Goal: Transaction & Acquisition: Book appointment/travel/reservation

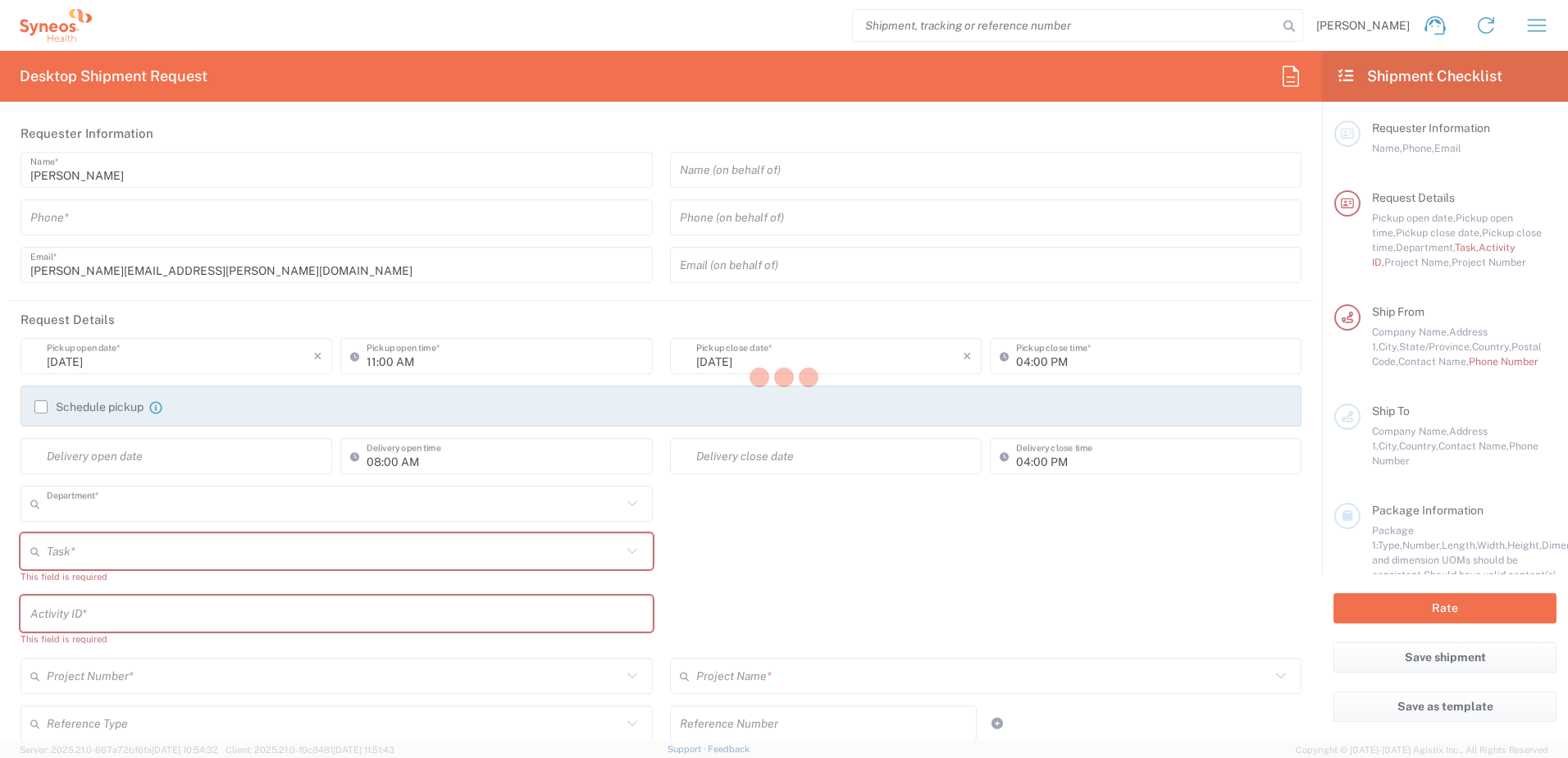
type input "4510"
type input "Syneos Health, LLC-Morrisville NC US"
type input "North Carolina"
type input "United States"
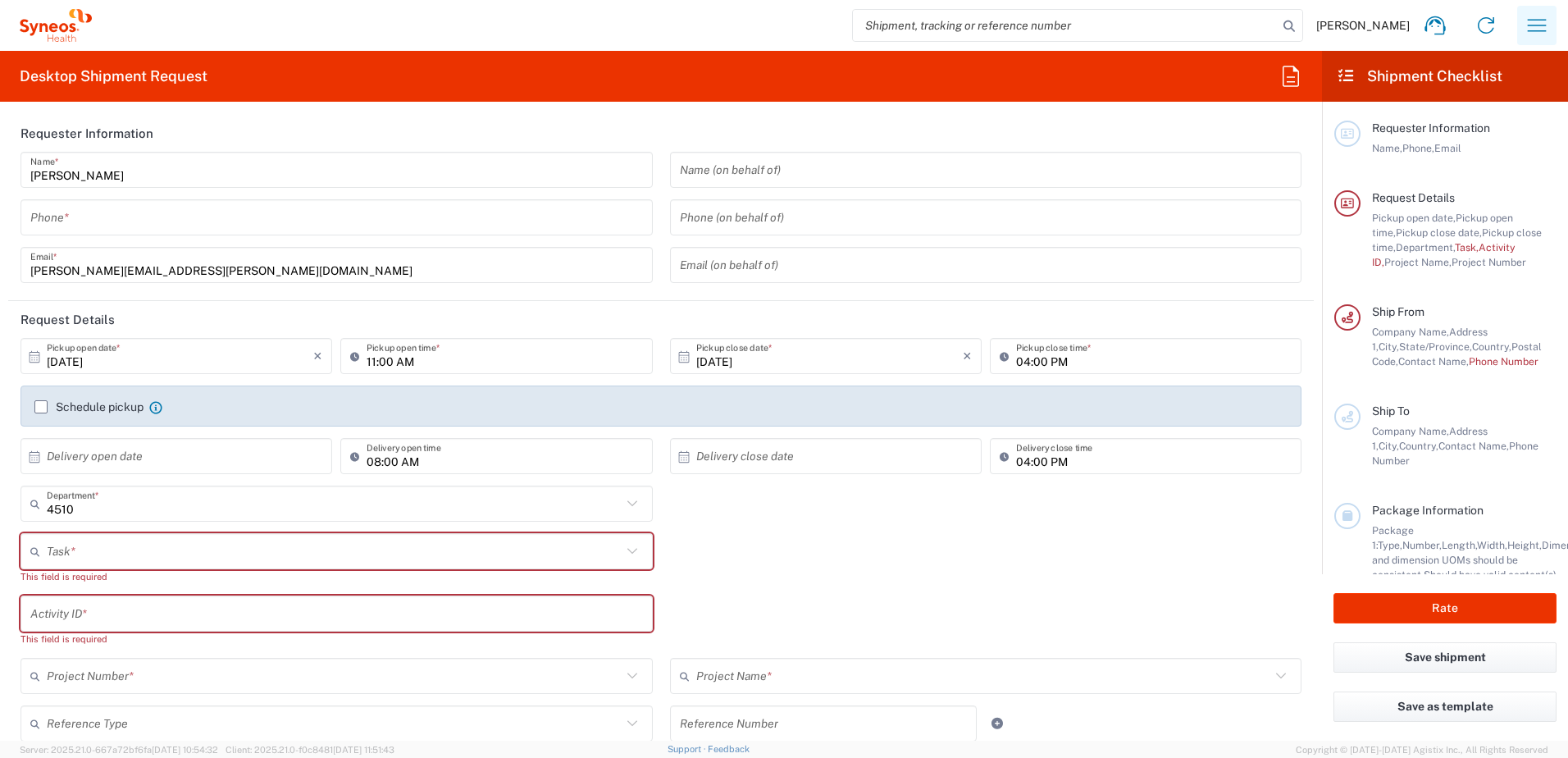
click at [1542, 20] on icon "button" at bounding box center [1537, 25] width 19 height 12
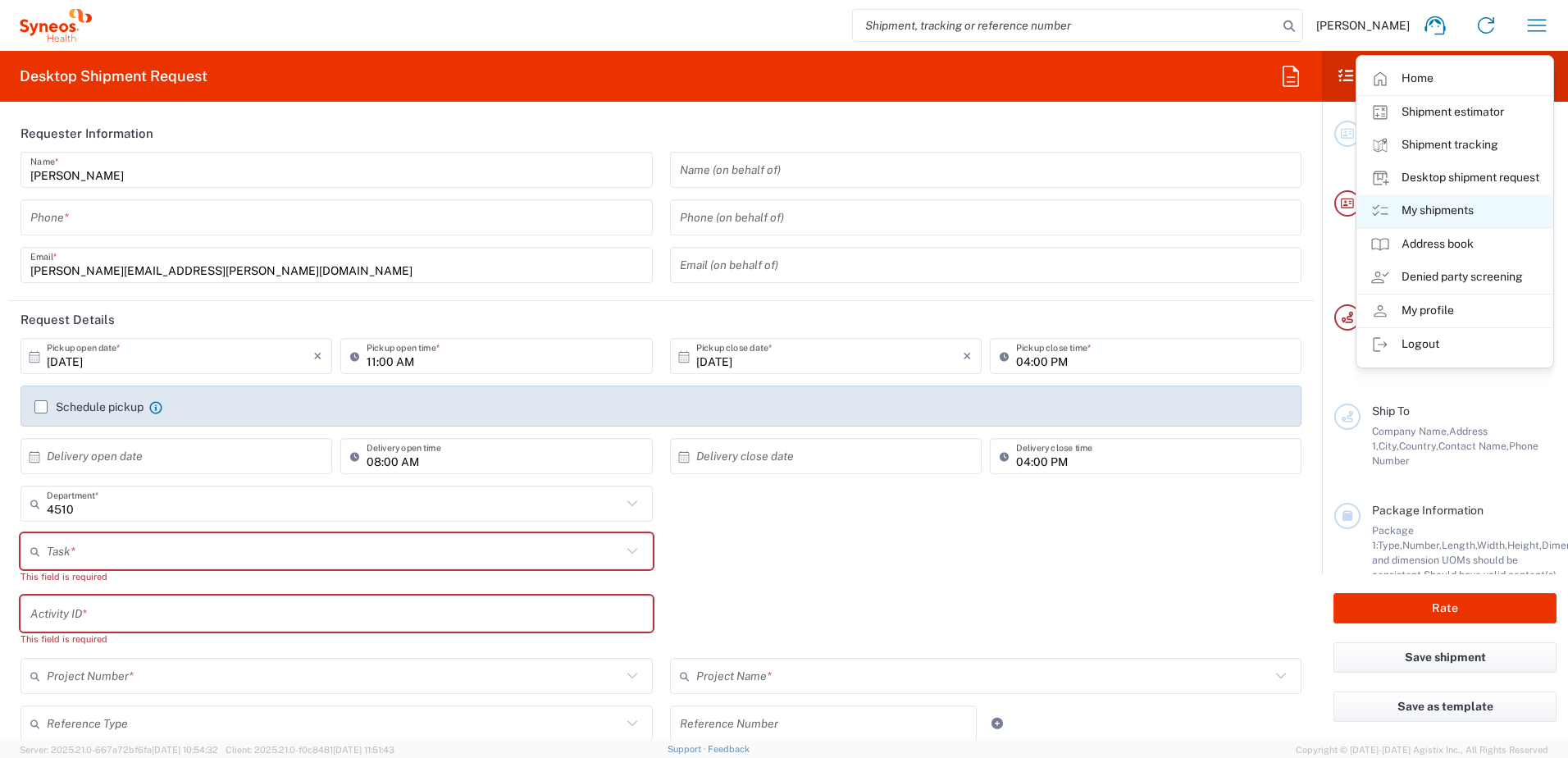
click at [1443, 206] on link "My shipments" at bounding box center [1454, 211] width 195 height 32
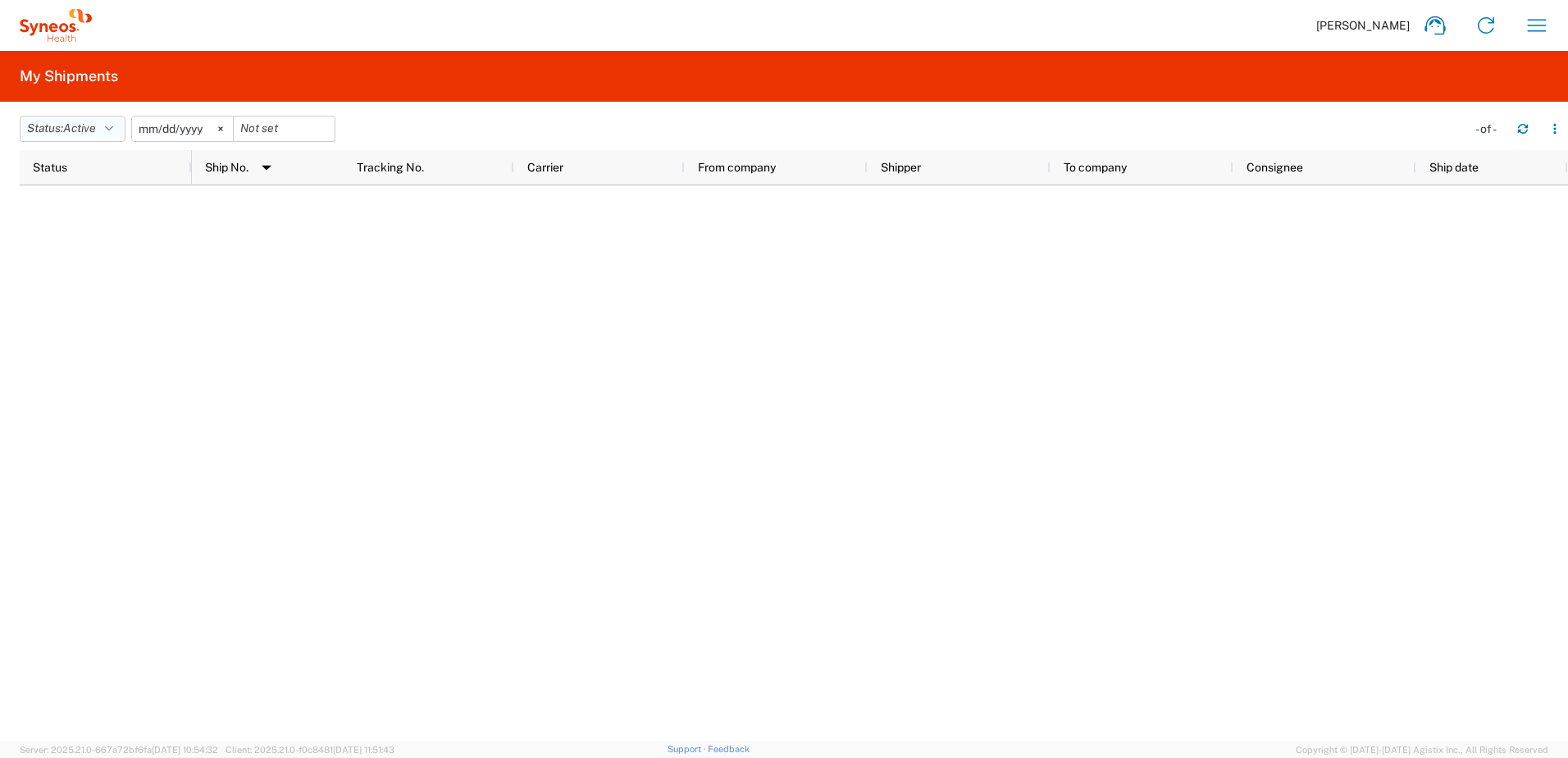
click at [85, 127] on span "Active" at bounding box center [79, 127] width 32 height 13
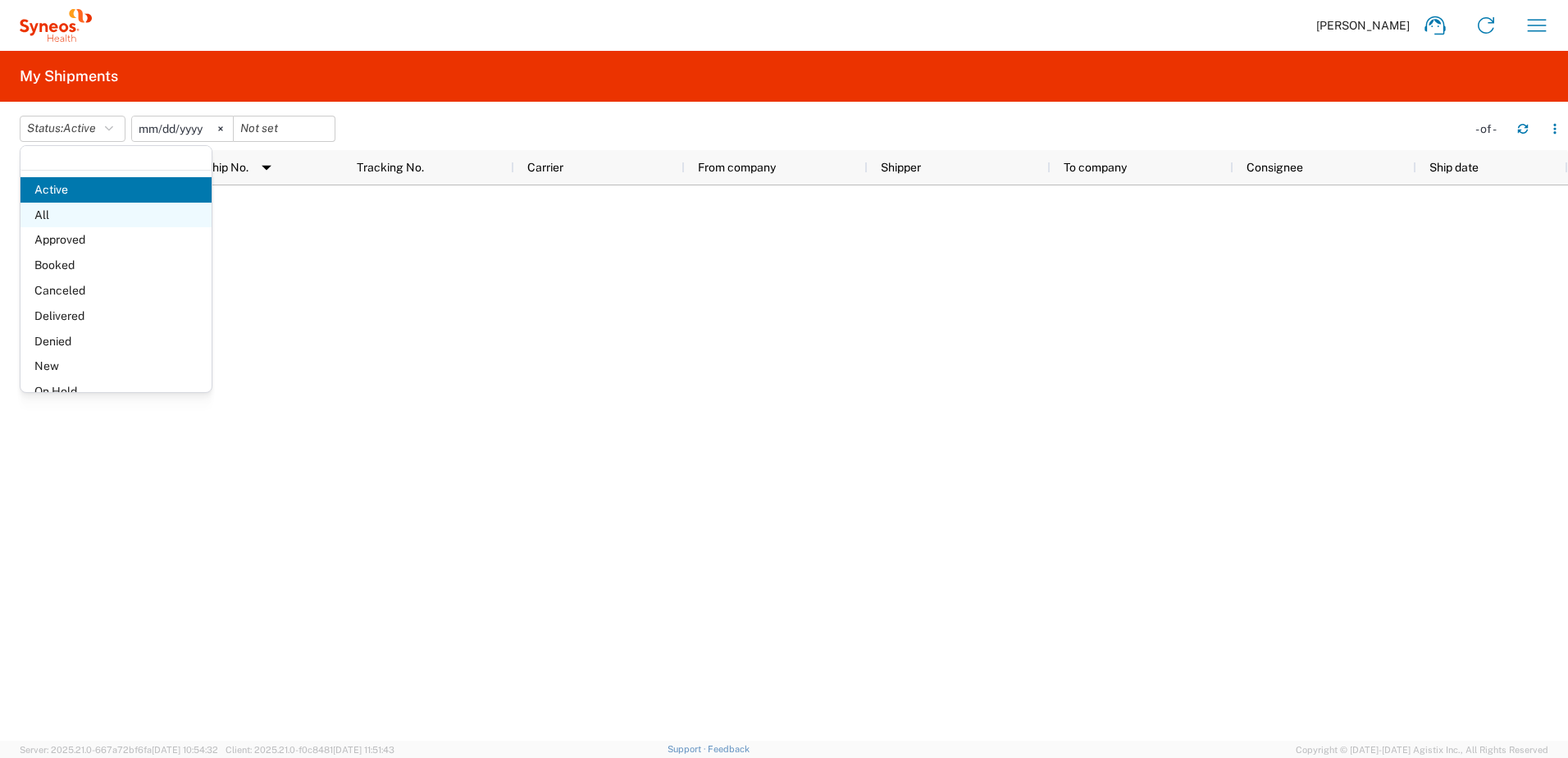
click at [95, 214] on span "All" at bounding box center [116, 215] width 191 height 26
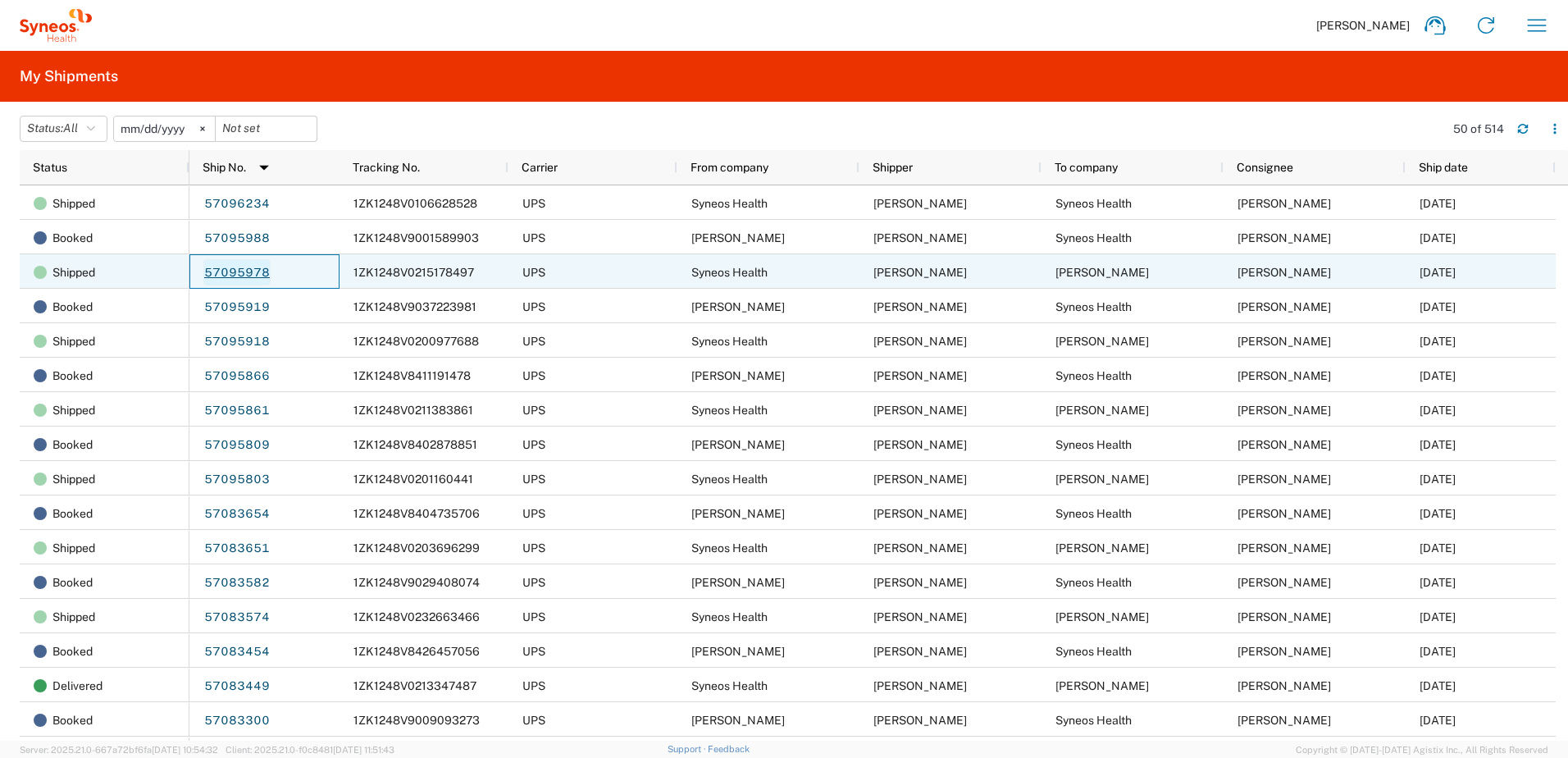
click at [238, 276] on link "57095978" at bounding box center [236, 272] width 67 height 26
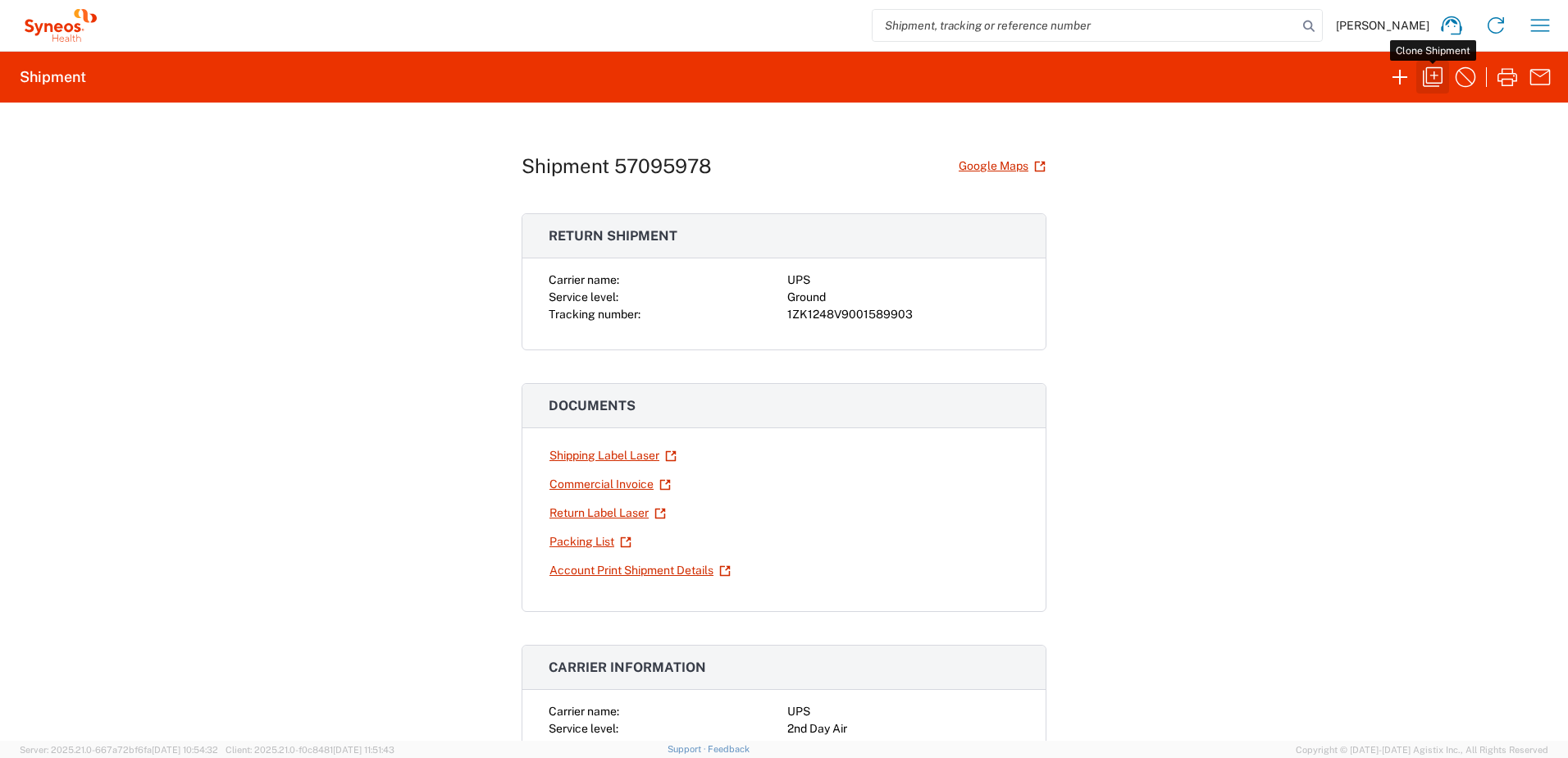
click at [1437, 74] on icon "button" at bounding box center [1432, 77] width 26 height 26
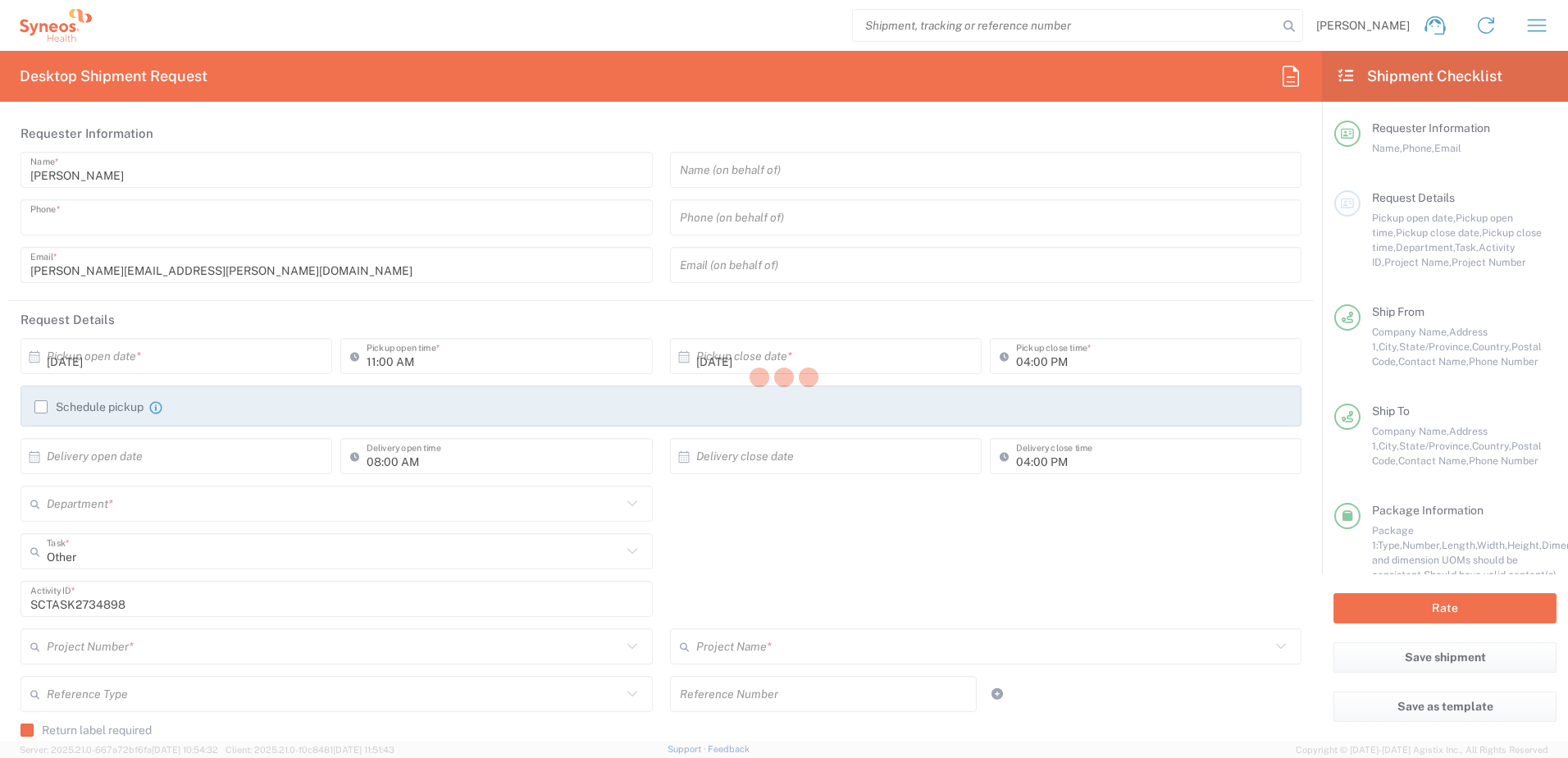
type input "9199867424"
type input "03:00 PM"
type input "08:00 PM"
type textarea "christopher.carpenter@syneoshealth.com"
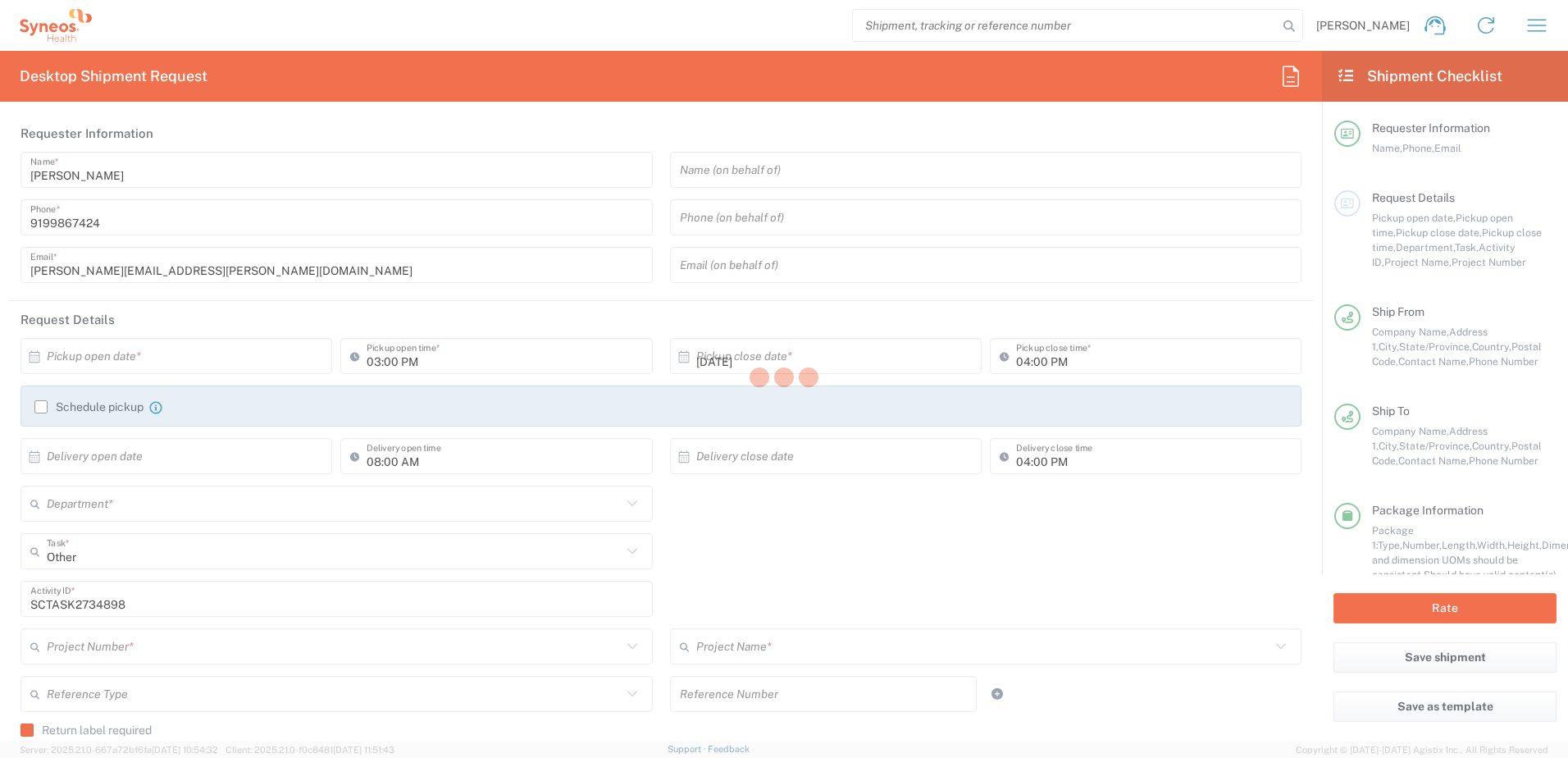
type input "Syneos Health"
type input "1030 Sync Street"
type input "Morrisville"
type input "27560"
type input "Chris Carpenter"
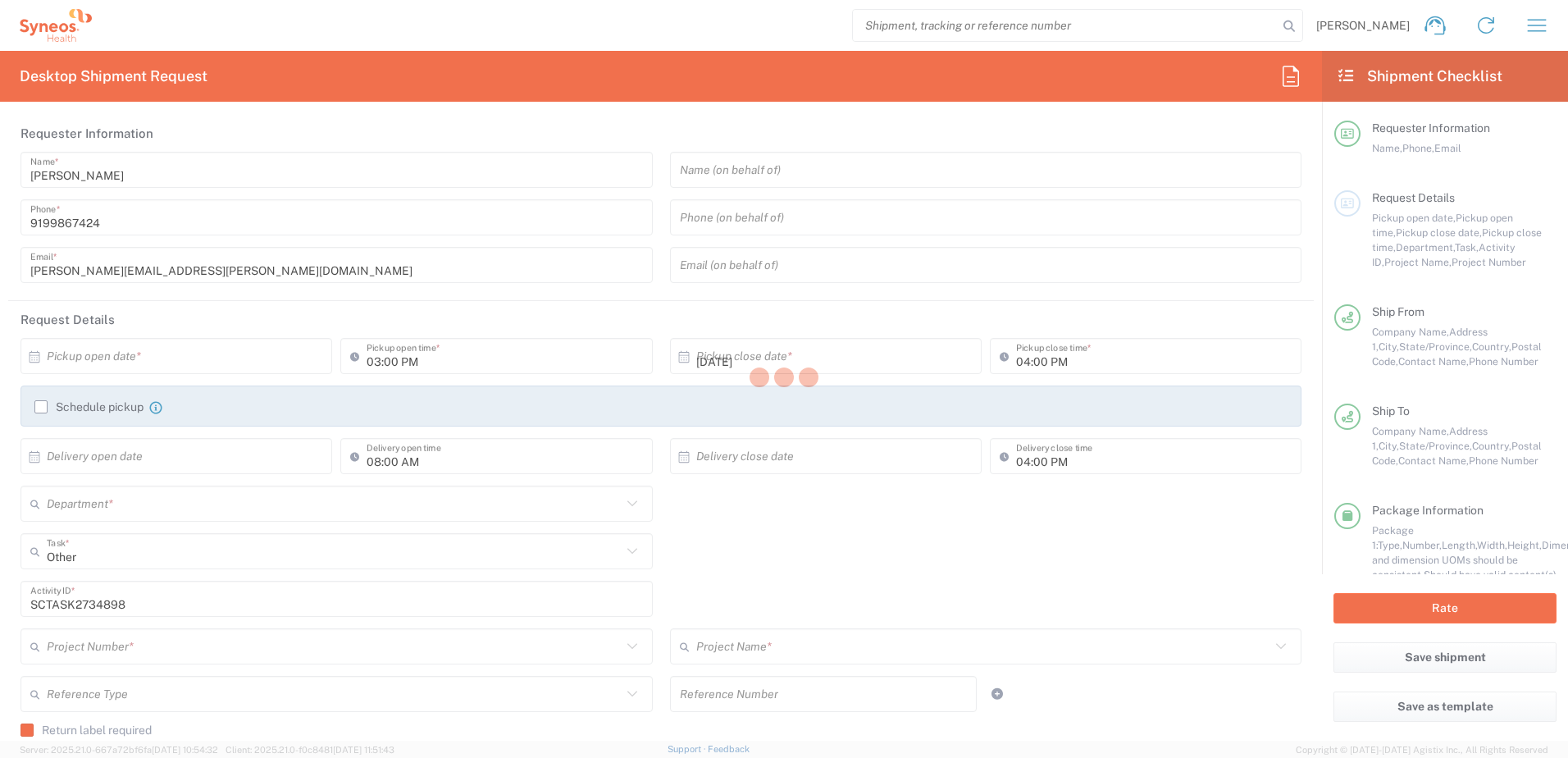
type input "9199867424"
type input "christopher.carpenter@syneoshealth.com"
type input "Saketha Kandukuri"
type input "813 Haybeck Ln"
type input "Apex"
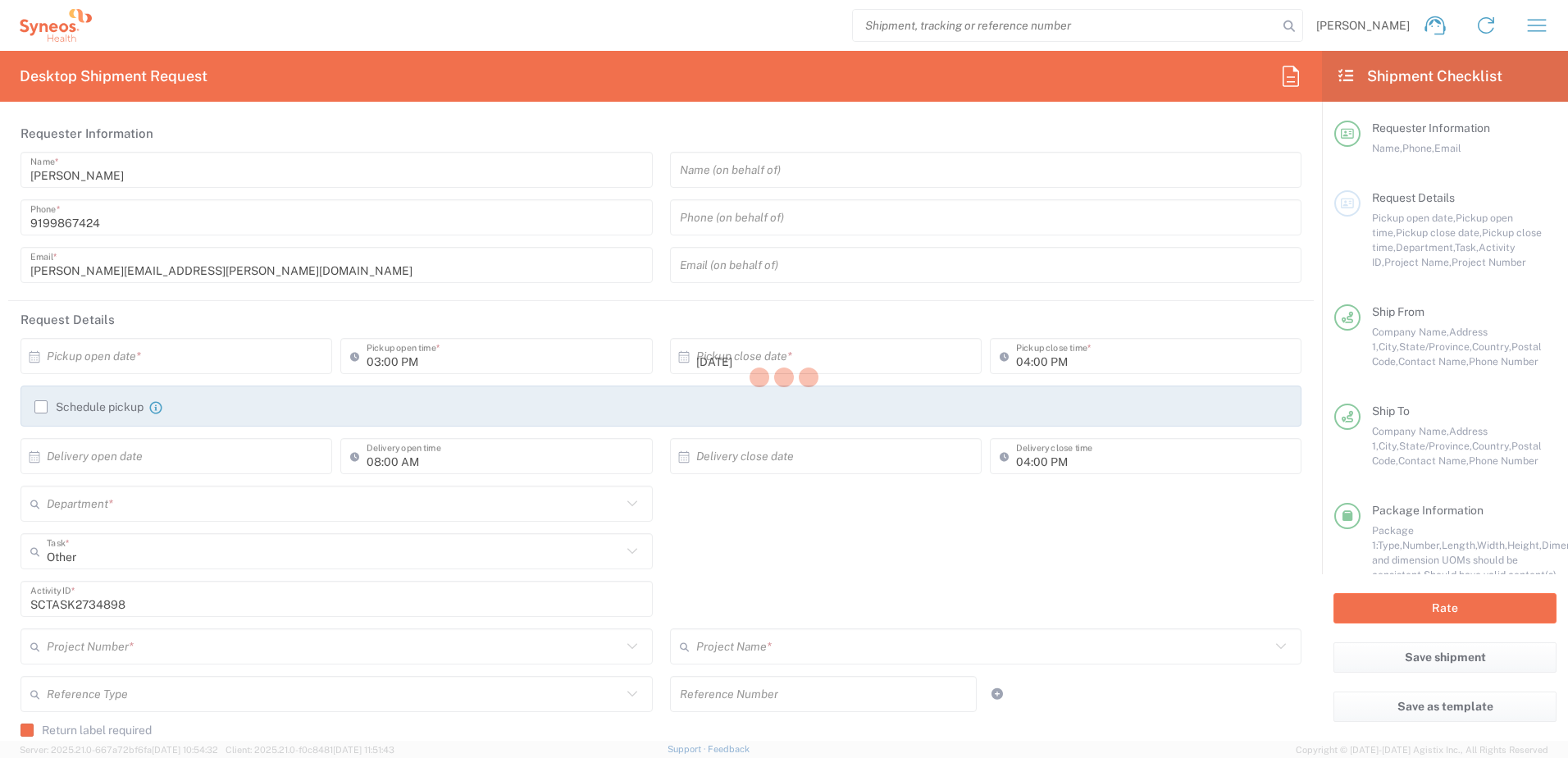
type input "United States"
type input "27523"
type input "Saketha Kandukuri"
type input "919-813-8838"
type input "sakethaksas@gmail.com"
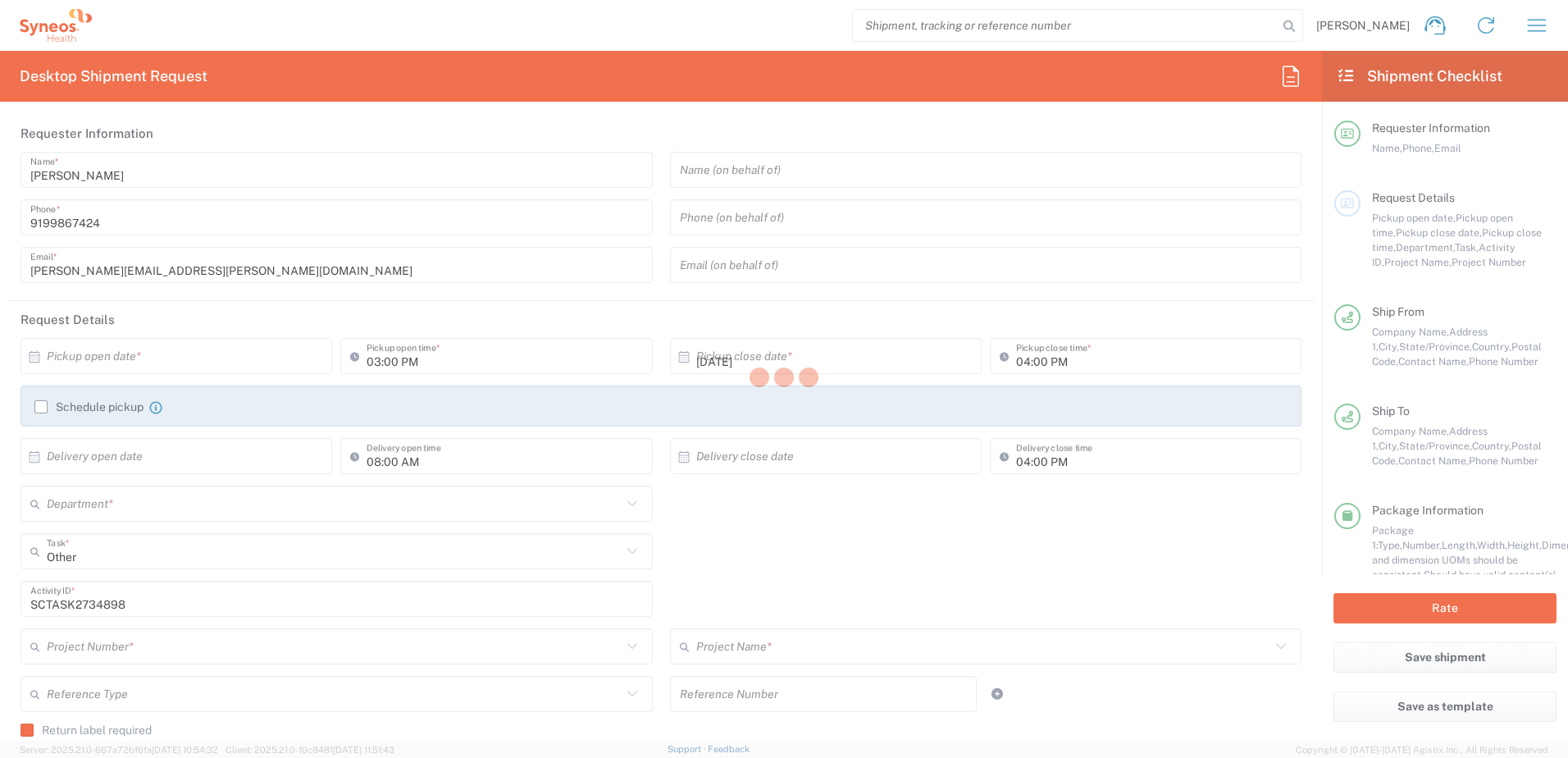
type input "Residential/Home"
type input "Sender/Shipper"
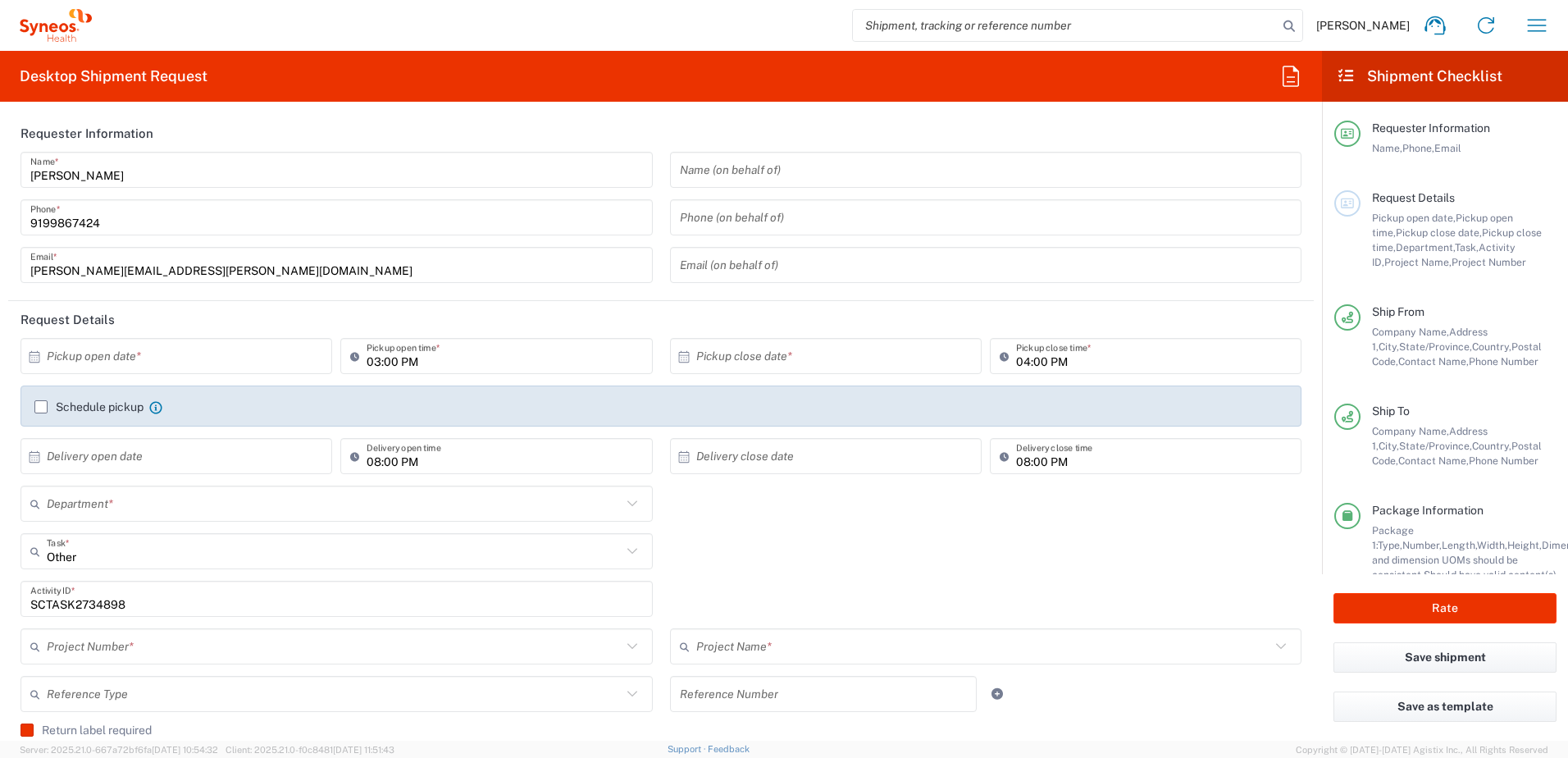
type input "North Carolina"
type input "4510"
type input "4520 DEPARTMENTAL EXPENSE"
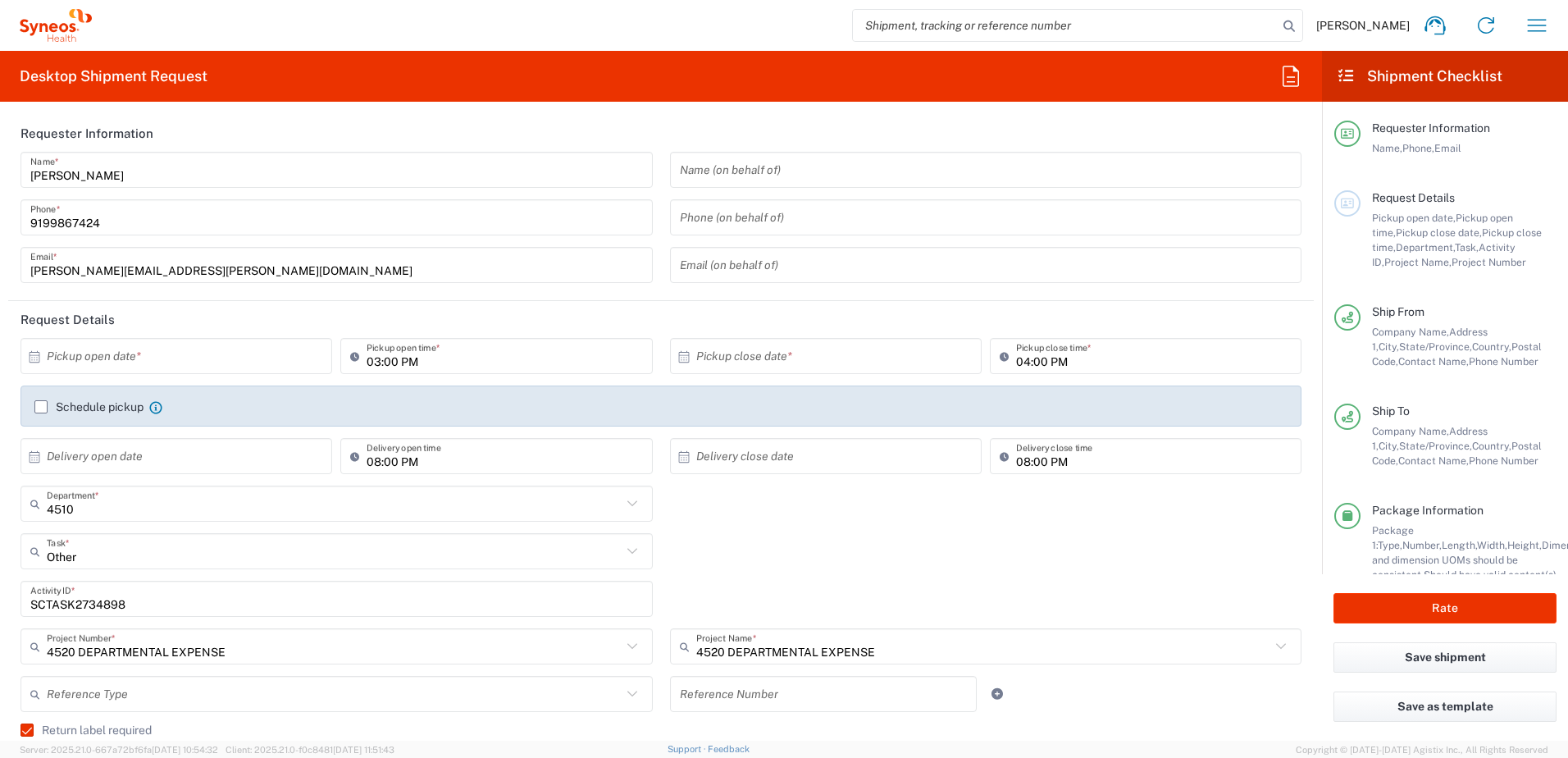
type input "Ground"
type input "Your Packaging"
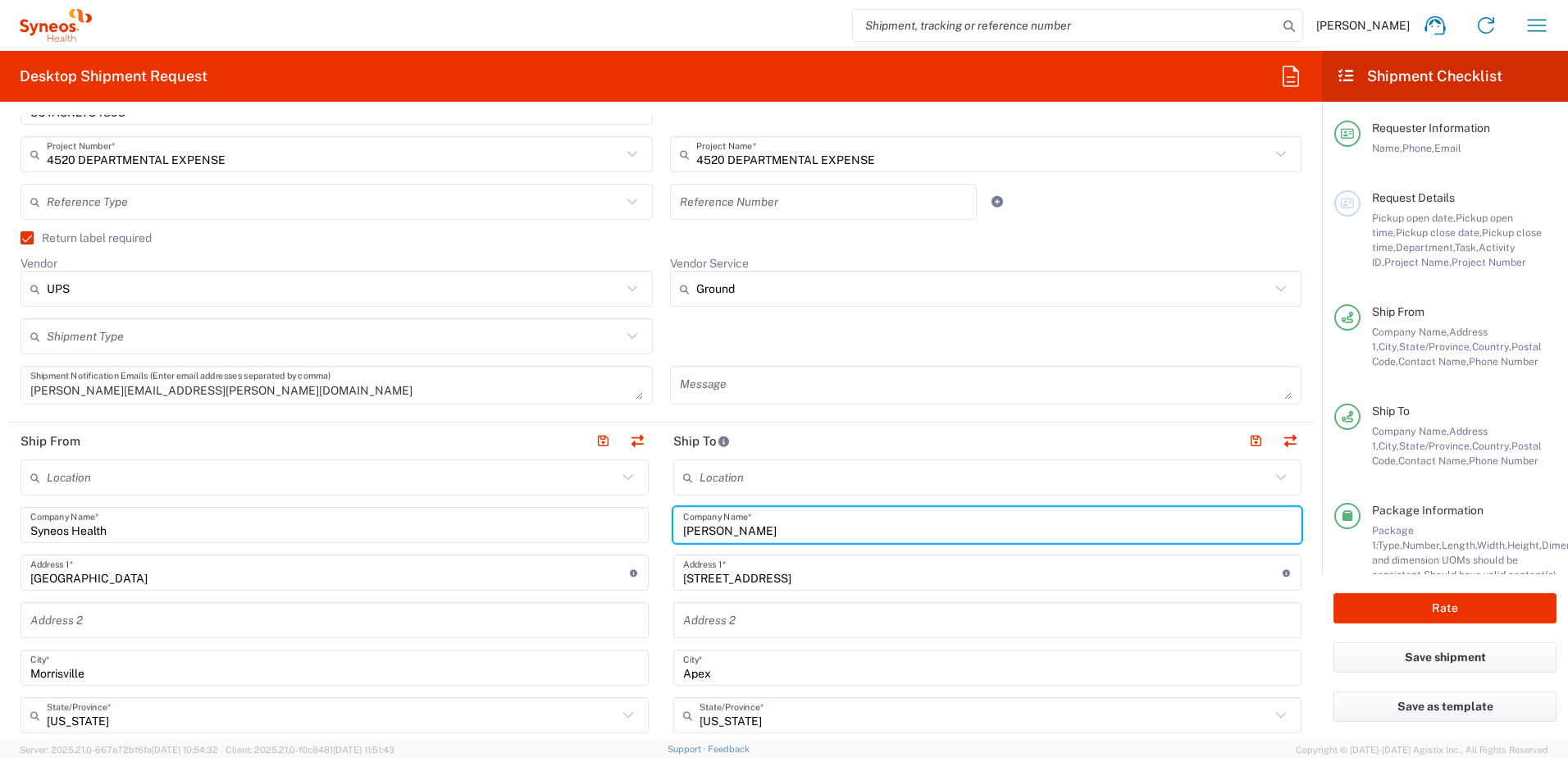
drag, startPoint x: 799, startPoint y: 533, endPoint x: 617, endPoint y: 531, distance: 182.0
paste input "Anna Landis"
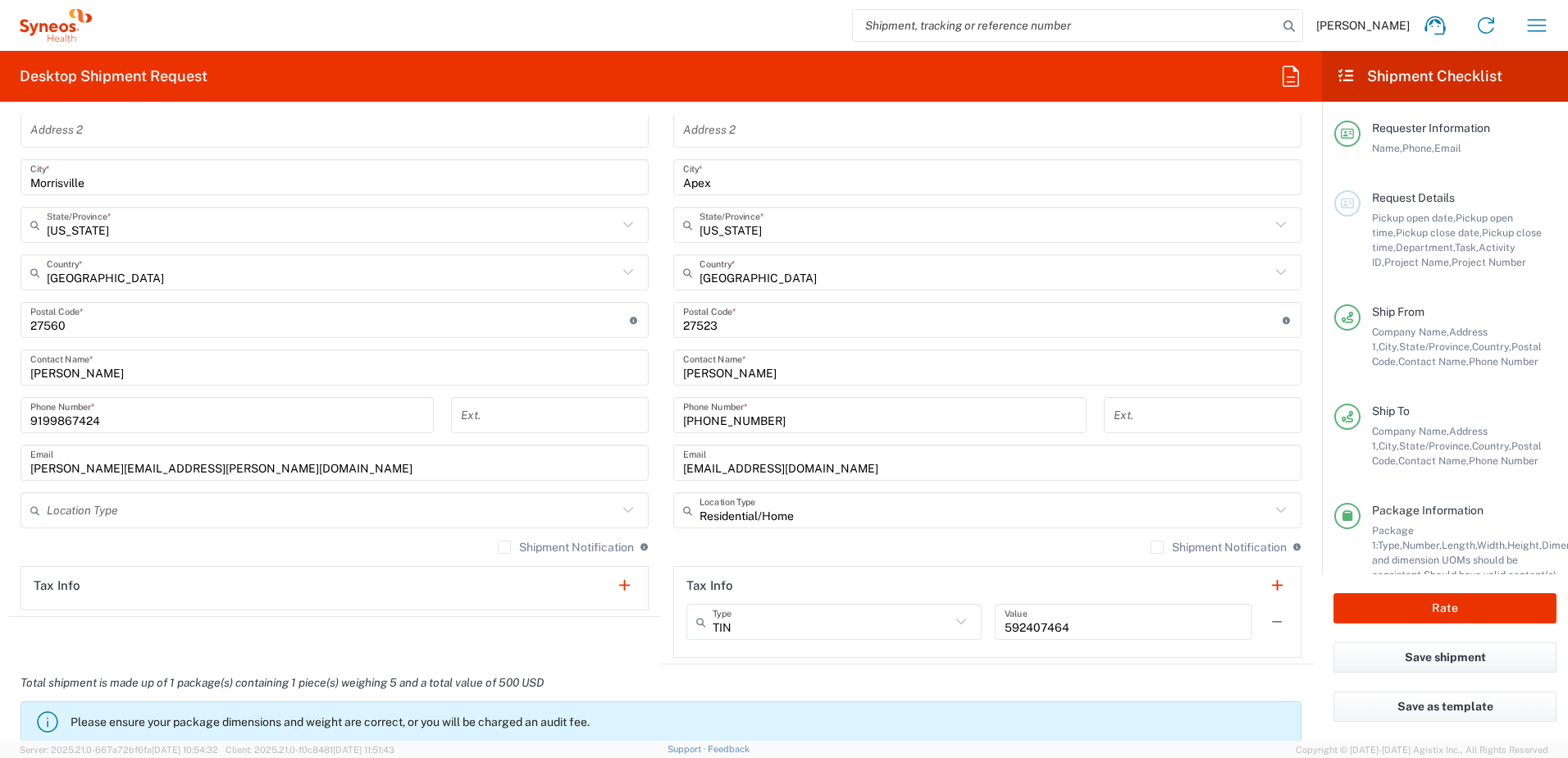
scroll to position [984, 0]
type input "Anna Landis"
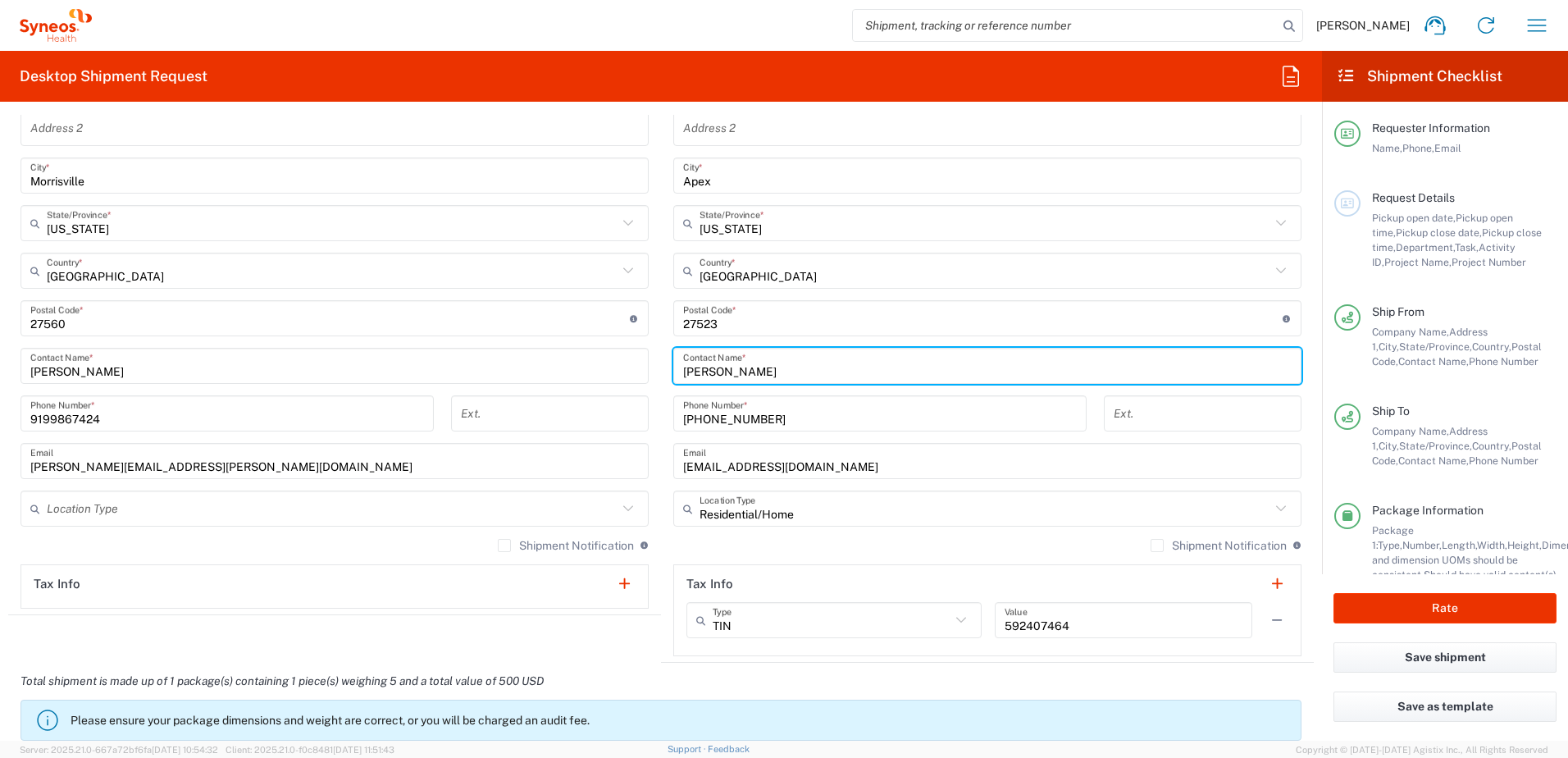
drag, startPoint x: 664, startPoint y: 358, endPoint x: 656, endPoint y: 355, distance: 8.5
click at [662, 357] on main "Location Addison Whitney LLC-Morrisvile NC US Barcelona-Syneos Health BioSector…" at bounding box center [988, 312] width 653 height 689
paste input "Anna Landis"
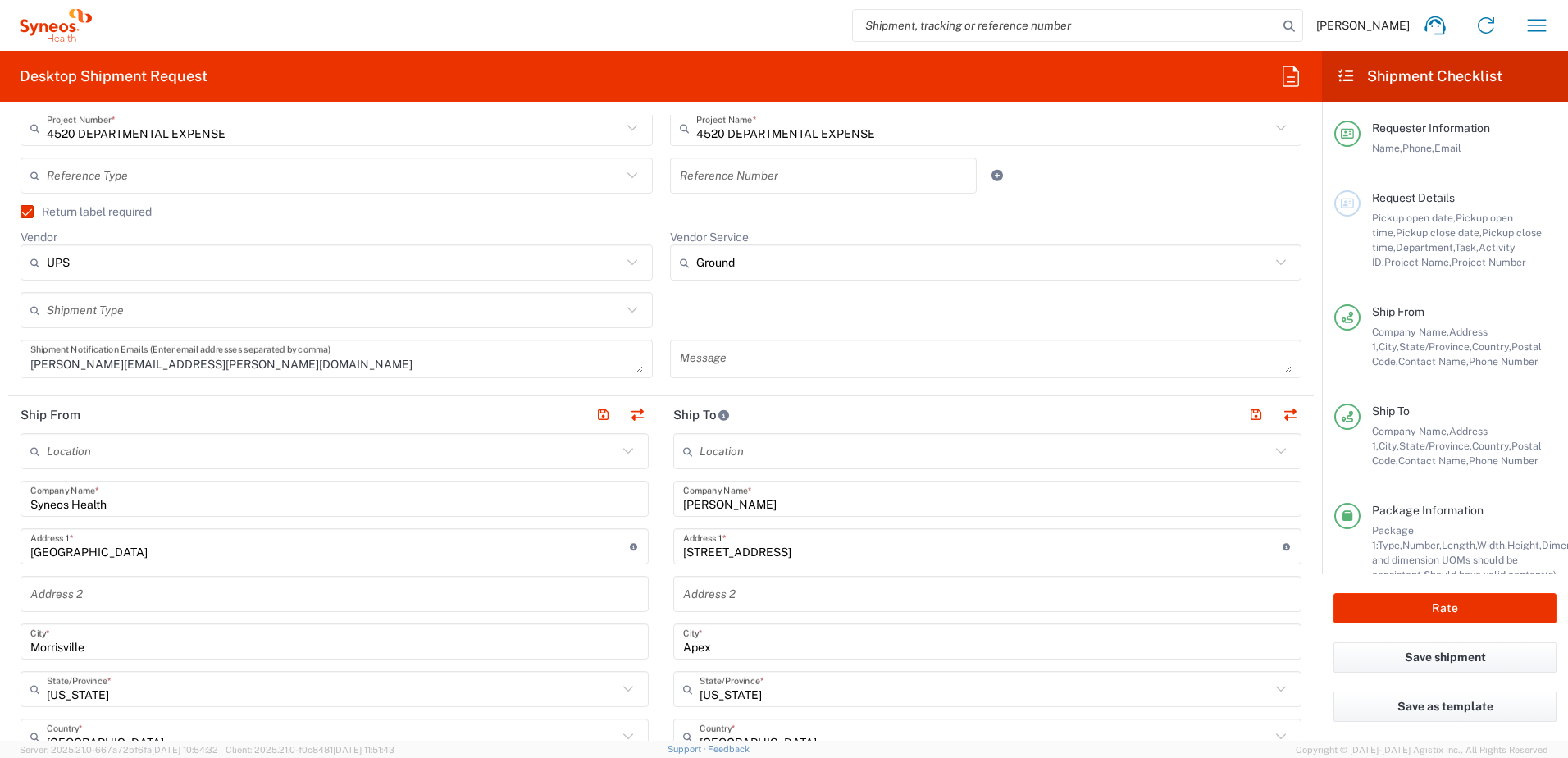
scroll to position [493, 0]
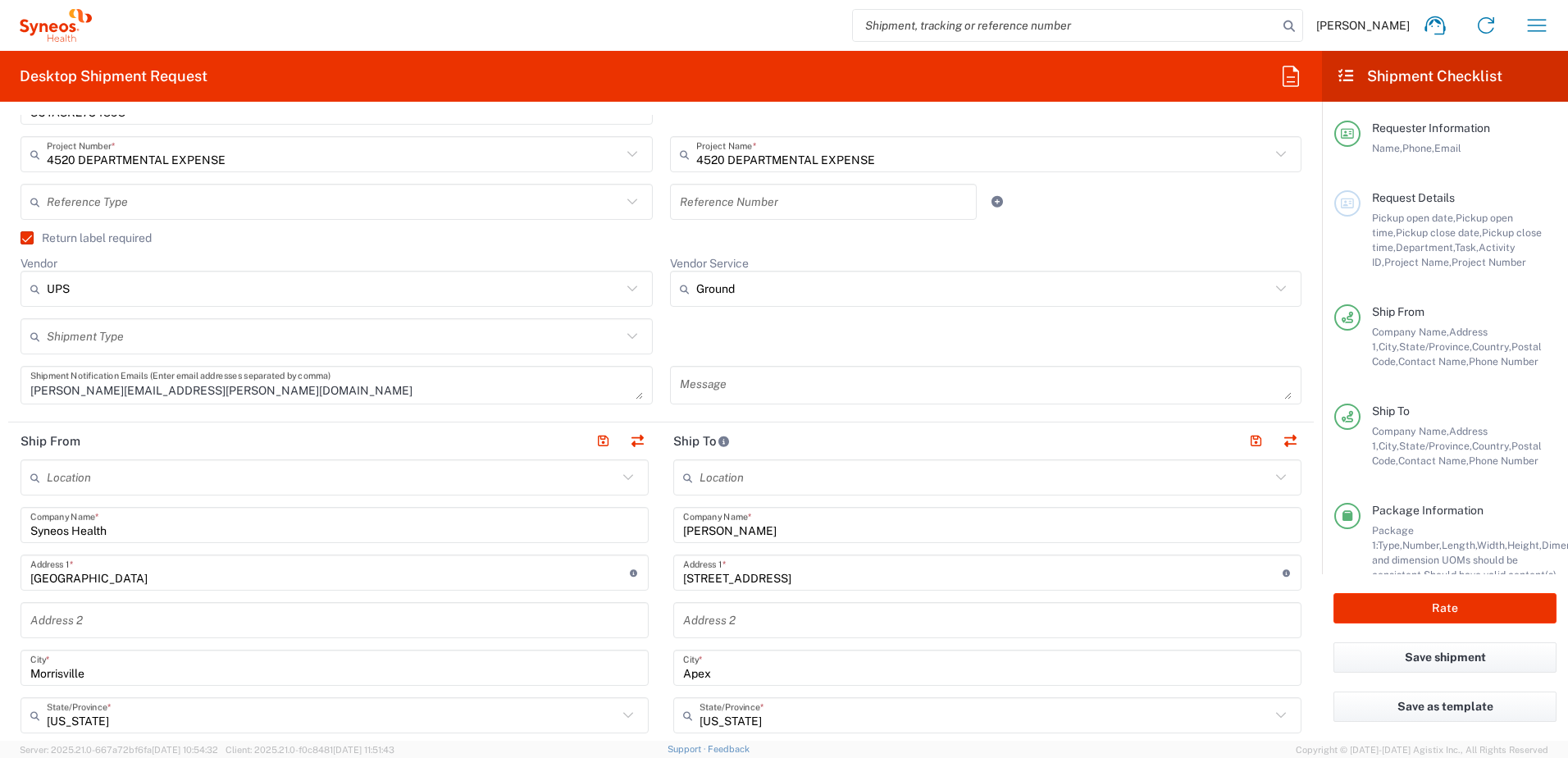
type input "Anna Landis"
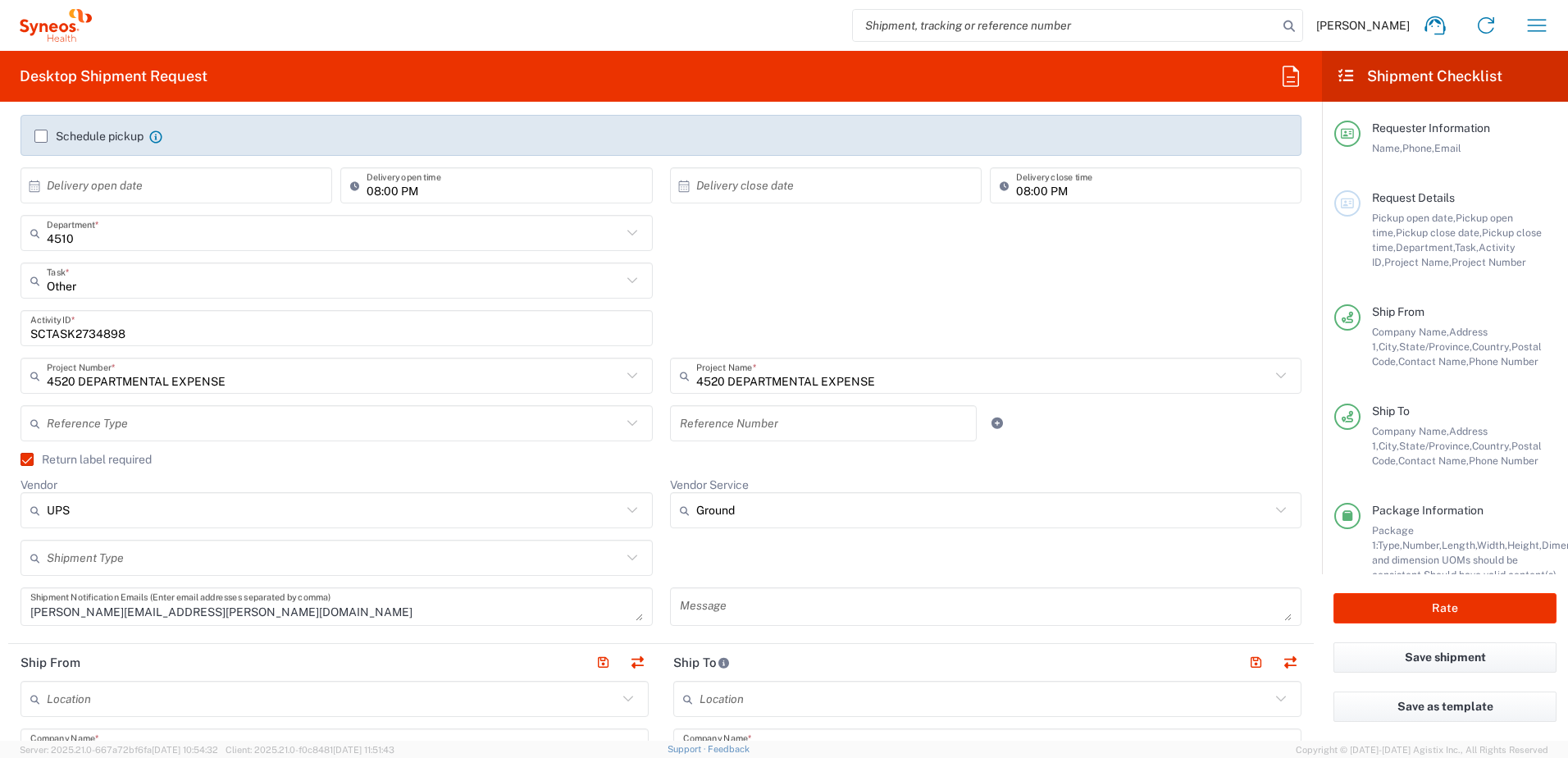
scroll to position [246, 0]
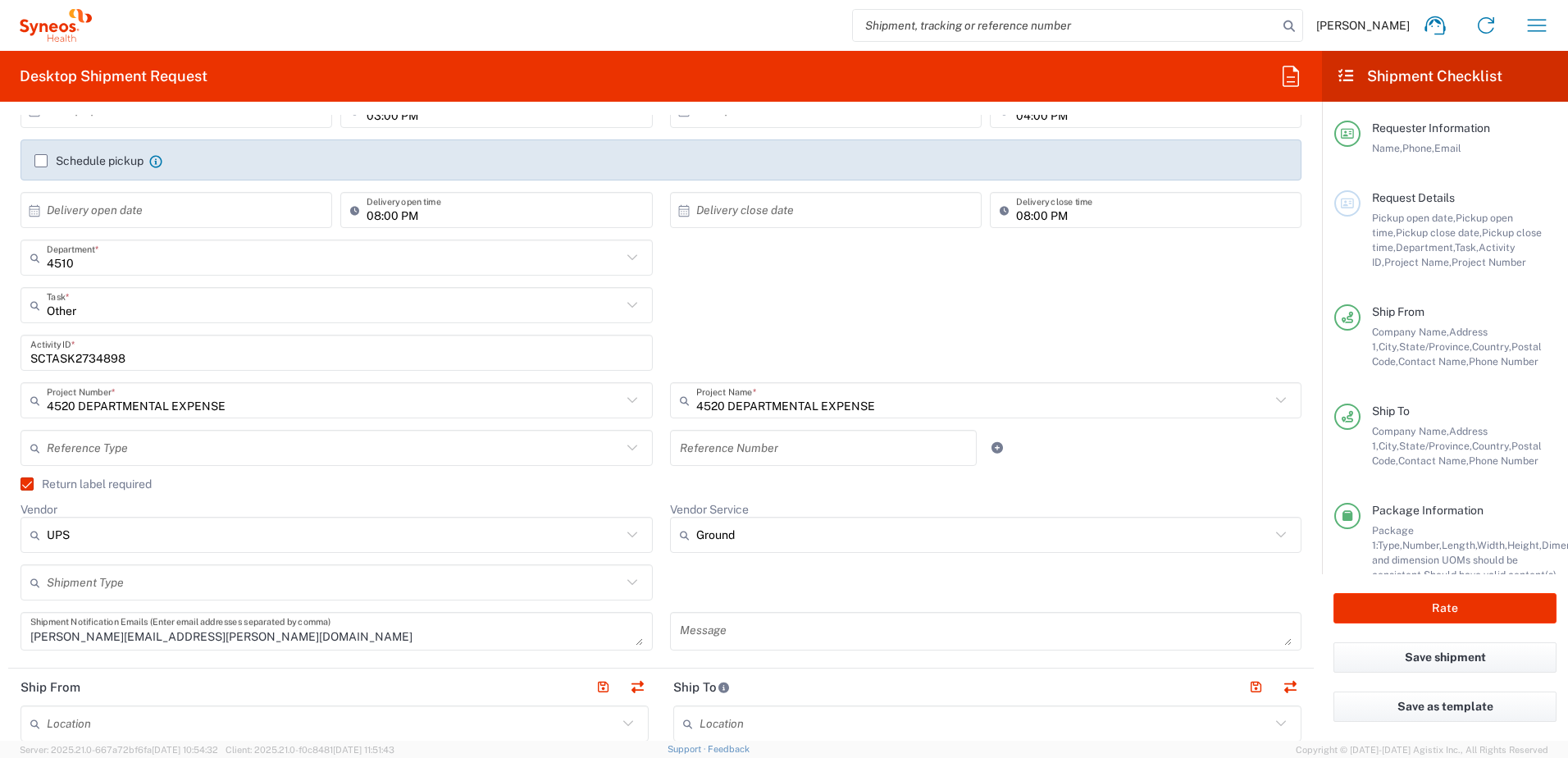
click at [84, 357] on input "SCTASK2734898" at bounding box center [337, 353] width 613 height 29
click at [84, 358] on input "SCTASK2734898" at bounding box center [337, 353] width 613 height 29
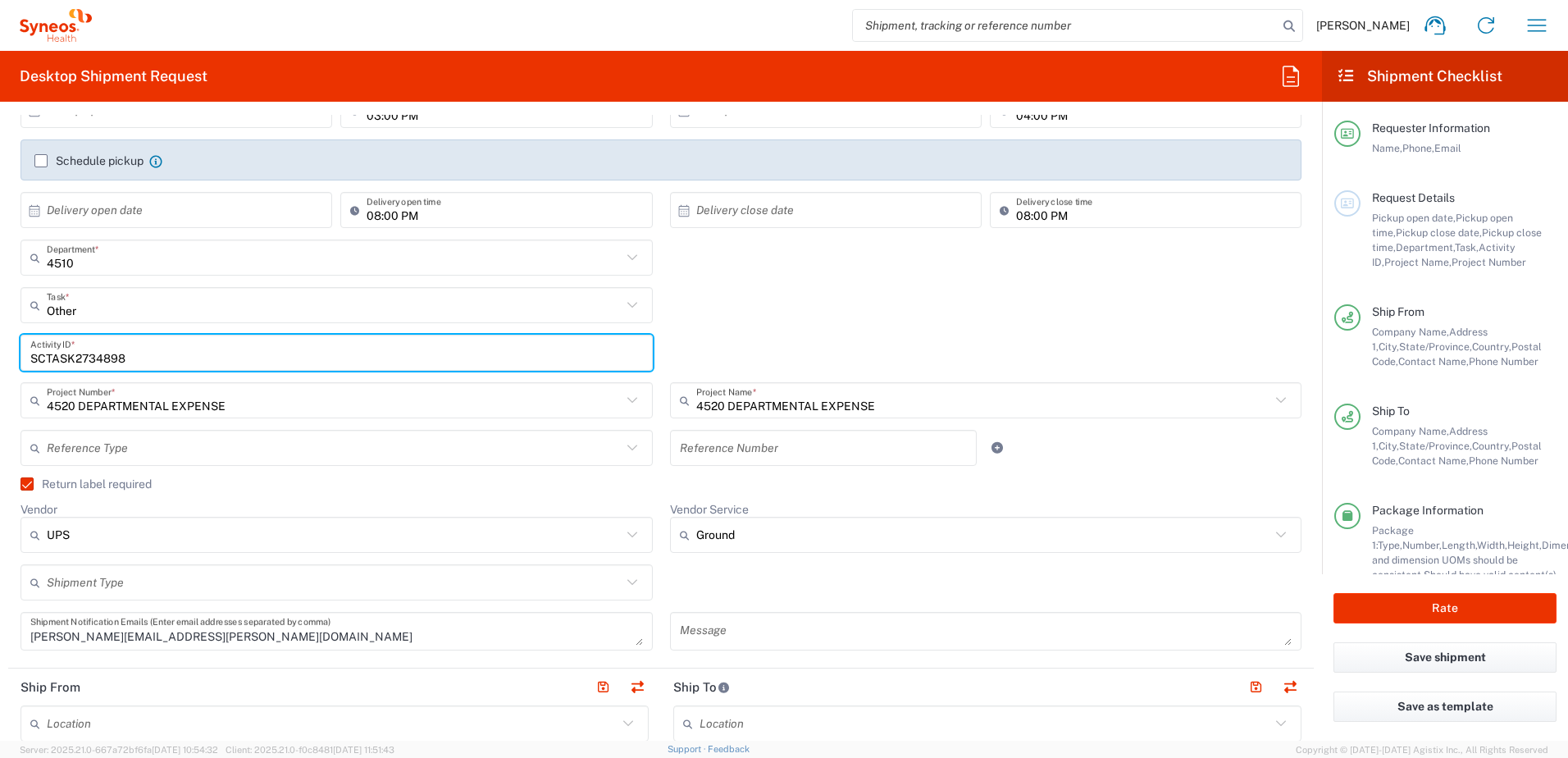
click at [92, 359] on input "SCTASK2734898" at bounding box center [337, 353] width 613 height 29
click at [92, 359] on input "SCTASK2734898" at bounding box center [337, 353] width 613 height 29
drag, startPoint x: 143, startPoint y: 364, endPoint x: 19, endPoint y: 357, distance: 124.2
click at [19, 357] on div "SCTASK2734898 Activity ID *" at bounding box center [336, 359] width 650 height 48
paste input "013"
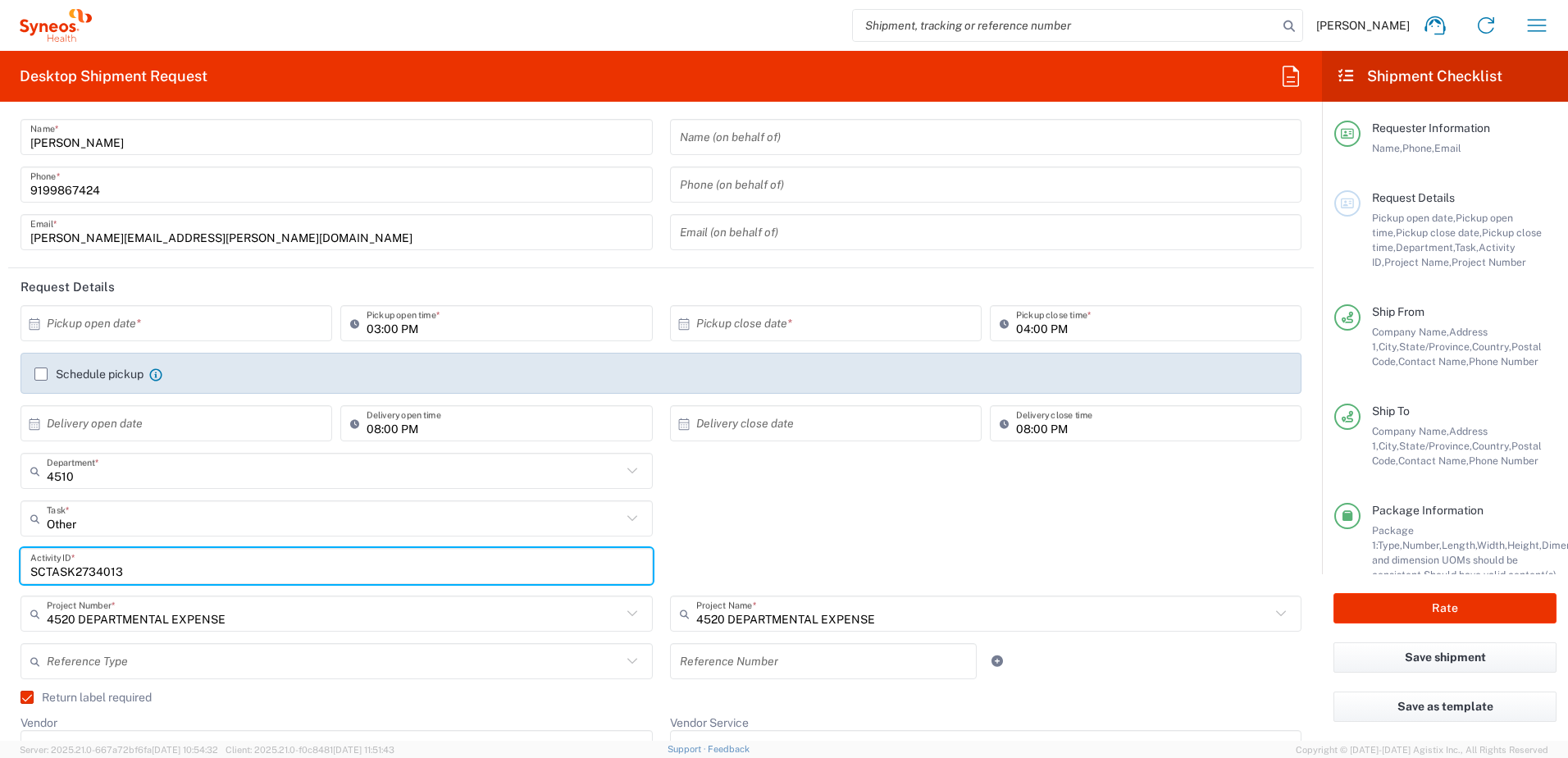
scroll to position [0, 0]
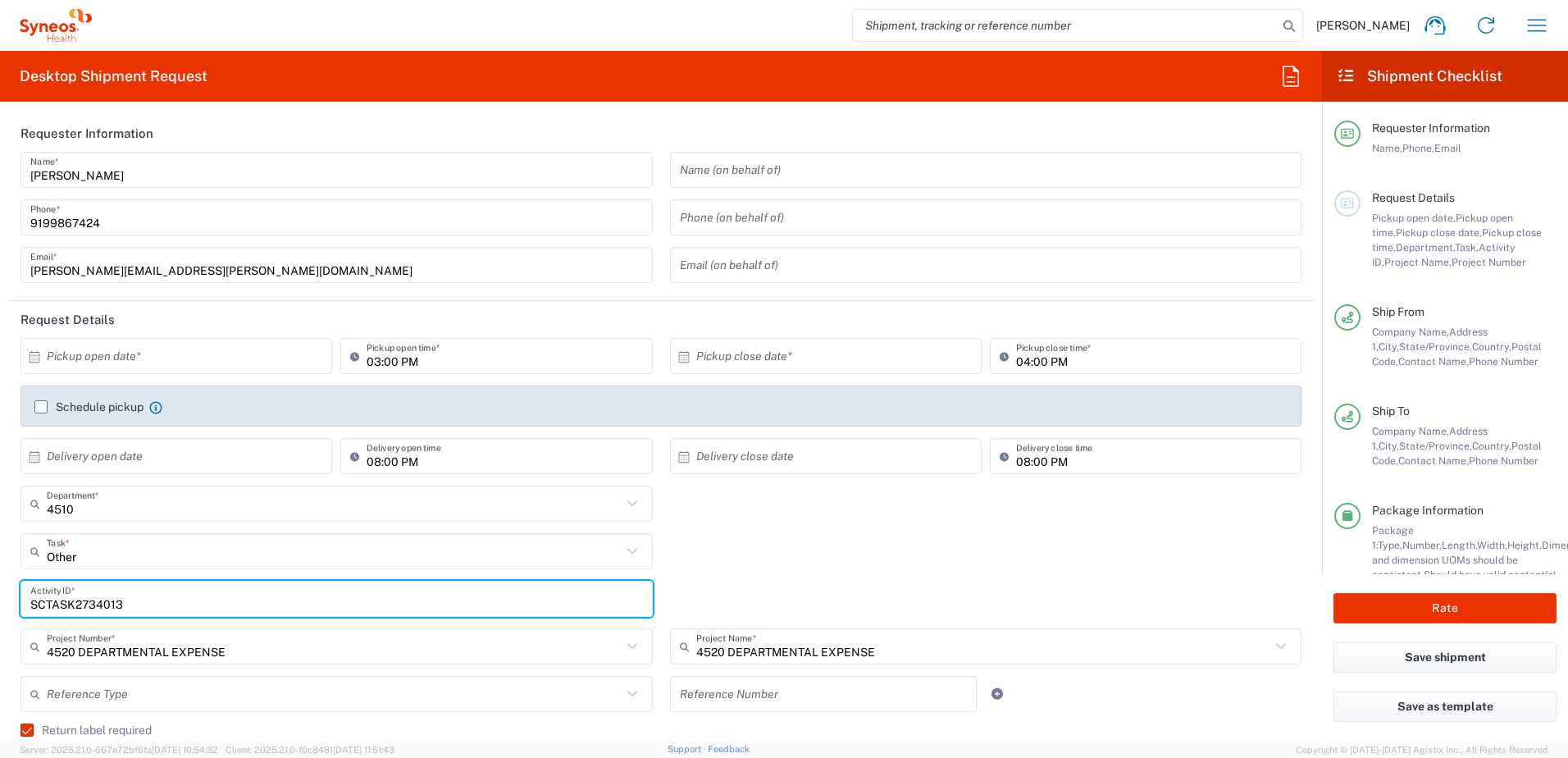
type input "SCTASK2734013"
click at [137, 347] on input "text" at bounding box center [180, 357] width 266 height 29
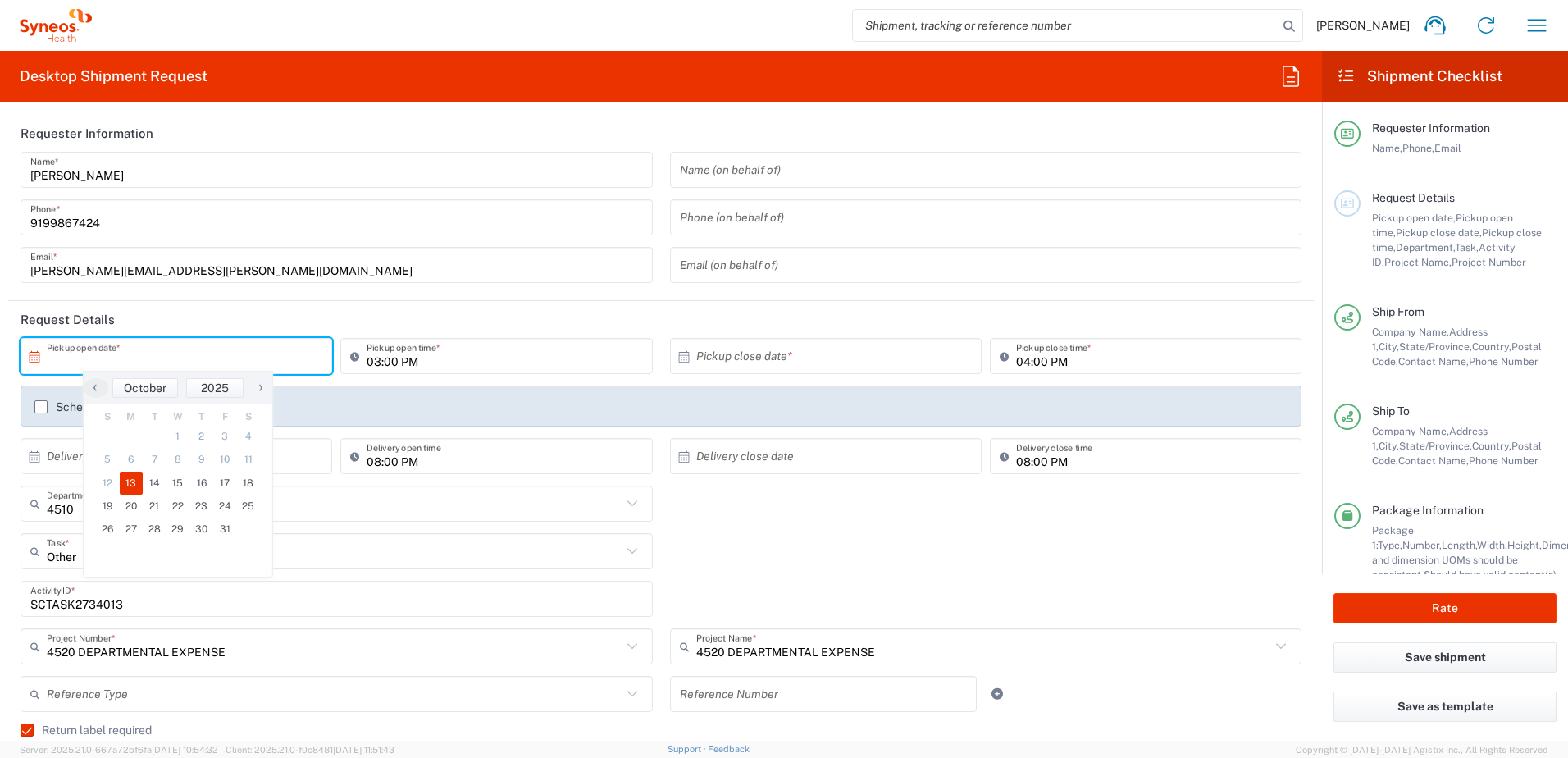
click at [133, 487] on span "13" at bounding box center [131, 483] width 24 height 23
type input "10/13/2025"
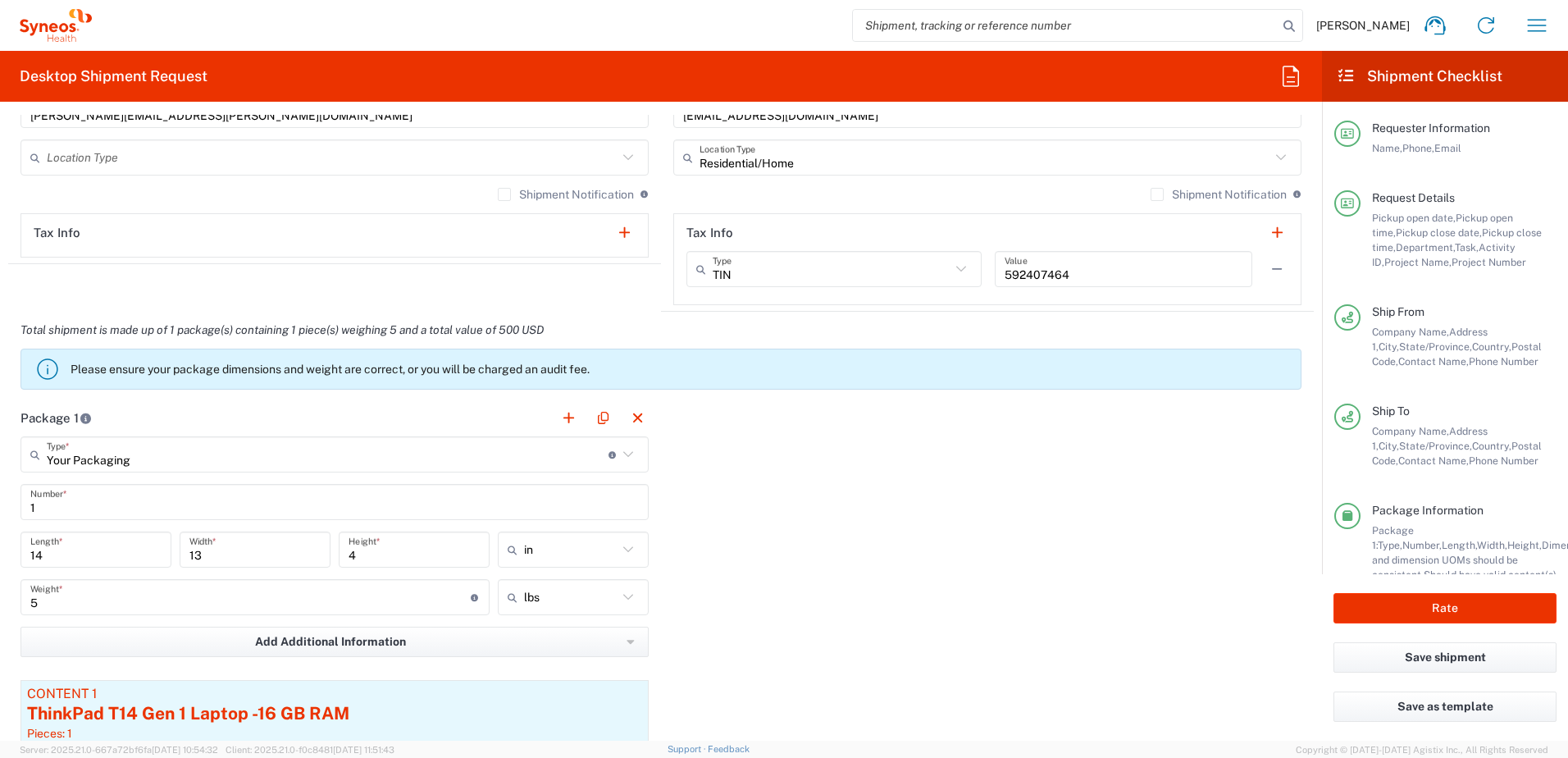
scroll to position [1559, 0]
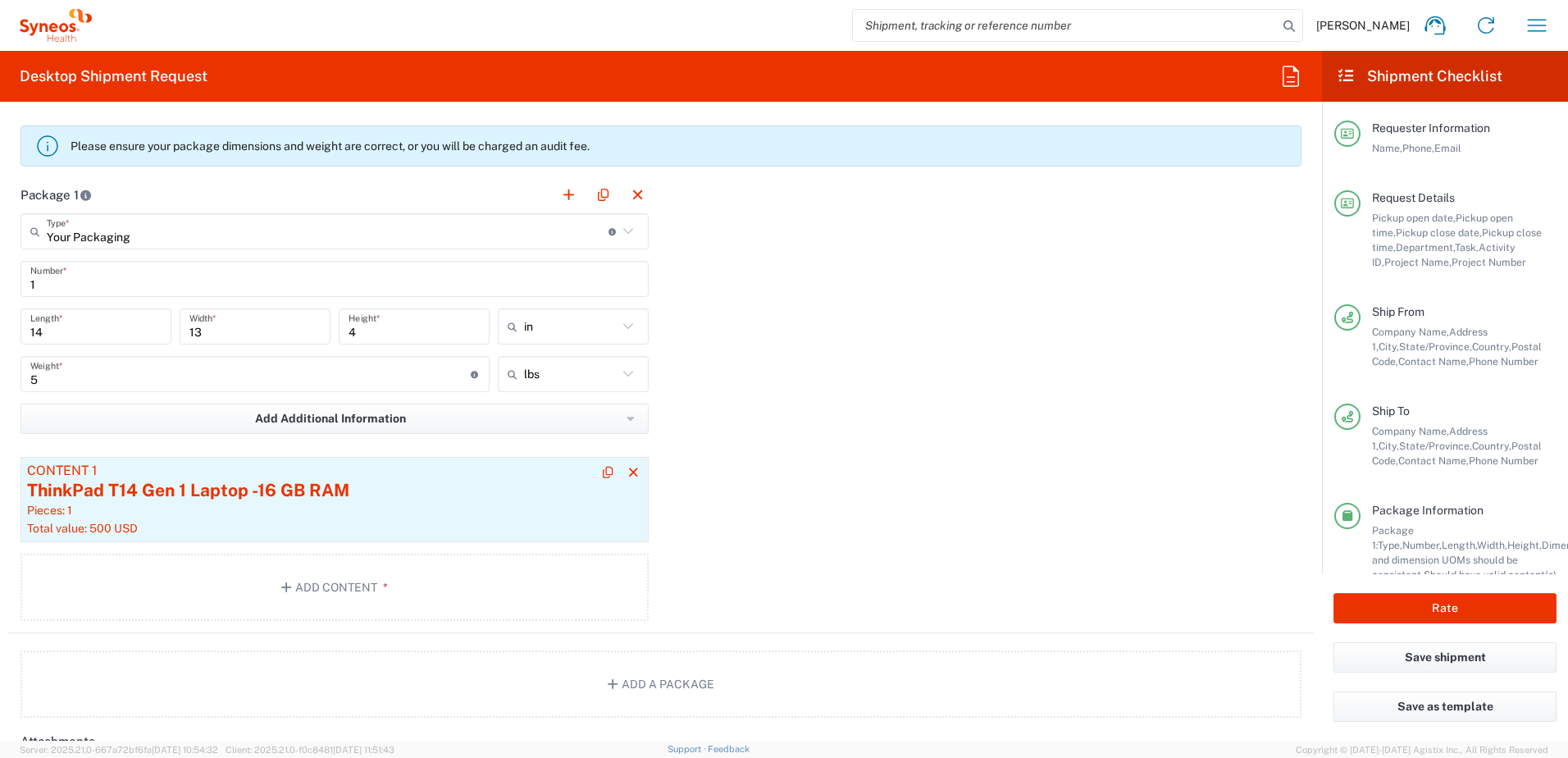
click at [437, 493] on div "ThinkPad T14 Gen 1 Laptop -16 GB RAM" at bounding box center [335, 490] width 615 height 25
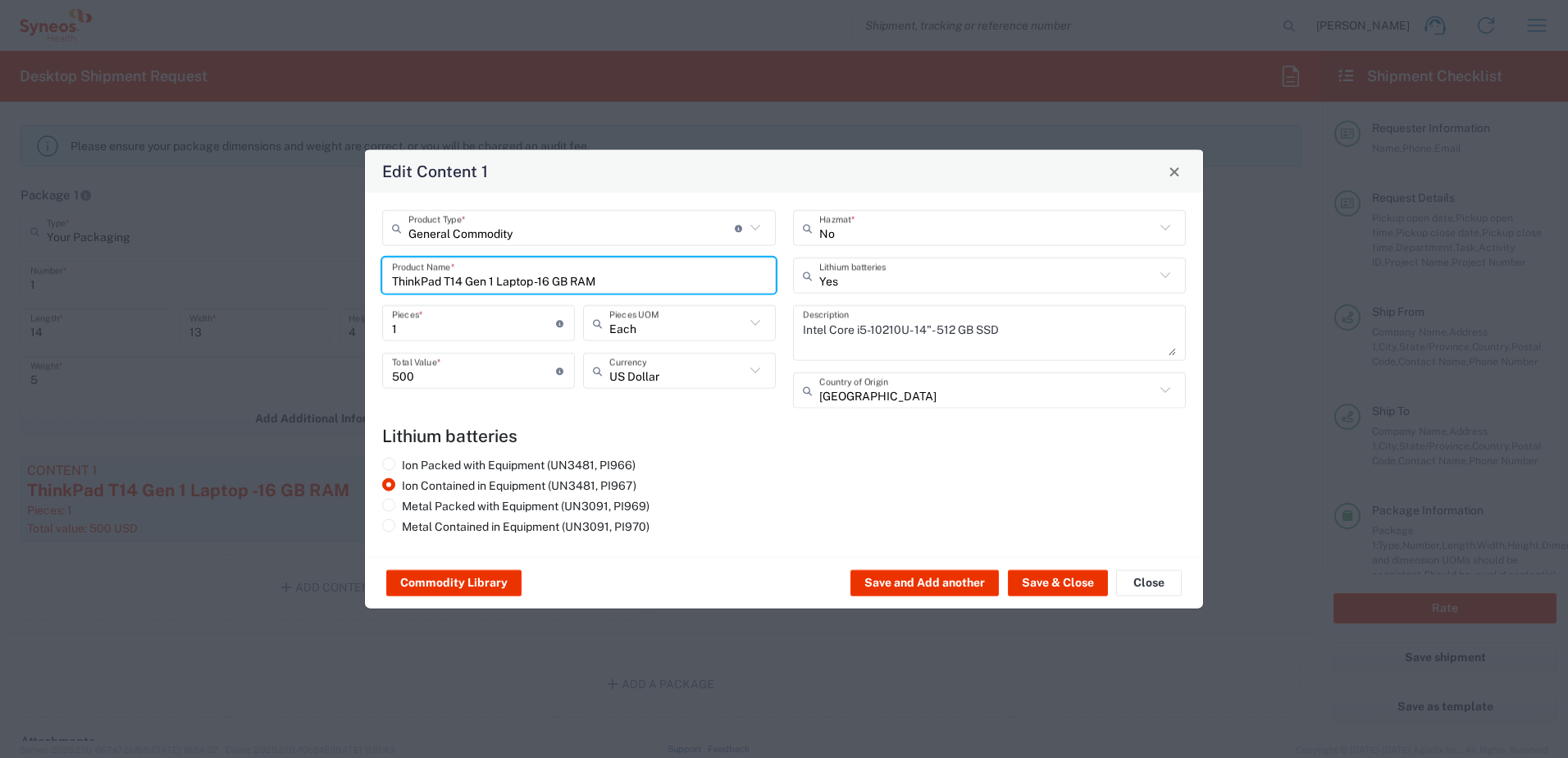
drag, startPoint x: 618, startPoint y: 285, endPoint x: 274, endPoint y: 245, distance: 346.3
click at [276, 258] on div "Edit Content 1 General Commodity Product Type * Document: Paper document genera…" at bounding box center [784, 379] width 1568 height 758
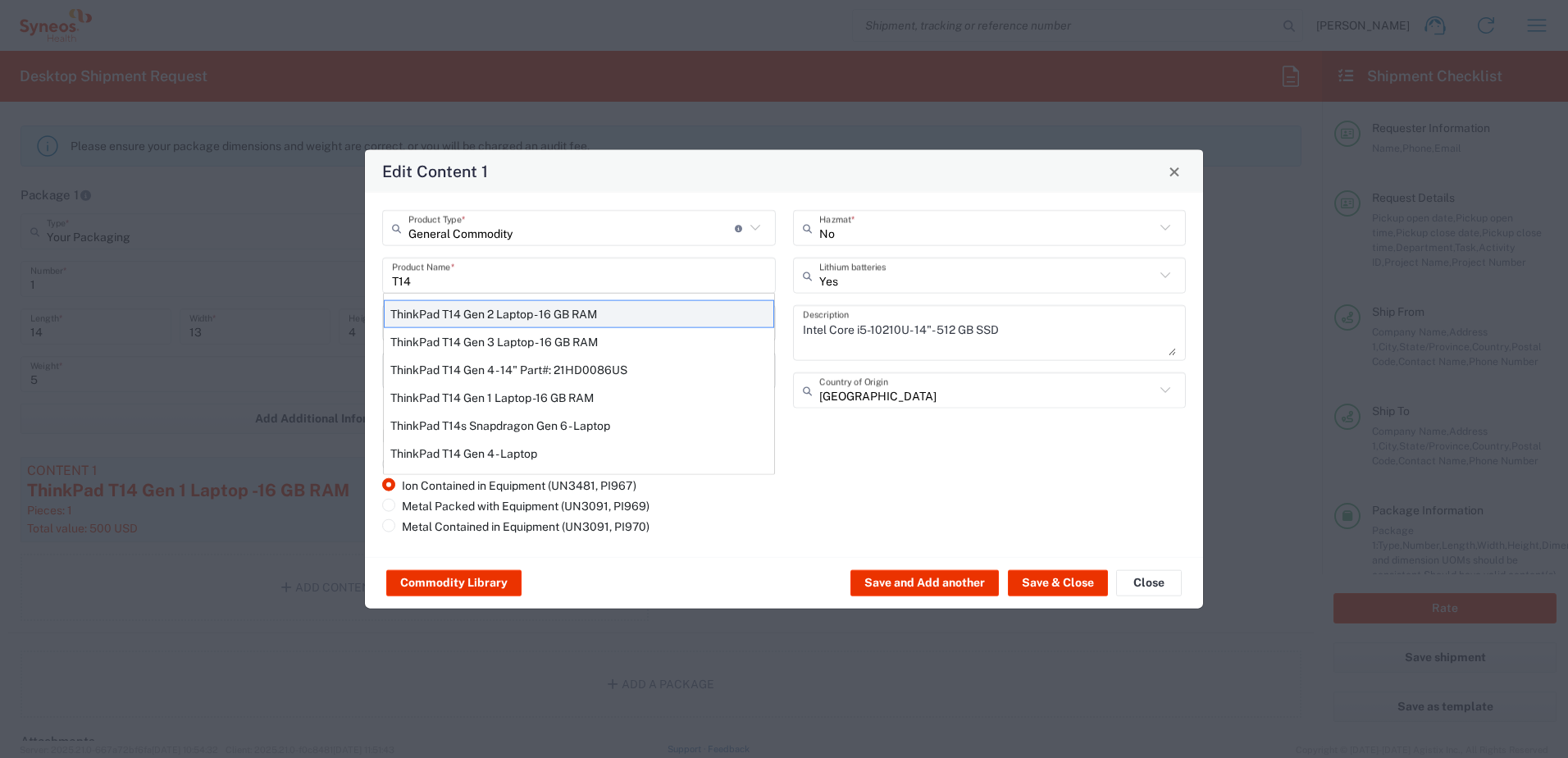
click at [508, 310] on div "ThinkPad T14 Gen 2 Laptop - 16 GB RAM" at bounding box center [579, 314] width 390 height 28
type input "ThinkPad T14 Gen 2 Laptop - 16 GB RAM"
type textarea "Intel Core i7-1156G7 vProÂ® Processor - 14"- 16 GB RAM - 512 GB SSD"
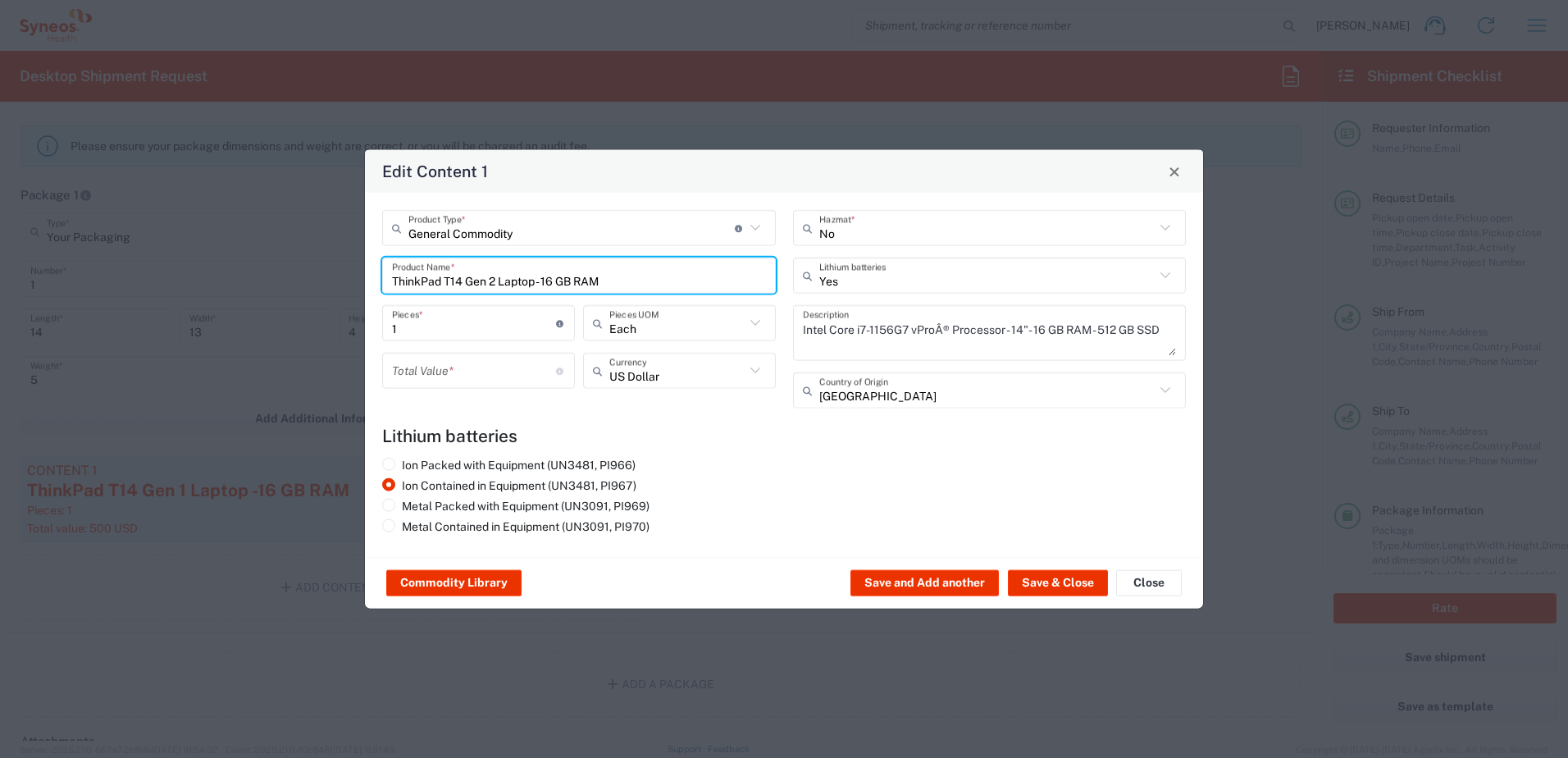
click at [434, 368] on input "number" at bounding box center [474, 370] width 164 height 29
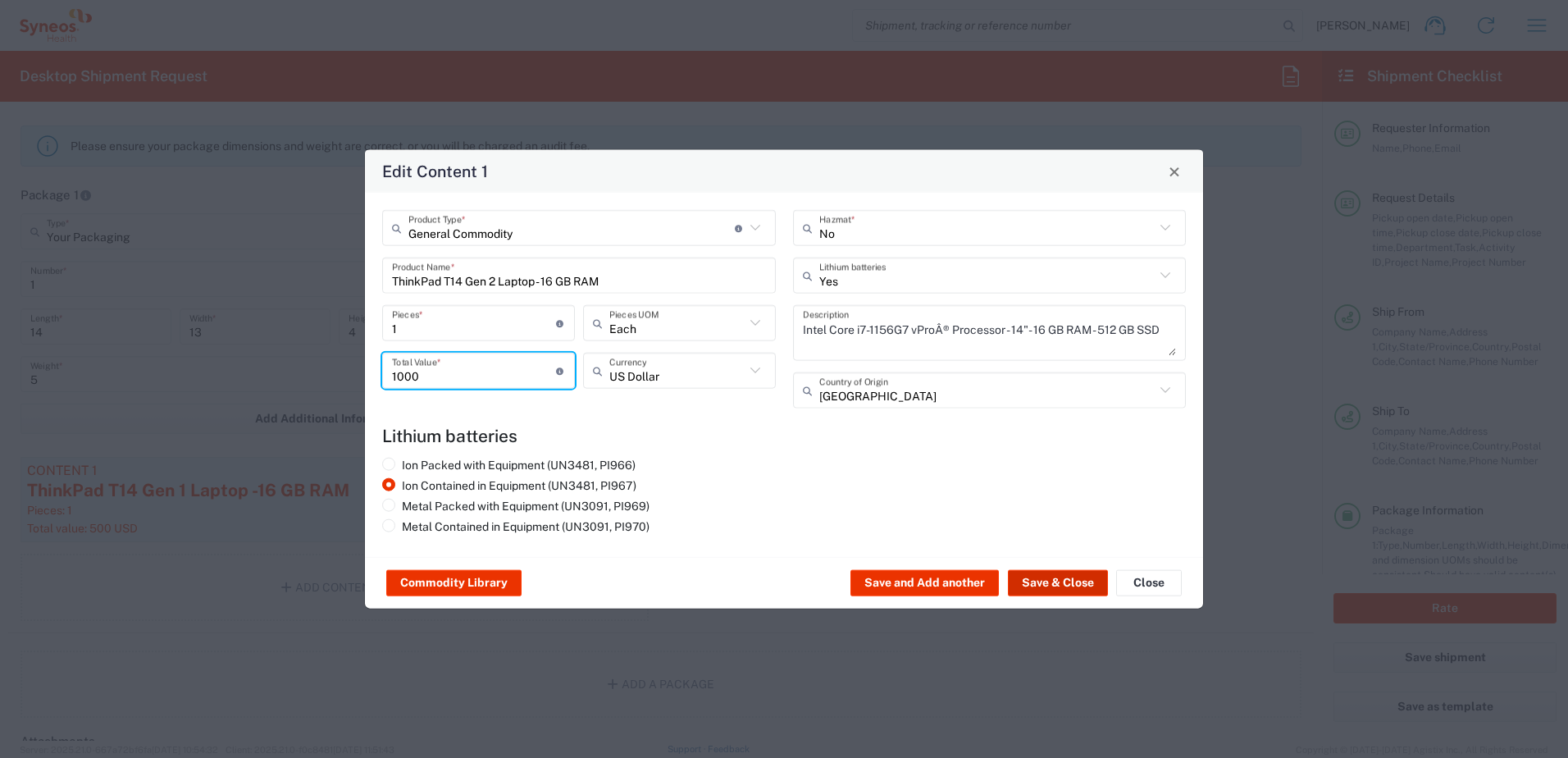
type input "1000"
click at [1038, 580] on button "Save & Close" at bounding box center [1058, 583] width 100 height 26
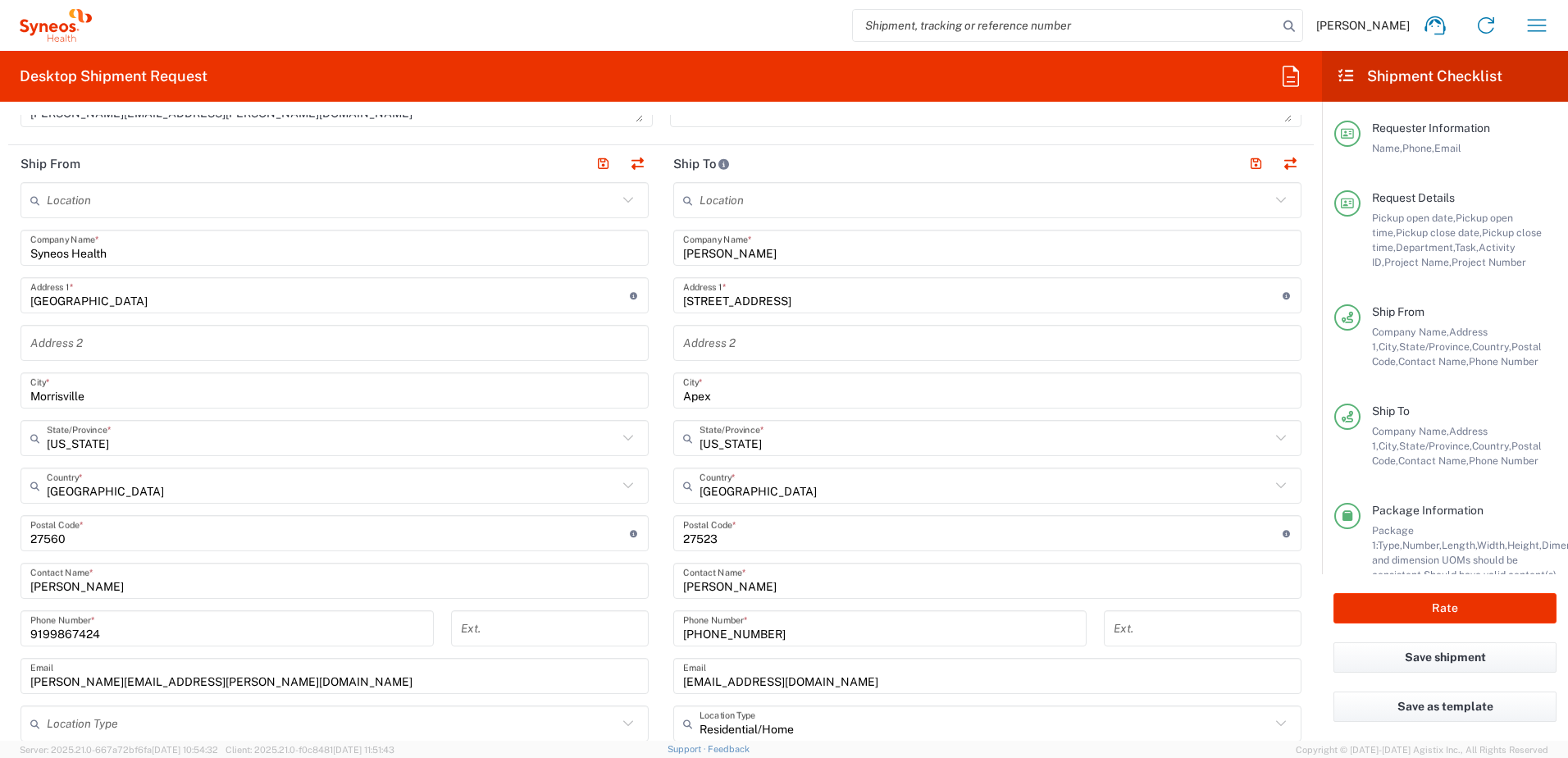
scroll to position [820, 0]
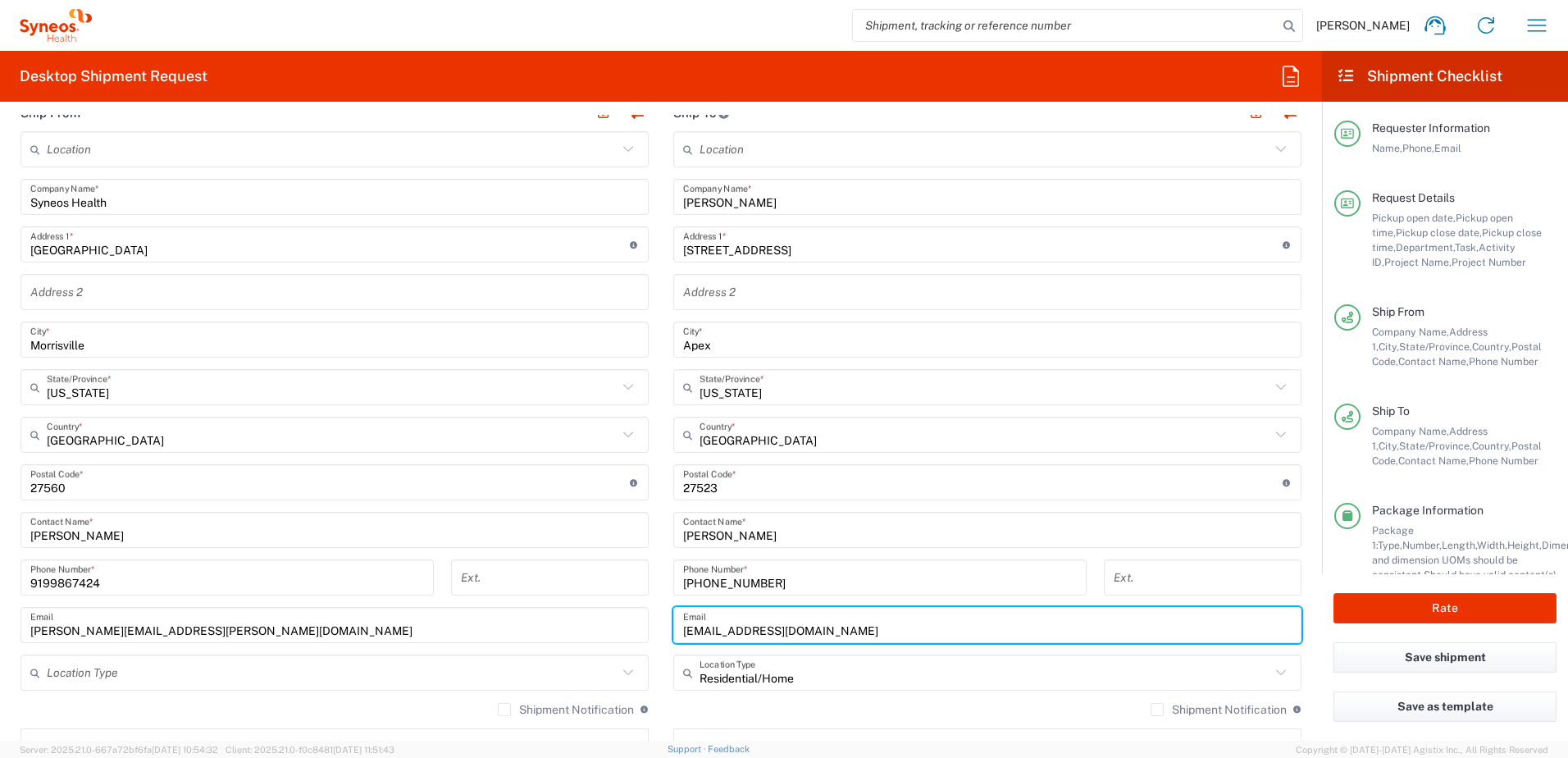
drag, startPoint x: 825, startPoint y: 626, endPoint x: 651, endPoint y: 616, distance: 174.3
click at [651, 616] on div "Ship From Location Addison Whitney LLC-Morrisvile NC US Barcelona-Syneos Health…" at bounding box center [662, 461] width 1306 height 732
paste input "annarlandi"
type input "annarlandis@gmail.com"
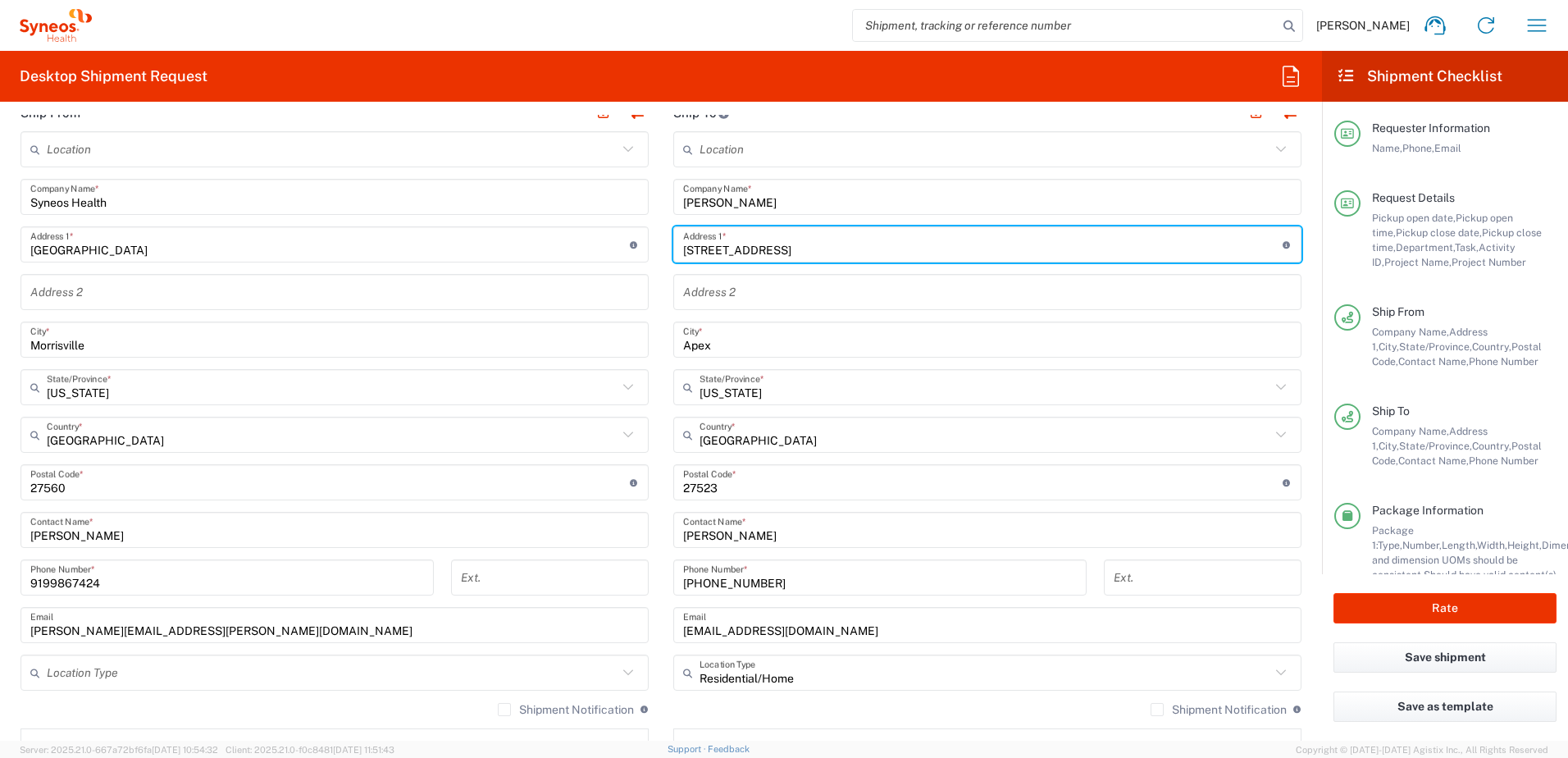
drag, startPoint x: 776, startPoint y: 250, endPoint x: 654, endPoint y: 242, distance: 122.3
click at [662, 242] on main "Location Addison Whitney LLC-Morrisvile NC US Barcelona-Syneos Health BioSector…" at bounding box center [988, 475] width 653 height 689
paste input "250 Amberleigh Drive"
type input "250 Amberleigh Drive"
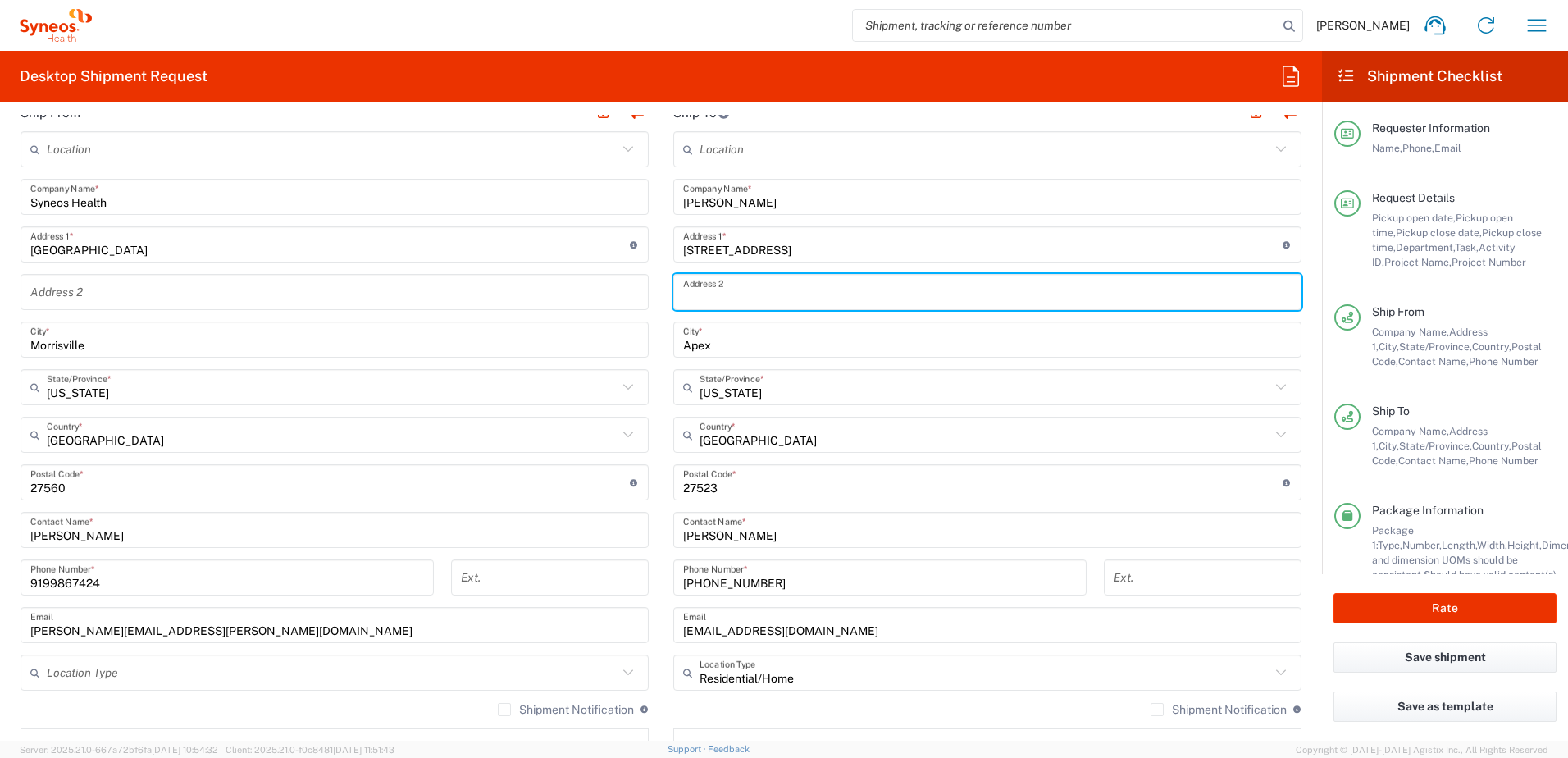
click at [746, 294] on input "text" at bounding box center [987, 293] width 609 height 29
paste input "Apartment 307"
type input "Apartment 307"
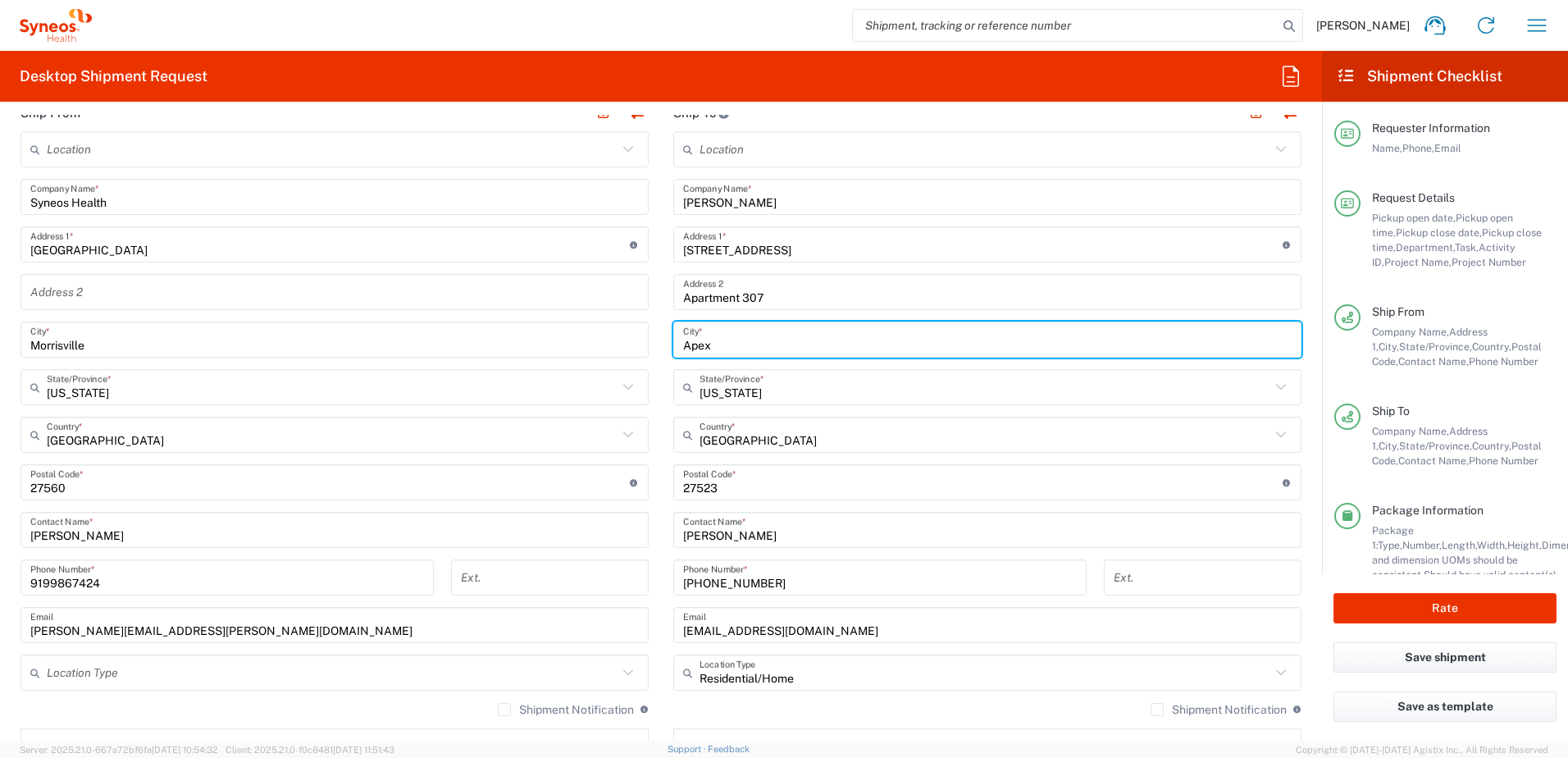
drag, startPoint x: 726, startPoint y: 352, endPoint x: 644, endPoint y: 342, distance: 82.6
click at [644, 342] on div "Ship From Location Addison Whitney LLC-Morrisvile NC US Barcelona-Syneos Health…" at bounding box center [662, 461] width 1306 height 732
paste input "Wilmington"
type input "Wilmington"
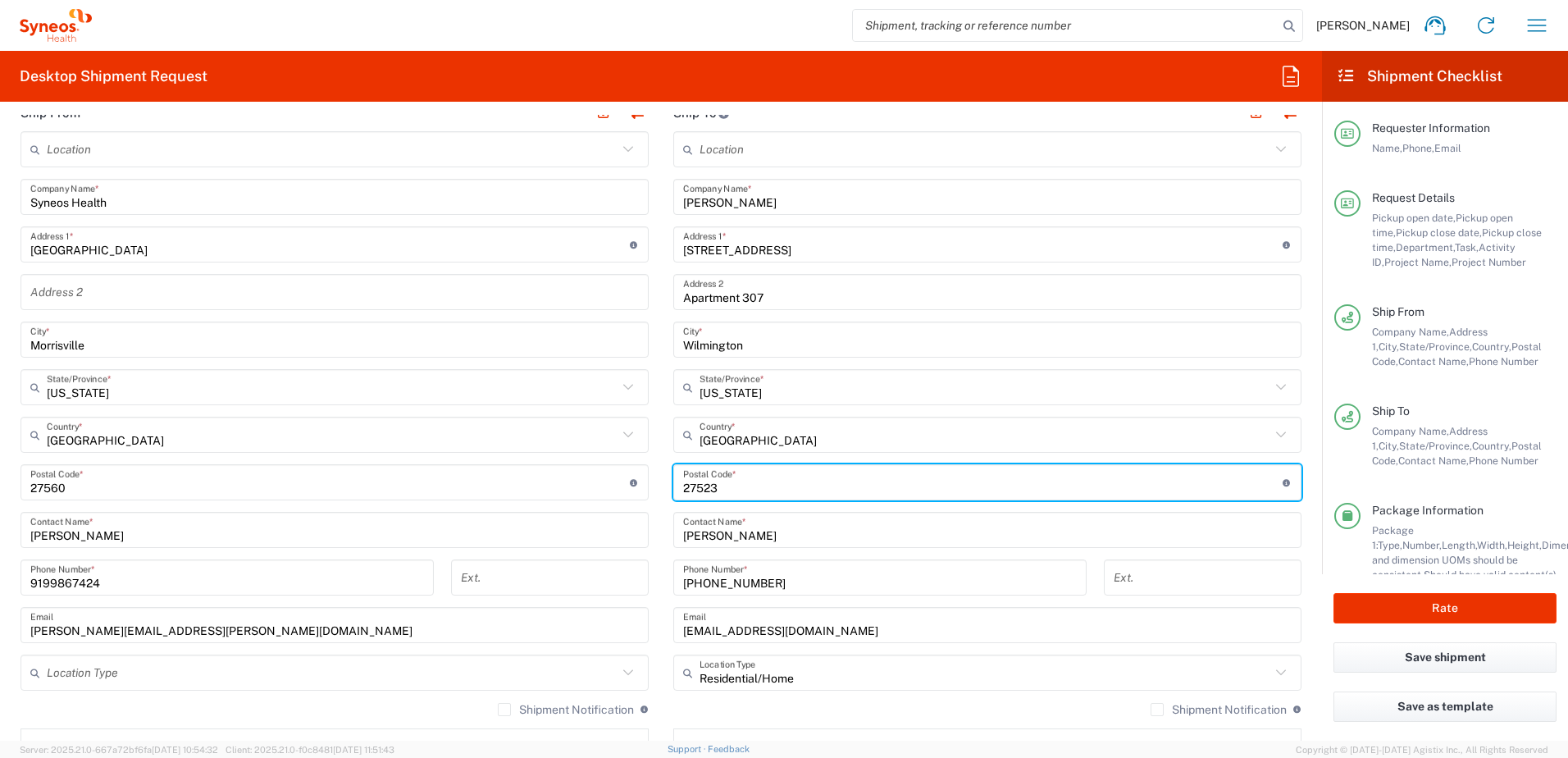
drag, startPoint x: 729, startPoint y: 493, endPoint x: 648, endPoint y: 476, distance: 82.8
click at [649, 479] on div "Ship From Location Addison Whitney LLC-Morrisvile NC US Barcelona-Syneos Health…" at bounding box center [662, 461] width 1306 height 732
paste input "28411"
type input "28411"
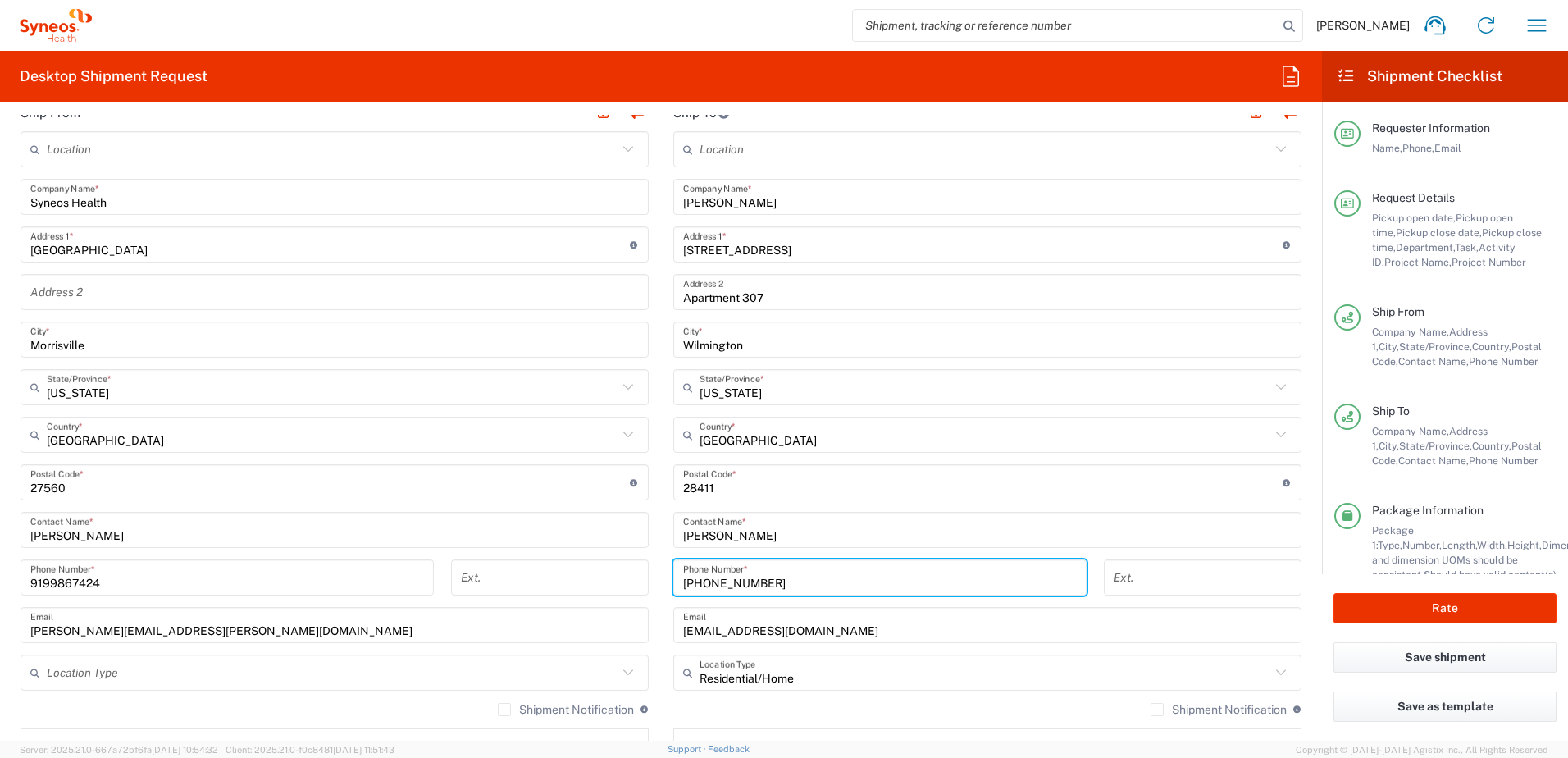
drag, startPoint x: 766, startPoint y: 582, endPoint x: 724, endPoint y: 599, distance: 45.3
click at [578, 557] on div "Ship From Location Addison Whitney LLC-Morrisvile NC US Barcelona-Syneos Health…" at bounding box center [662, 461] width 1306 height 732
paste input ") 830911"
click at [703, 582] on input "919) 8309118" at bounding box center [879, 578] width 393 height 29
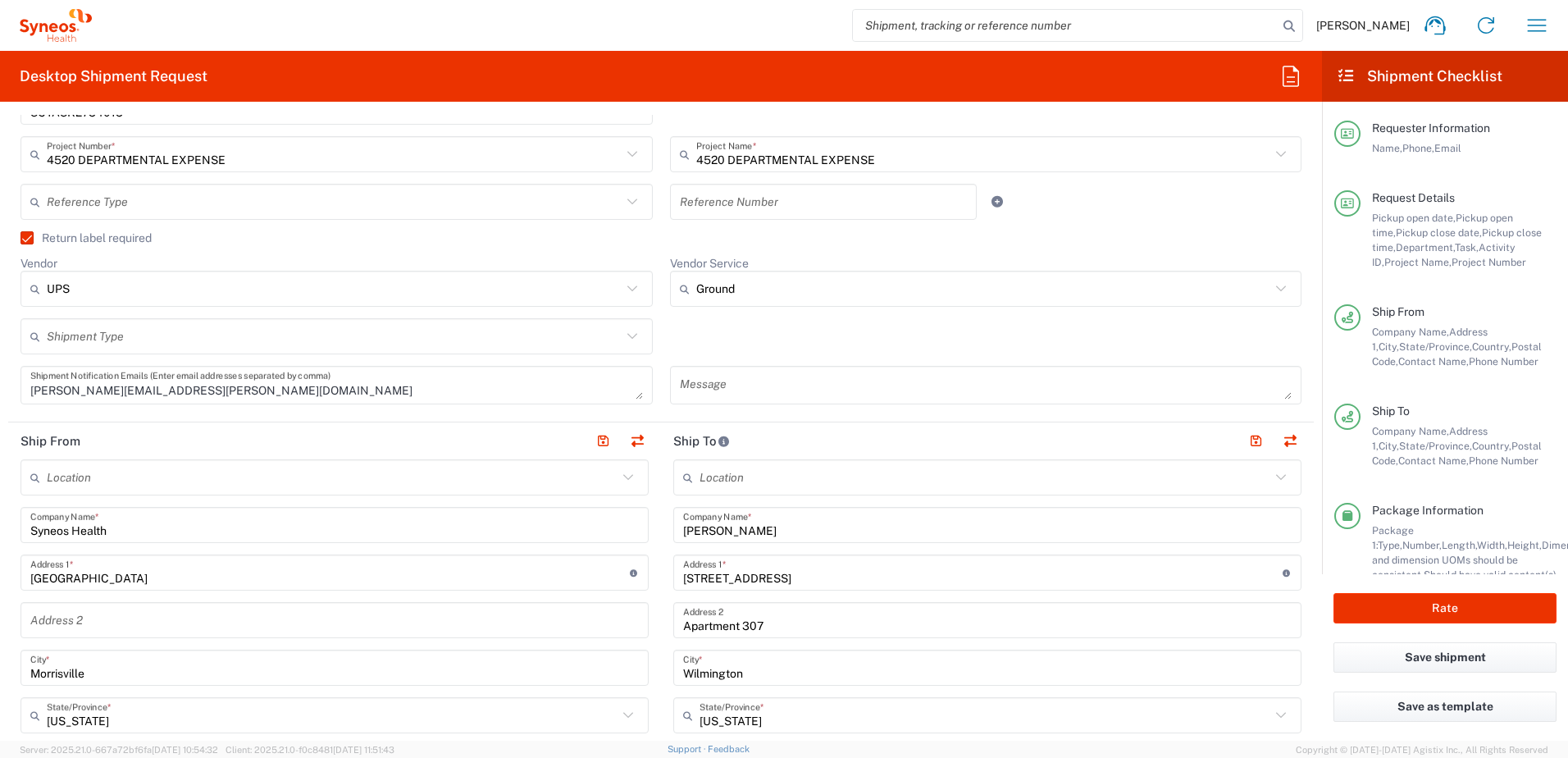
type input "9198309118"
click at [725, 283] on input "Ground" at bounding box center [984, 289] width 575 height 26
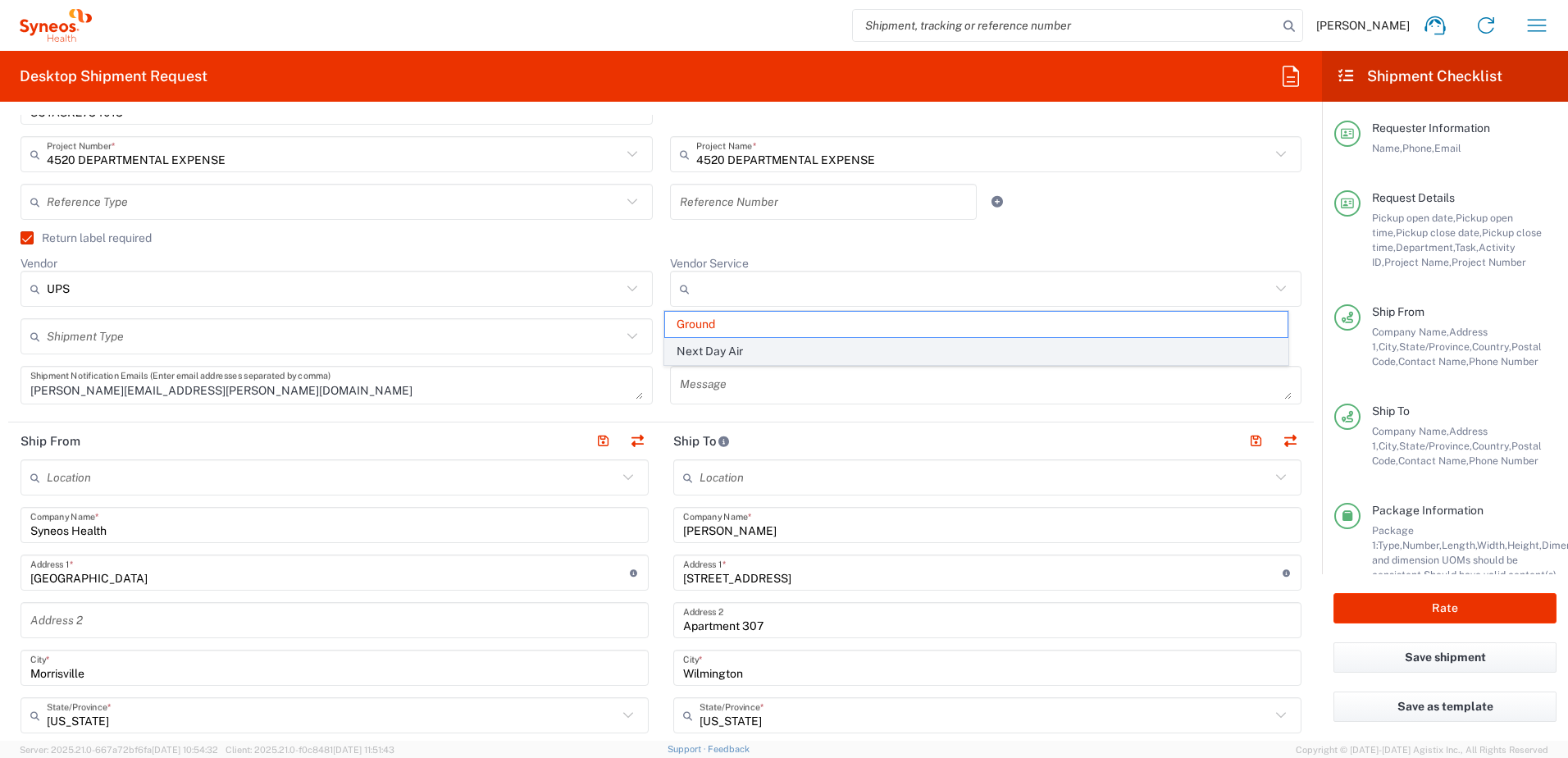
click at [752, 354] on span "Next Day Air" at bounding box center [976, 352] width 622 height 26
type input "Next Day Air"
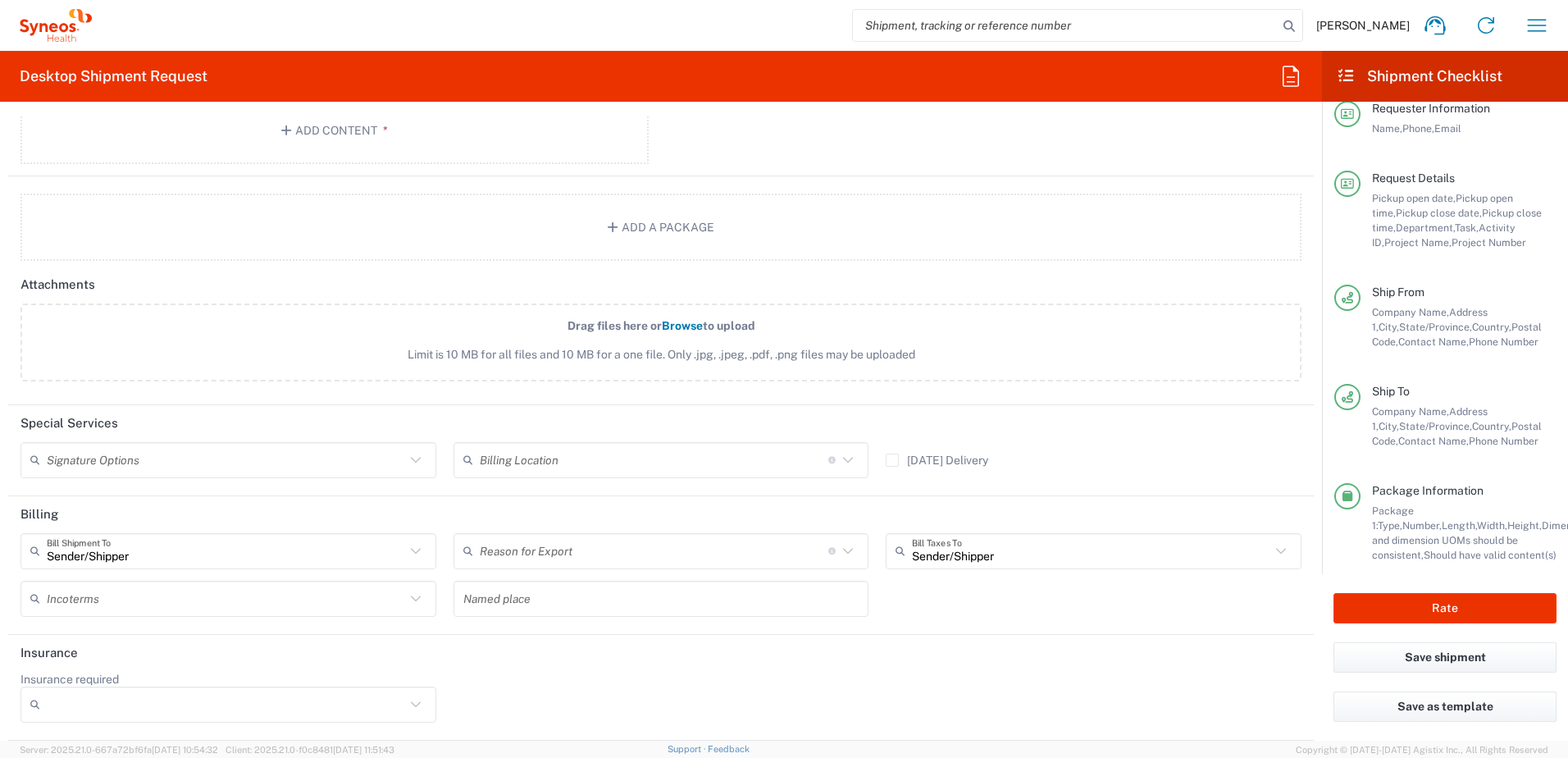
scroll to position [0, 0]
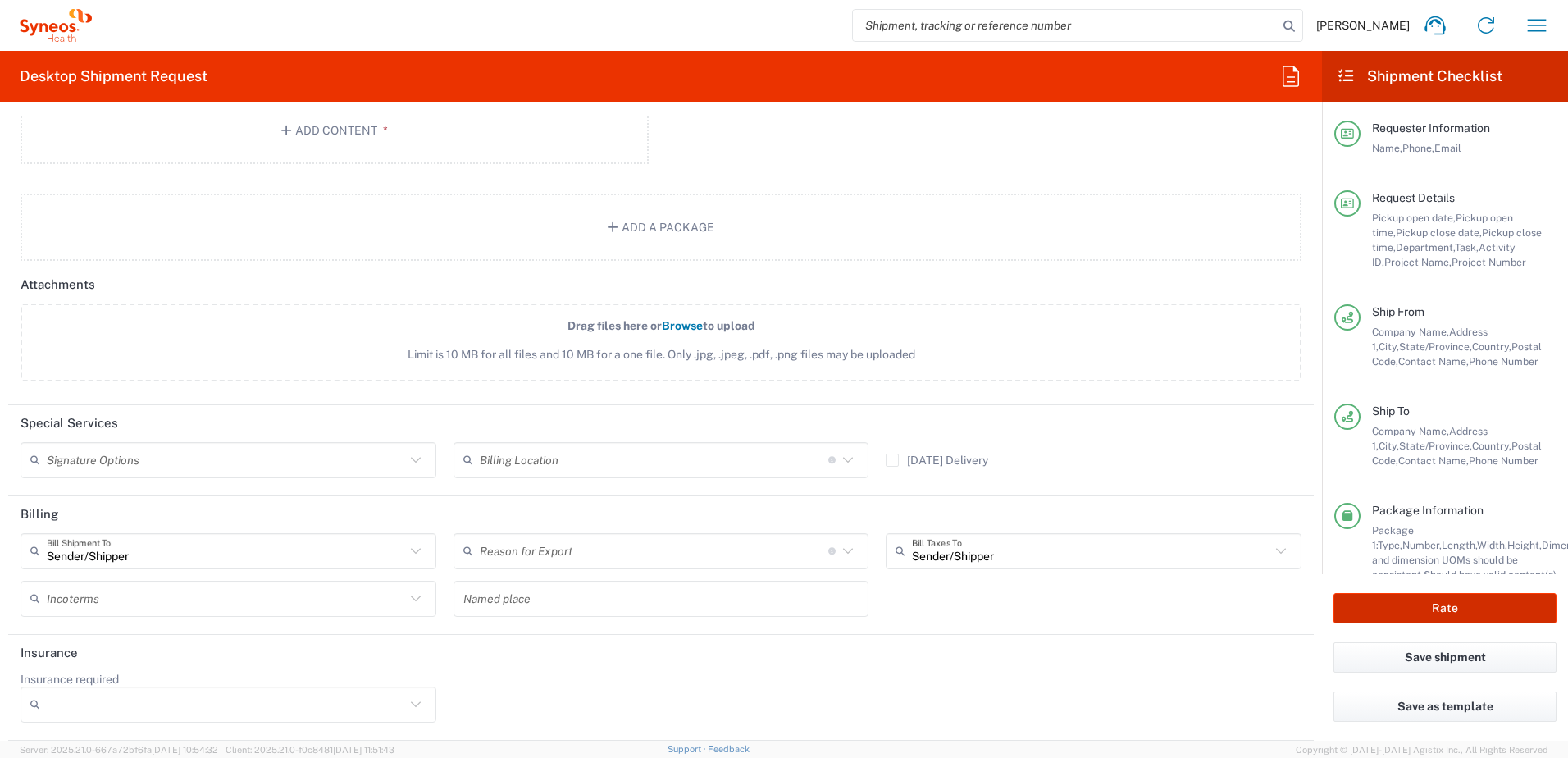
click at [1426, 600] on button "Rate" at bounding box center [1445, 609] width 223 height 31
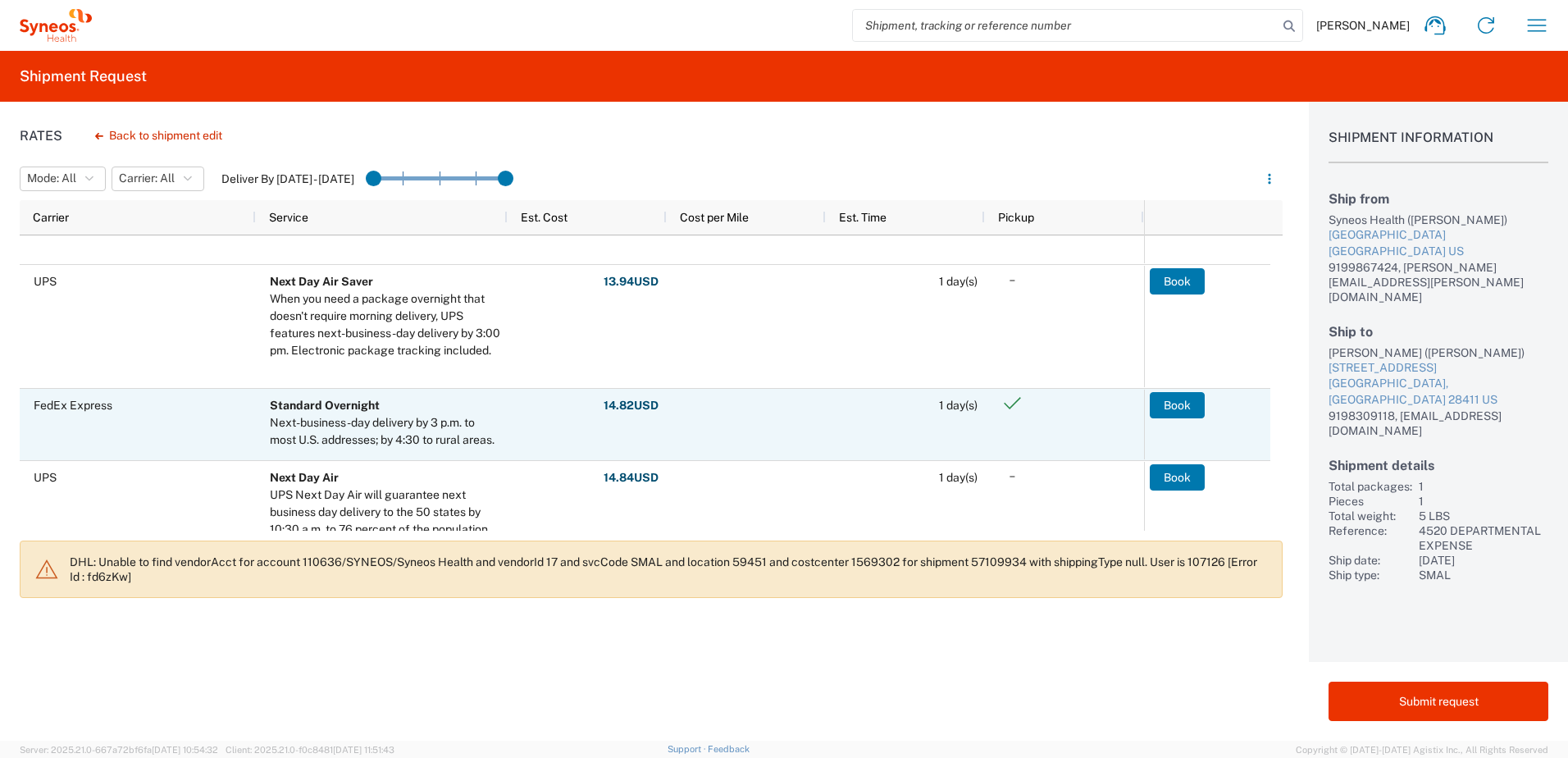
scroll to position [328, 0]
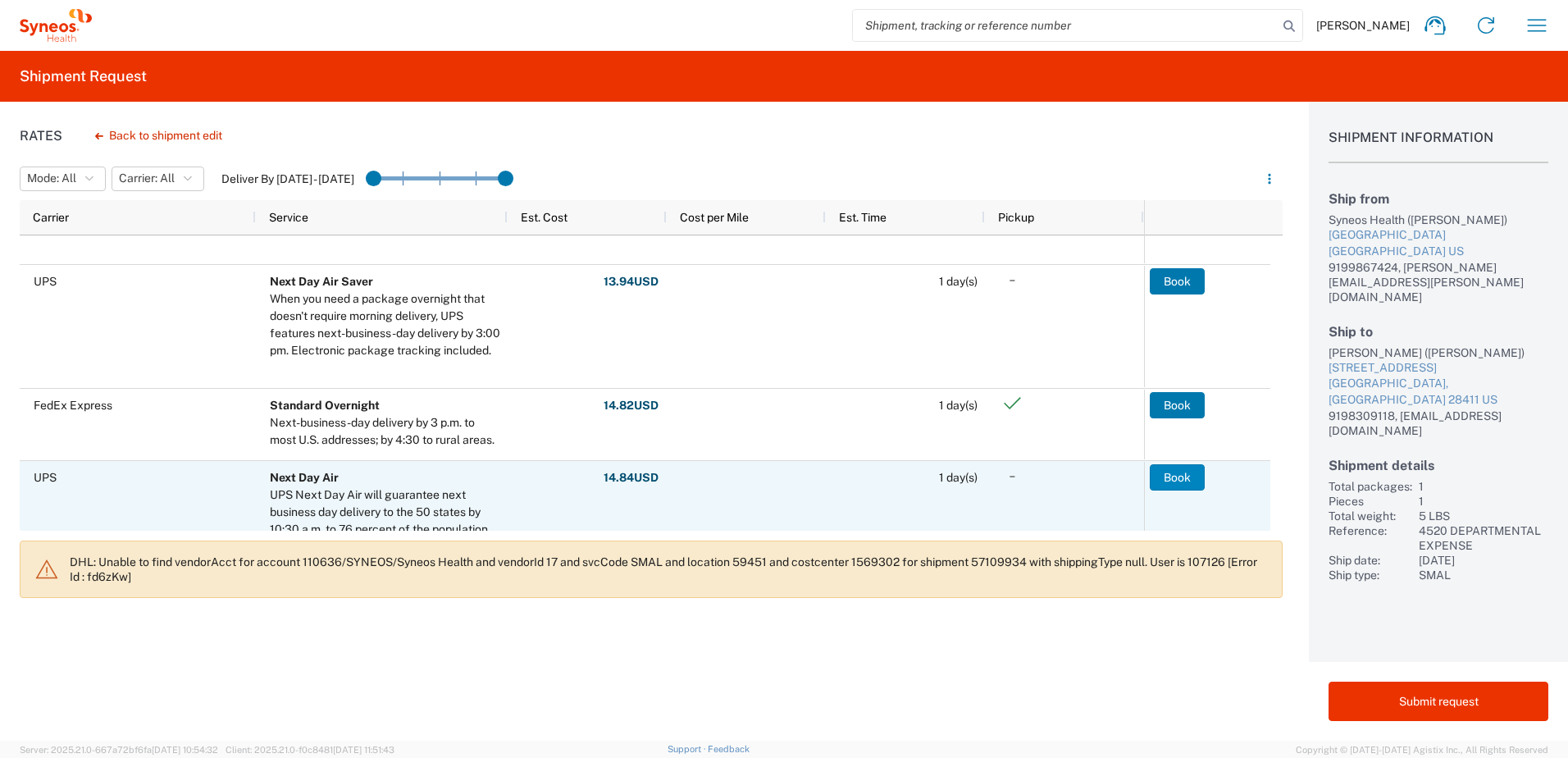
click at [1177, 472] on button "Book" at bounding box center [1177, 477] width 55 height 26
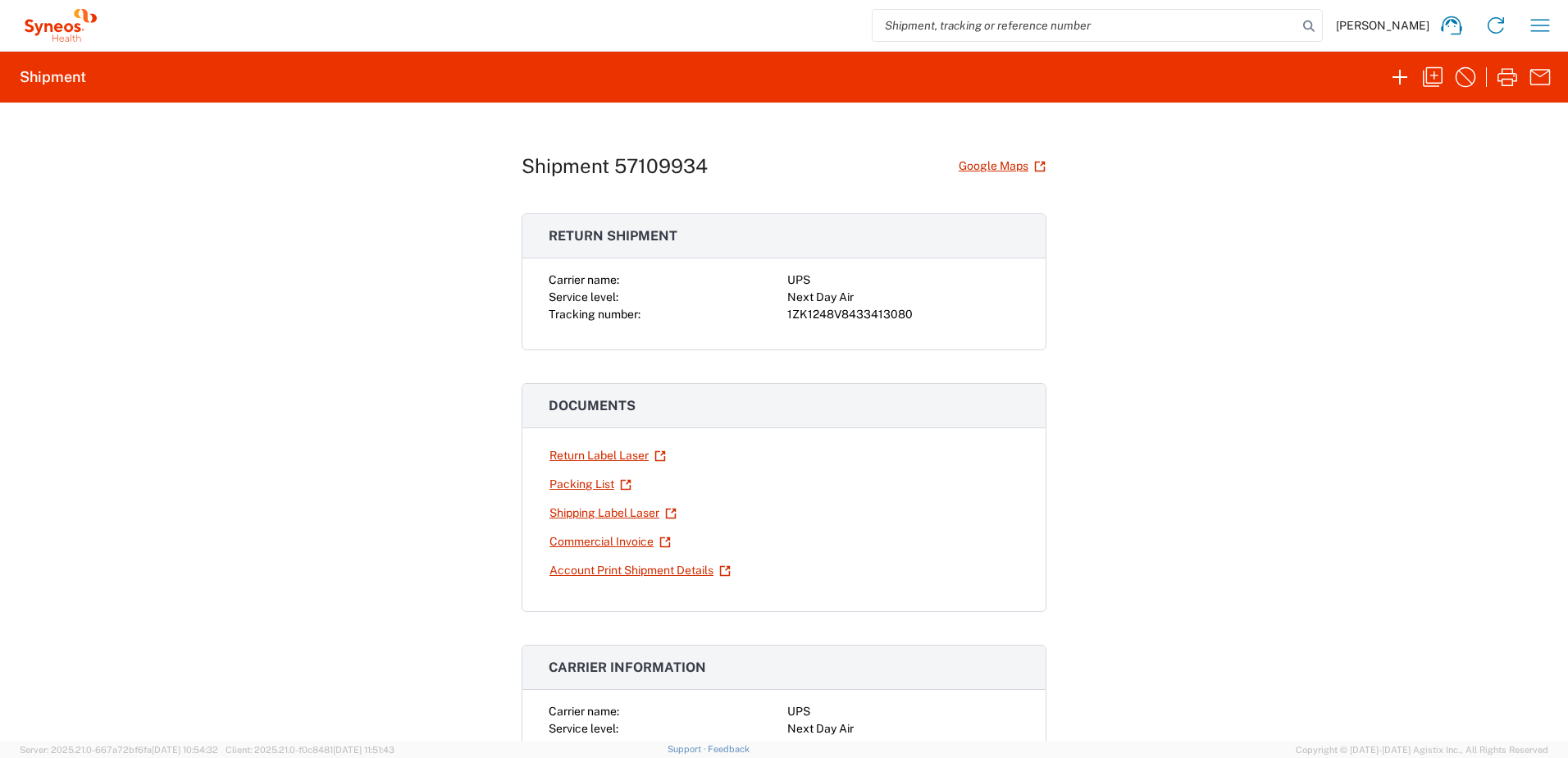
click at [854, 318] on div "1ZK1248V8433413080" at bounding box center [904, 314] width 232 height 17
click at [857, 318] on div "1ZK1248V8433413080" at bounding box center [904, 314] width 232 height 17
copy div "1ZK1248V8433413080"
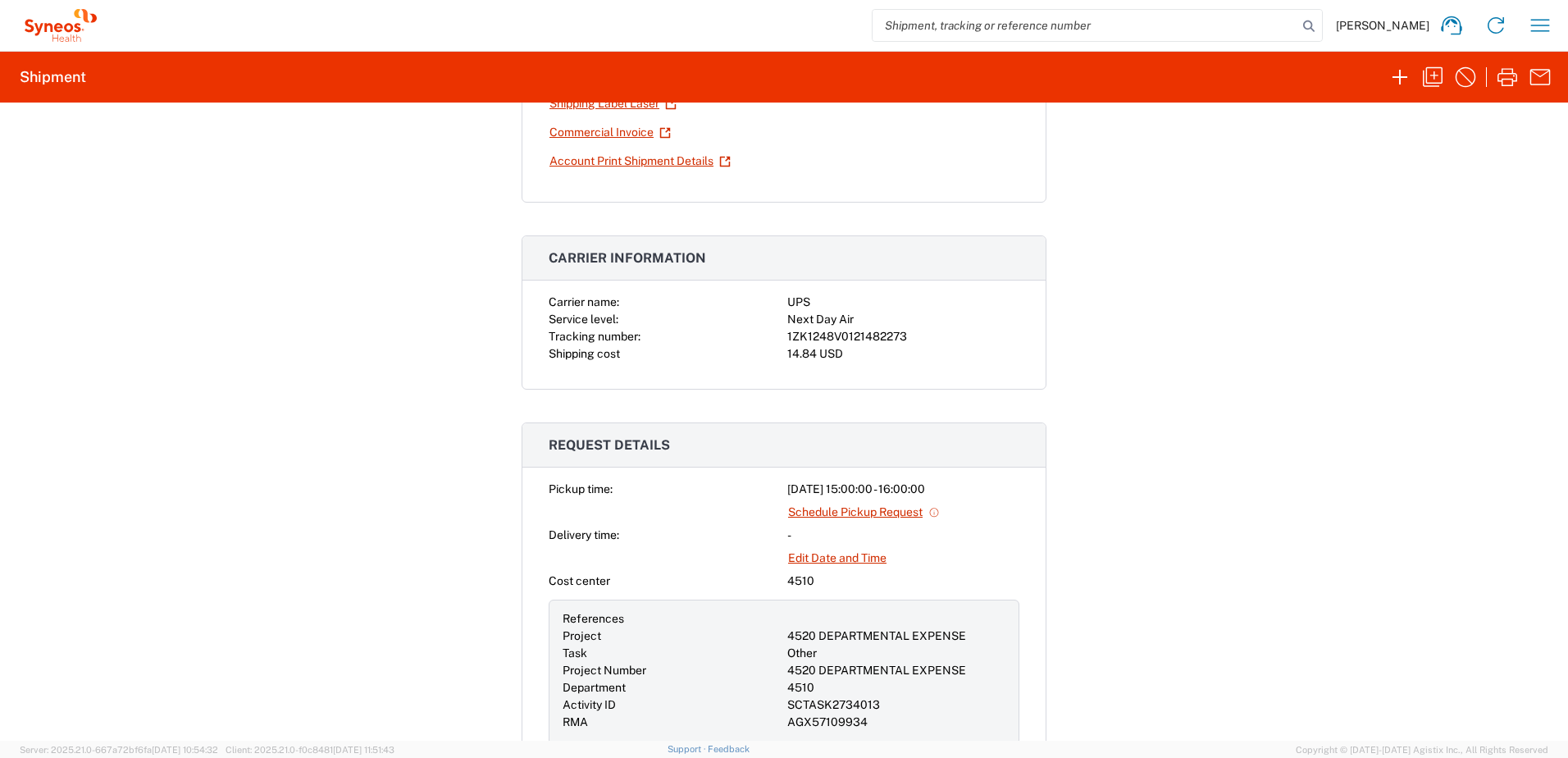
scroll to position [410, 0]
click at [845, 337] on div "1ZK1248V0121482273" at bounding box center [904, 335] width 232 height 17
copy div "1ZK1248V0121482273"
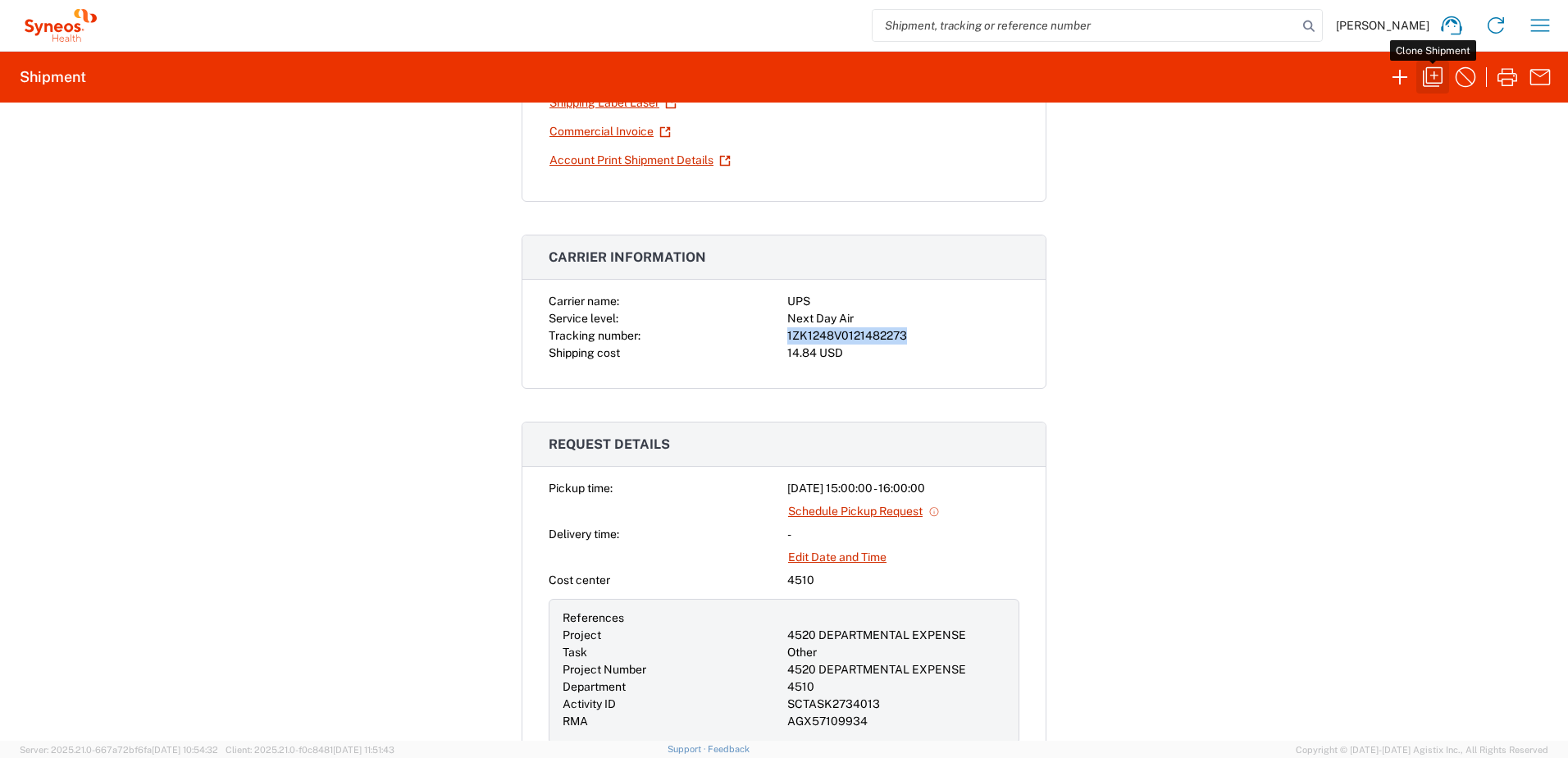
click at [1438, 85] on icon "button" at bounding box center [1432, 77] width 26 height 26
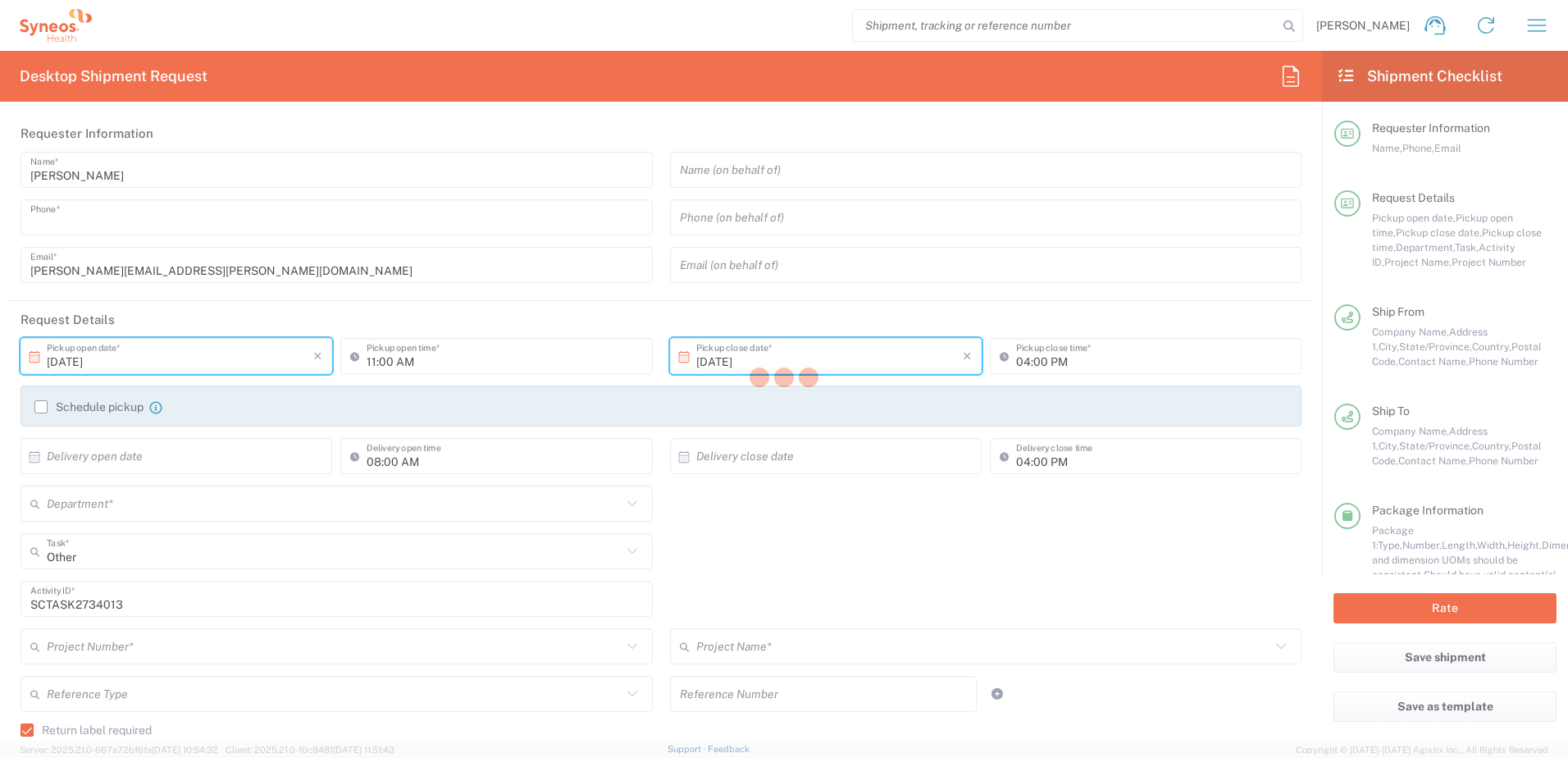
type input "9199867424"
type input "03:00 PM"
type input "08:00 PM"
type textarea "christopher.carpenter@syneoshealth.com"
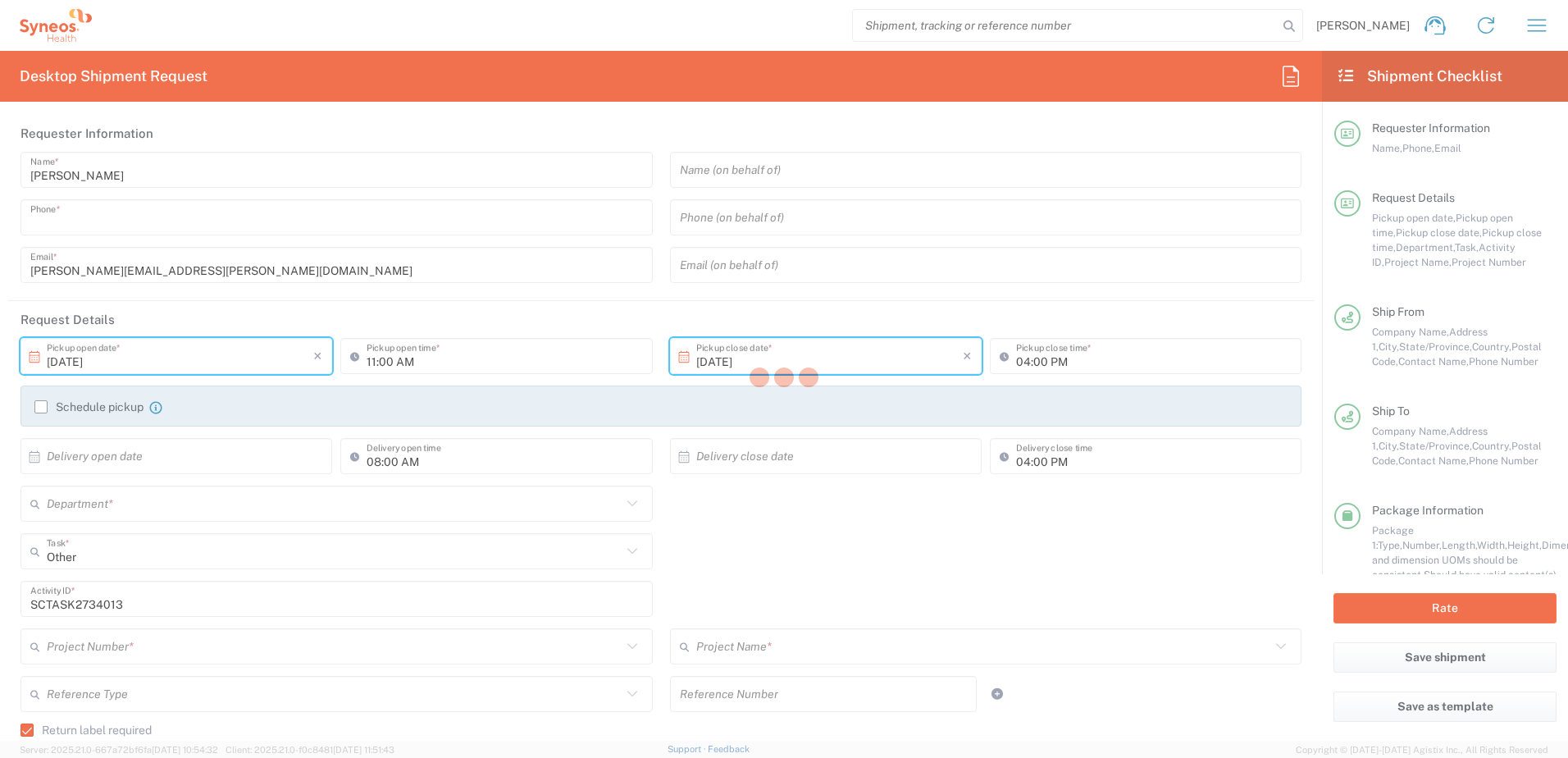
type input "Syneos Health"
type input "1030 Sync Street"
type input "Morrisville"
type input "27560"
type input "Chris Carpenter"
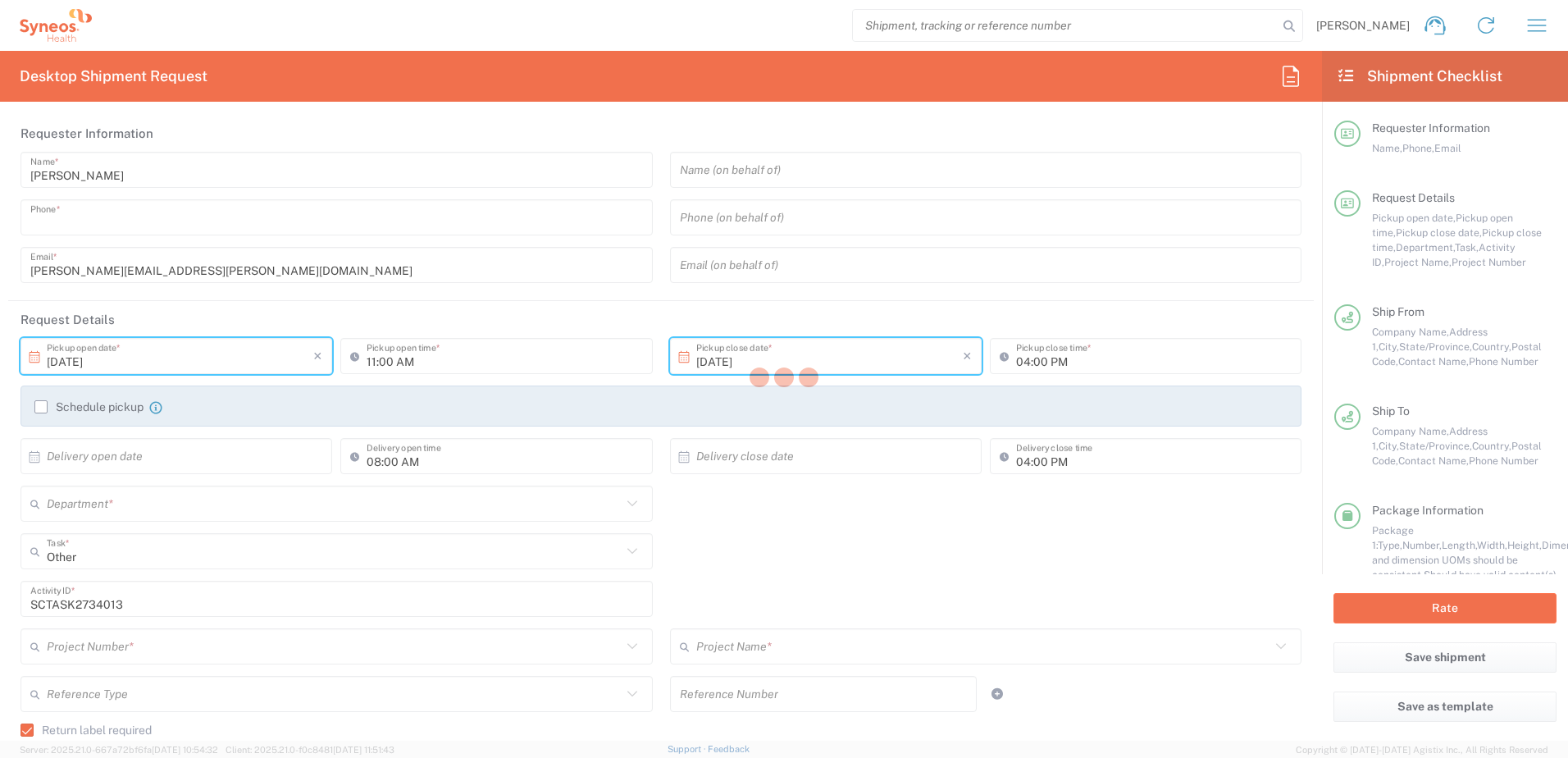
type input "9199867424"
type input "christopher.carpenter@syneoshealth.com"
type input "Anna Landis"
type input "250 Amberleigh Drive"
type input "Apartment 307"
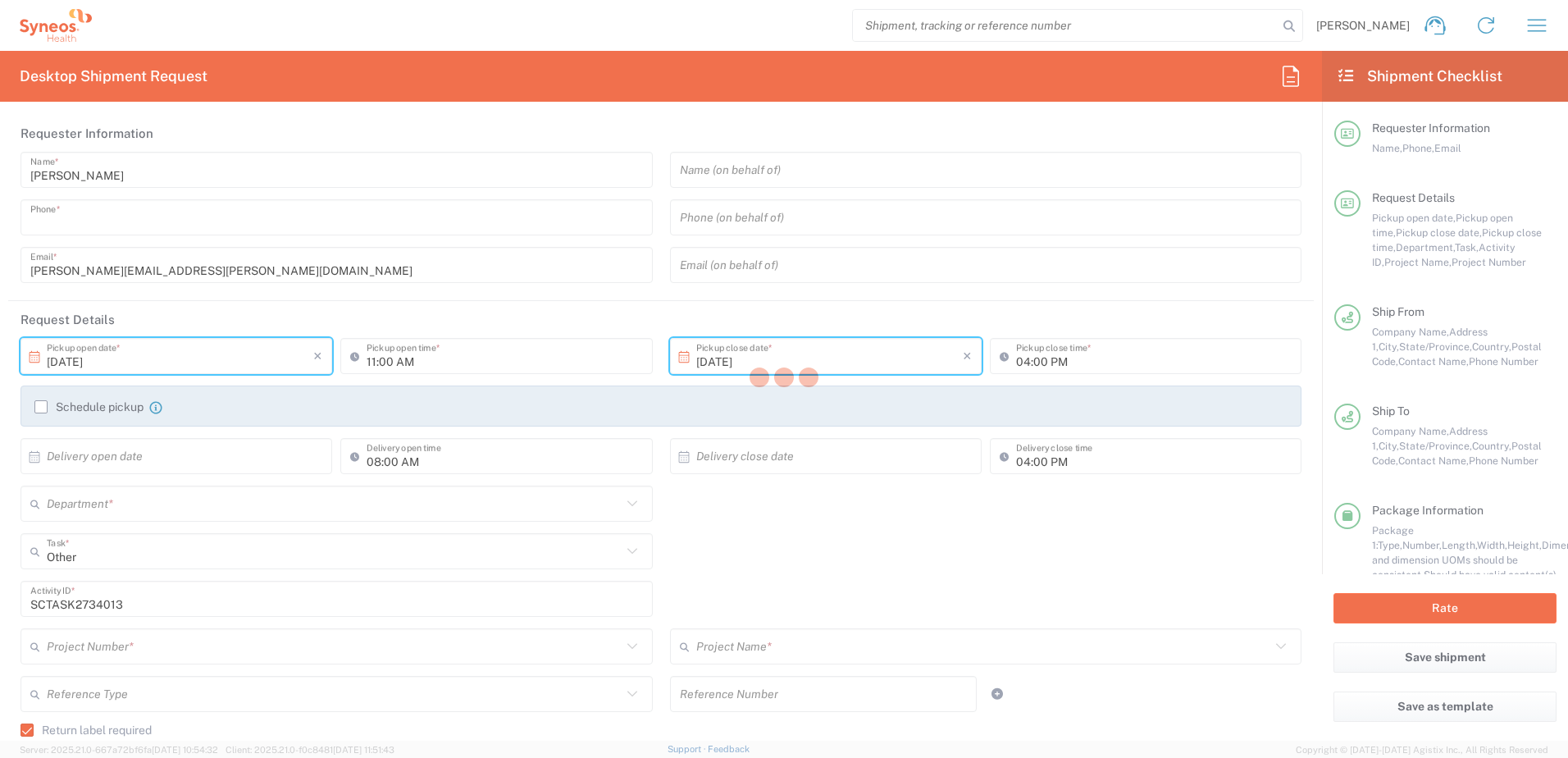
type input "Wilmington"
type input "United States"
type input "28411"
type input "Anna Landis"
type input "9198309118"
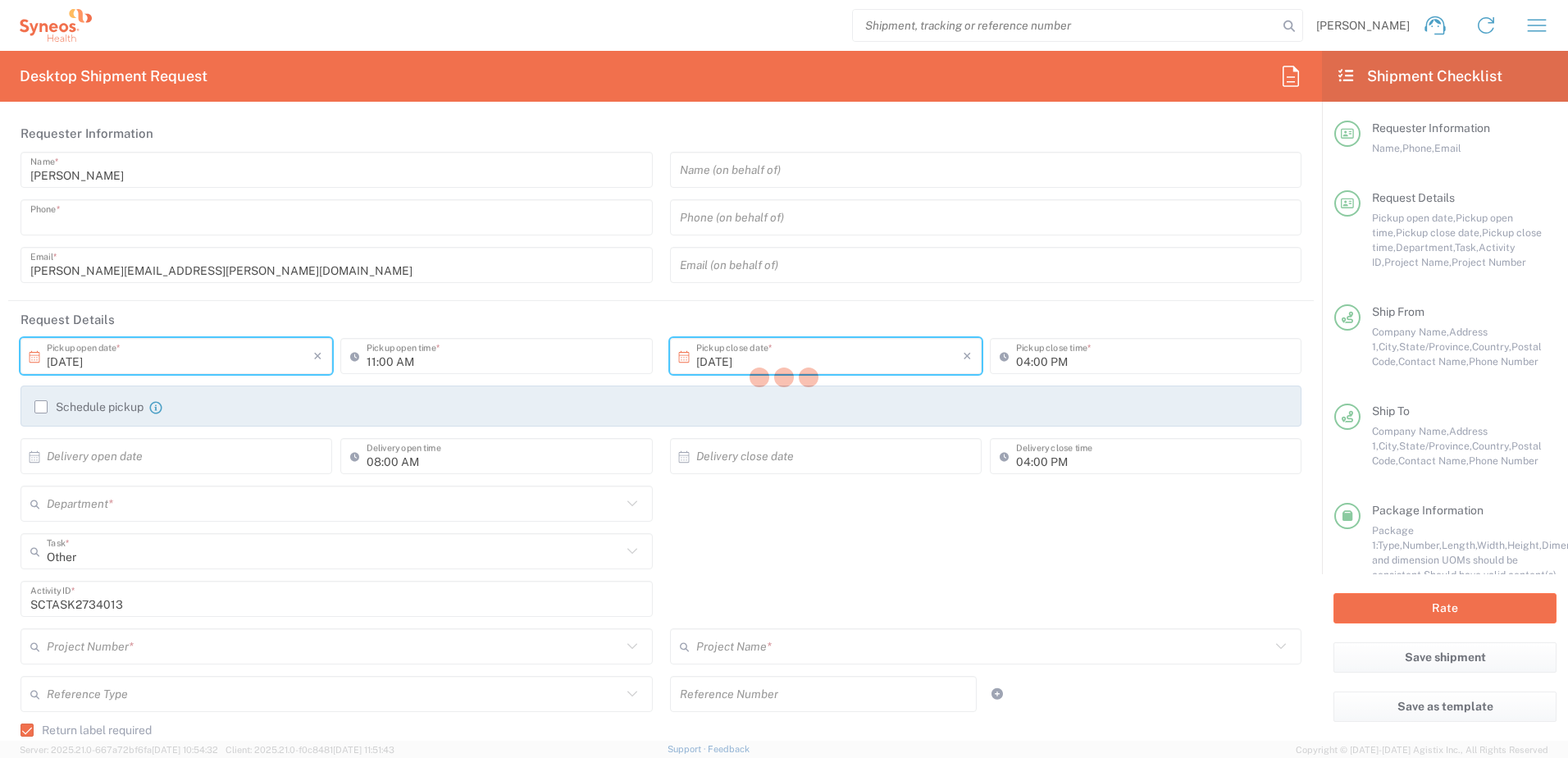
type input "annarlandis@gmail.com"
type input "Residential/Home"
type input "Sender/Shipper"
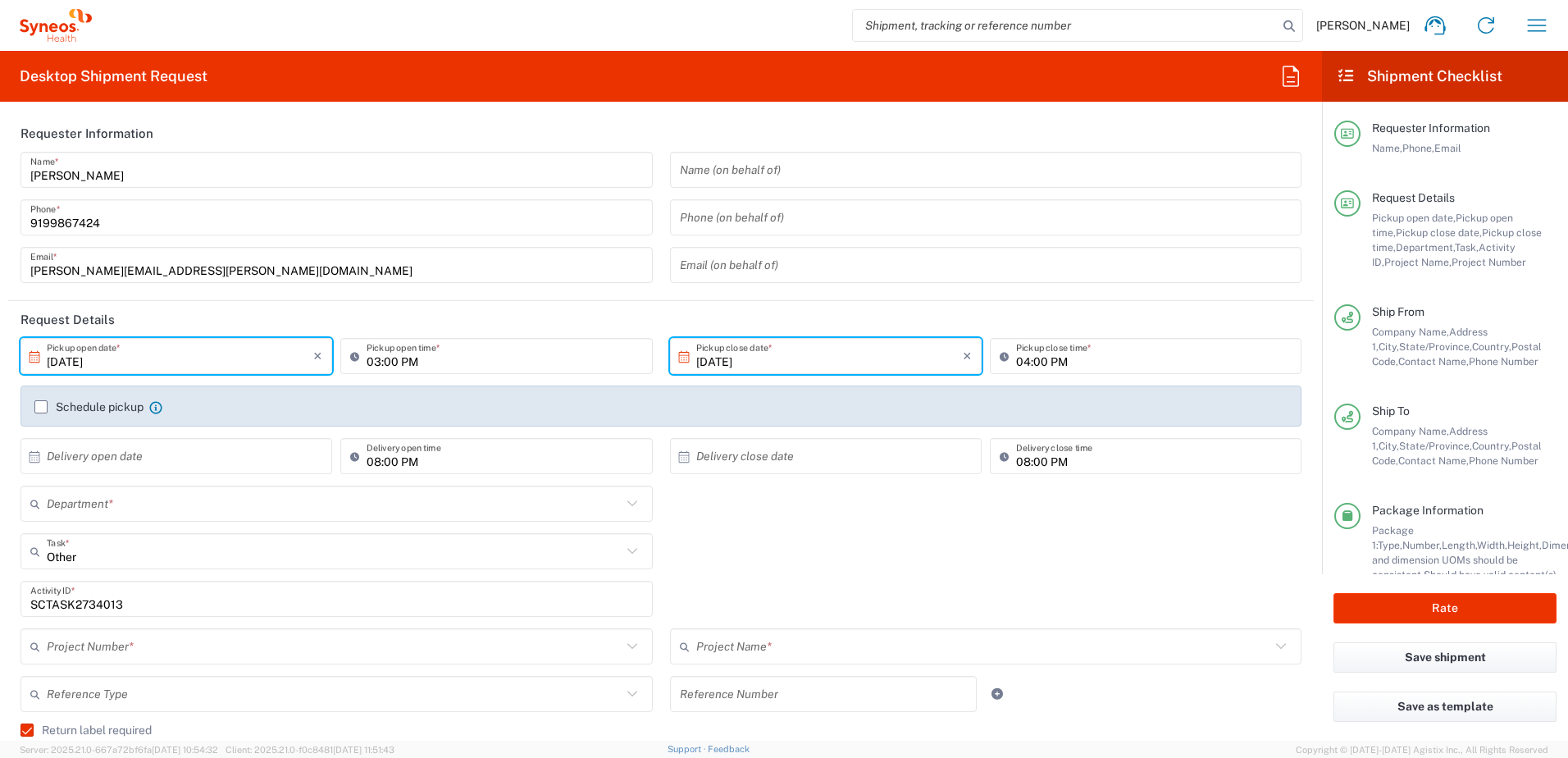
type input "North Carolina"
type input "Your Packaging"
type input "4520 DEPARTMENTAL EXPENSE"
type input "Next Day Air"
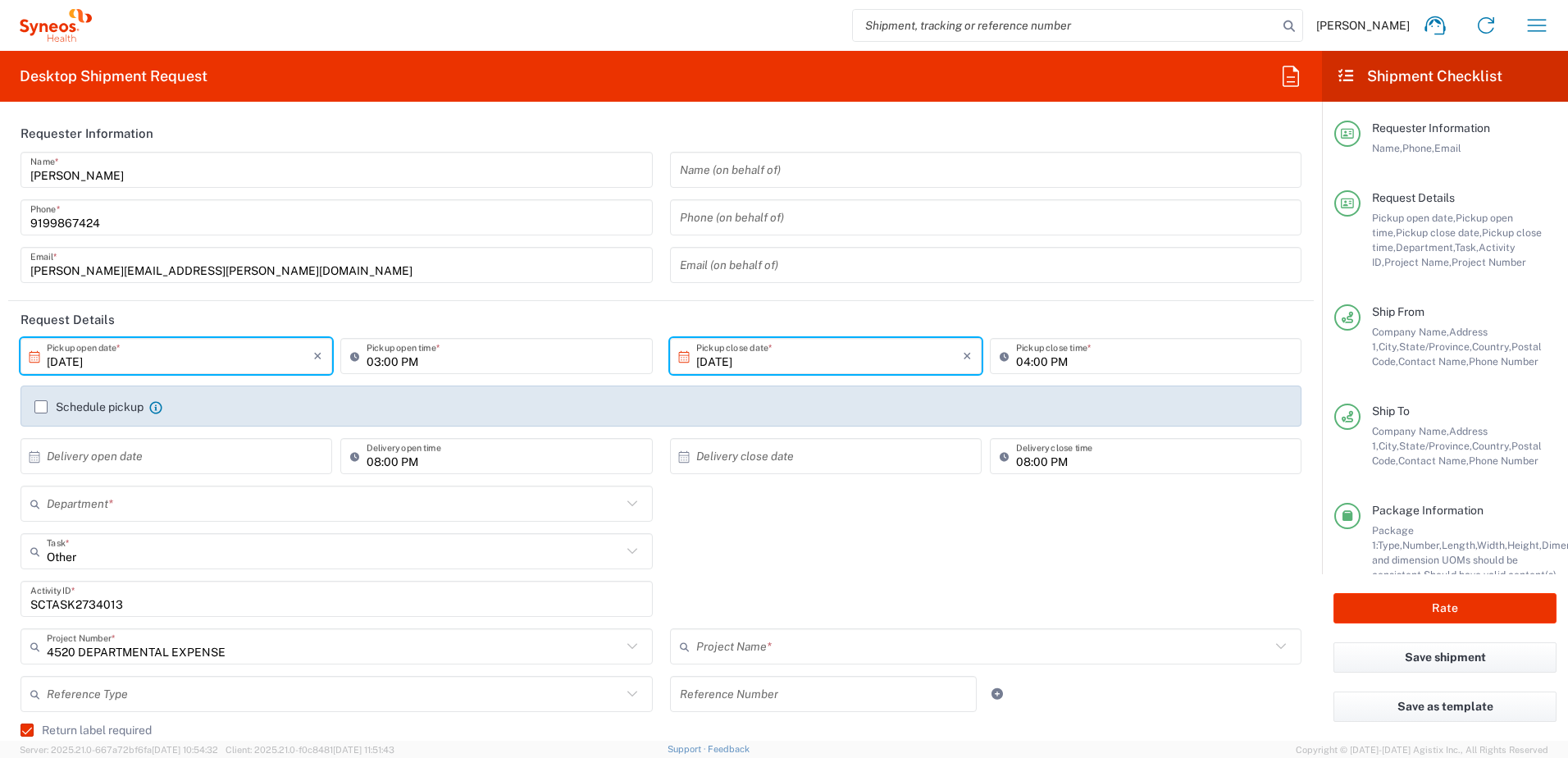
type input "4520 DEPARTMENTAL EXPENSE"
type input "4510"
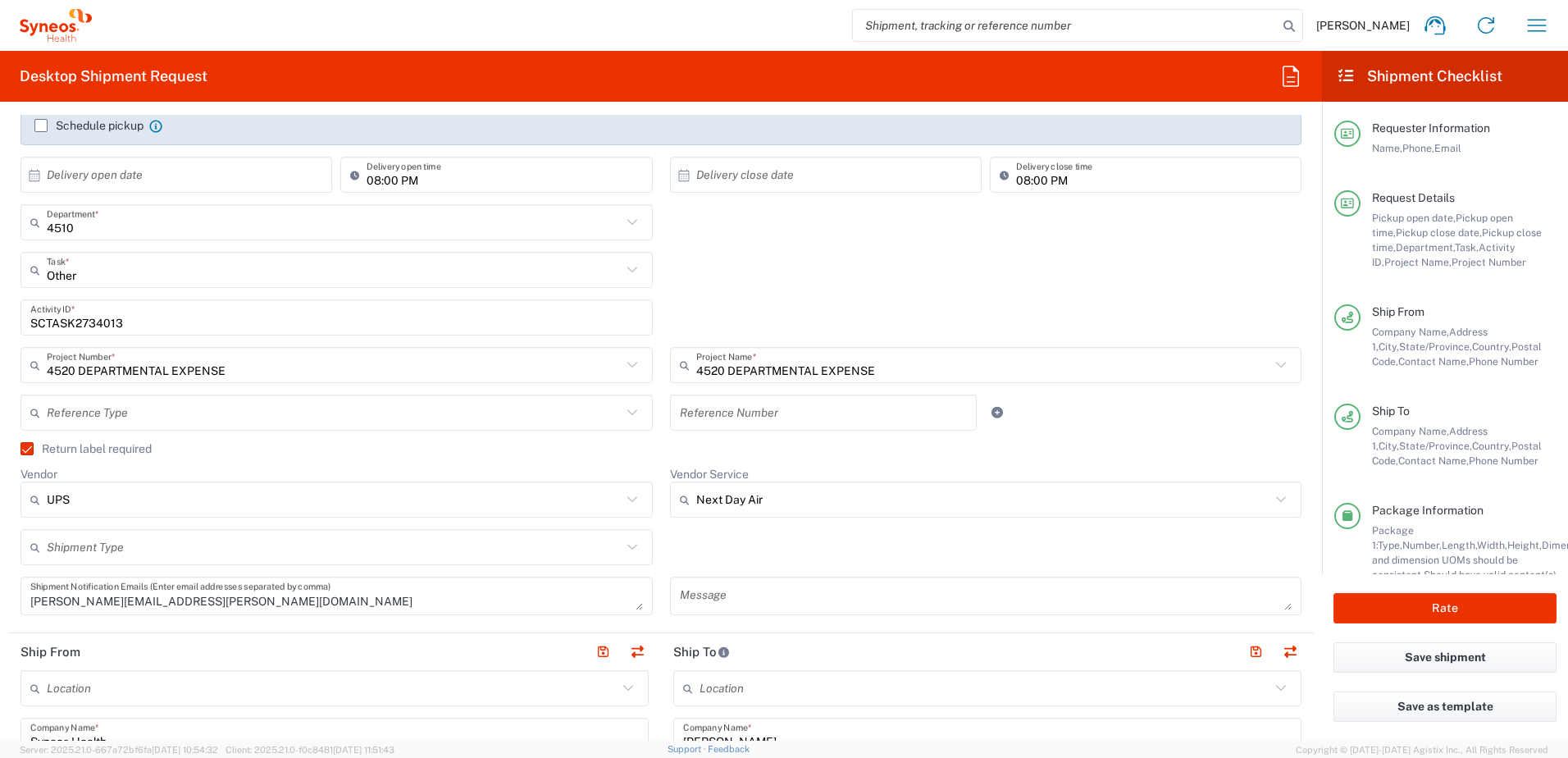
scroll to position [574, 0]
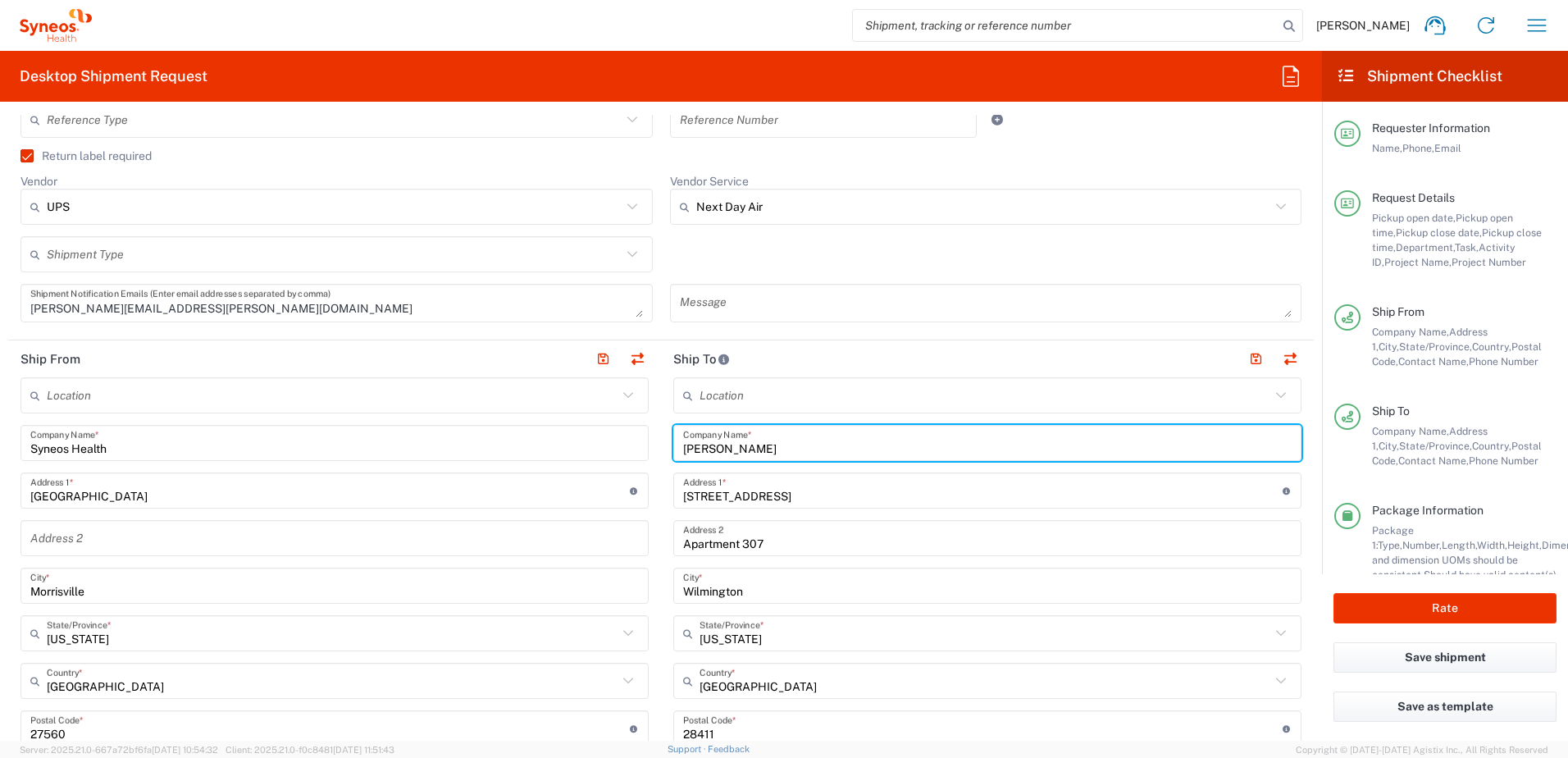
drag, startPoint x: 762, startPoint y: 442, endPoint x: 641, endPoint y: 448, distance: 121.1
click at [641, 442] on div "Ship From Location Addison Whitney LLC-Morrisvile NC US Barcelona-Syneos Health…" at bounding box center [662, 707] width 1306 height 732
paste input "Carol Youngkin"
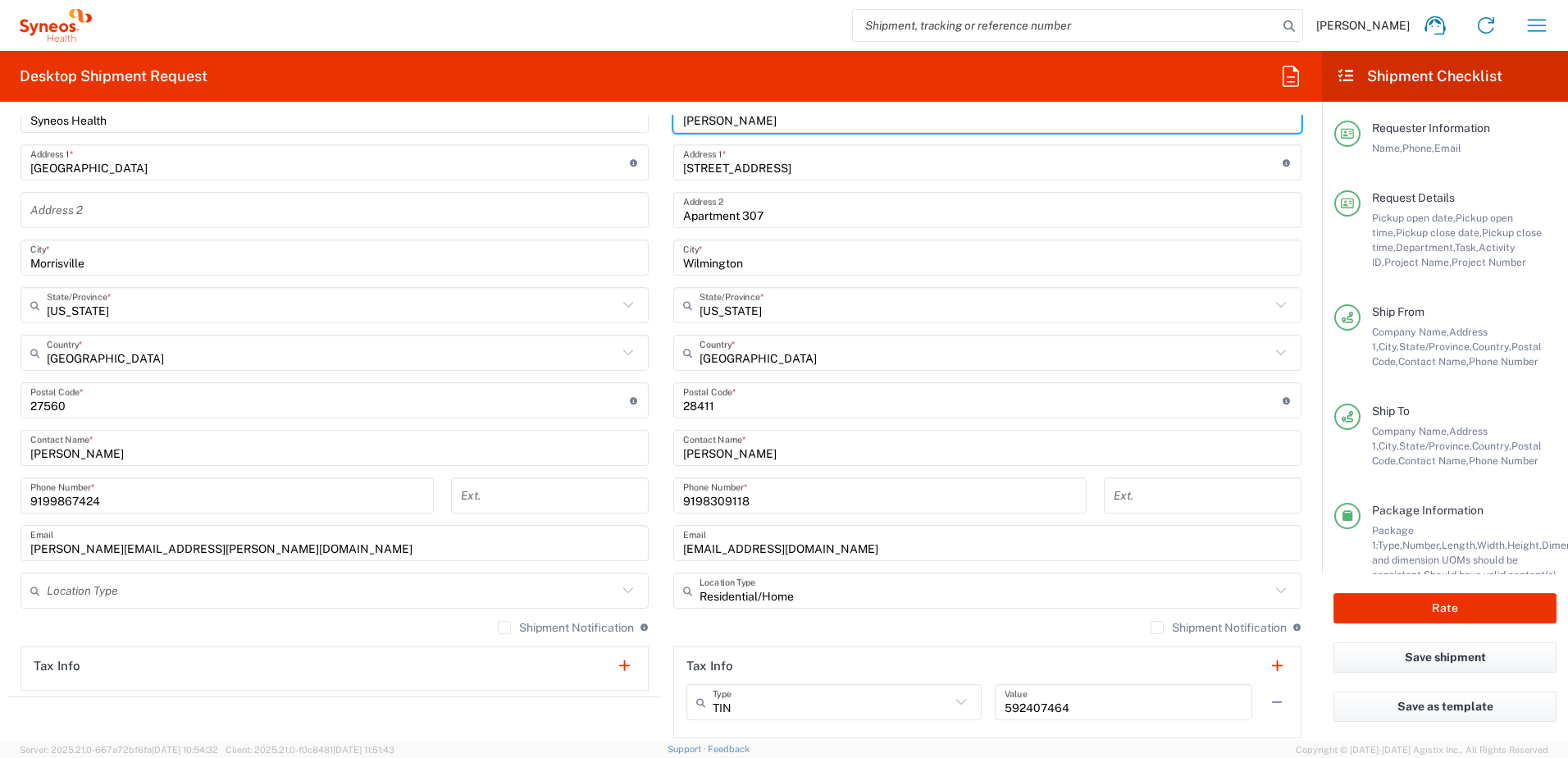
type input "Carol Youngkin"
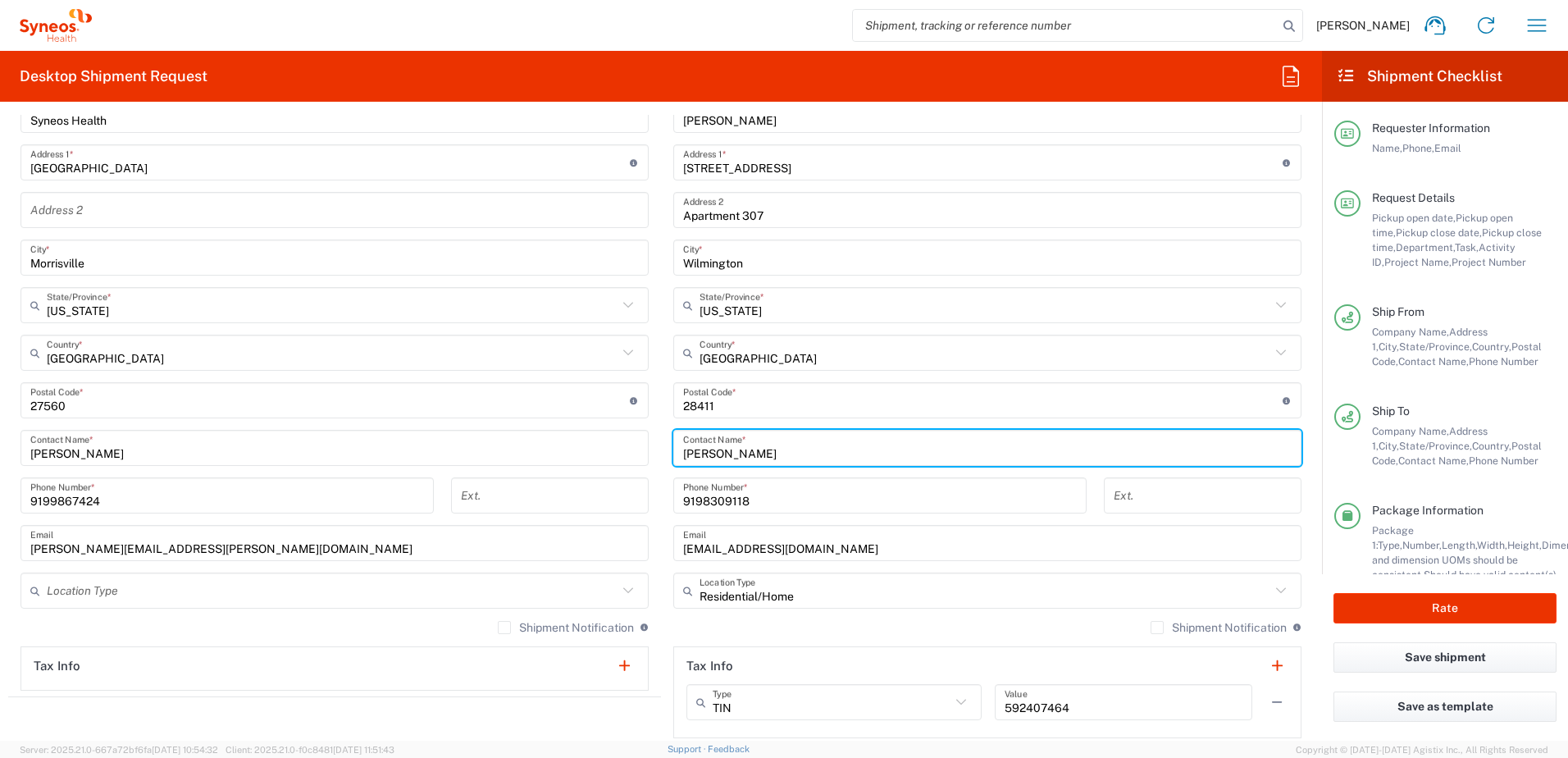
drag, startPoint x: 771, startPoint y: 455, endPoint x: 601, endPoint y: 440, distance: 170.7
click at [590, 438] on div "Ship From Location Addison Whitney LLC-Morrisvile NC US Barcelona-Syneos Health…" at bounding box center [662, 378] width 1306 height 732
paste input "Carol Youngkin"
type input "Carol Youngkin"
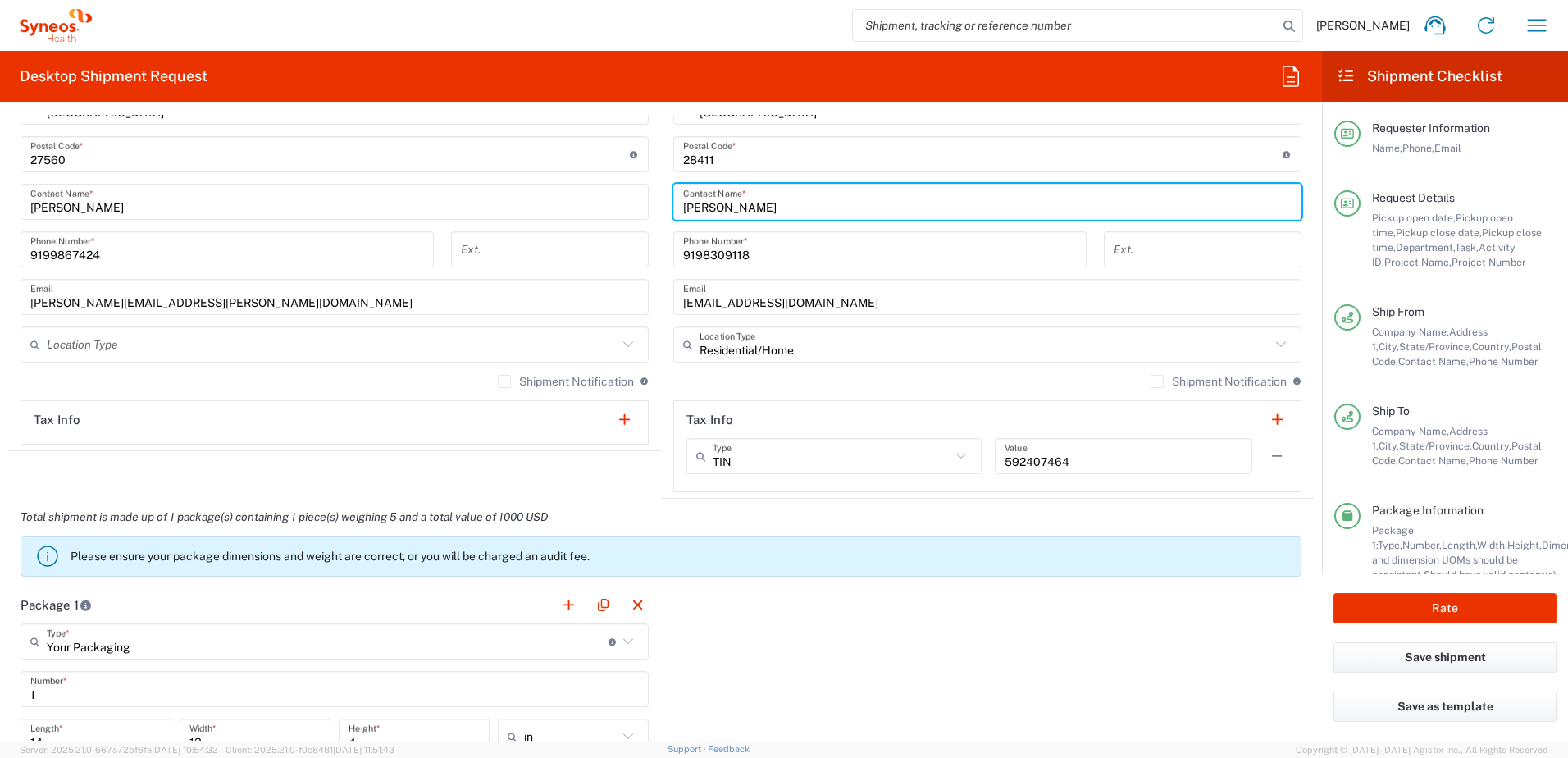
scroll to position [984, 0]
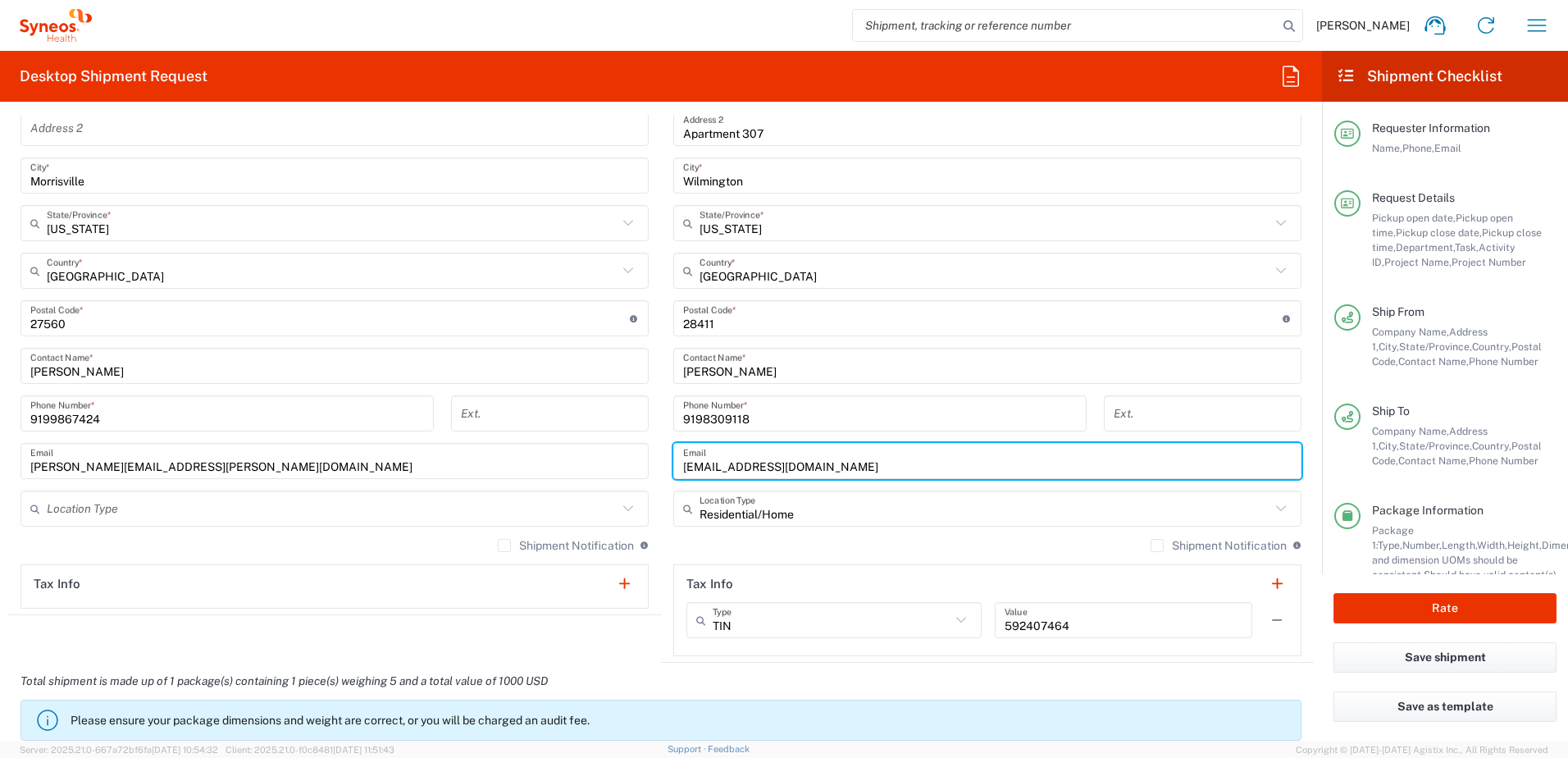
drag, startPoint x: 777, startPoint y: 469, endPoint x: 643, endPoint y: 452, distance: 135.1
click at [643, 452] on div "Ship From Location Addison Whitney LLC-Morrisvile NC US Barcelona-Syneos Health…" at bounding box center [662, 296] width 1306 height 732
paste input "fishes77@ao"
type input "fishes77@aol.com"
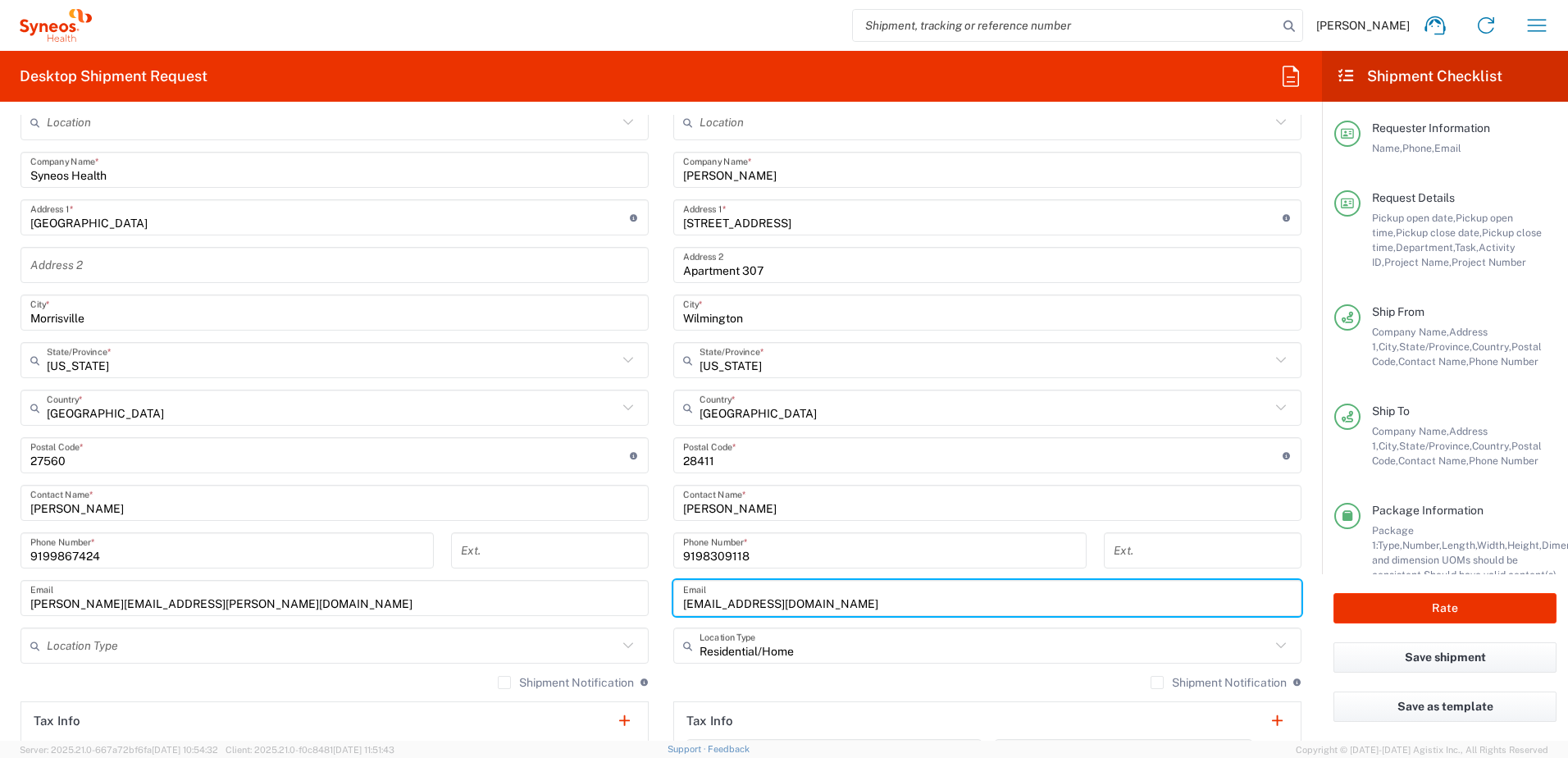
scroll to position [820, 0]
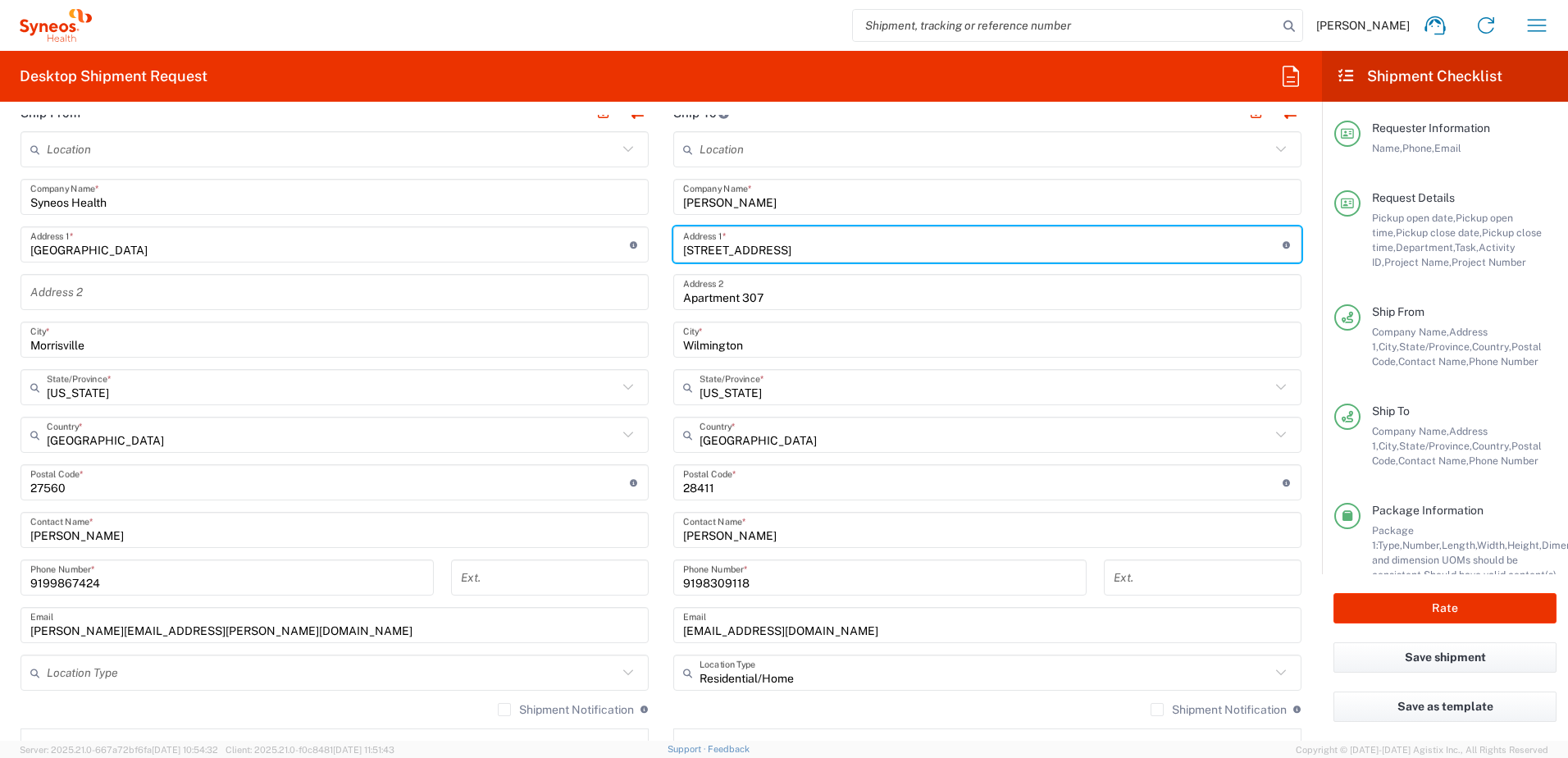
drag, startPoint x: 819, startPoint y: 247, endPoint x: 810, endPoint y: 248, distance: 9.1
click at [811, 248] on input "250 Amberleigh Drive" at bounding box center [982, 245] width 599 height 29
drag, startPoint x: 810, startPoint y: 248, endPoint x: 608, endPoint y: 243, distance: 202.1
click at [598, 246] on div "Ship From Location Addison Whitney LLC-Morrisvile NC US Barcelona-Syneos Health…" at bounding box center [662, 461] width 1306 height 732
paste input "9331 La Jolla Circl"
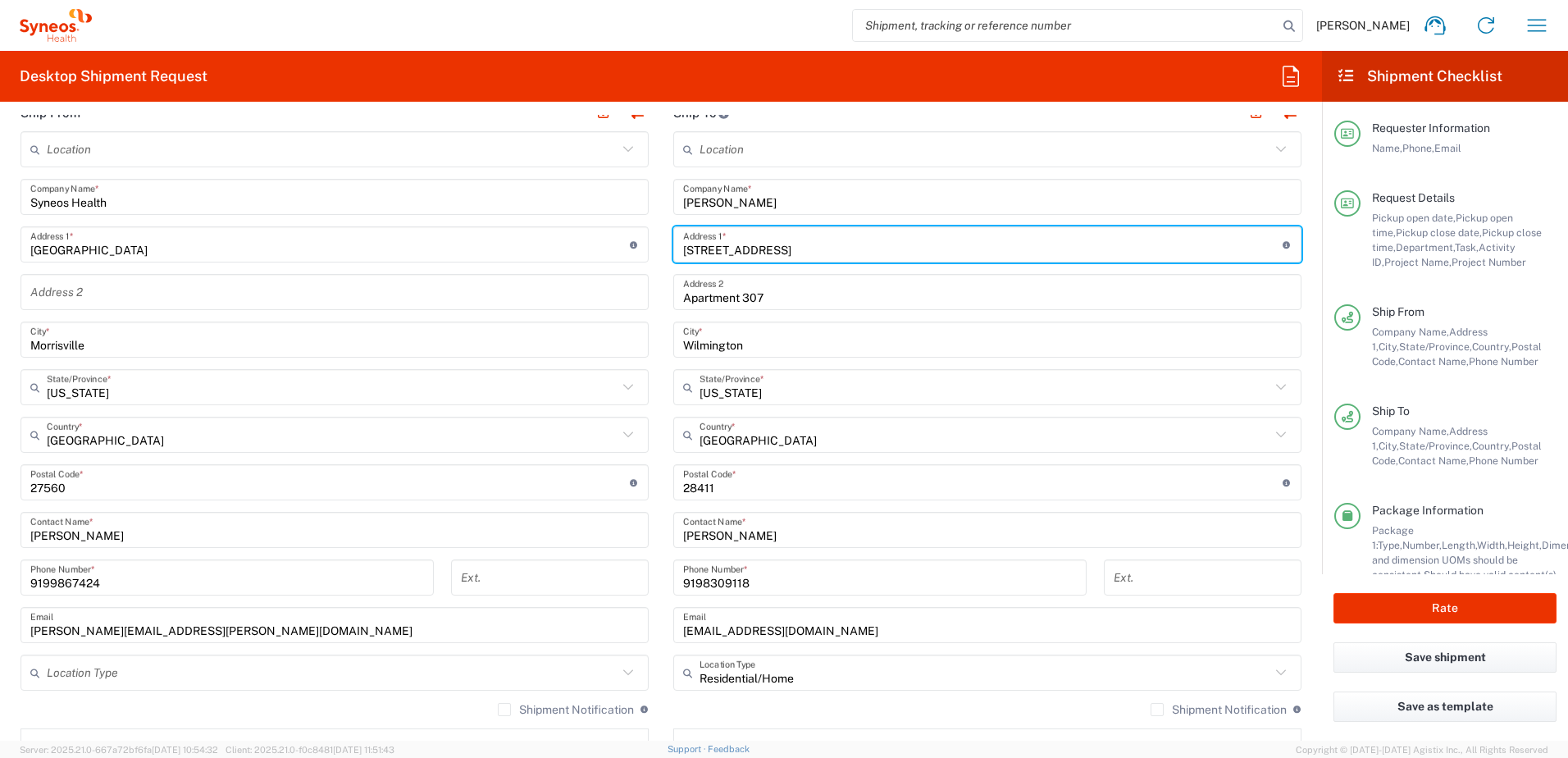
type input "9331 La Jolla Circle"
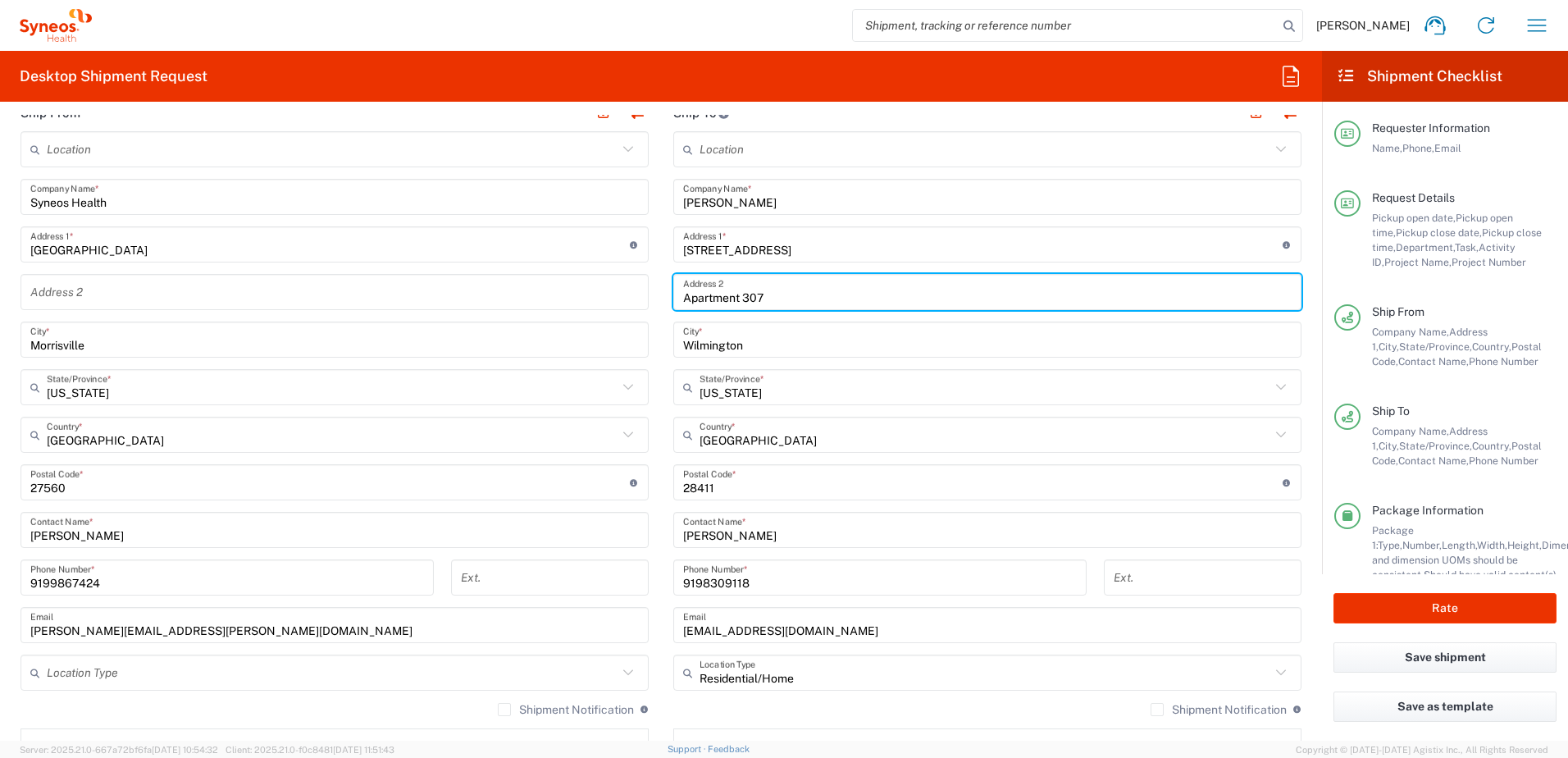
drag, startPoint x: 772, startPoint y: 296, endPoint x: 642, endPoint y: 296, distance: 130.0
click at [642, 296] on div "Ship From Location Addison Whitney LLC-Morrisvile NC US Barcelona-Syneos Health…" at bounding box center [662, 461] width 1306 height 732
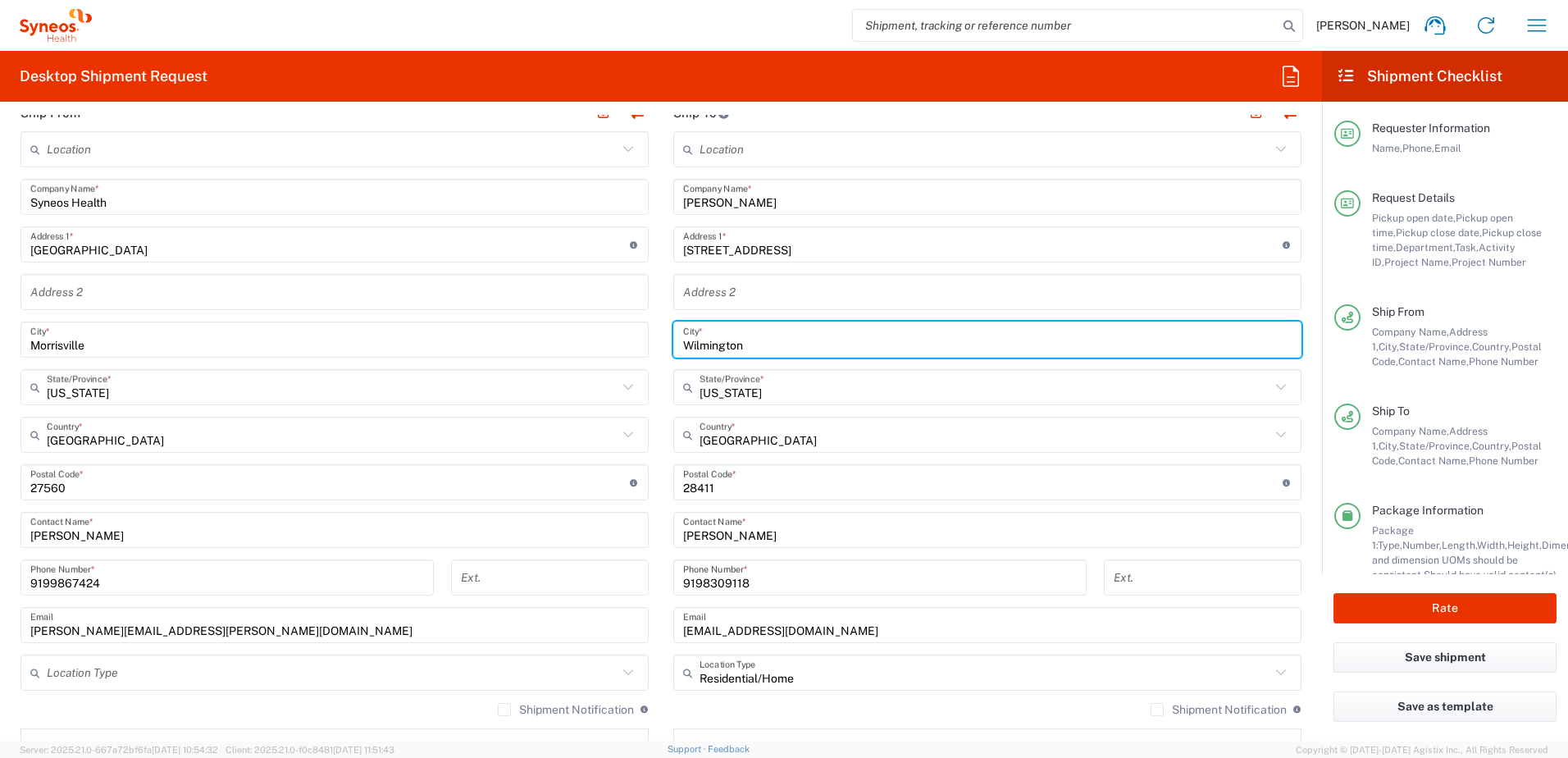
drag, startPoint x: 758, startPoint y: 347, endPoint x: 647, endPoint y: 335, distance: 111.6
click at [647, 336] on div "Ship From Location Addison Whitney LLC-Morrisvile NC US Barcelona-Syneos Health…" at bounding box center [662, 461] width 1306 height 732
paste input "Huntington Beach"
type input "Huntington Beach"
click at [797, 396] on input "text" at bounding box center [985, 388] width 571 height 29
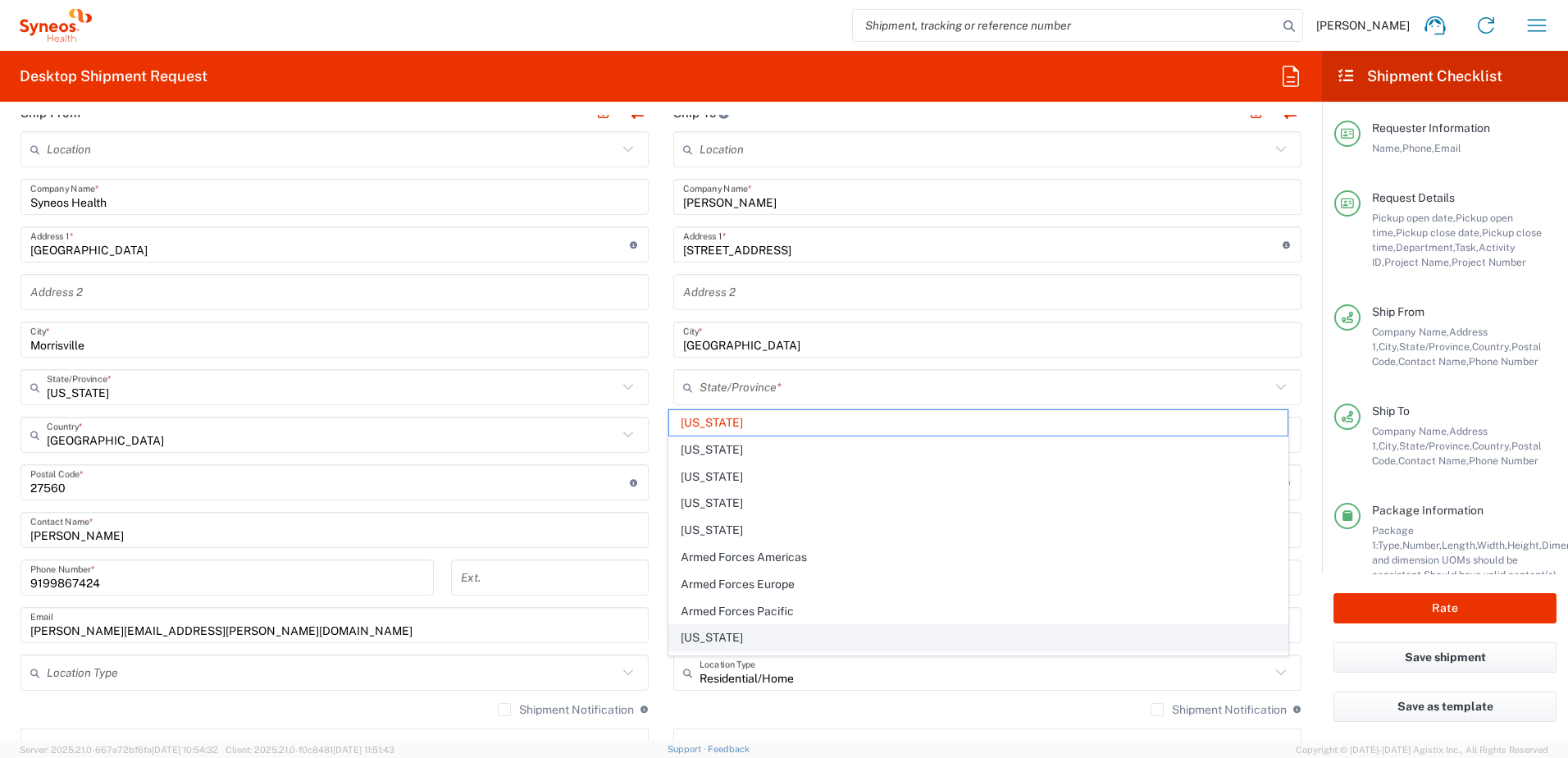
click at [728, 638] on span "California" at bounding box center [979, 638] width 620 height 26
type input "California"
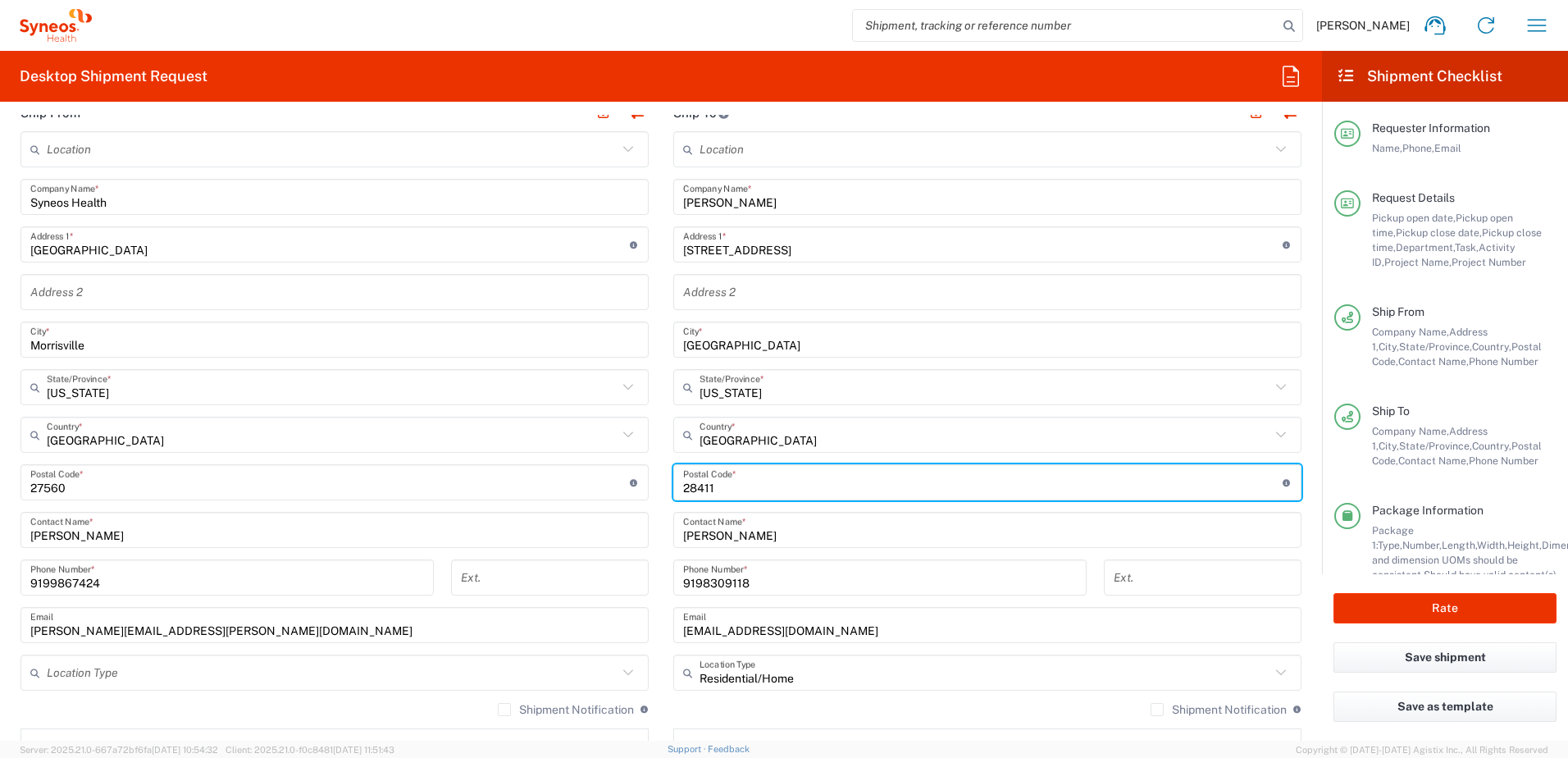
drag, startPoint x: 746, startPoint y: 498, endPoint x: 643, endPoint y: 485, distance: 103.8
click at [643, 487] on div "Ship From Location Addison Whitney LLC-Morrisvile NC US Barcelona-Syneos Health…" at bounding box center [662, 461] width 1306 height 732
paste input "92646"
type input "92646"
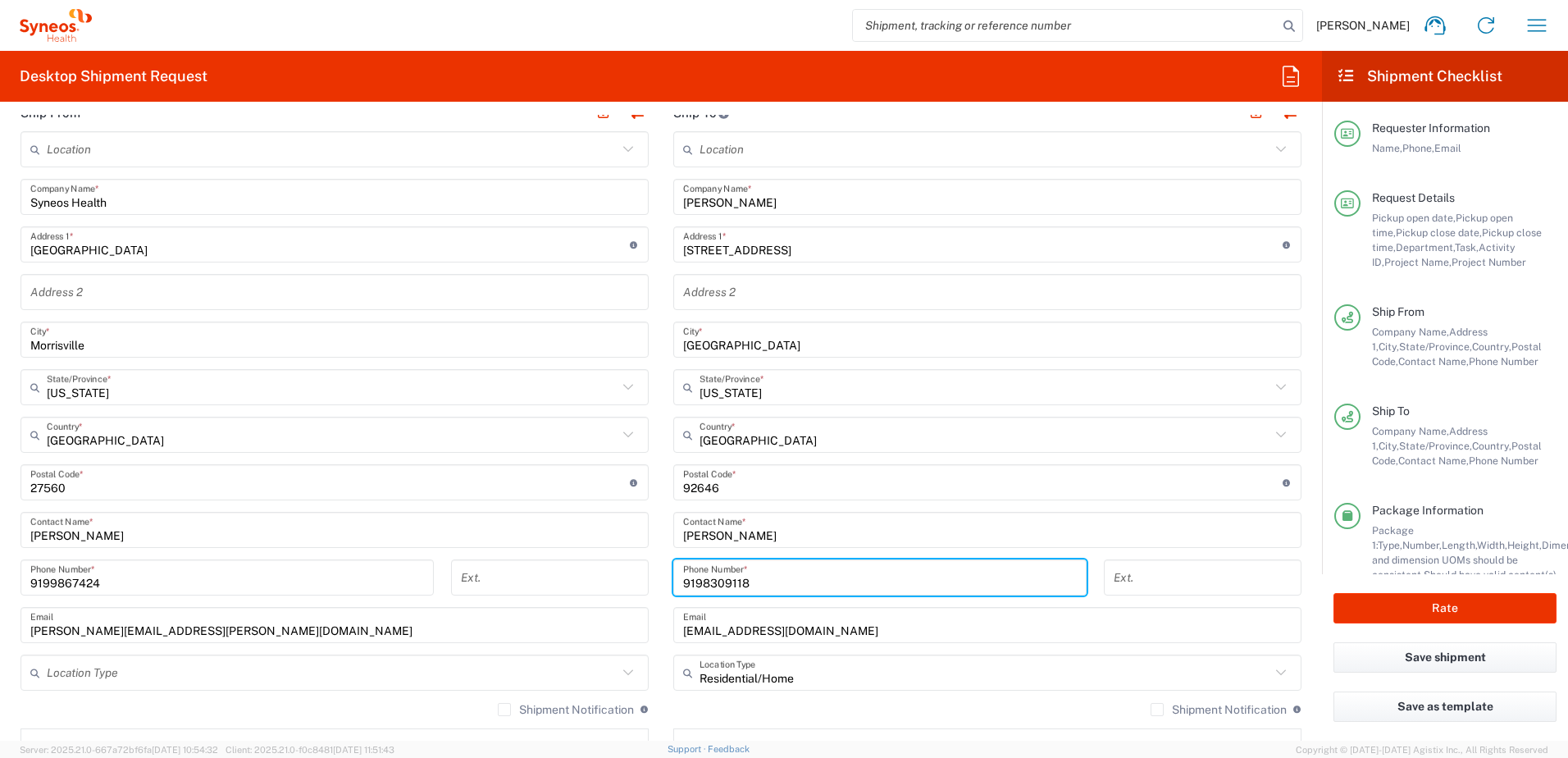
drag, startPoint x: 757, startPoint y: 588, endPoint x: 641, endPoint y: 578, distance: 116.4
click at [641, 580] on div "Ship From Location Addison Whitney LLC-Morrisvile NC US Barcelona-Syneos Health…" at bounding box center [662, 461] width 1306 height 732
paste input "714 964 6227"
click at [723, 585] on input "714 964 6227" at bounding box center [879, 578] width 393 height 29
click at [701, 584] on input "714 9646227" at bounding box center [879, 578] width 393 height 29
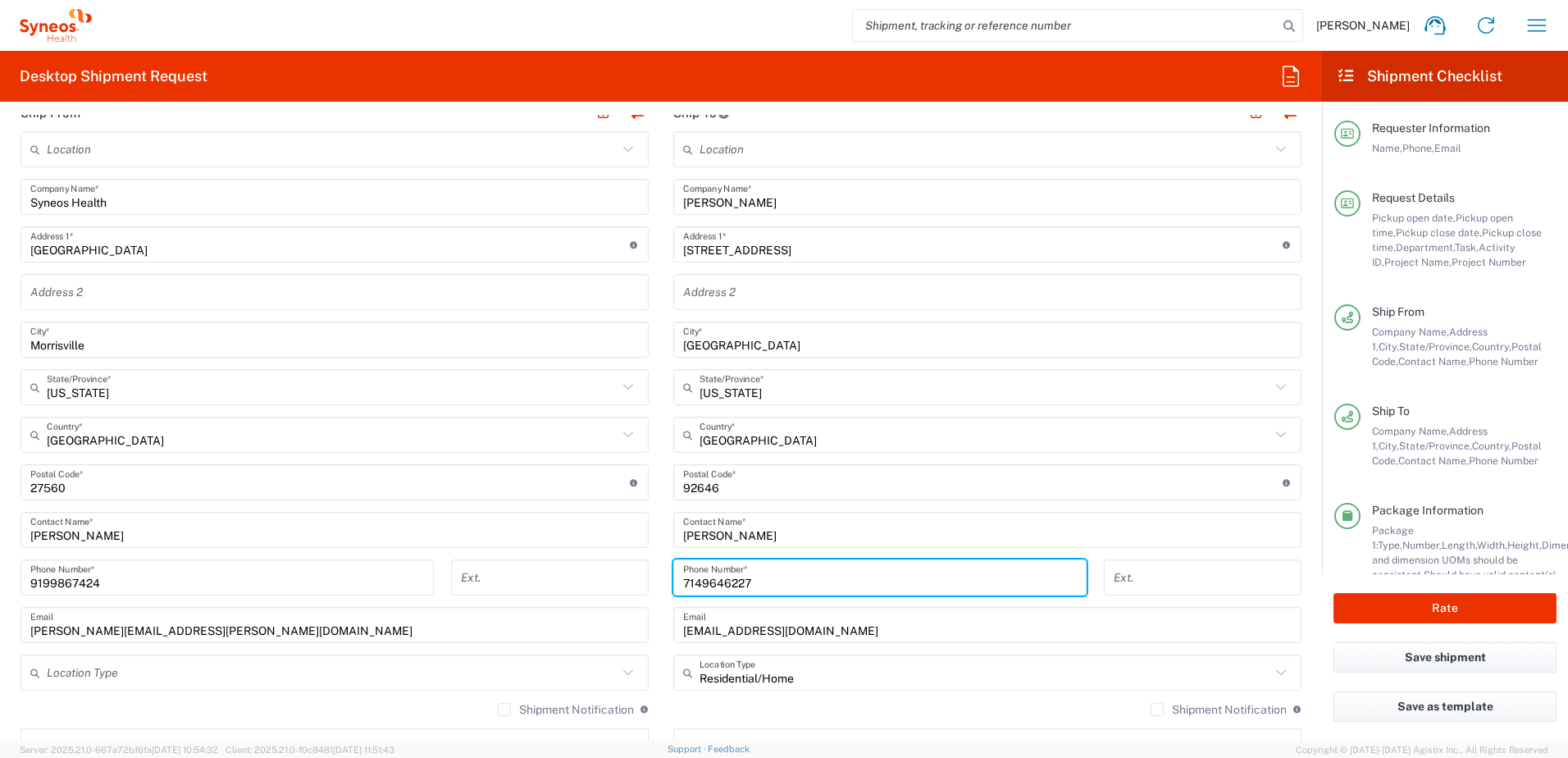
type input "7149646227"
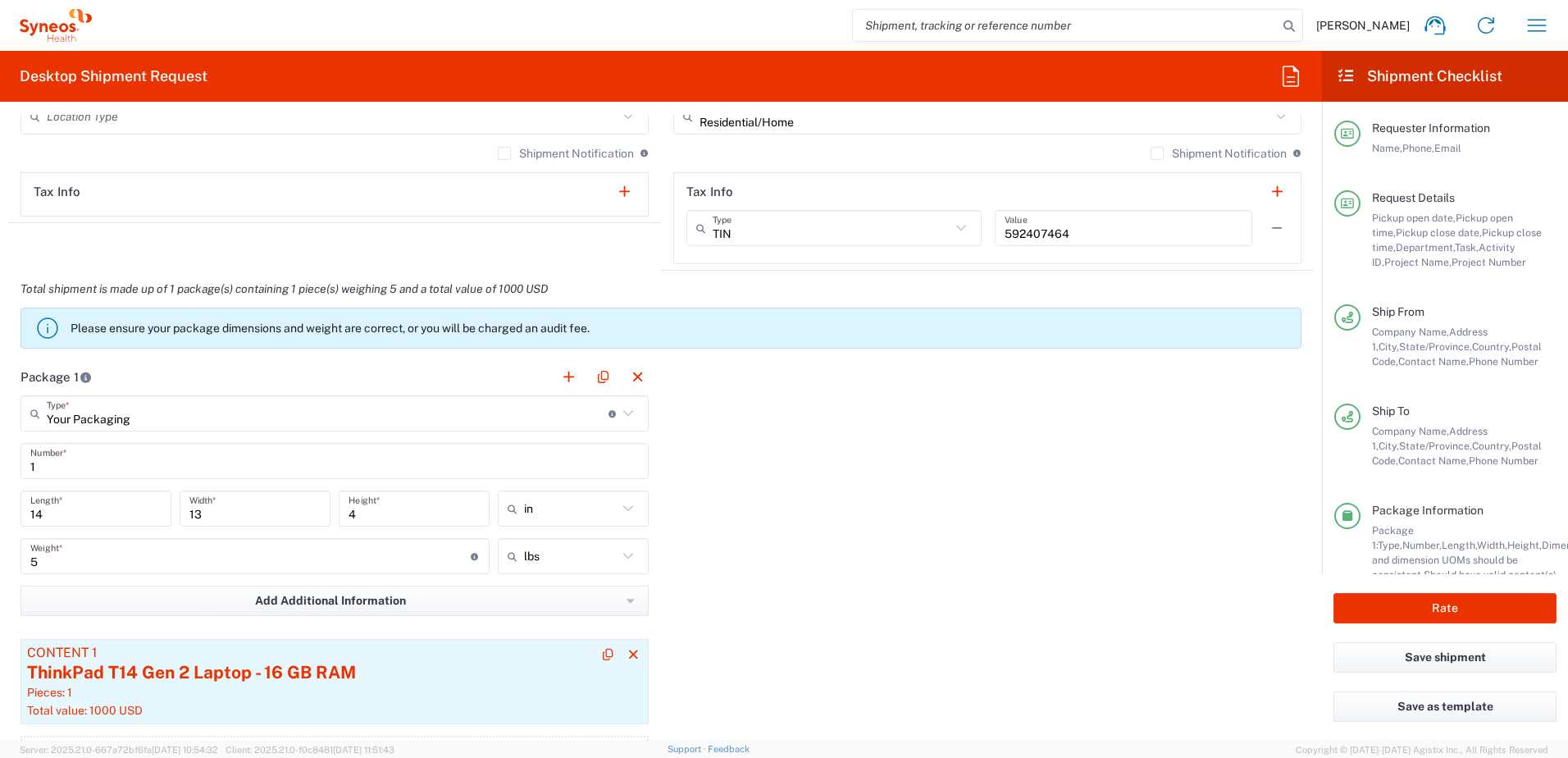
scroll to position [1477, 0]
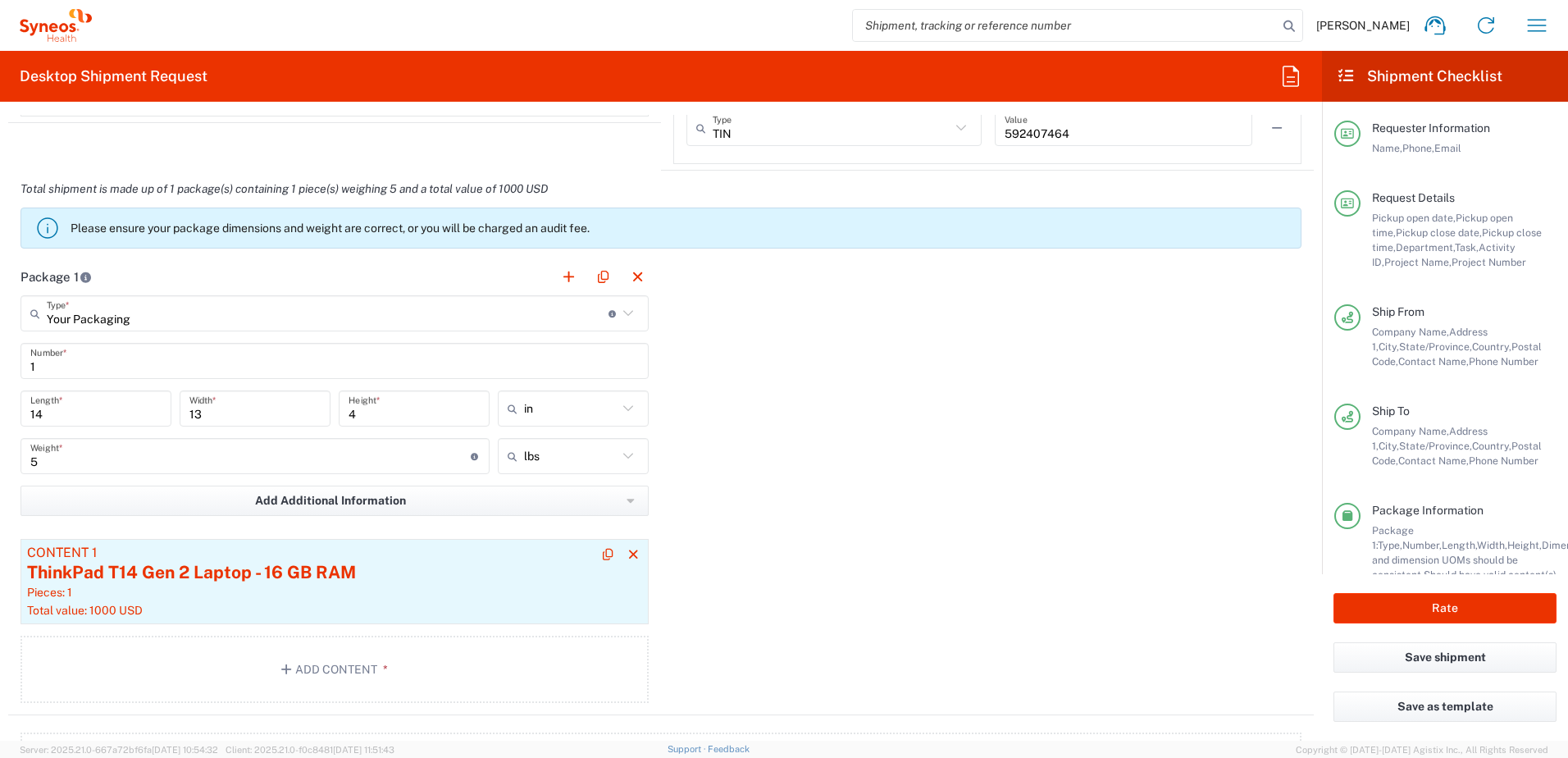
click at [340, 568] on div "ThinkPad T14 Gen 2 Laptop - 16 GB RAM" at bounding box center [335, 572] width 615 height 25
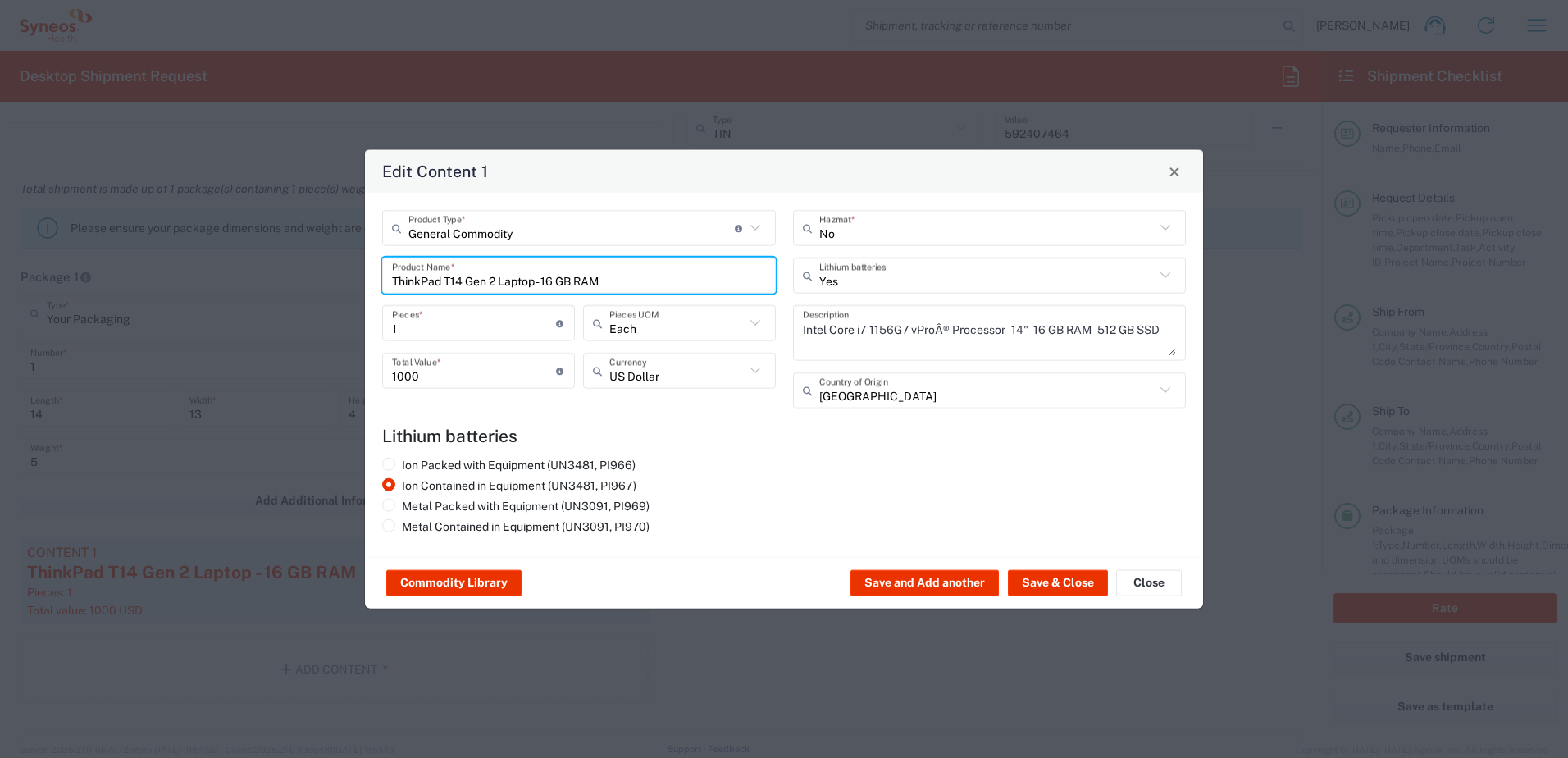
drag, startPoint x: 623, startPoint y: 277, endPoint x: 328, endPoint y: 271, distance: 295.1
click at [328, 272] on div "Edit Content 1 General Commodity Product Type * Document: Paper document genera…" at bounding box center [784, 379] width 1568 height 758
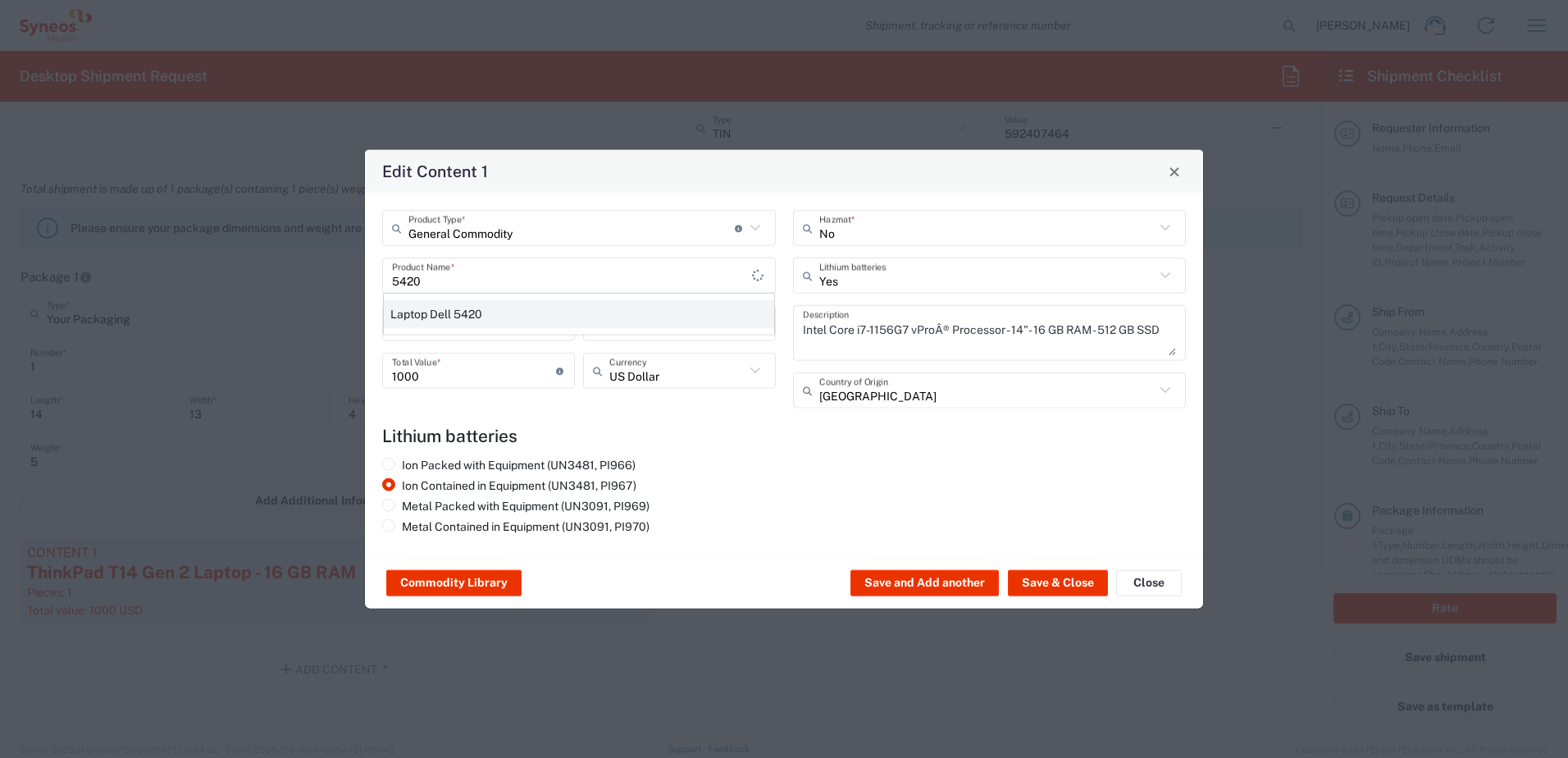
click at [484, 316] on div "Laptop Dell 5420" at bounding box center [579, 314] width 390 height 28
type input "Laptop Dell 5420"
type textarea "Laptop Latitude Dell 5420"
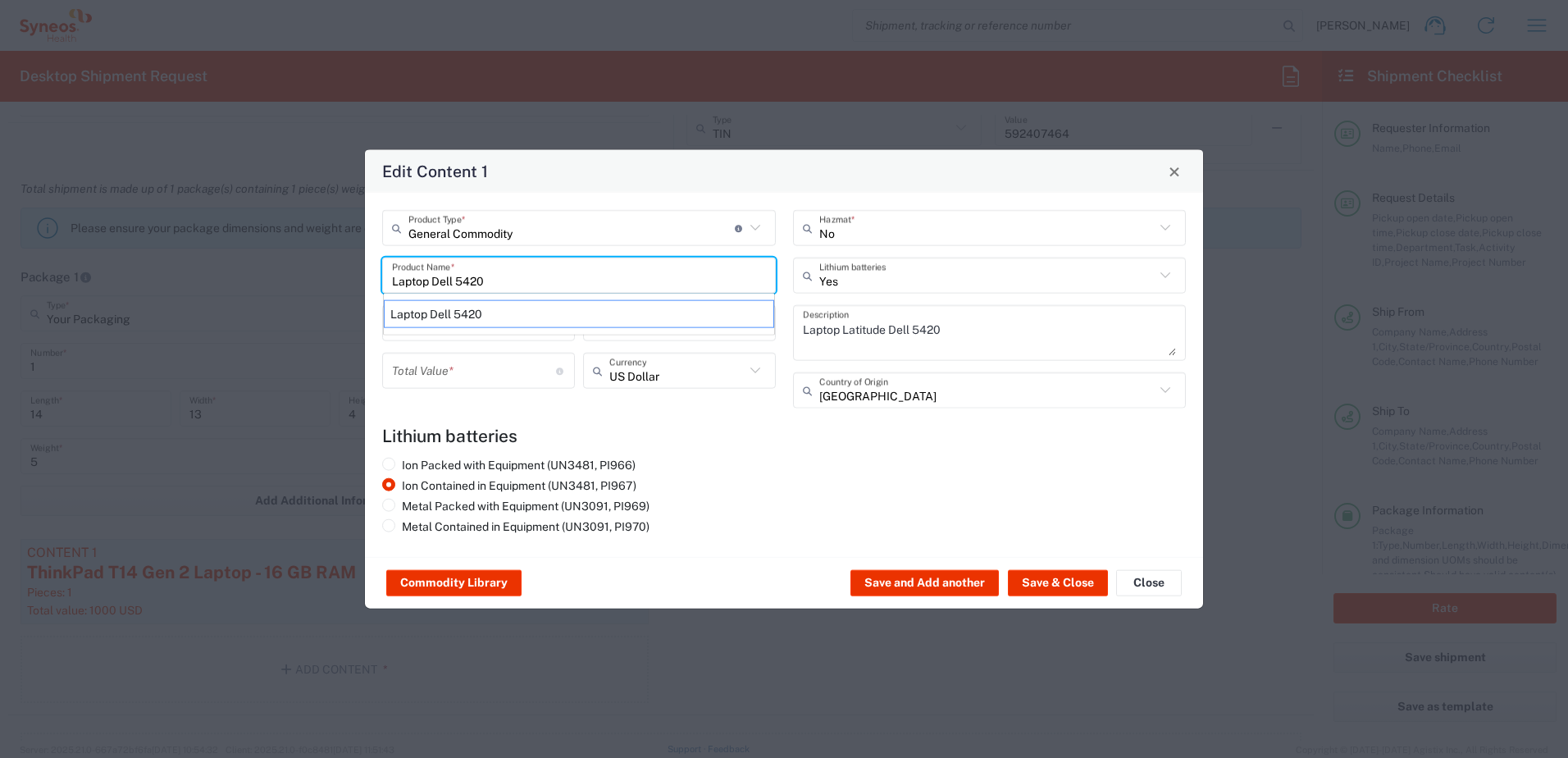
click at [455, 364] on input "number" at bounding box center [474, 370] width 164 height 29
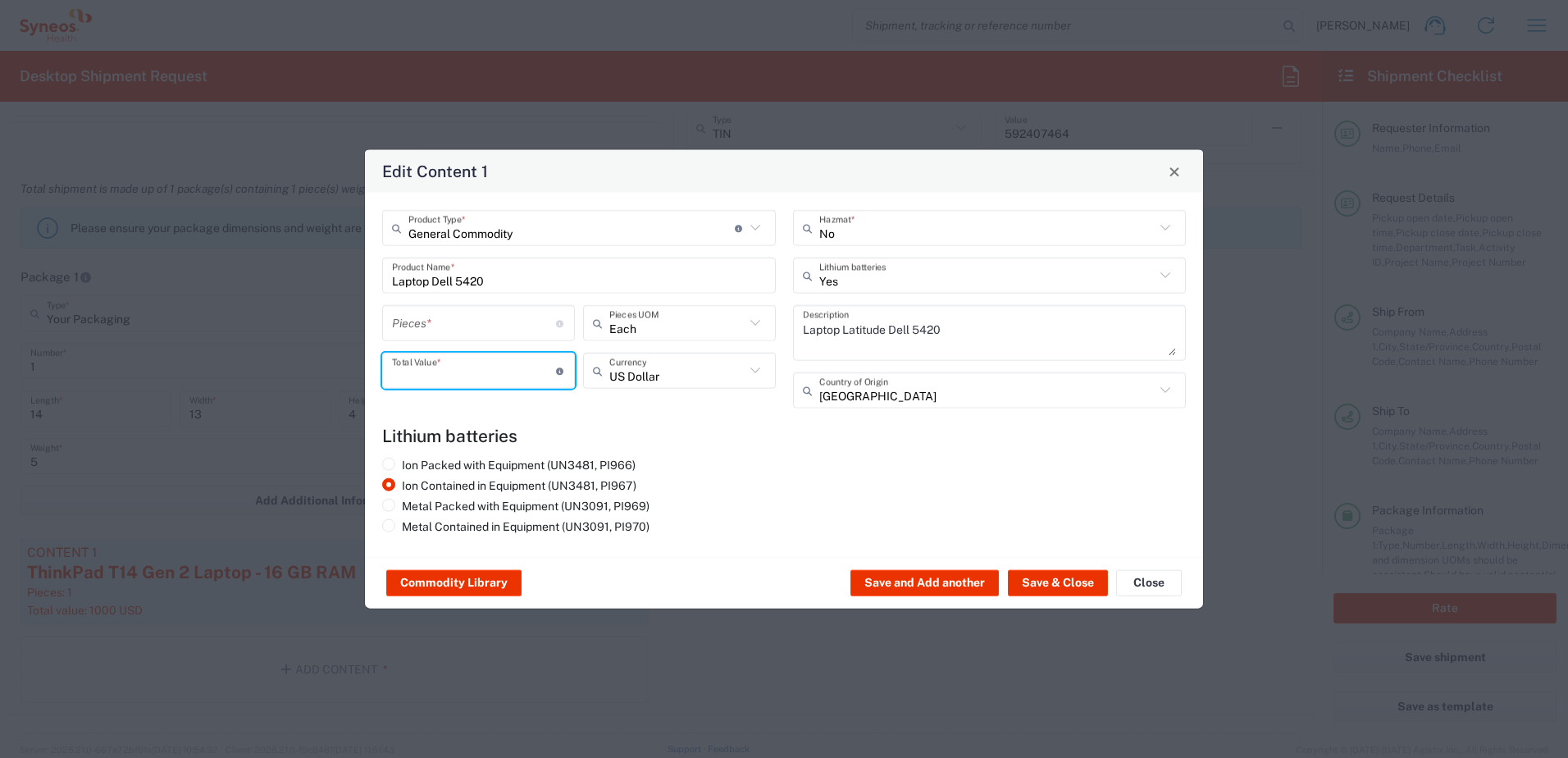
click at [444, 337] on div "Pieces * Number of pieces inside all the packages" at bounding box center [479, 323] width 193 height 36
drag, startPoint x: 445, startPoint y: 326, endPoint x: 434, endPoint y: 331, distance: 12.1
click at [444, 326] on input "number" at bounding box center [474, 323] width 164 height 29
type input "1"
click at [417, 376] on input "number" at bounding box center [474, 370] width 164 height 29
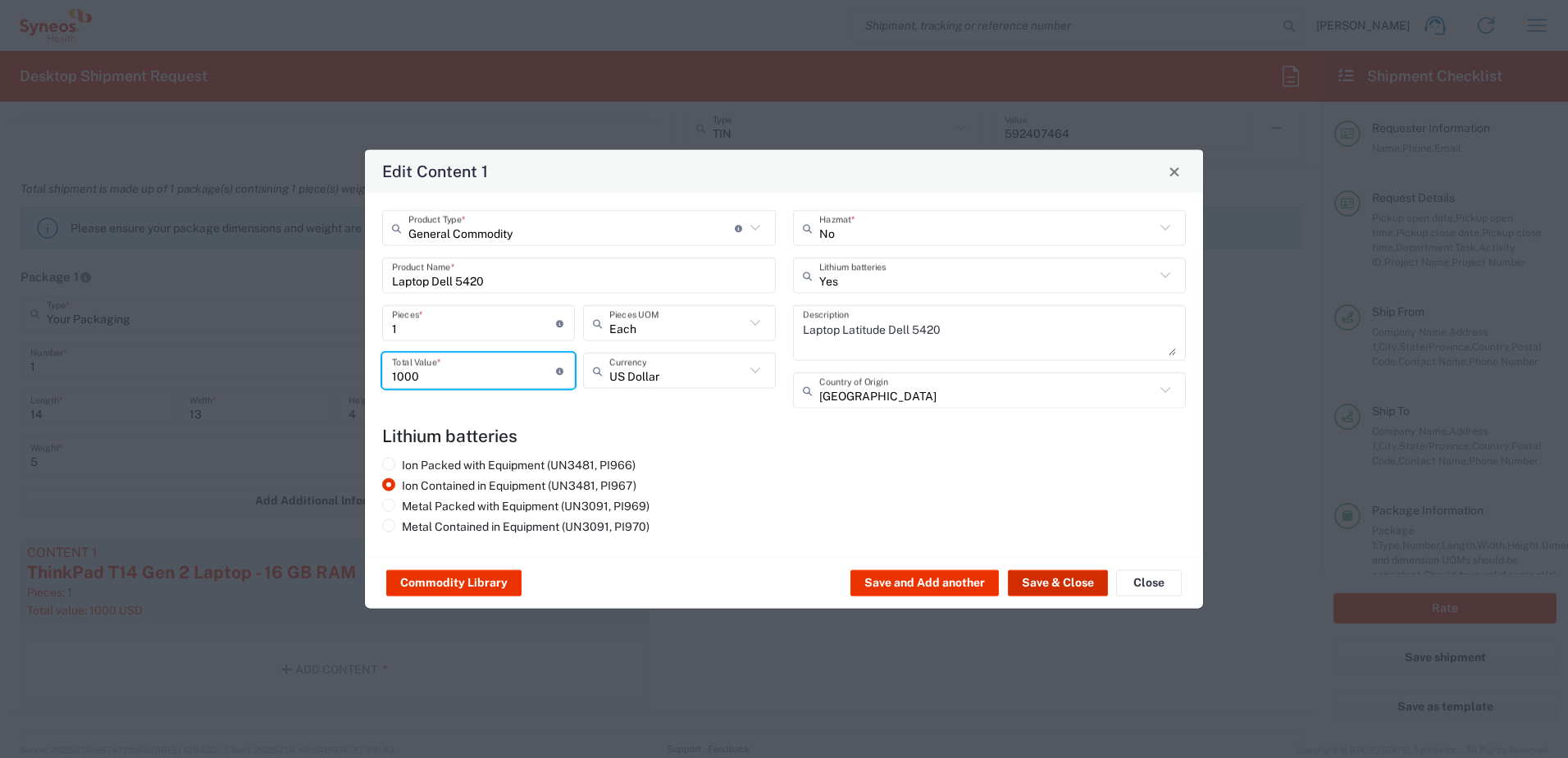
type input "1000"
click at [1058, 586] on button "Save & Close" at bounding box center [1058, 583] width 100 height 26
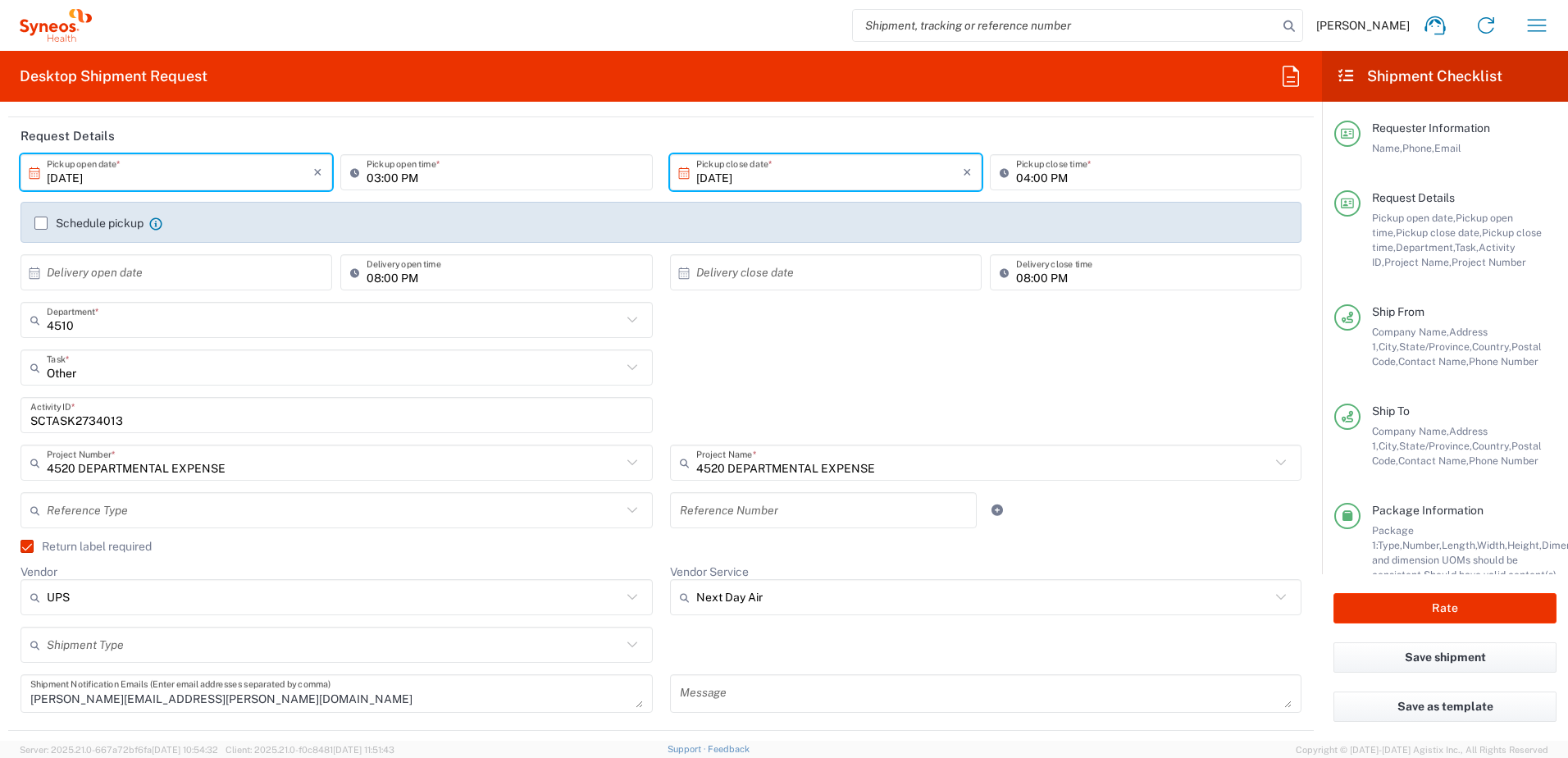
scroll to position [164, 0]
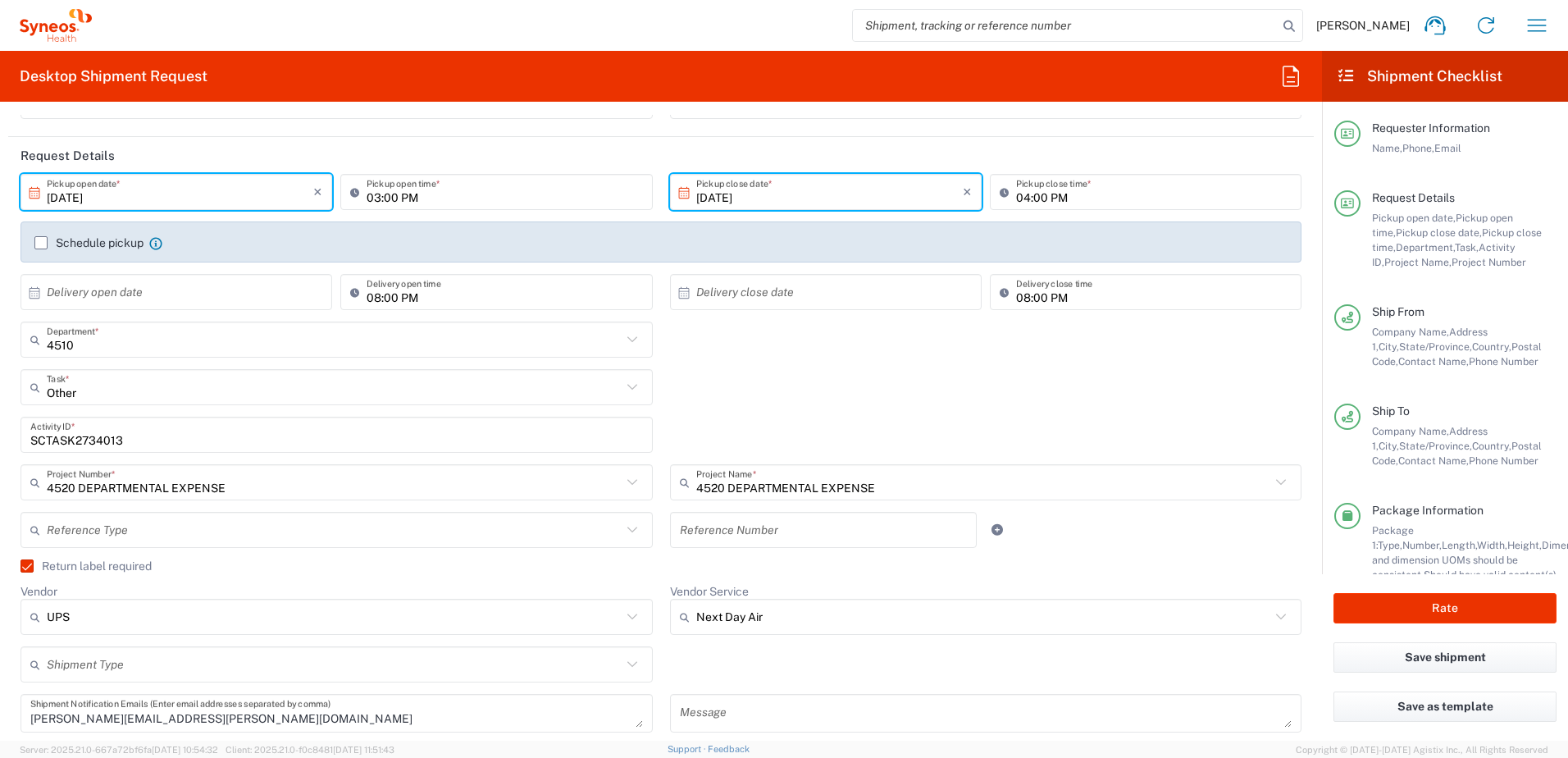
click at [79, 442] on input "SCTASK2734013" at bounding box center [337, 435] width 613 height 29
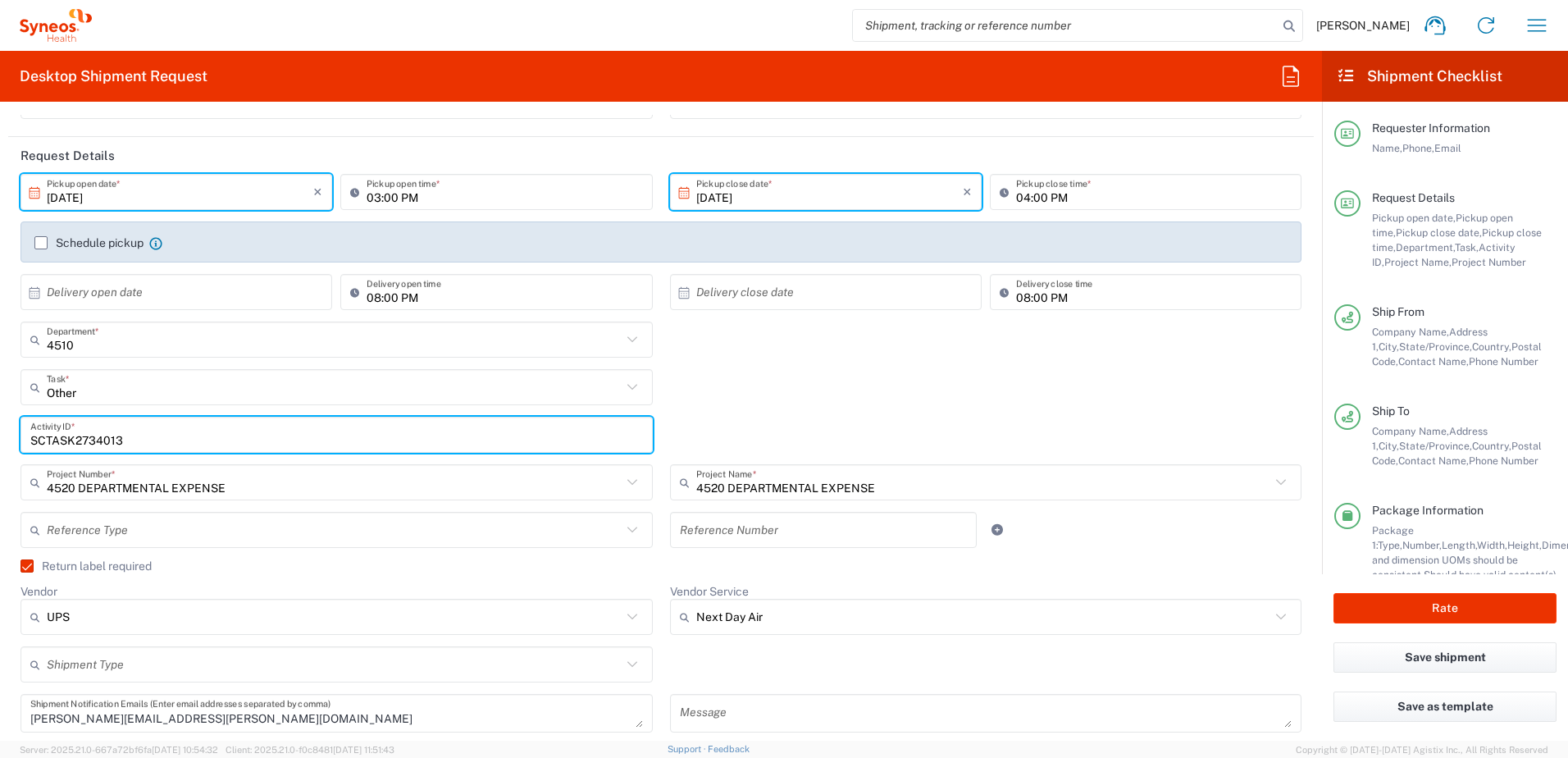
click at [79, 442] on input "SCTASK2734013" at bounding box center [337, 435] width 613 height 29
paste input "869"
type input "SCTASK2734869"
click at [861, 425] on div "SCTASK2734869 Activity ID *" at bounding box center [661, 440] width 1298 height 48
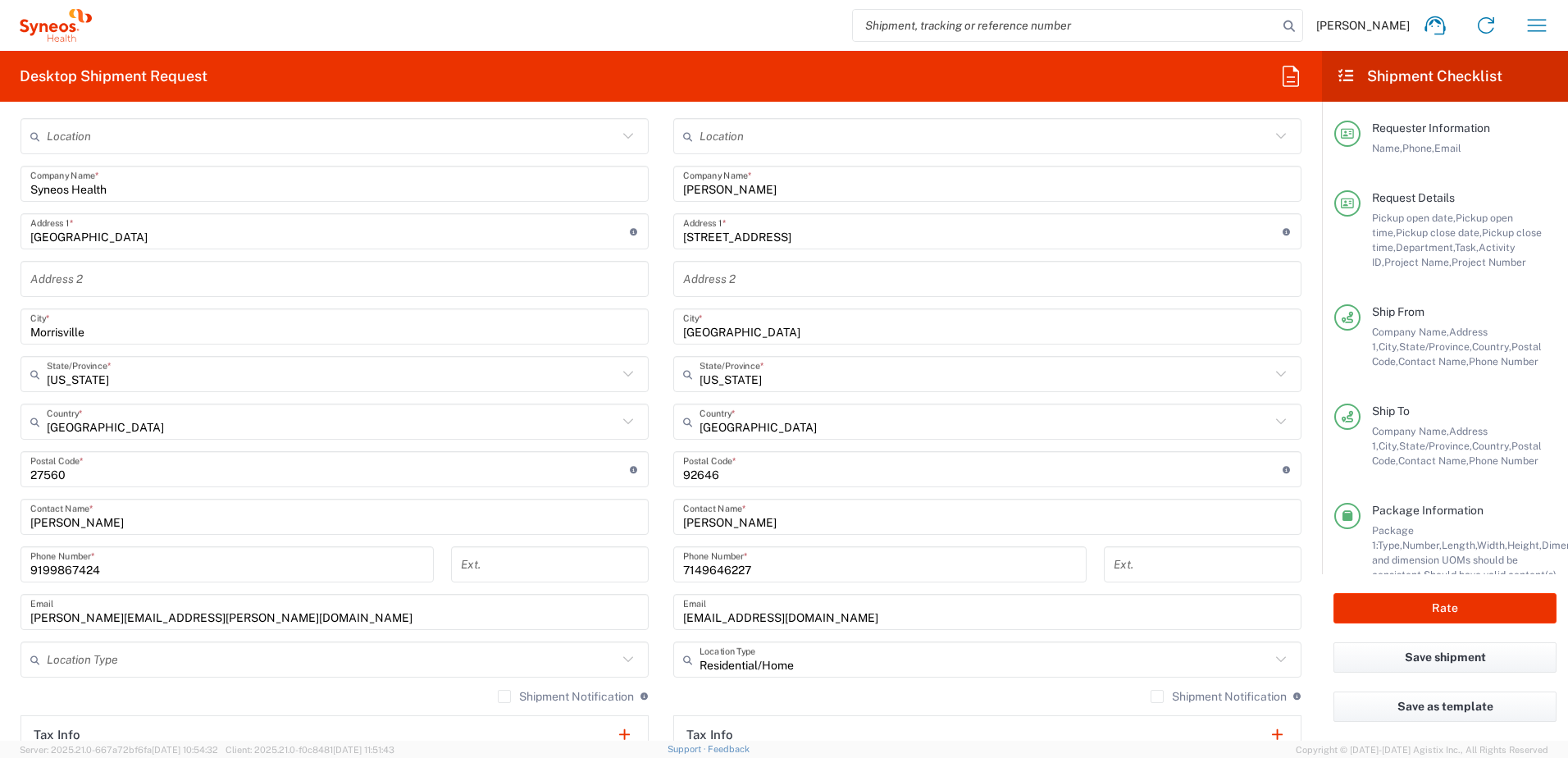
scroll to position [984, 0]
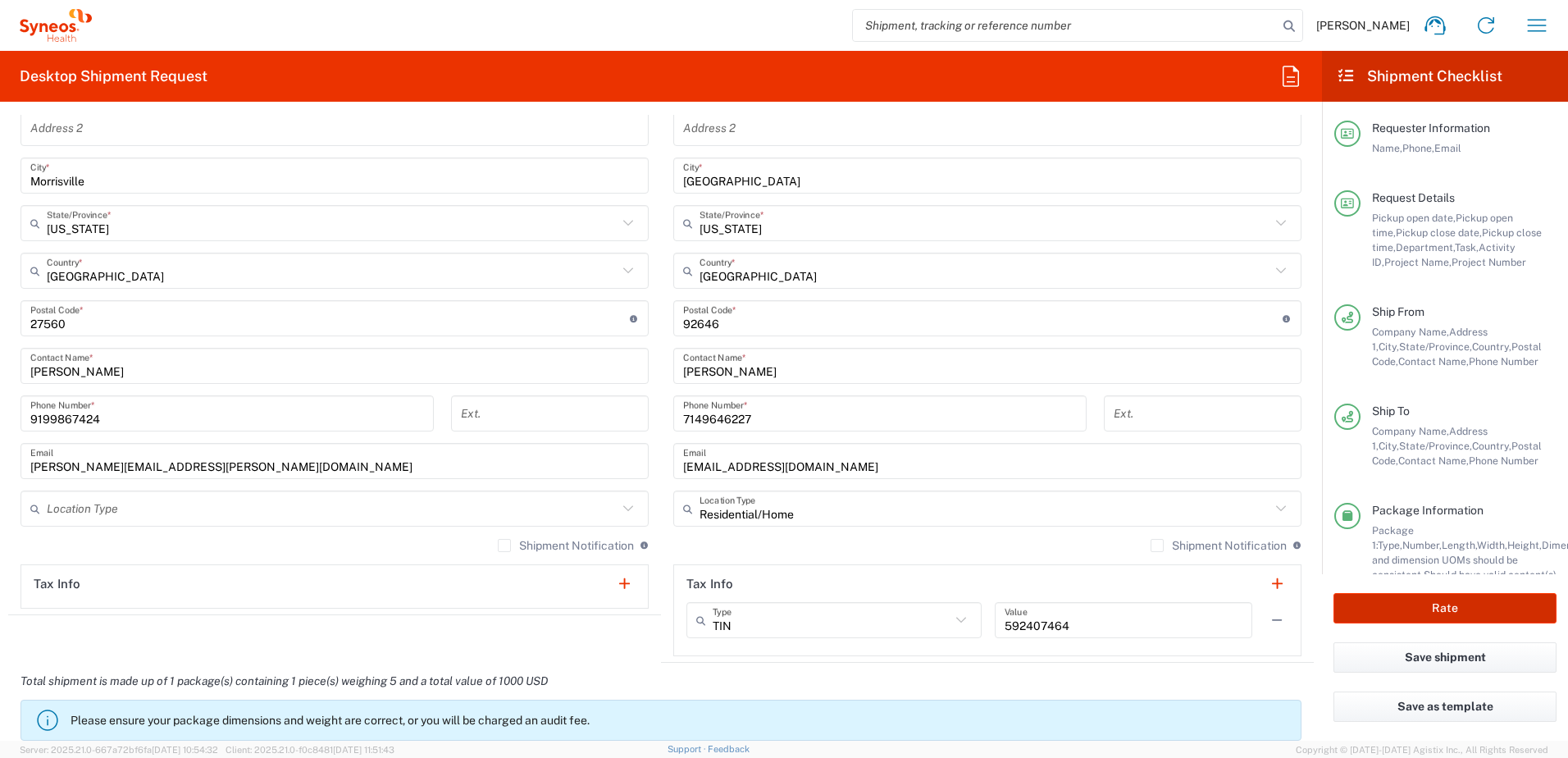
click at [1402, 604] on button "Rate" at bounding box center [1445, 609] width 223 height 31
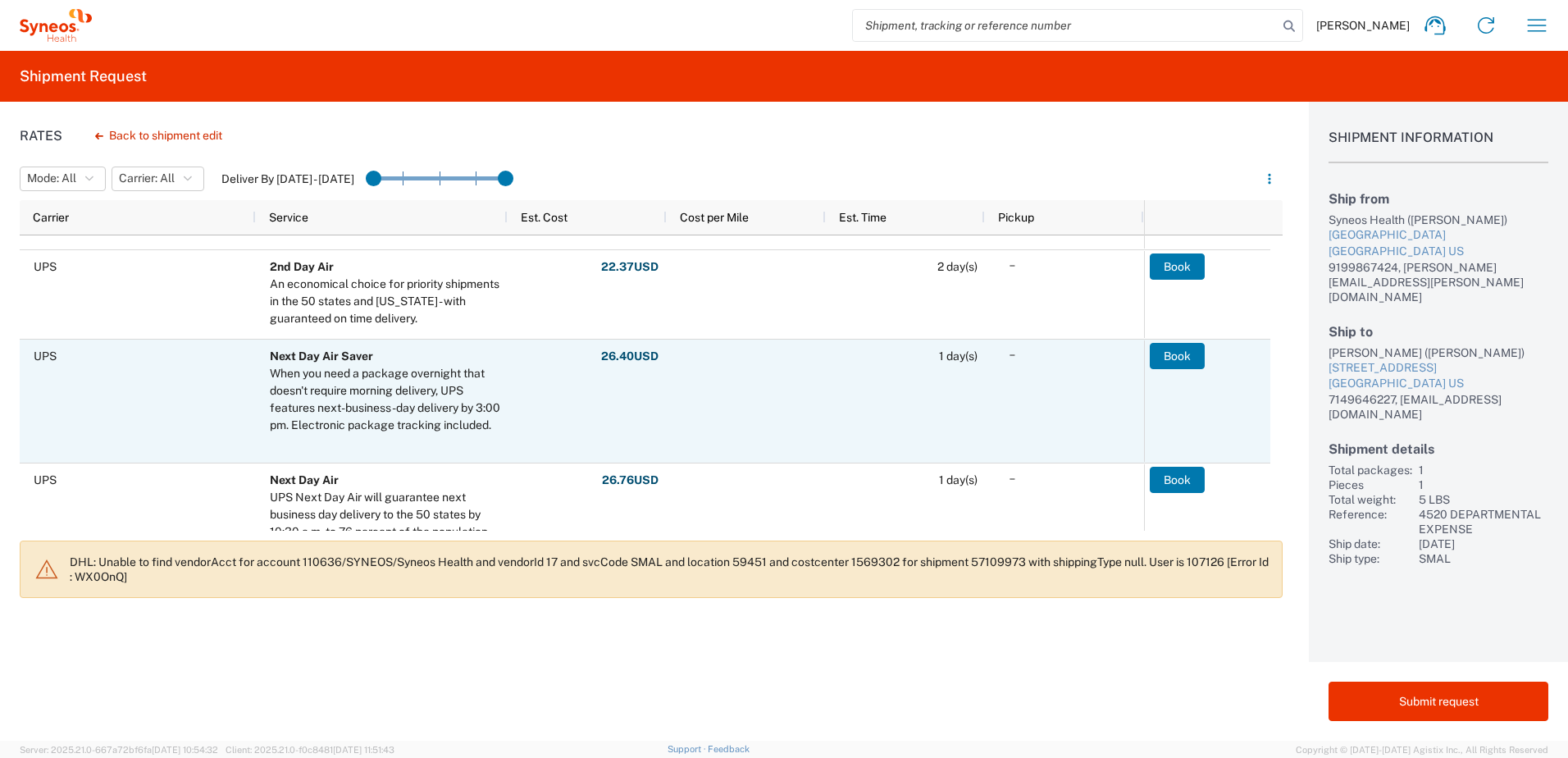
scroll to position [246, 0]
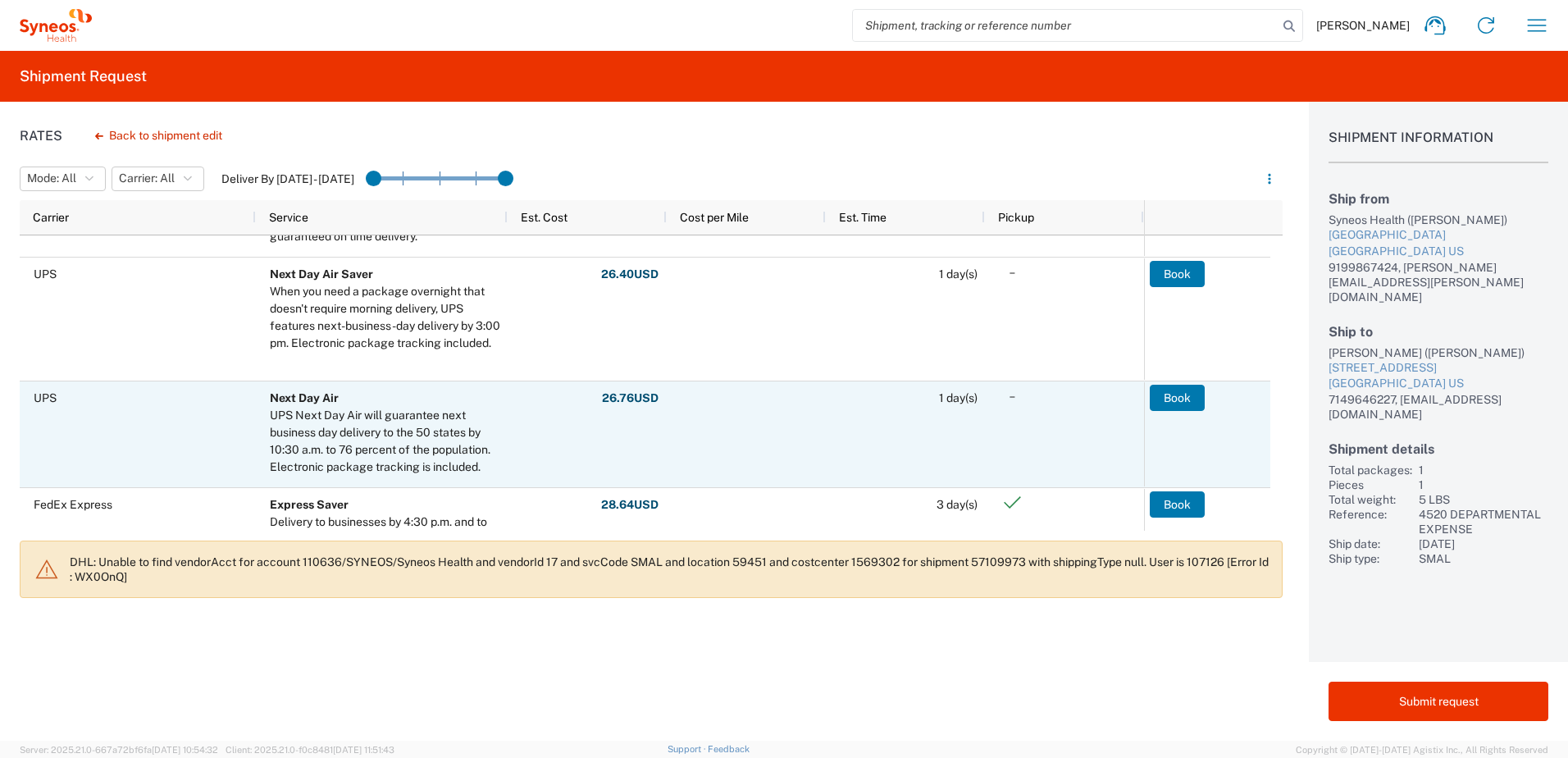
click at [1170, 391] on button "Book" at bounding box center [1177, 398] width 55 height 26
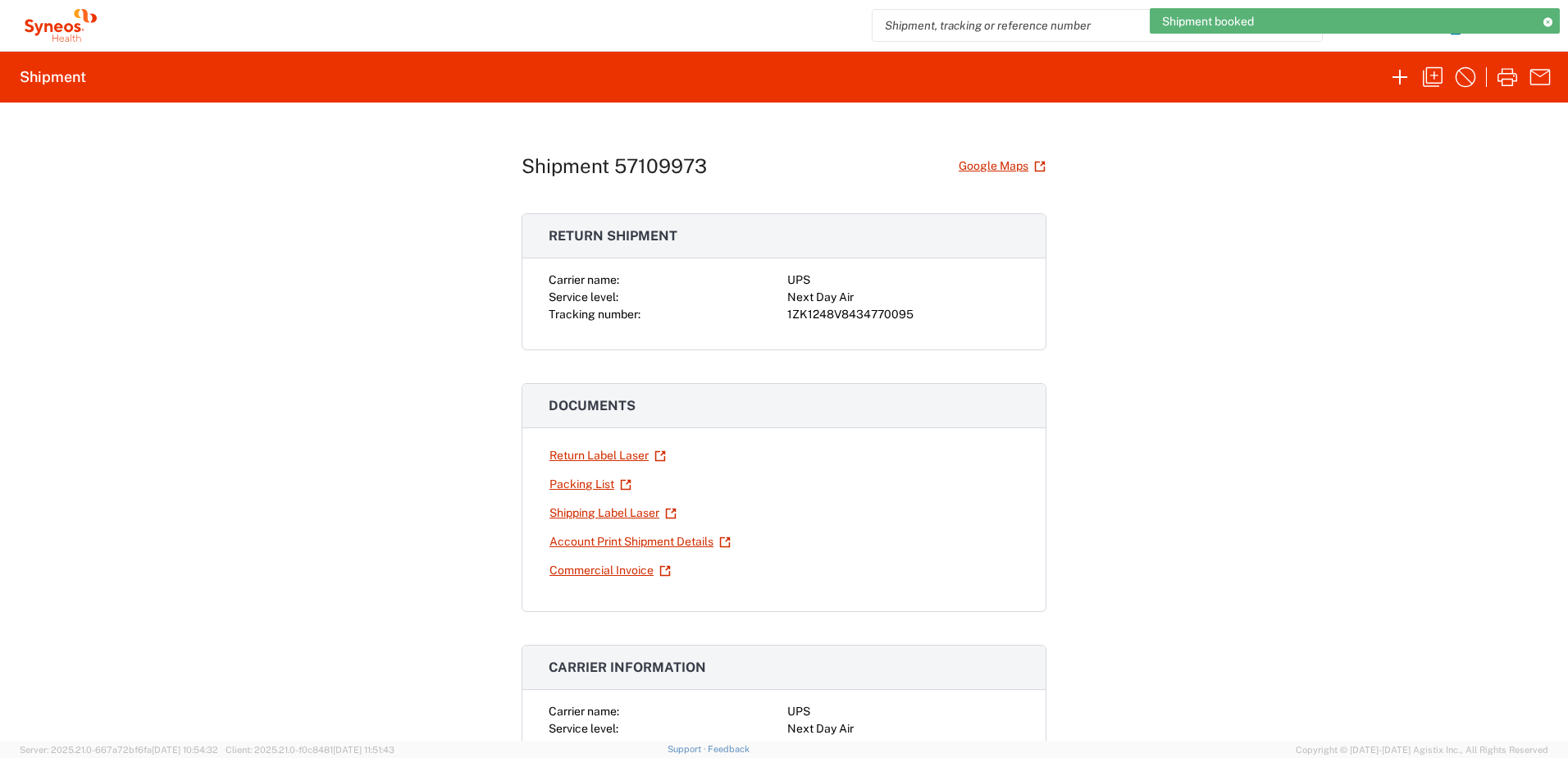
click at [852, 308] on div "1ZK1248V8434770095" at bounding box center [904, 314] width 232 height 17
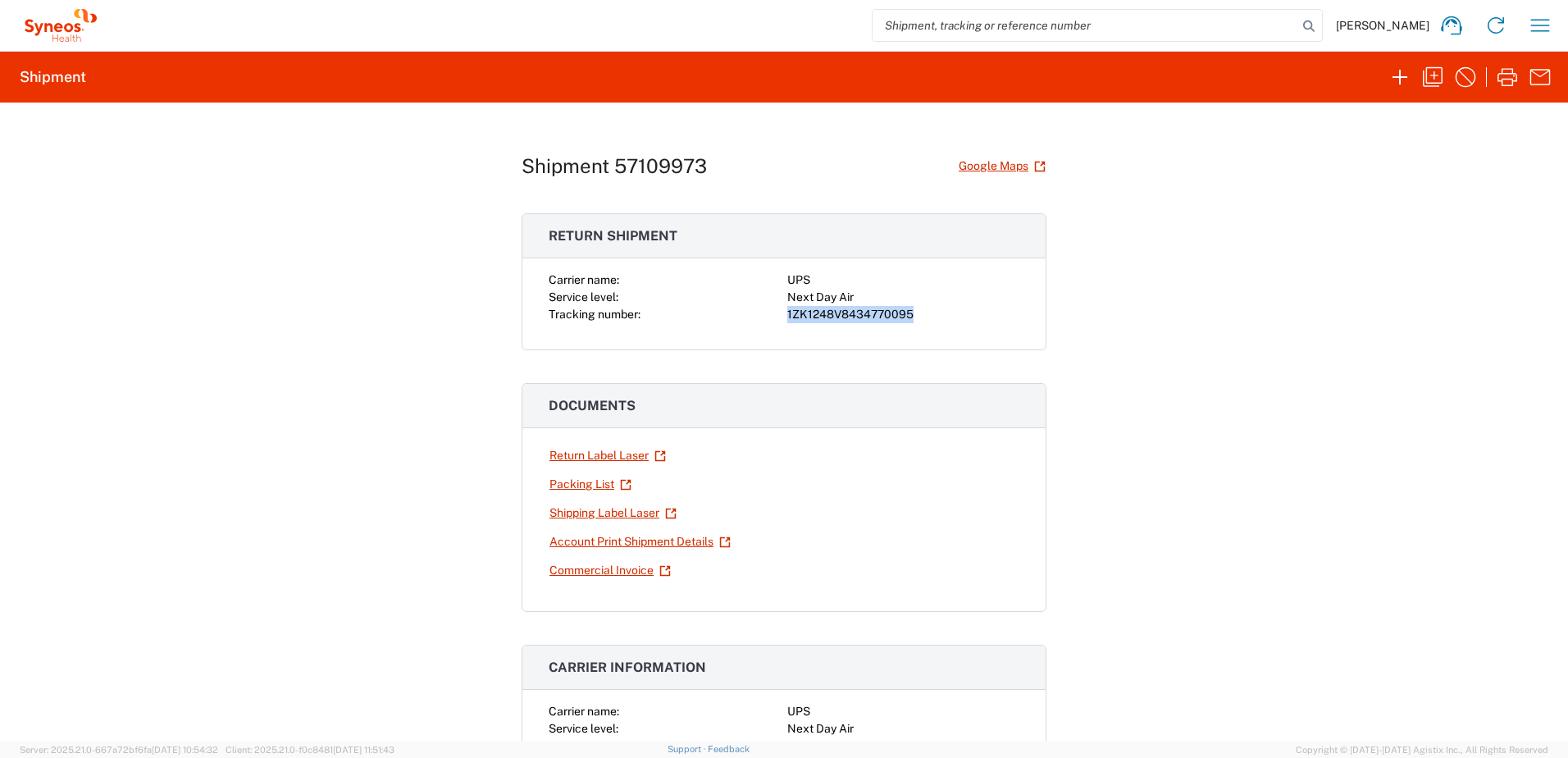
copy div "1ZK1248V8434770095"
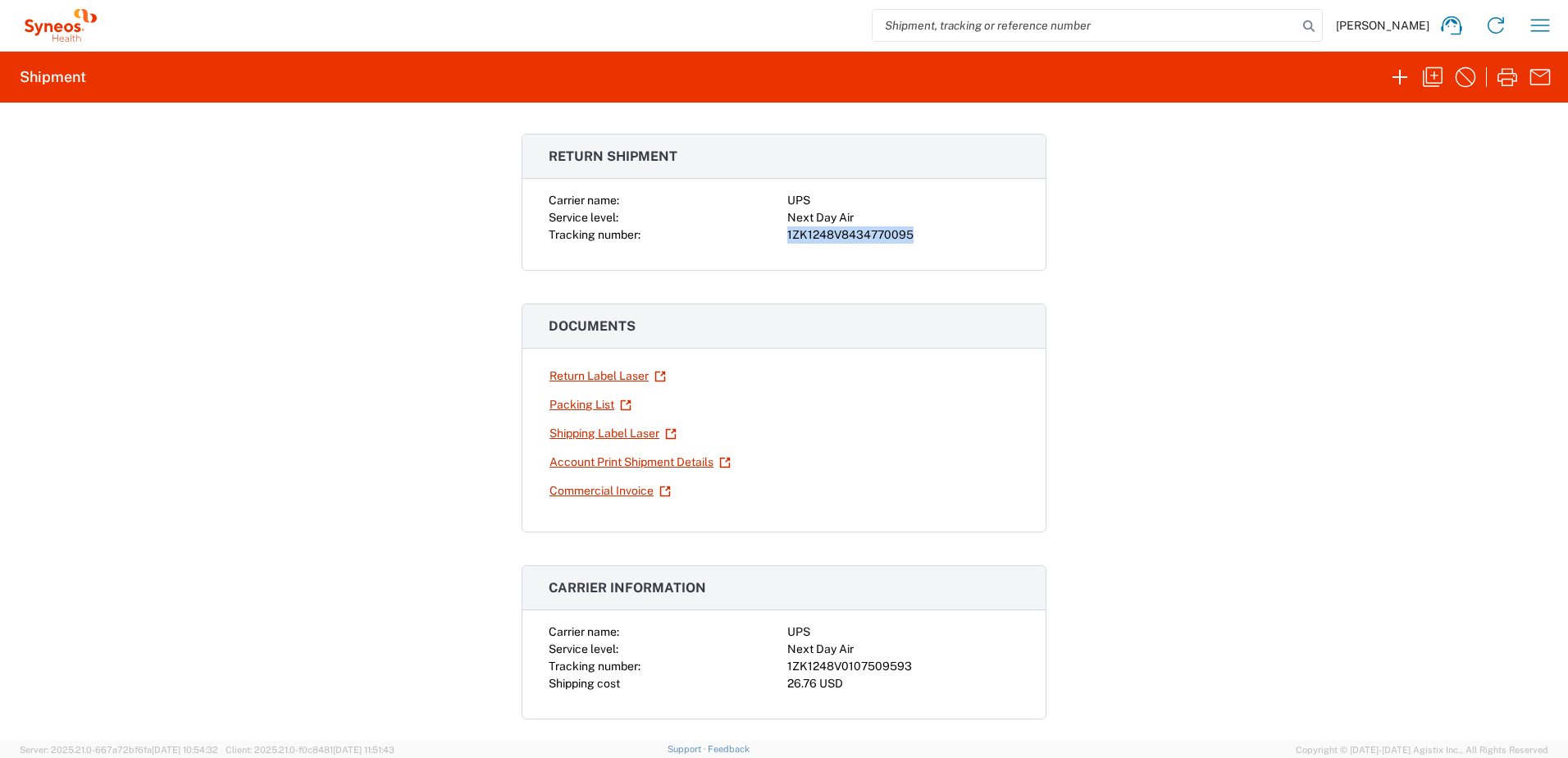
scroll to position [164, 0]
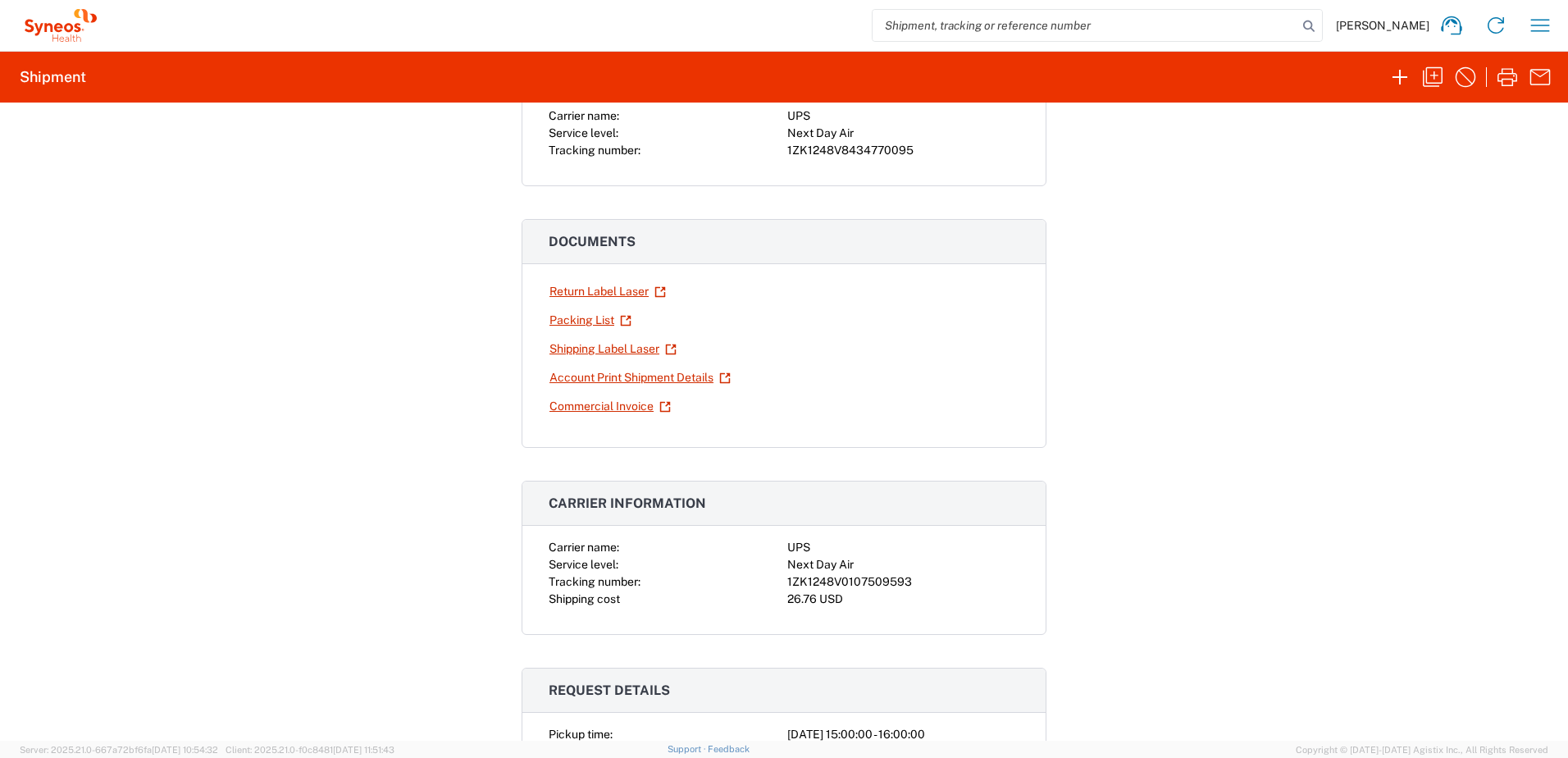
click at [864, 584] on div "1ZK1248V0107509593" at bounding box center [904, 582] width 232 height 17
click at [864, 585] on div "1ZK1248V0107509593" at bounding box center [904, 582] width 232 height 17
copy div "1ZK1248V0107509593"
click at [1440, 69] on icon "button" at bounding box center [1432, 77] width 26 height 26
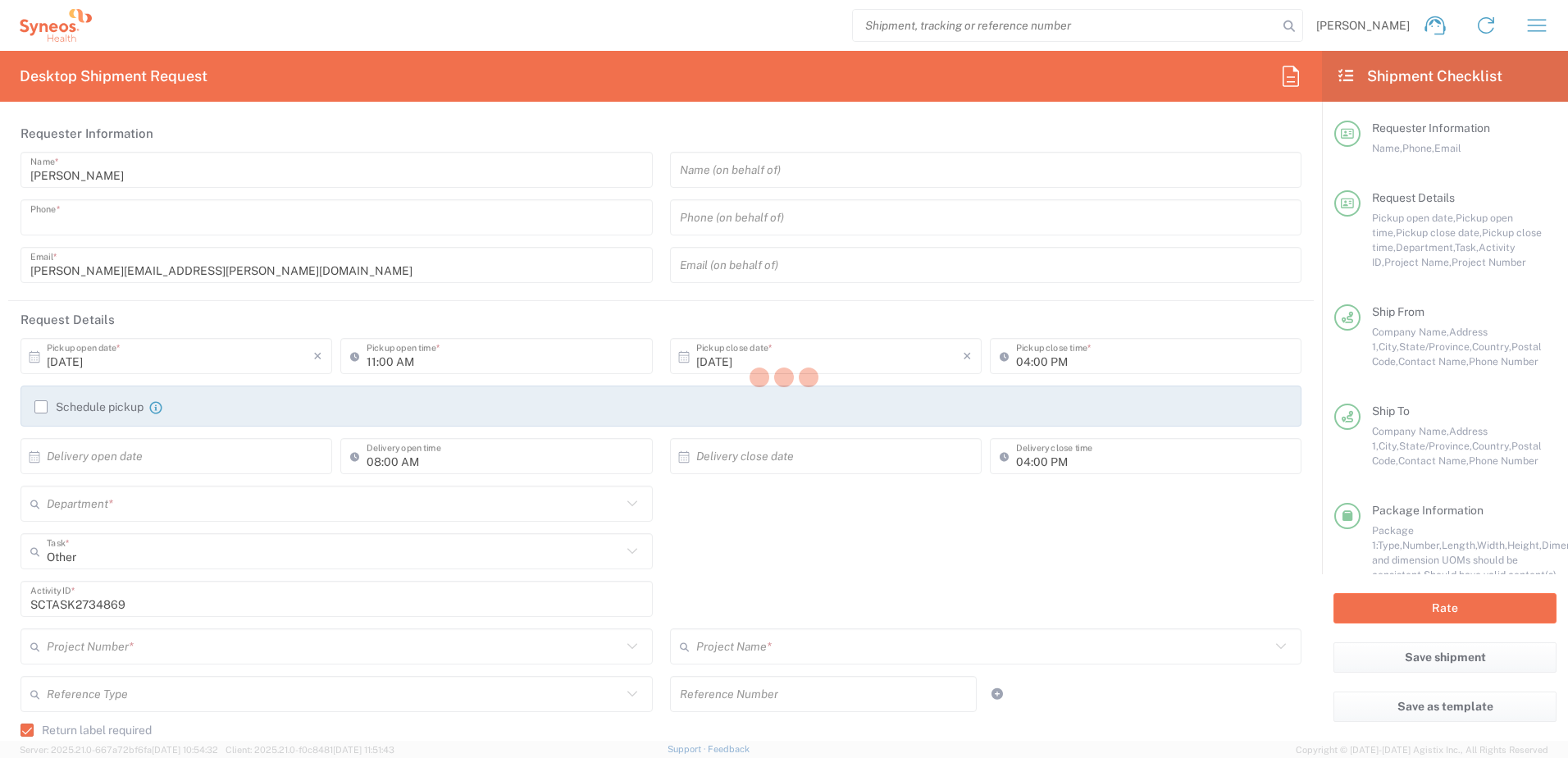
type input "9199867424"
type input "03:00 PM"
type input "08:00 PM"
type textarea "christopher.carpenter@syneoshealth.com"
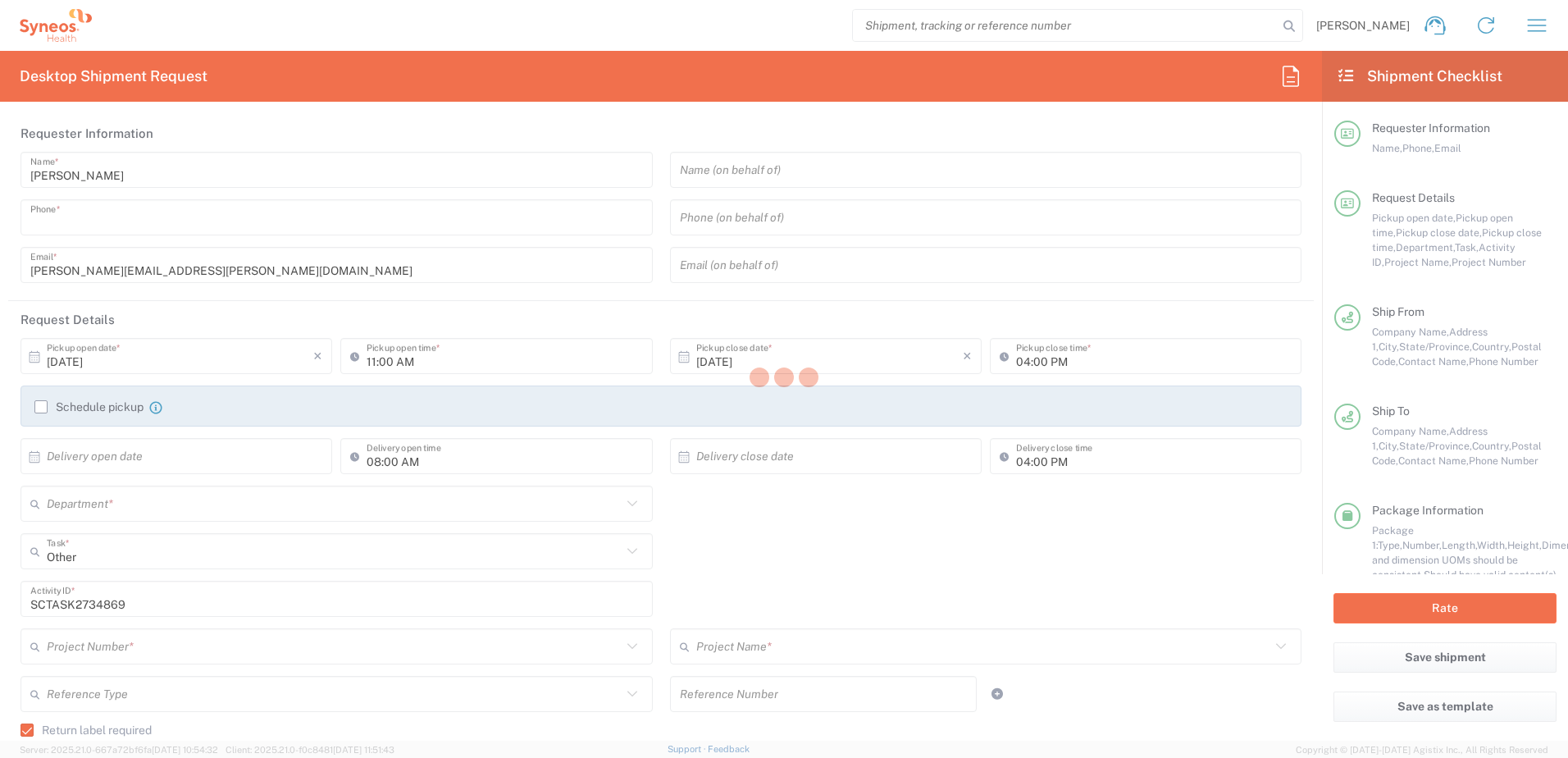
type input "Syneos Health"
type input "1030 Sync Street"
type input "Morrisville"
type input "North Carolina"
type input "27560"
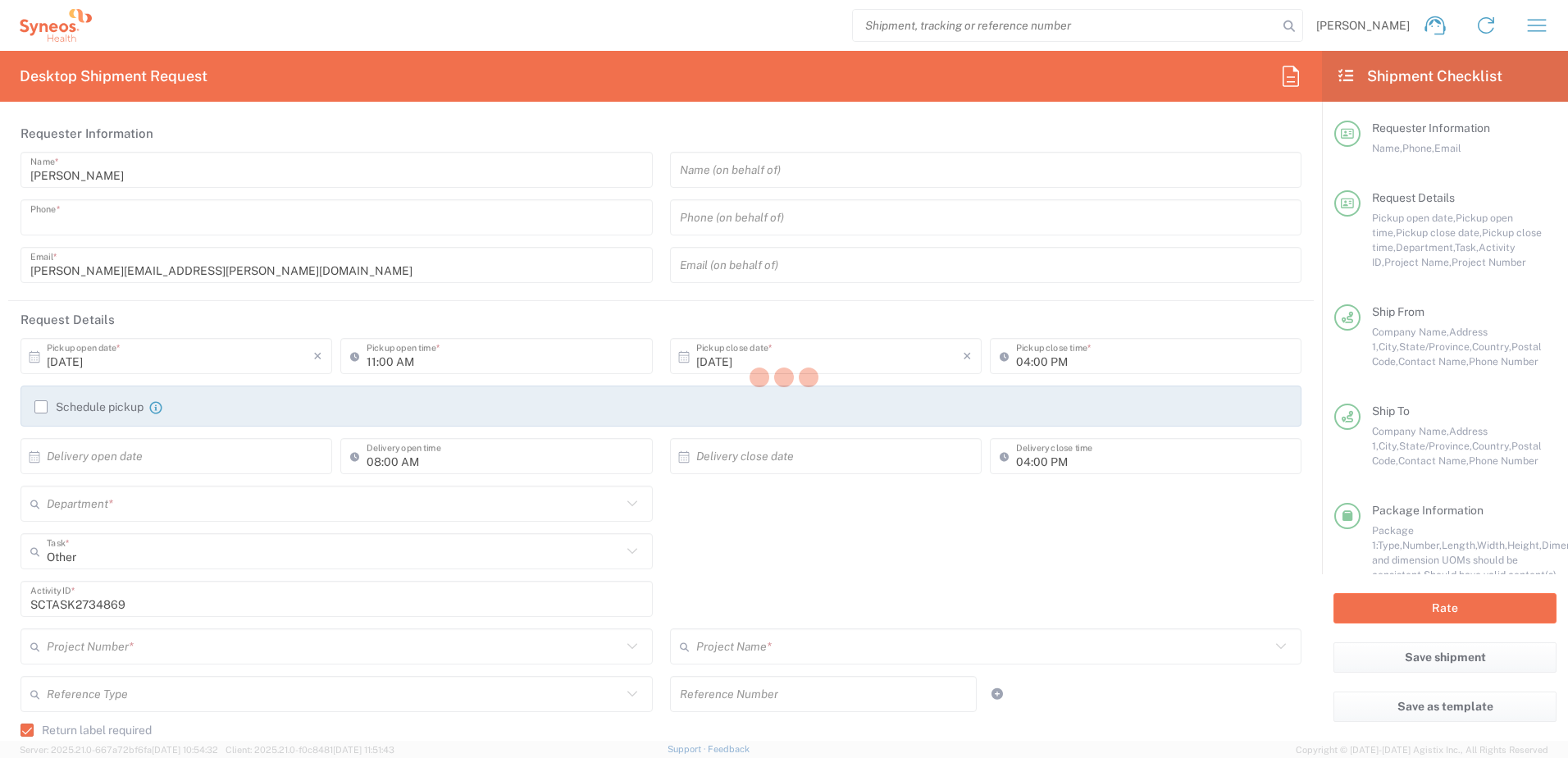
type input "Chris Carpenter"
type input "9199867424"
type input "christopher.carpenter@syneoshealth.com"
type input "Carol Youngkin"
type input "9331 La Jolla Circle"
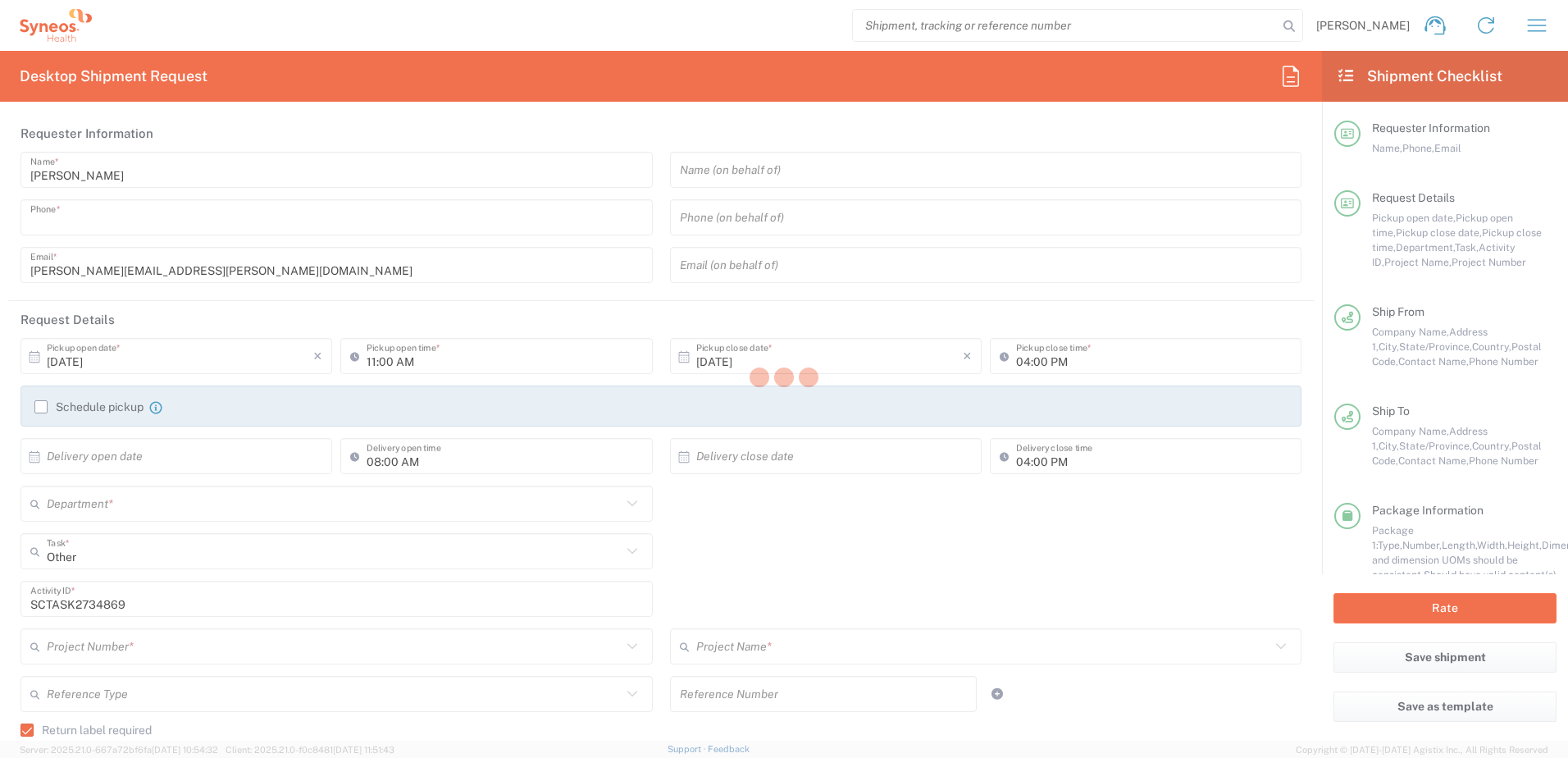
type input "Huntington Beach"
type input "United States"
type input "92646"
type input "Carol Youngkin"
type input "7149646227"
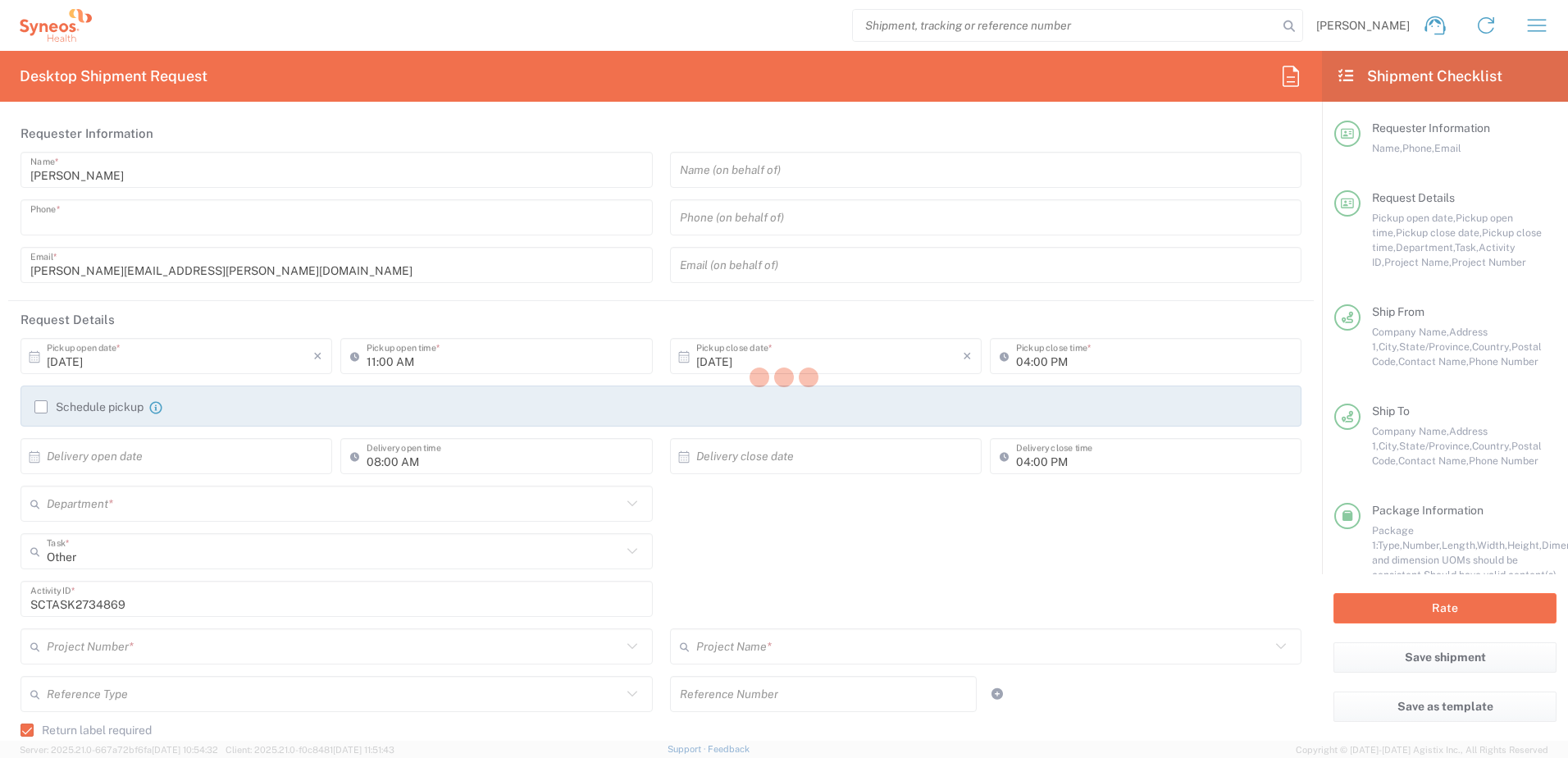
type input "fishes77@aol.com"
type input "Residential/Home"
type input "Sender/Shipper"
type input "California"
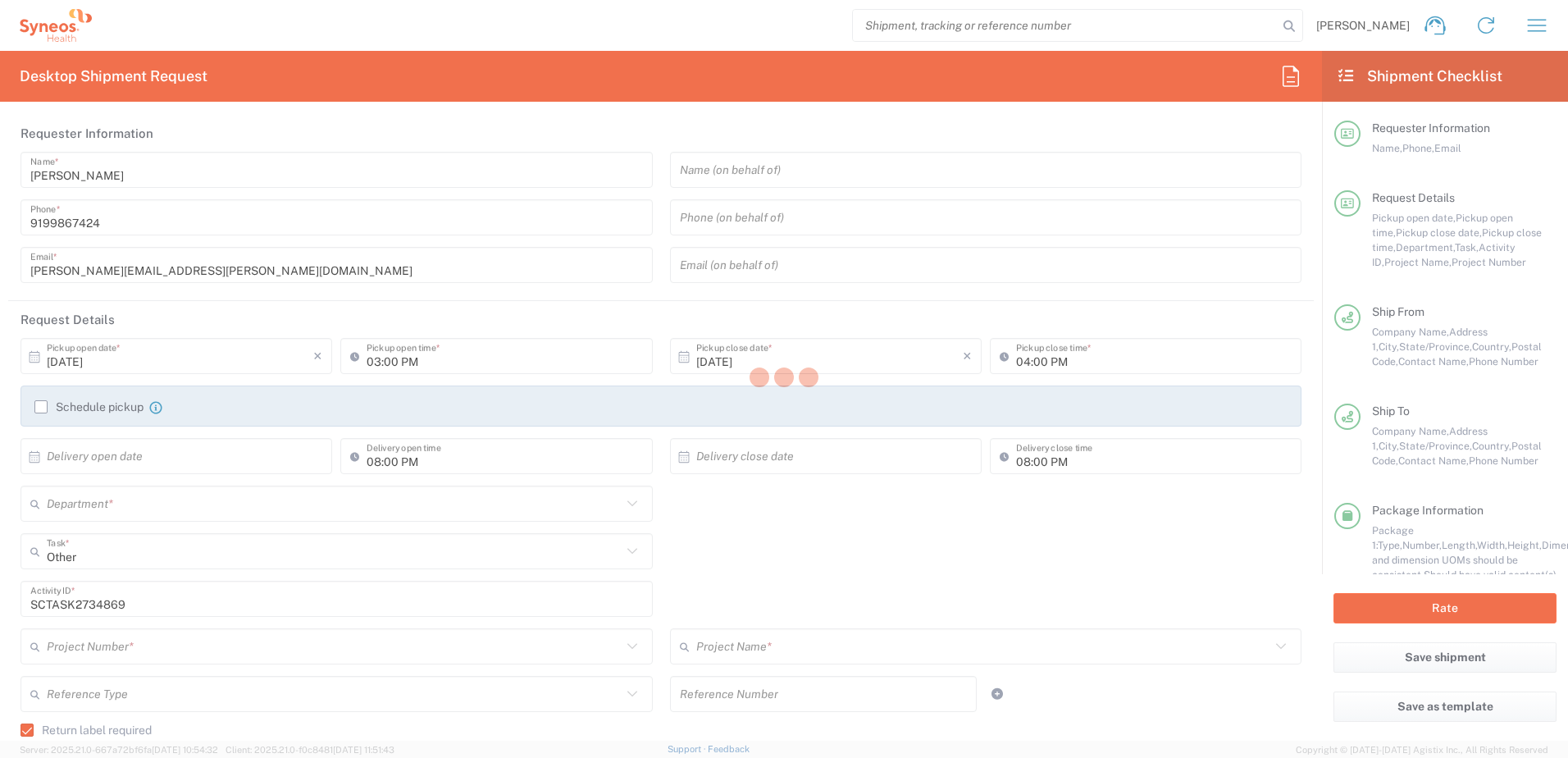
type input "Your Packaging"
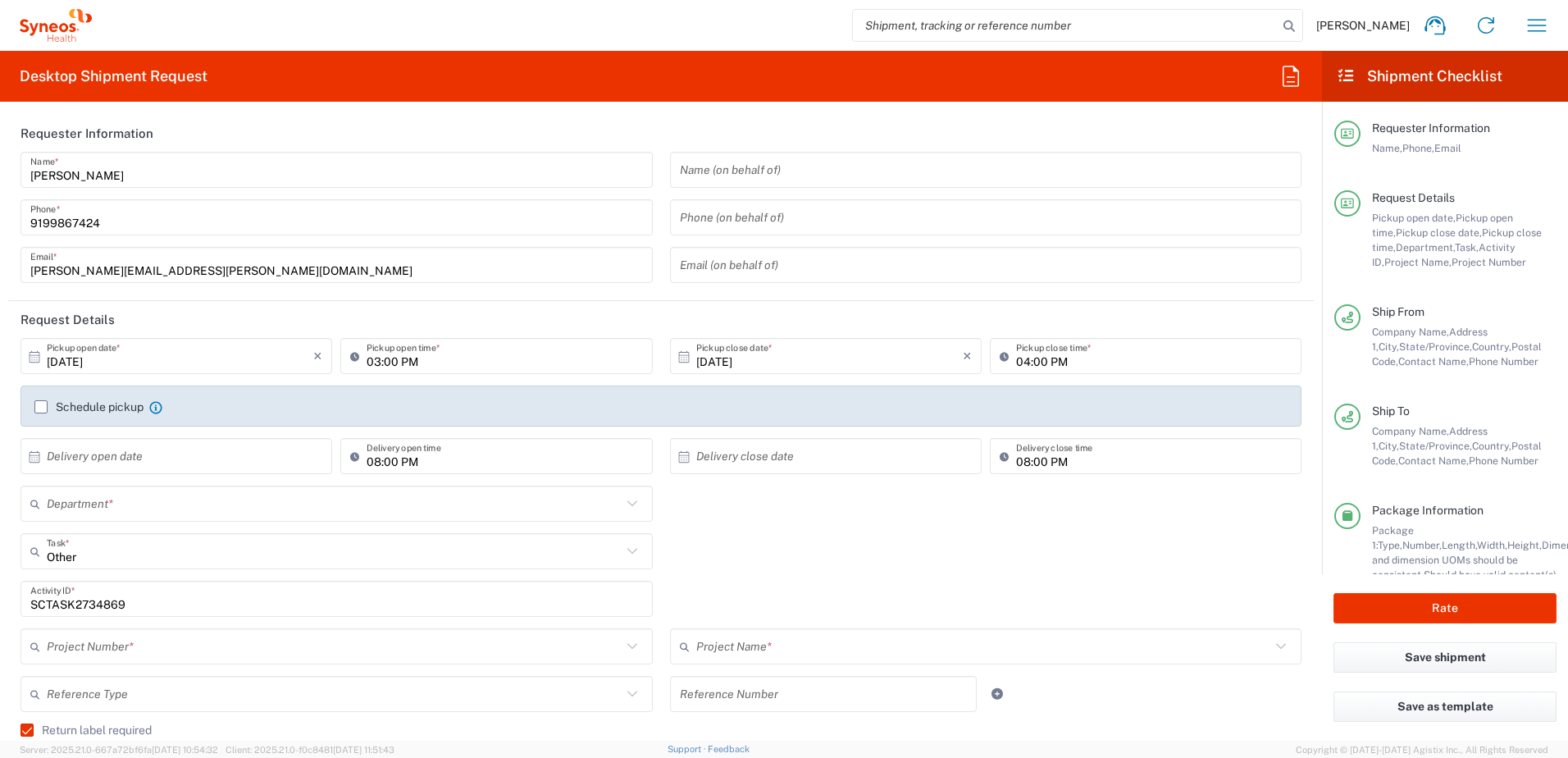
type input "Next Day Air"
type input "4520 DEPARTMENTAL EXPENSE"
type input "4510"
type input "4520 DEPARTMENTAL EXPENSE"
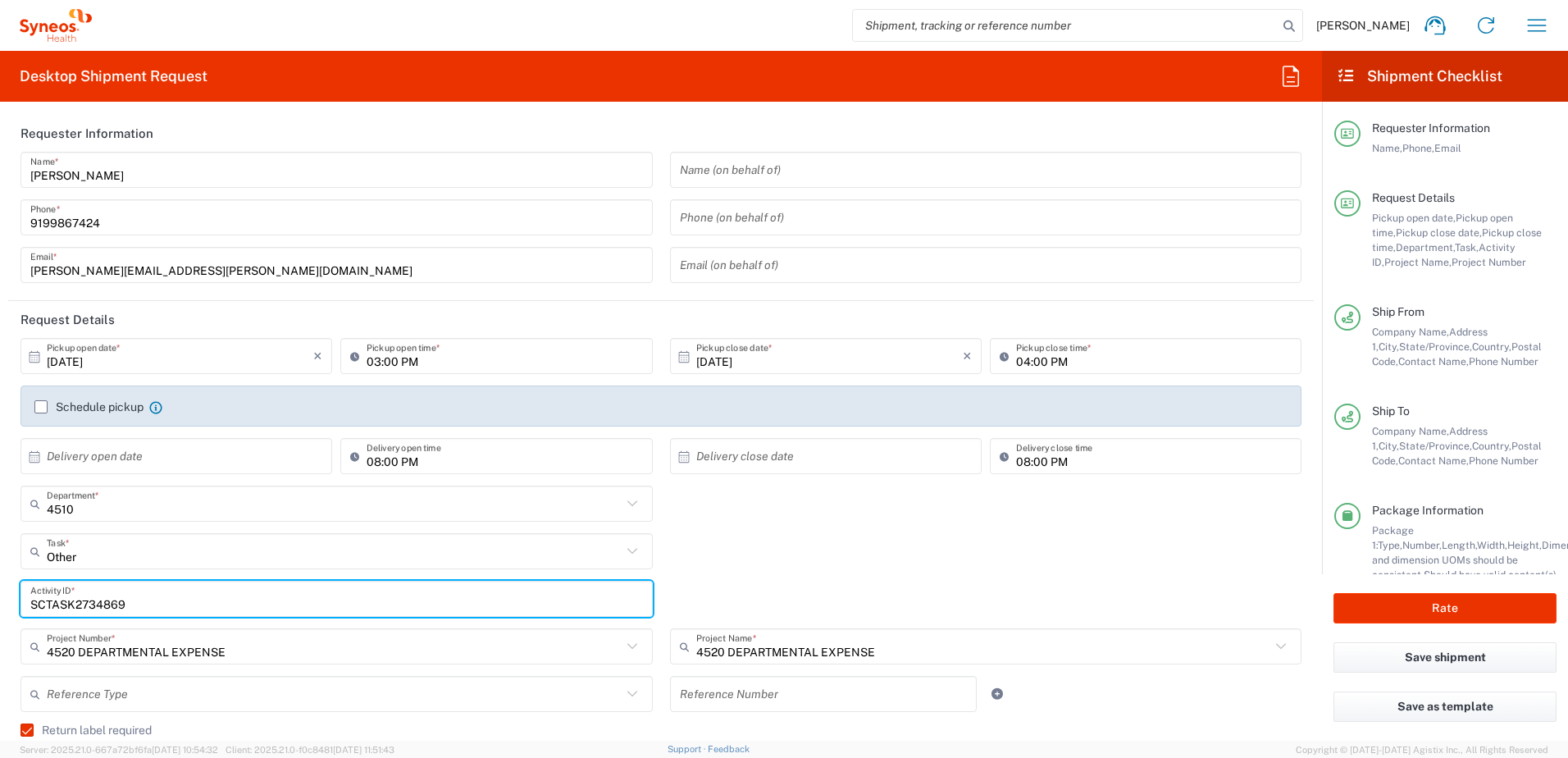
click at [98, 598] on input "SCTASK2734869" at bounding box center [337, 599] width 613 height 29
paste input "29061"
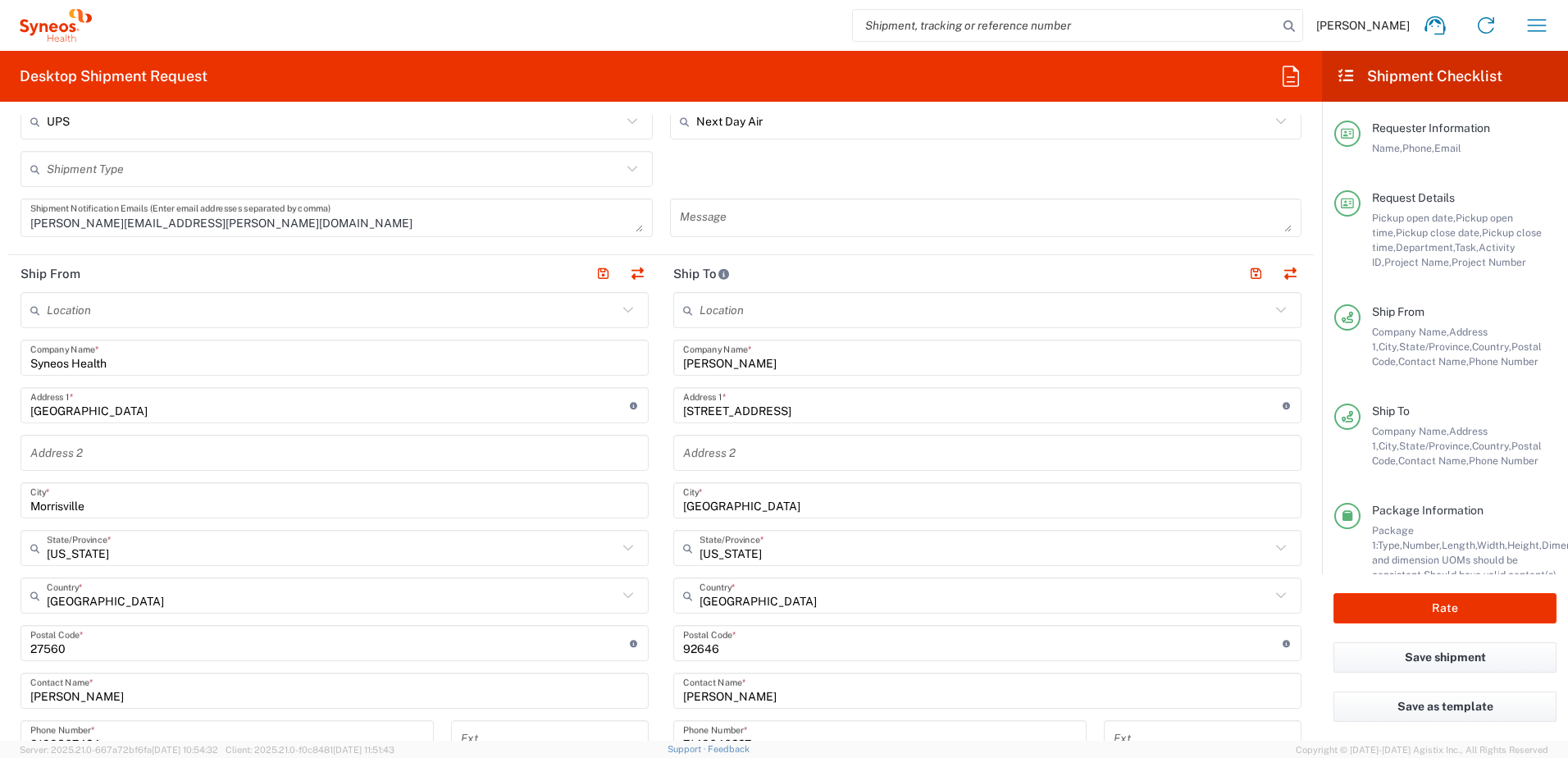
scroll to position [574, 0]
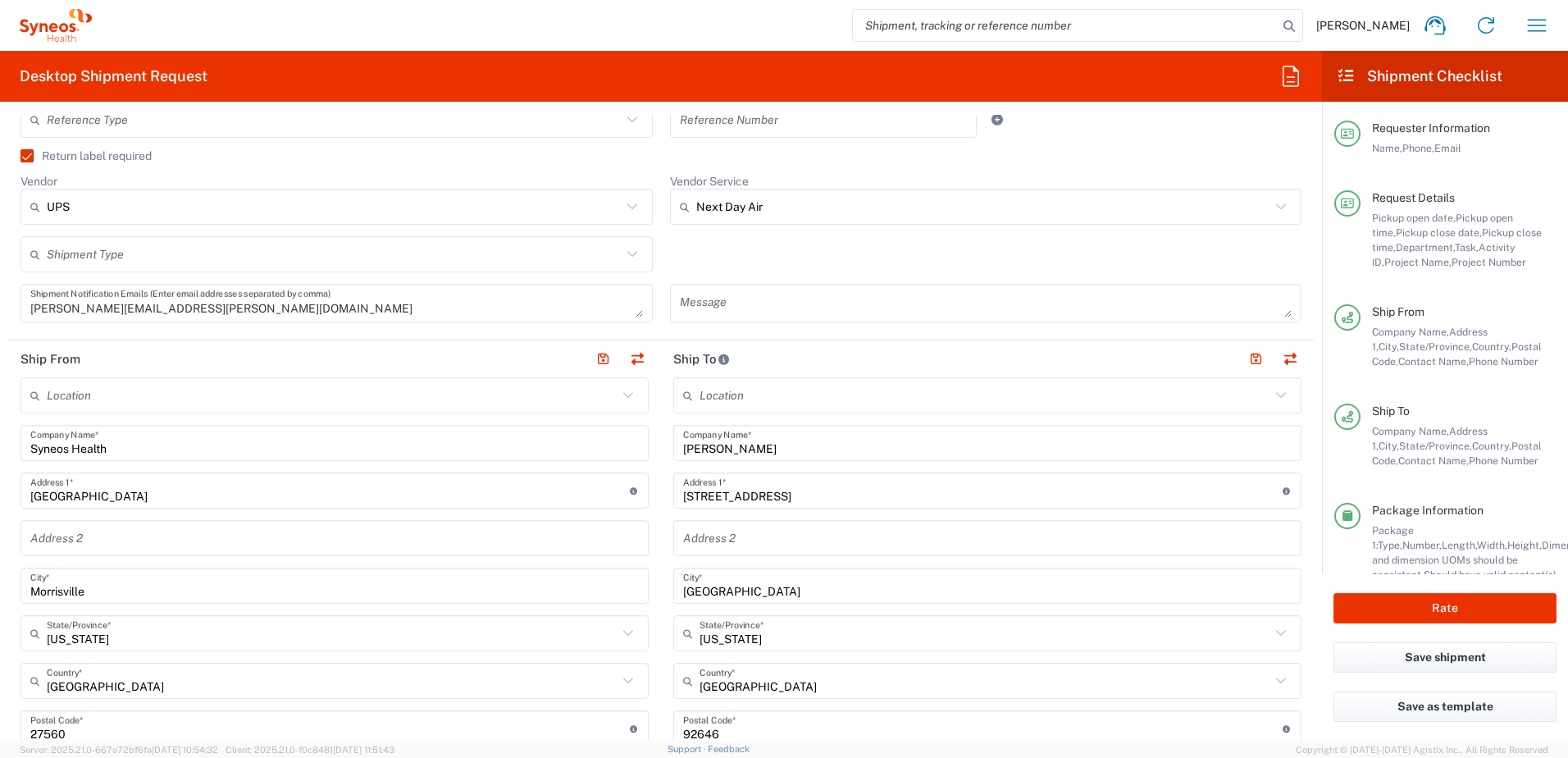
type input "SCTASK2729061"
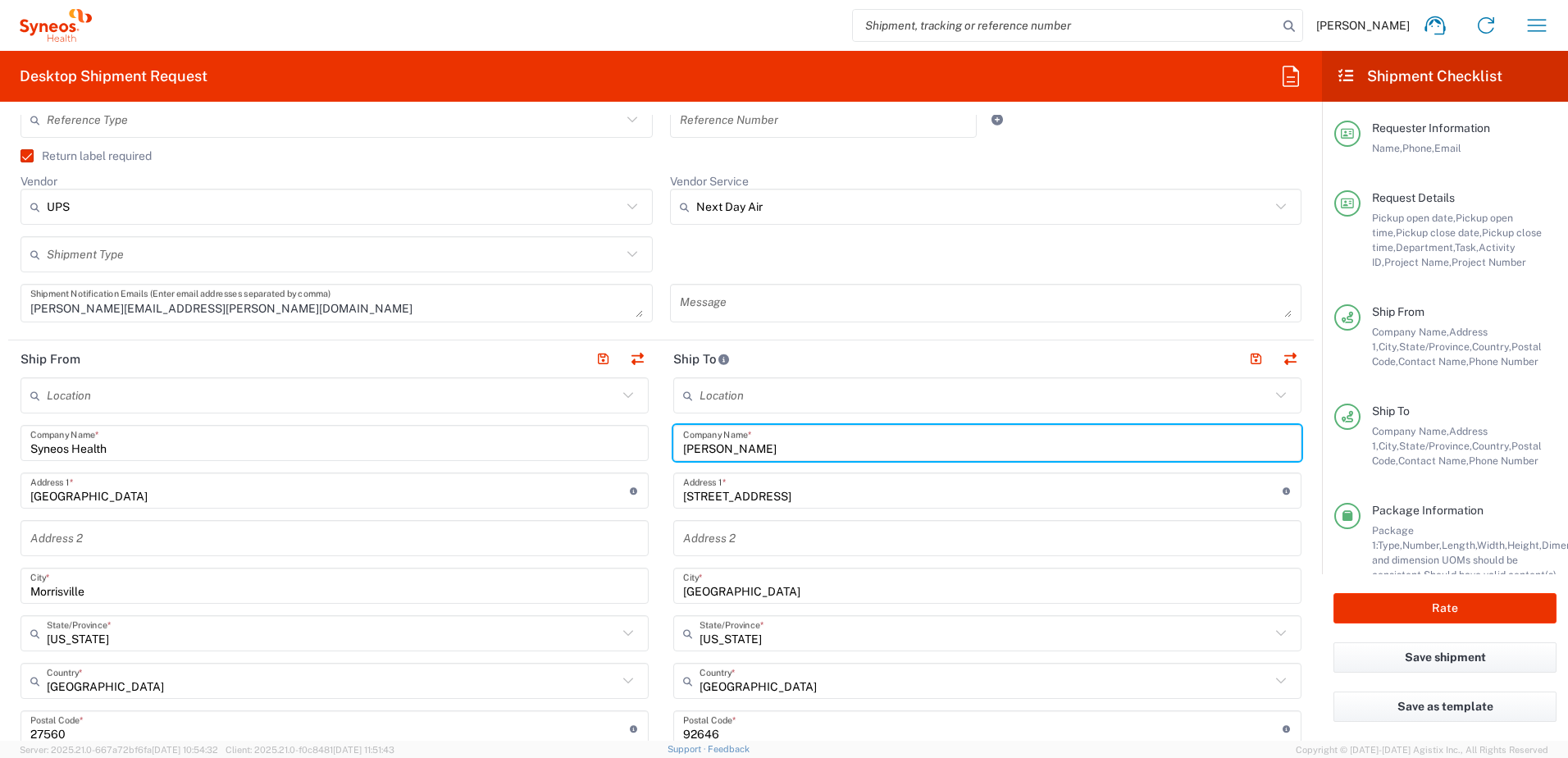
drag, startPoint x: 793, startPoint y: 447, endPoint x: 625, endPoint y: 427, distance: 169.2
click at [624, 430] on div "Ship From Location Addison Whitney LLC-Morrisvile NC US Barcelona-Syneos Health…" at bounding box center [662, 707] width 1306 height 732
paste input "Phillip Justice"
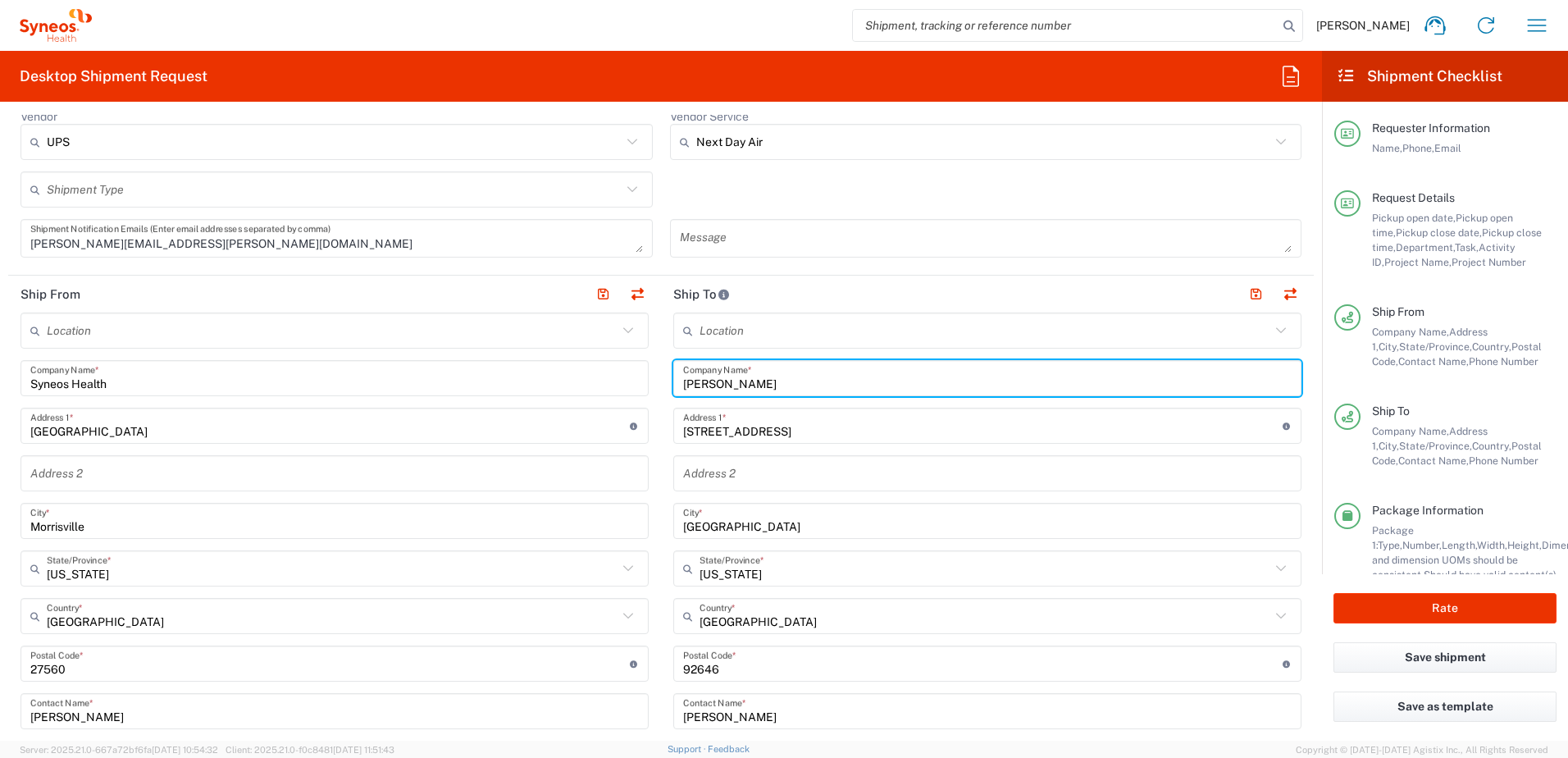
scroll to position [820, 0]
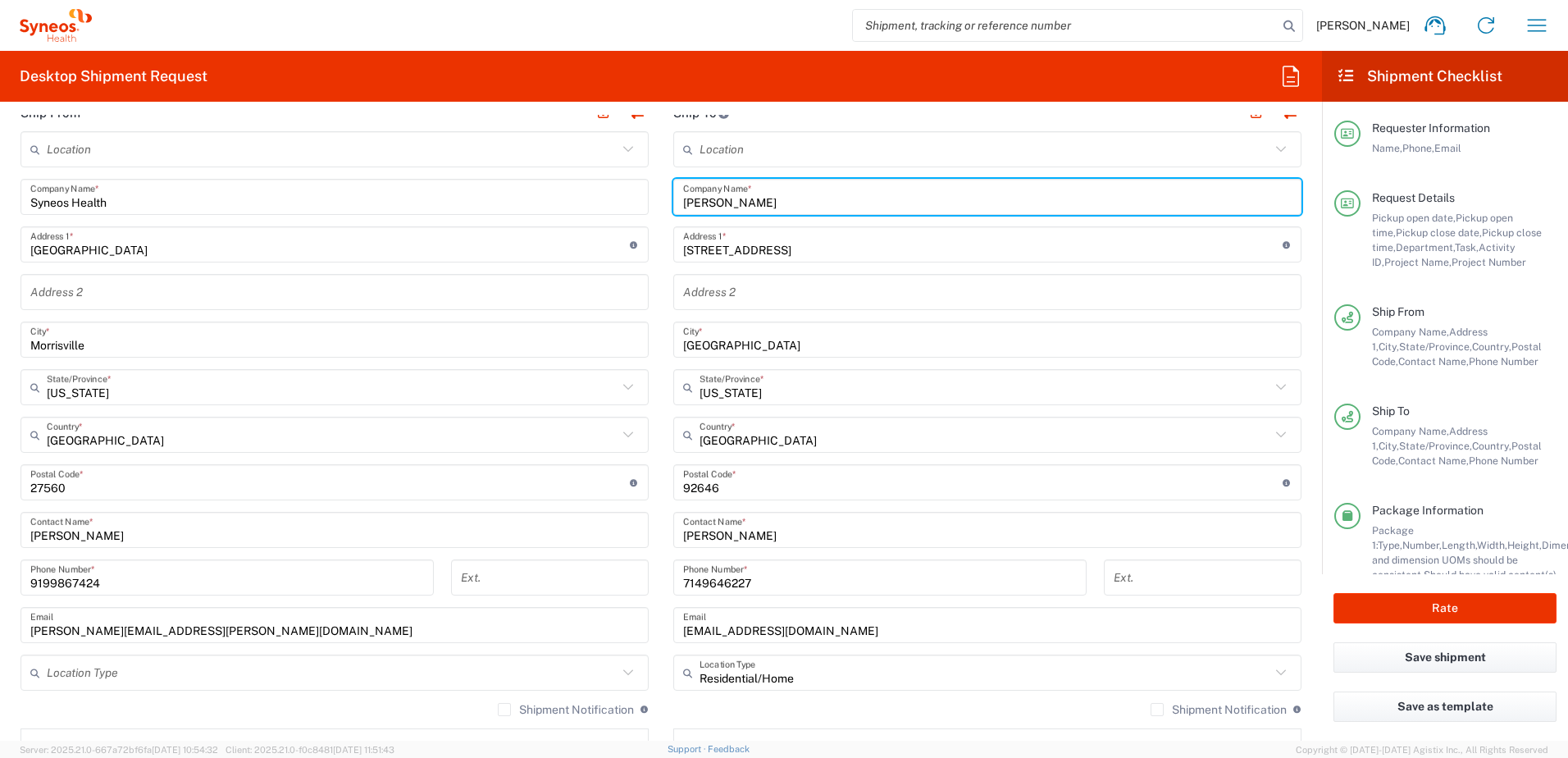
type input "Phillip Justice"
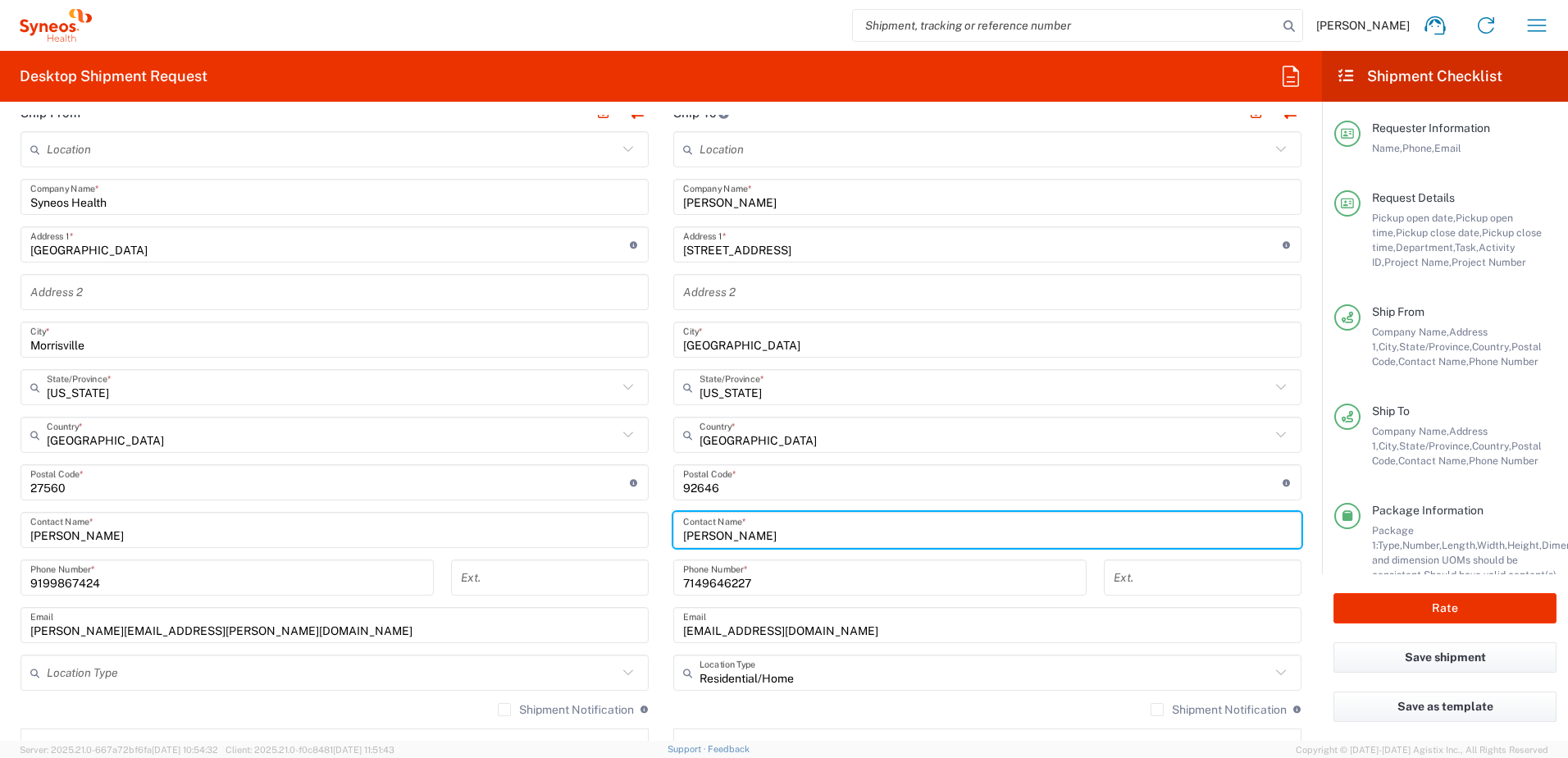
drag, startPoint x: 679, startPoint y: 539, endPoint x: 630, endPoint y: 535, distance: 49.2
click at [629, 536] on div "Ship From Location Addison Whitney LLC-Morrisvile NC US Barcelona-Syneos Health…" at bounding box center [662, 461] width 1306 height 732
paste input "Phillip Justice"
type input "Phillip Justice"
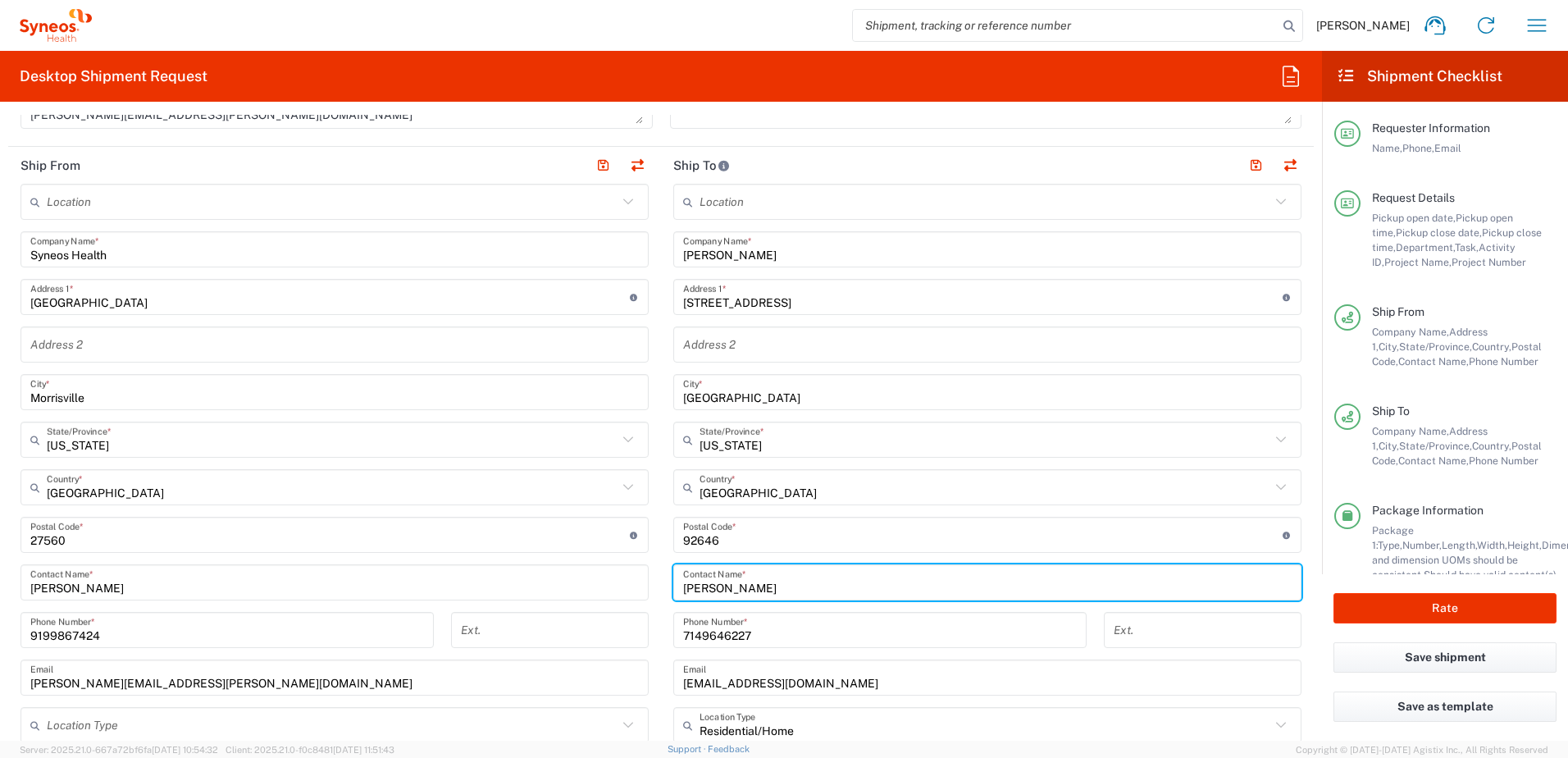
scroll to position [738, 0]
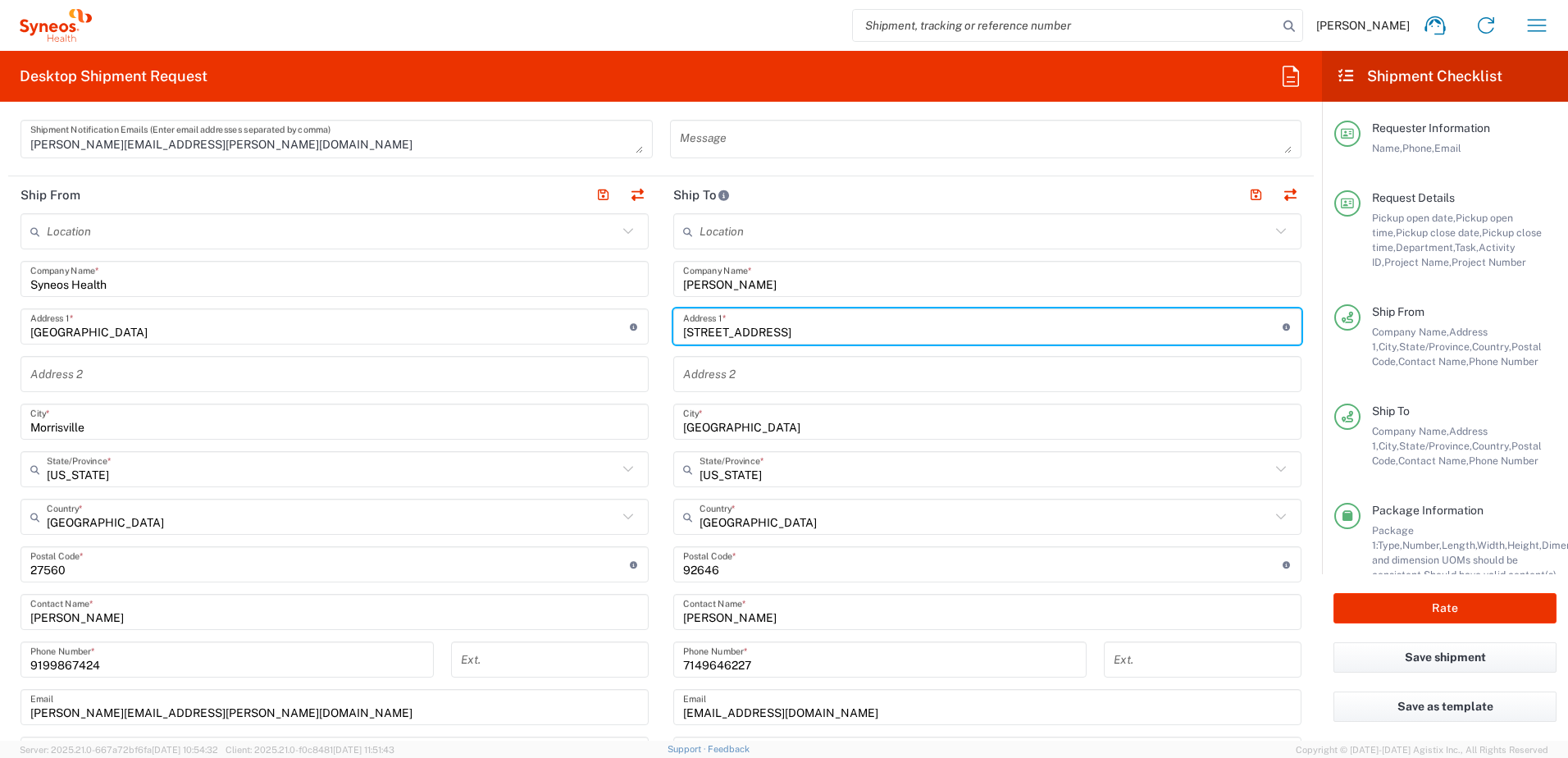
drag, startPoint x: 778, startPoint y: 333, endPoint x: 633, endPoint y: 318, distance: 145.8
click at [636, 319] on div "Ship From Location Addison Whitney LLC-Morrisvile NC US Barcelona-Syneos Health…" at bounding box center [662, 543] width 1306 height 732
paste input "7721 Wakebrook Driv"
type input "7721 Wakebrook Drive"
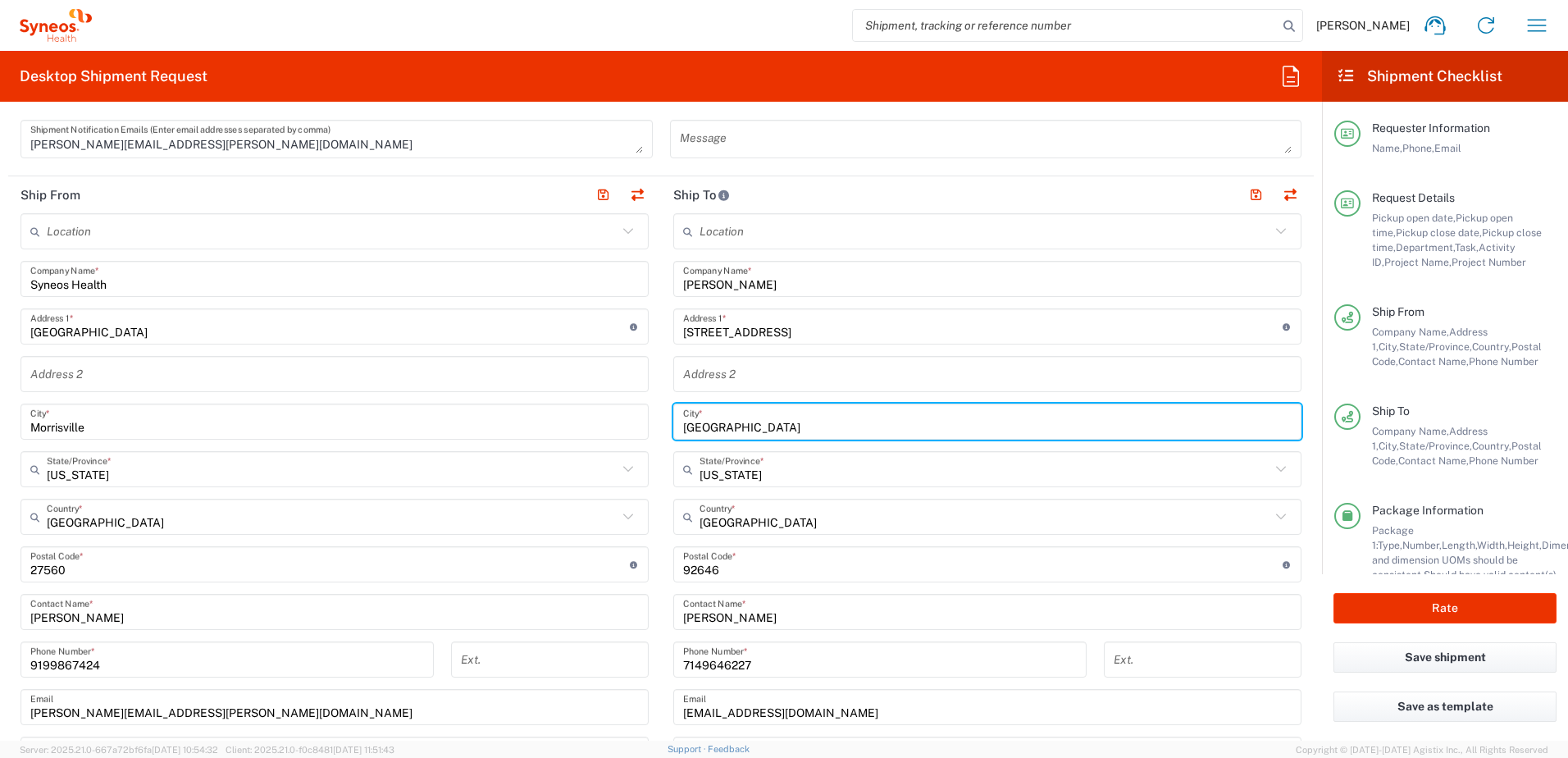
drag, startPoint x: 788, startPoint y: 426, endPoint x: 638, endPoint y: 414, distance: 150.5
click at [640, 417] on div "Ship From Location Addison Whitney LLC-Morrisvile NC US Barcelona-Syneos Health…" at bounding box center [662, 543] width 1306 height 732
paste input "Raleig"
type input "Raleigh"
click at [776, 475] on input "text" at bounding box center [985, 469] width 571 height 29
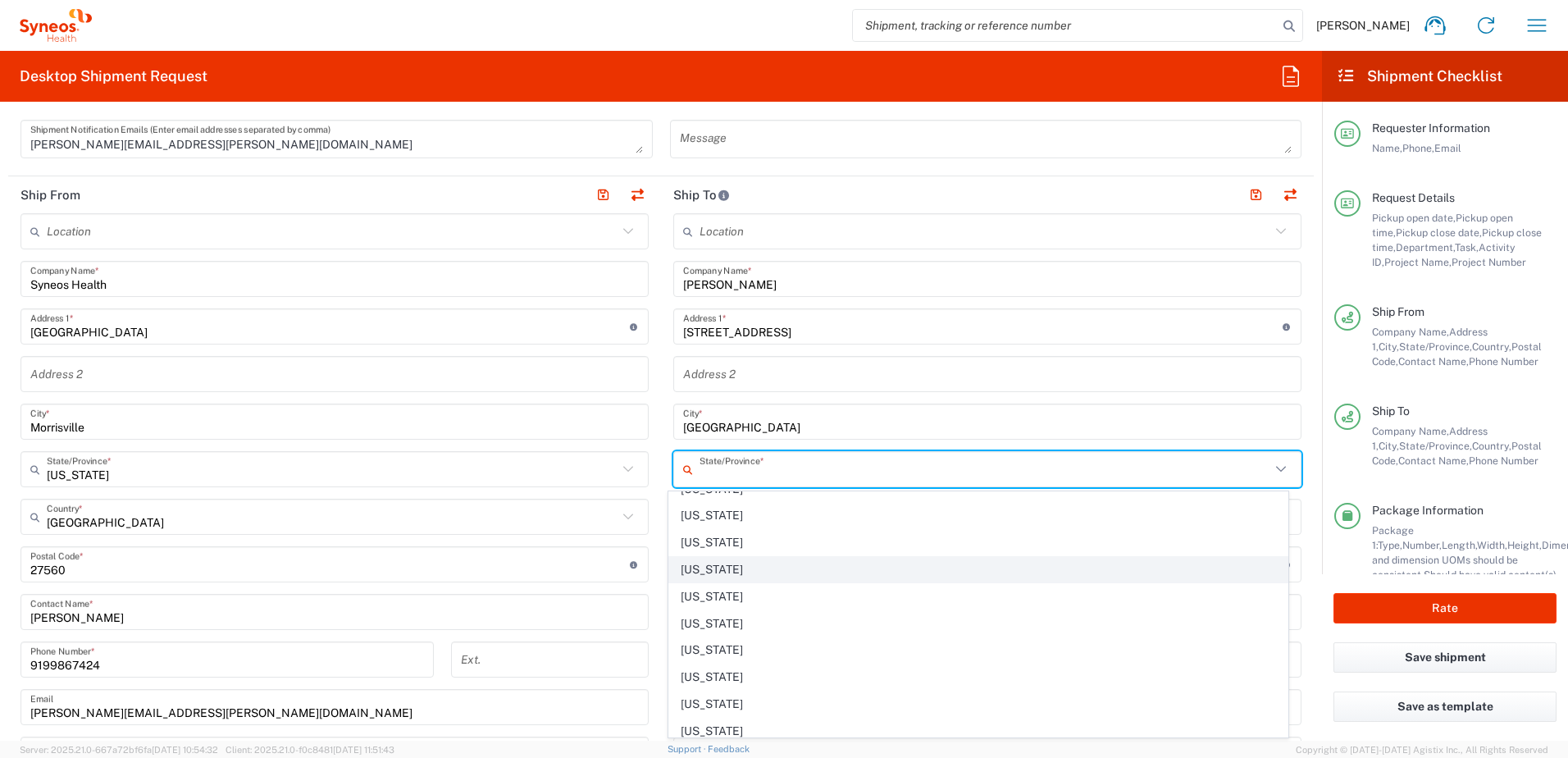
scroll to position [902, 0]
click at [743, 569] on span "North Carolina" at bounding box center [979, 571] width 620 height 26
type input "North Carolina"
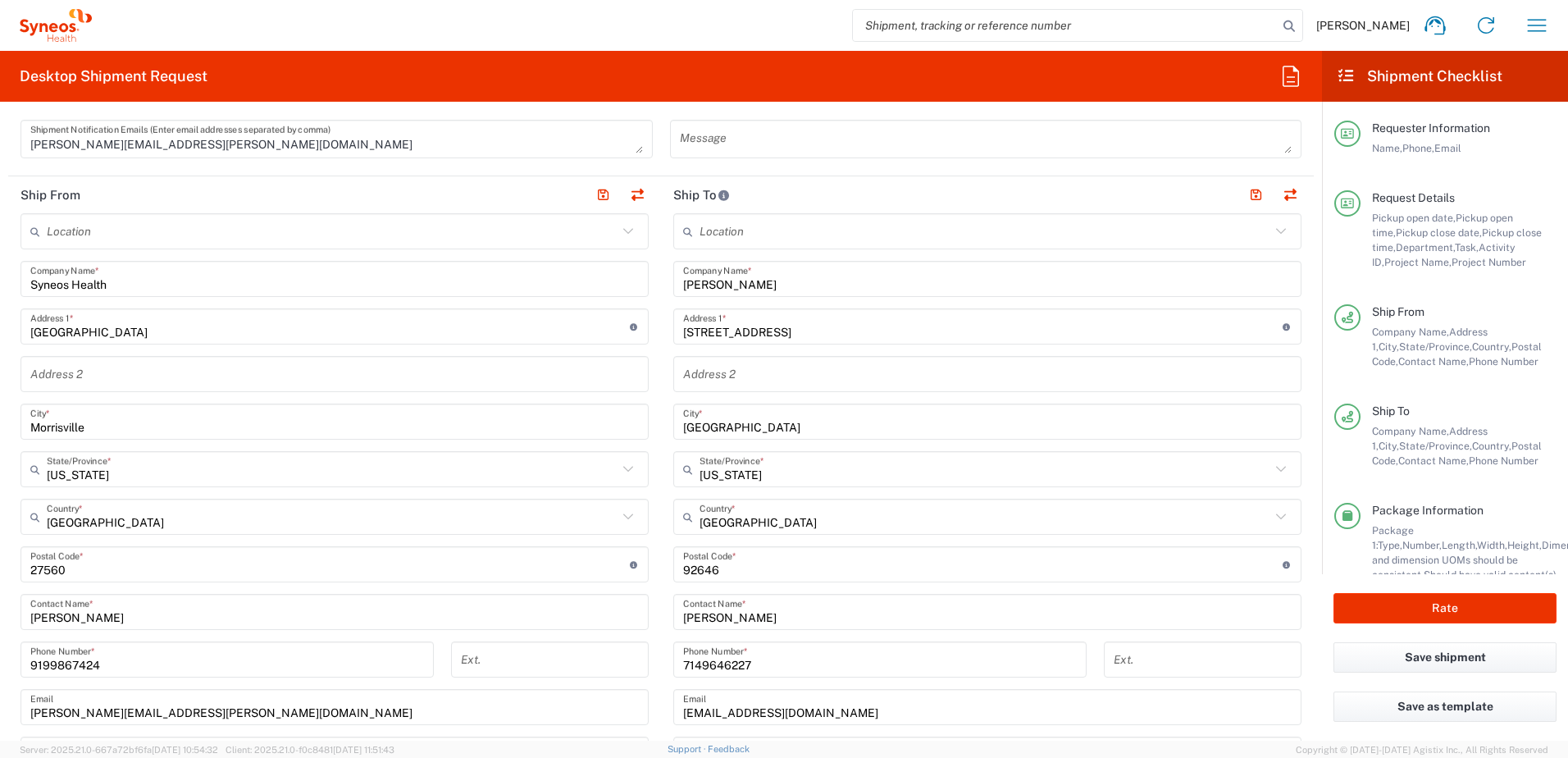
drag, startPoint x: 734, startPoint y: 566, endPoint x: 657, endPoint y: 564, distance: 77.0
click at [662, 566] on main "Location Addison Whitney LLC-Morrisvile NC US Barcelona-Syneos Health BioSector…" at bounding box center [988, 557] width 653 height 689
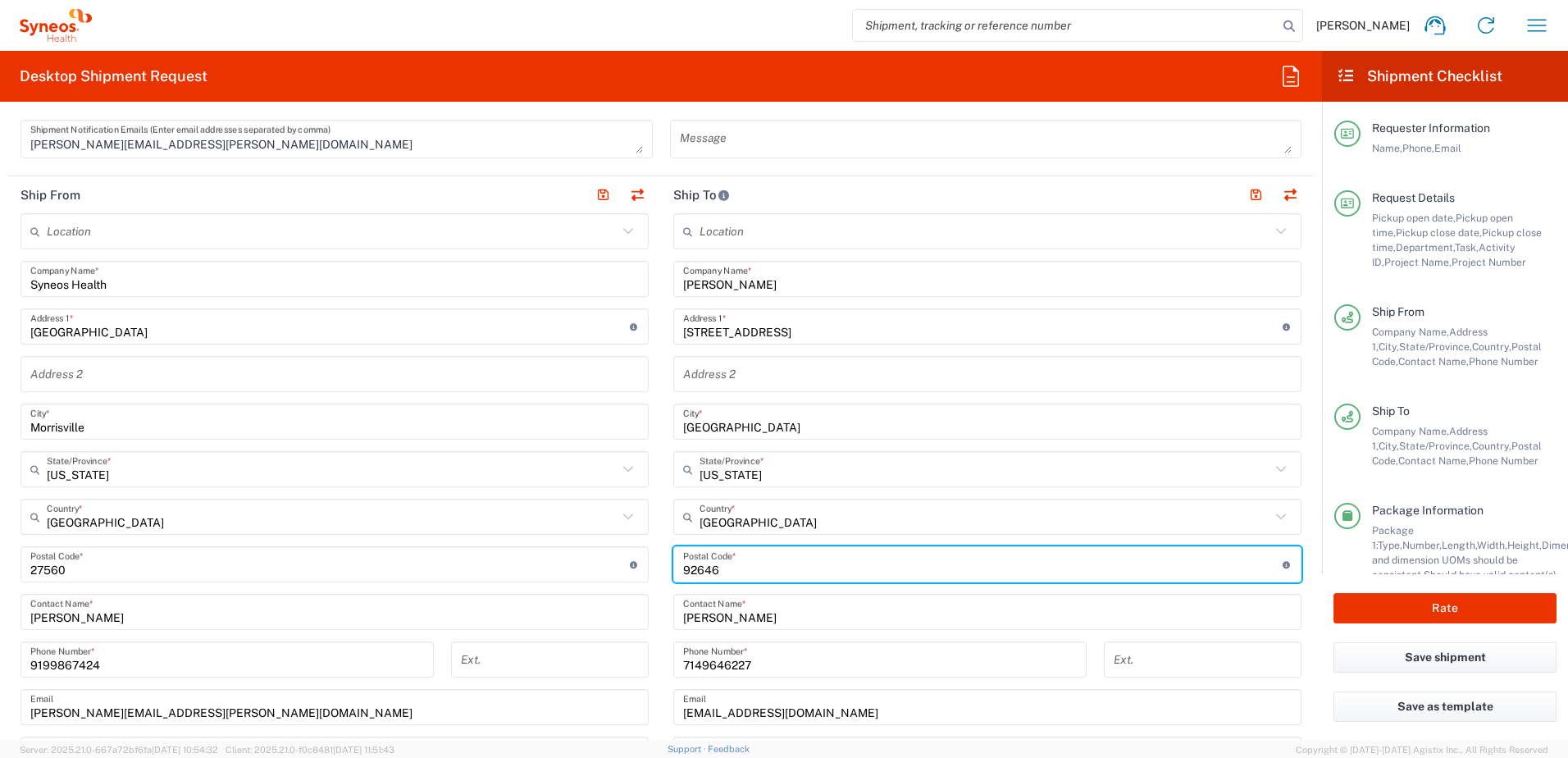
paste input "27616"
type input "27616"
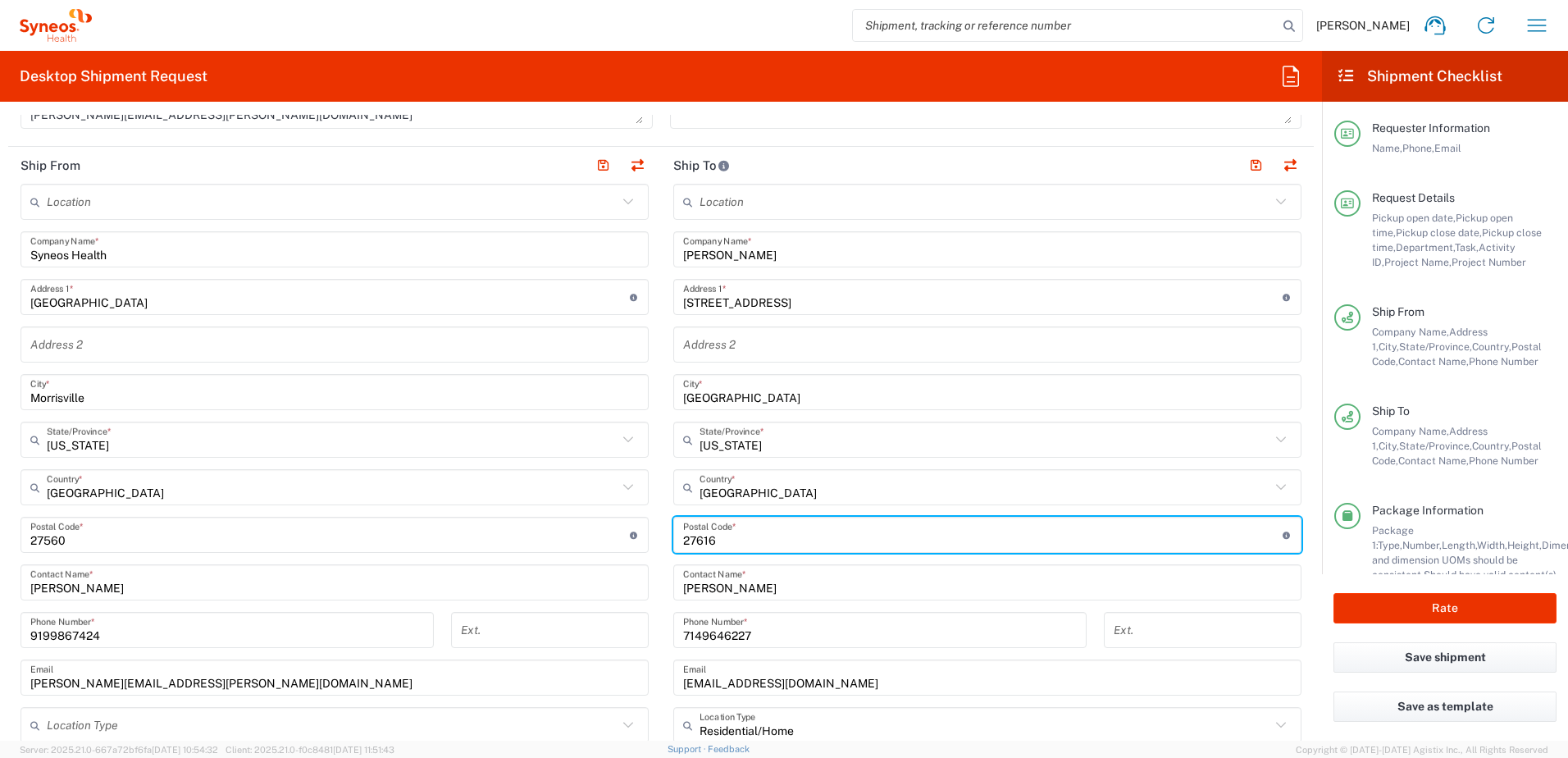
scroll to position [820, 0]
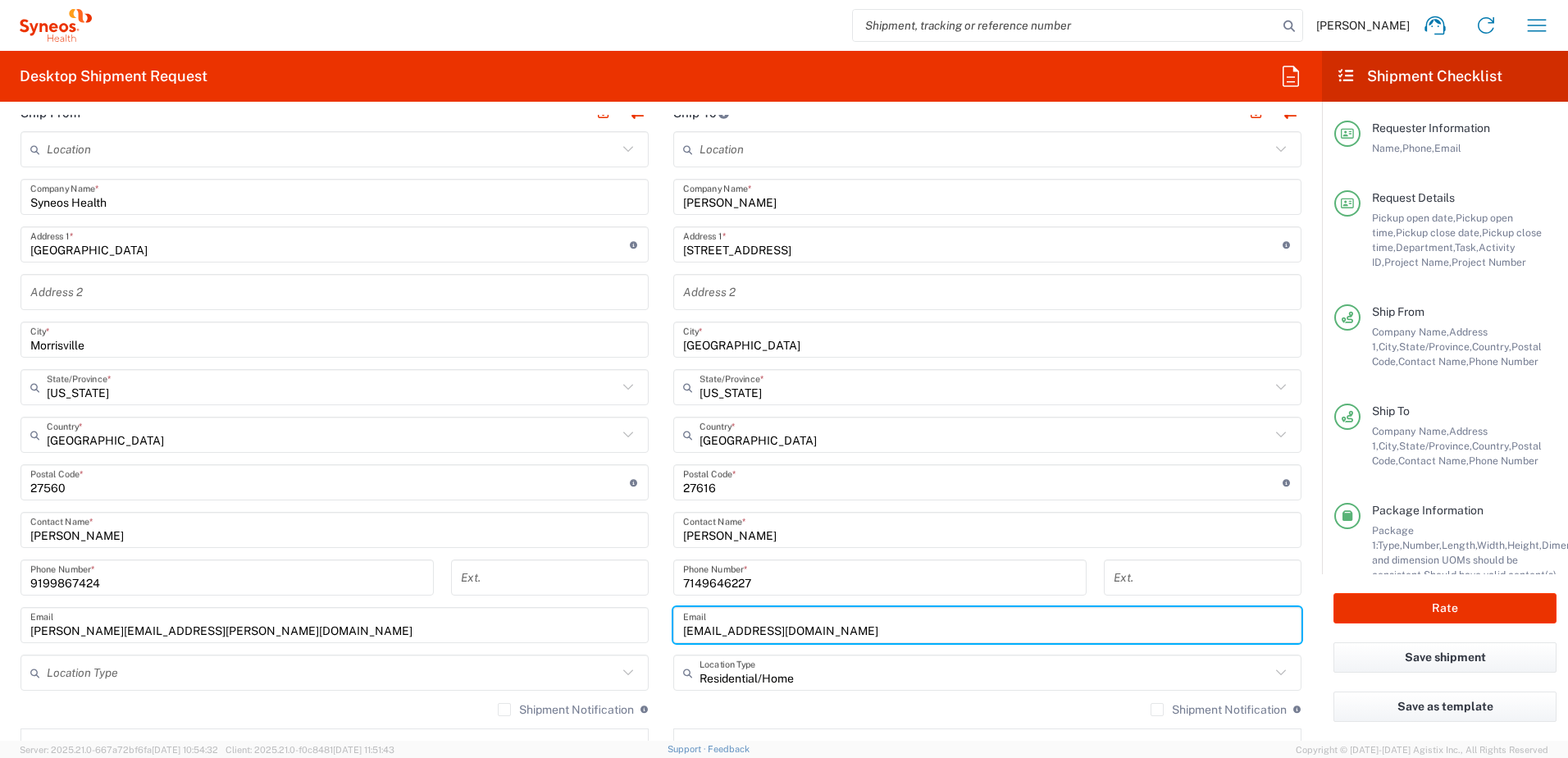
drag, startPoint x: 785, startPoint y: 633, endPoint x: 641, endPoint y: 611, distance: 145.7
click at [641, 611] on div "Ship From Location Addison Whitney LLC-Morrisvile NC US Barcelona-Syneos Health…" at bounding box center [662, 461] width 1306 height 732
paste input "philjstc@gmai"
type input "philjstc@gmail.com"
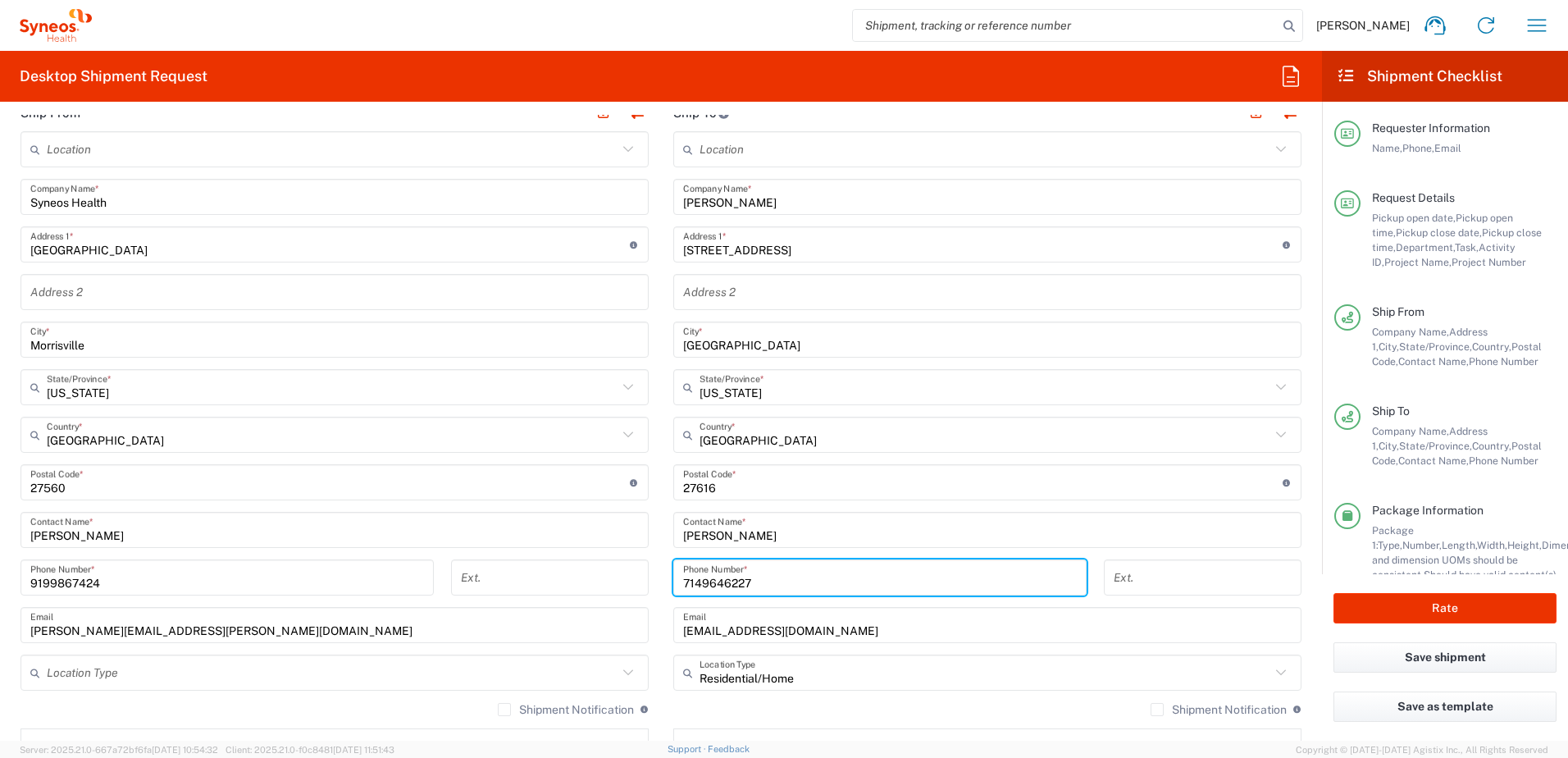
drag, startPoint x: 750, startPoint y: 582, endPoint x: 625, endPoint y: 565, distance: 126.2
click at [625, 566] on div "Ship From Location Addison Whitney LLC-Morrisvile NC US Barcelona-Syneos Health…" at bounding box center [662, 461] width 1306 height 732
paste input "98445947"
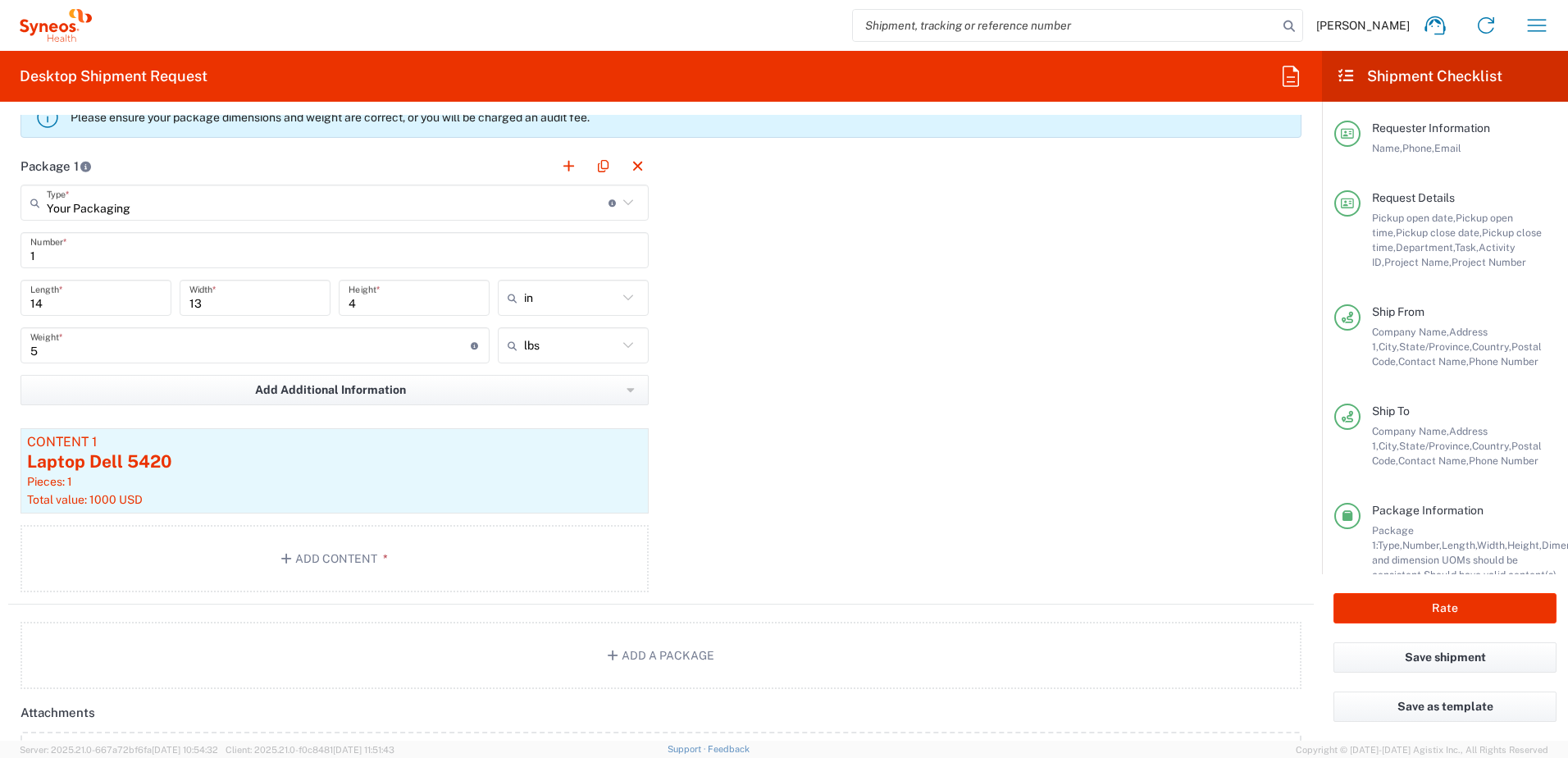
scroll to position [1477, 0]
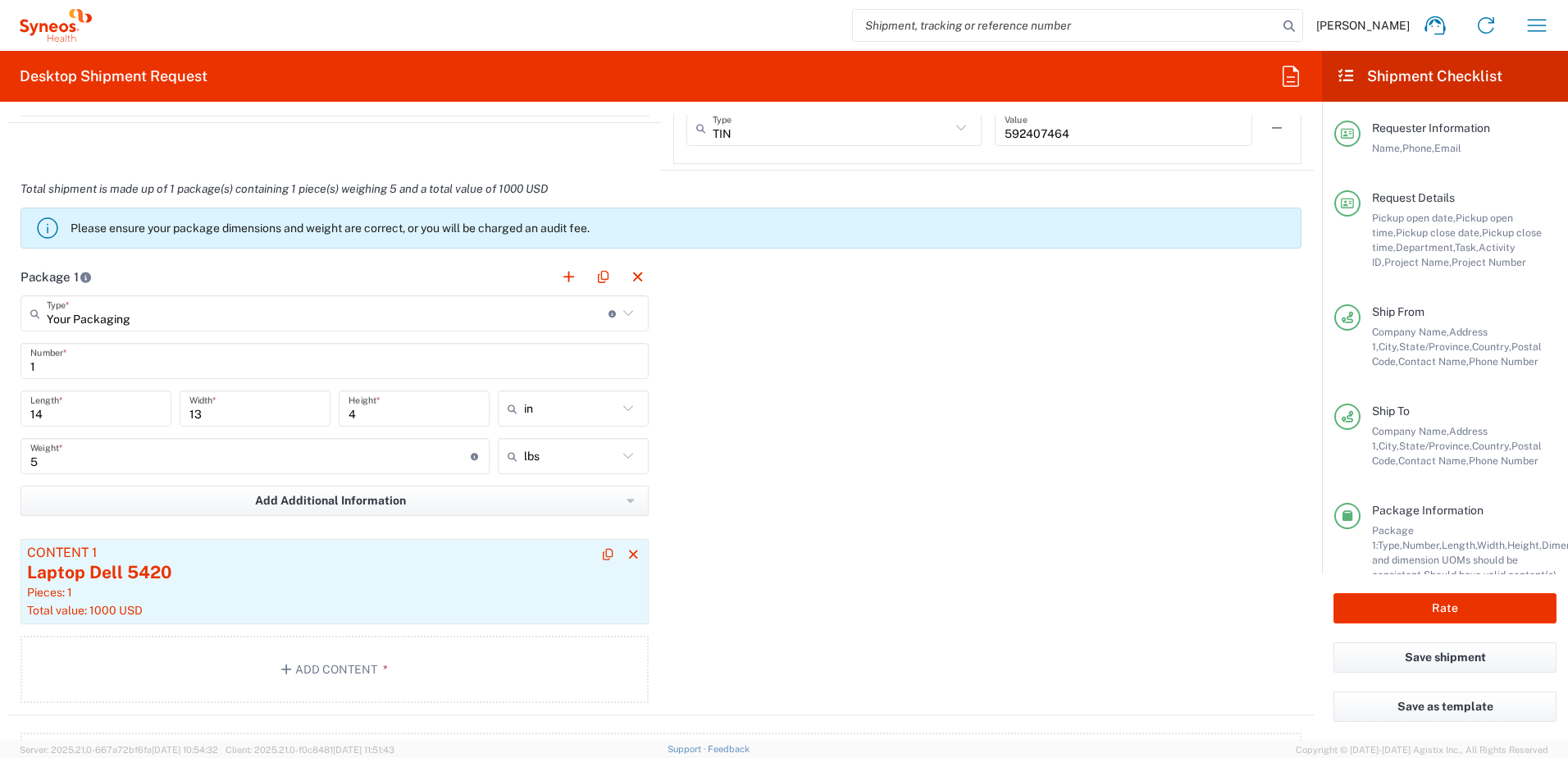
type input "9844594727"
click at [302, 560] on article "Content 1 Laptop Dell 5420 Pieces: 1 Total value: 1000 USD" at bounding box center [335, 581] width 628 height 85
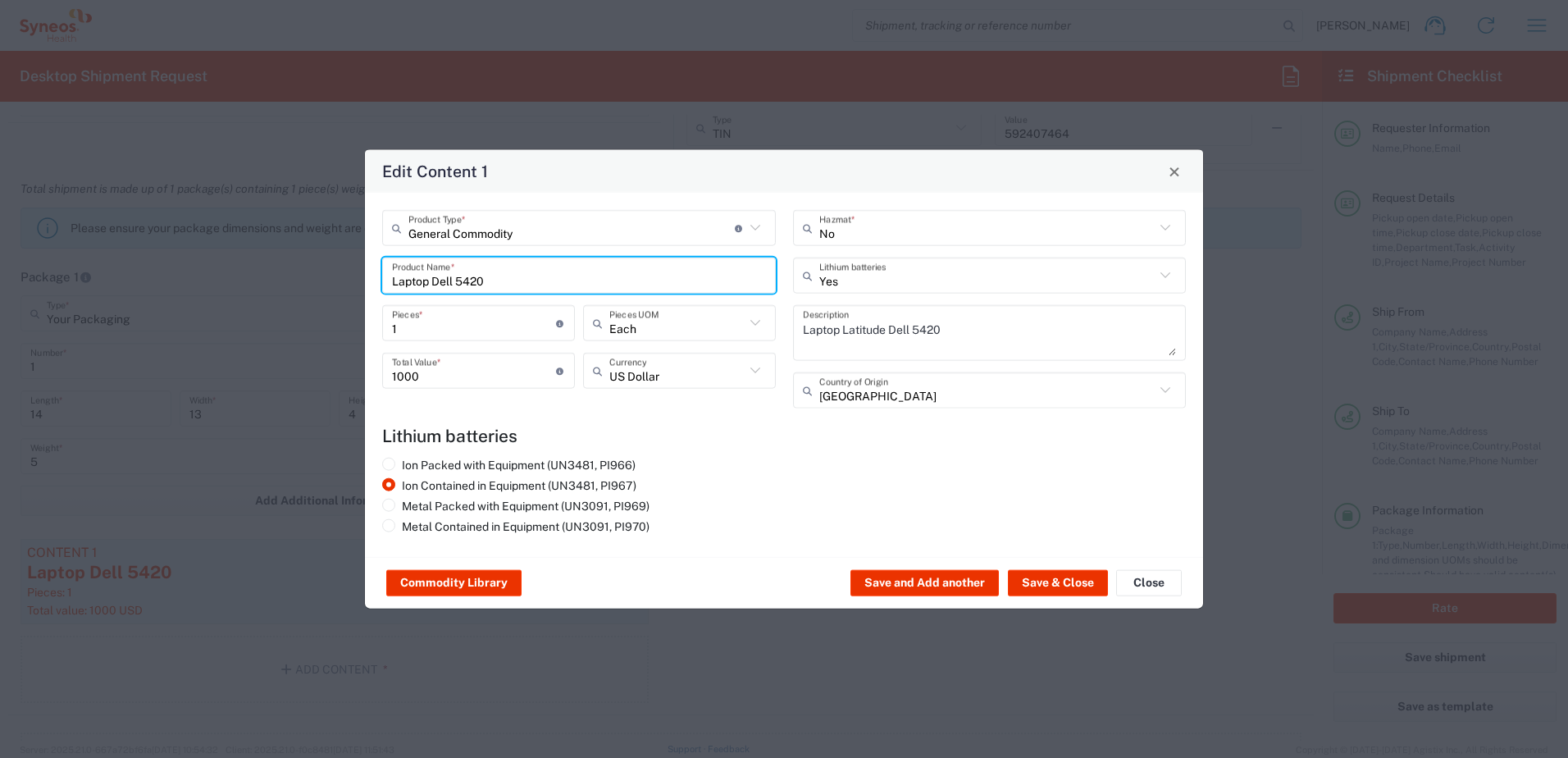
drag, startPoint x: 649, startPoint y: 277, endPoint x: 361, endPoint y: 275, distance: 288.0
click at [361, 277] on div "Edit Content 1 General Commodity Product Type * Document: Paper document genera…" at bounding box center [784, 379] width 1568 height 758
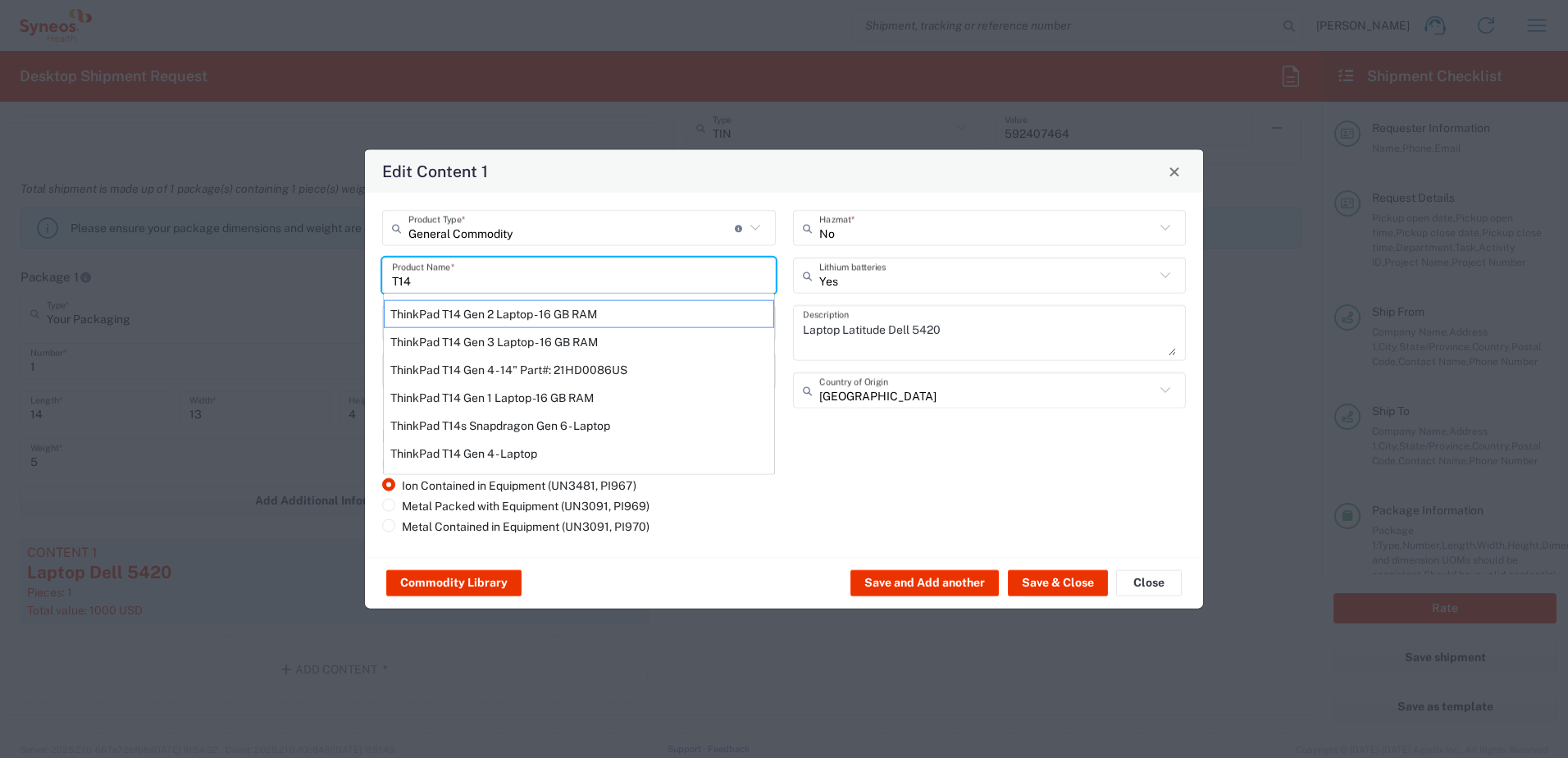
click at [550, 321] on div "ThinkPad T14 Gen 2 Laptop - 16 GB RAM" at bounding box center [579, 314] width 390 height 28
type input "ThinkPad T14 Gen 2 Laptop - 16 GB RAM"
type textarea "Intel Core i7-1156G7 vProÂ® Processor - 14"- 16 GB RAM - 512 GB SSD"
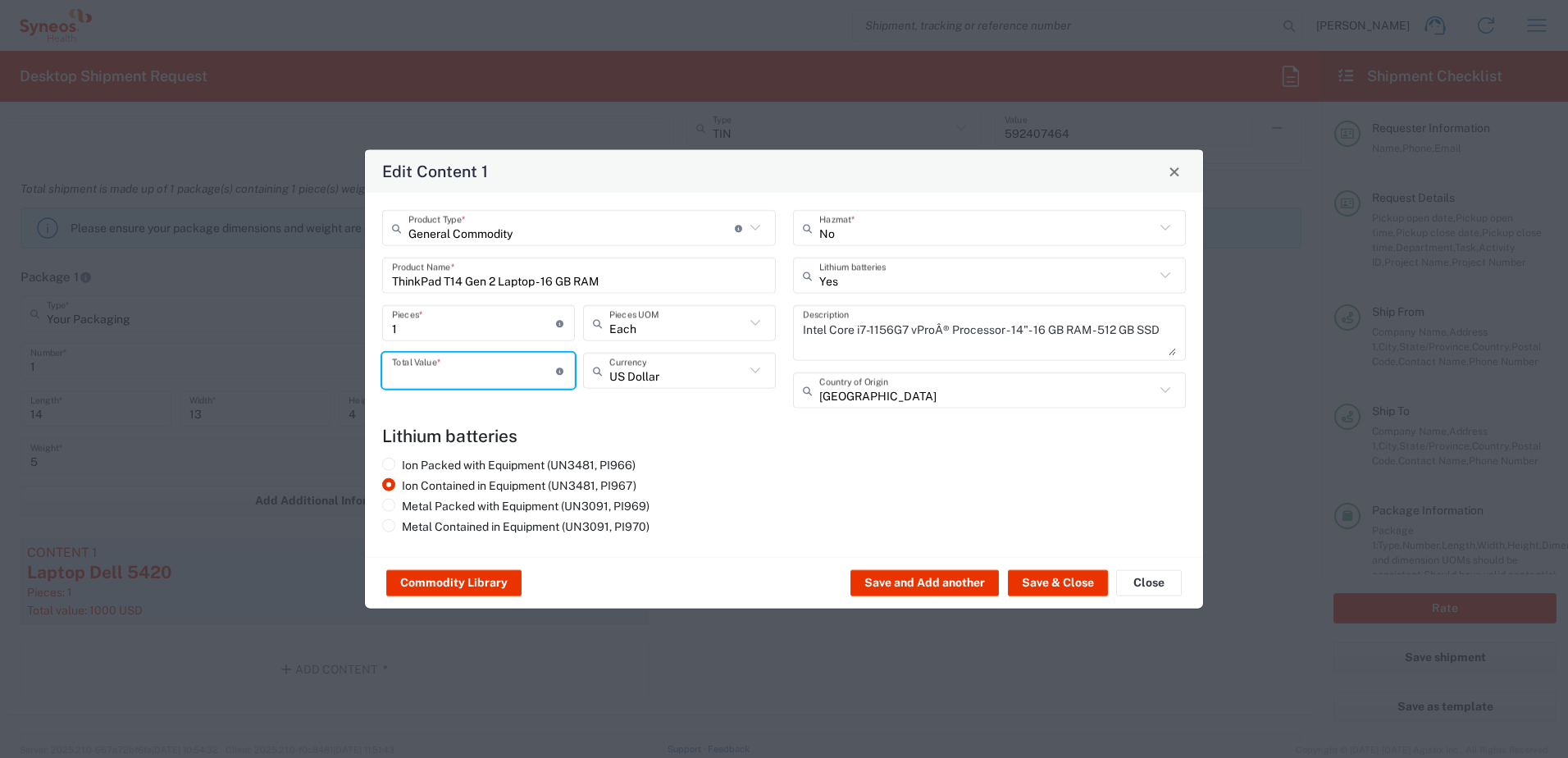
click at [459, 381] on input "number" at bounding box center [474, 370] width 164 height 29
type input "1000"
click at [1053, 587] on button "Save & Close" at bounding box center [1058, 583] width 100 height 26
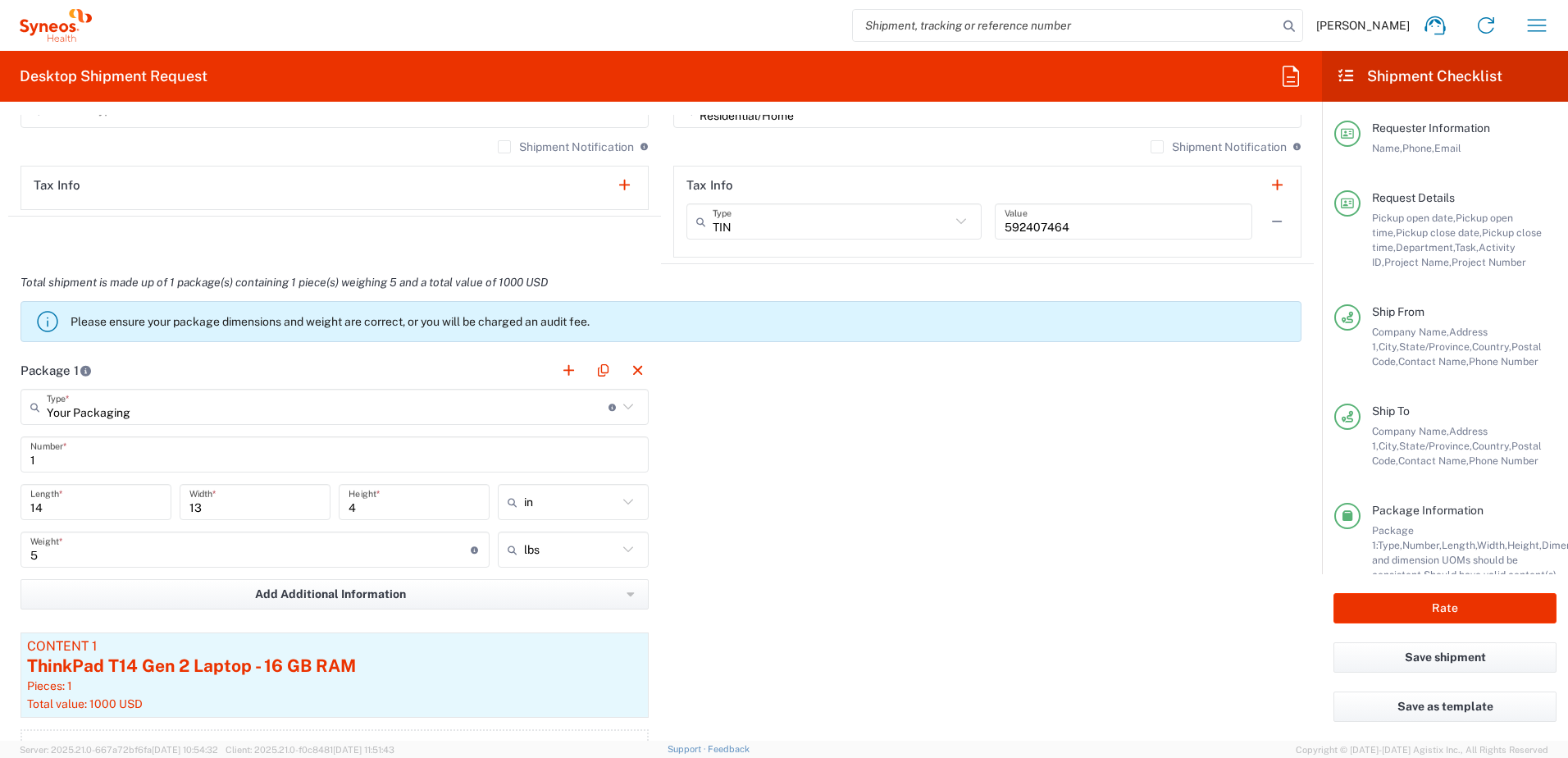
scroll to position [1559, 0]
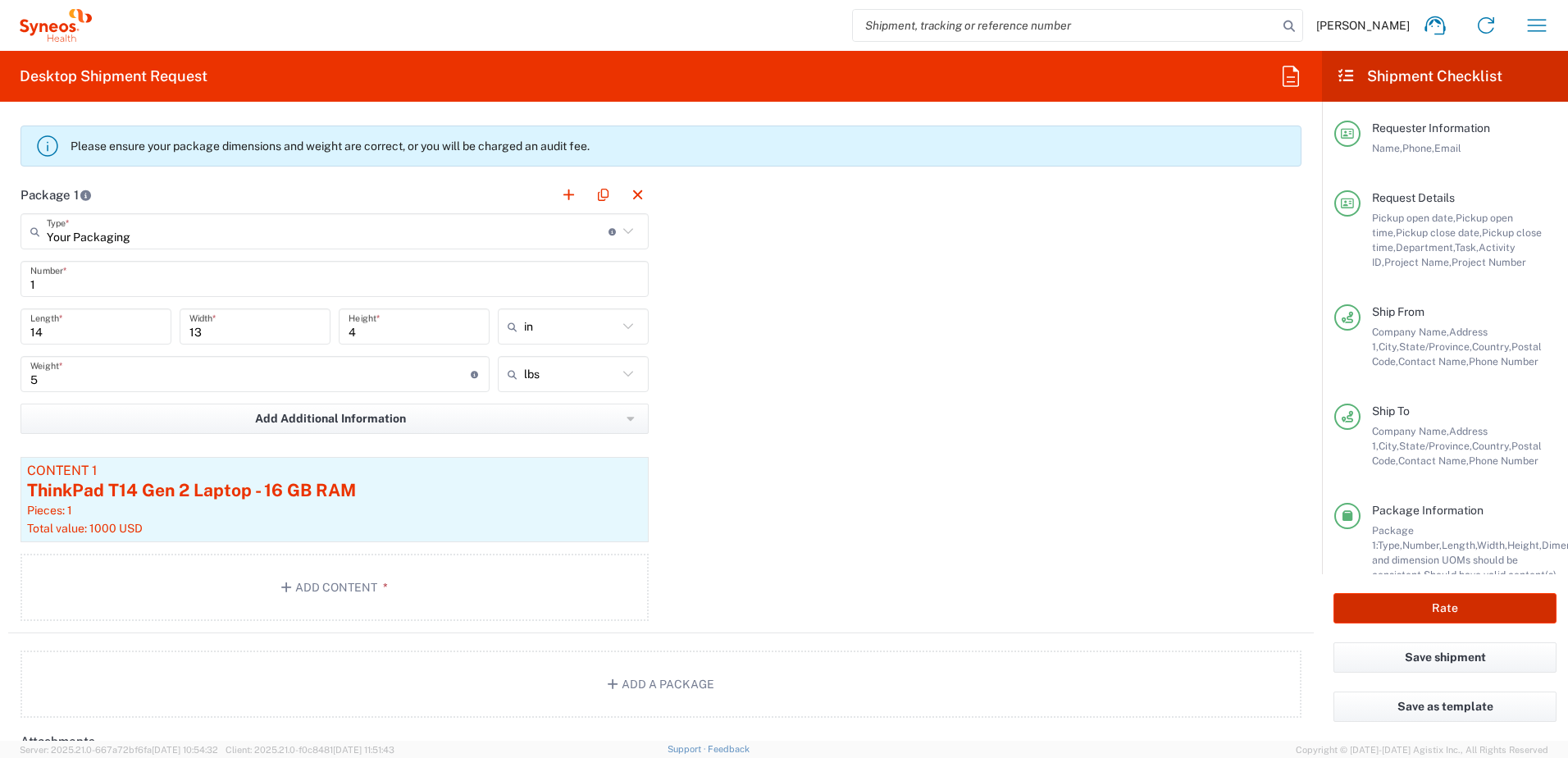
click at [1448, 603] on button "Rate" at bounding box center [1445, 609] width 223 height 31
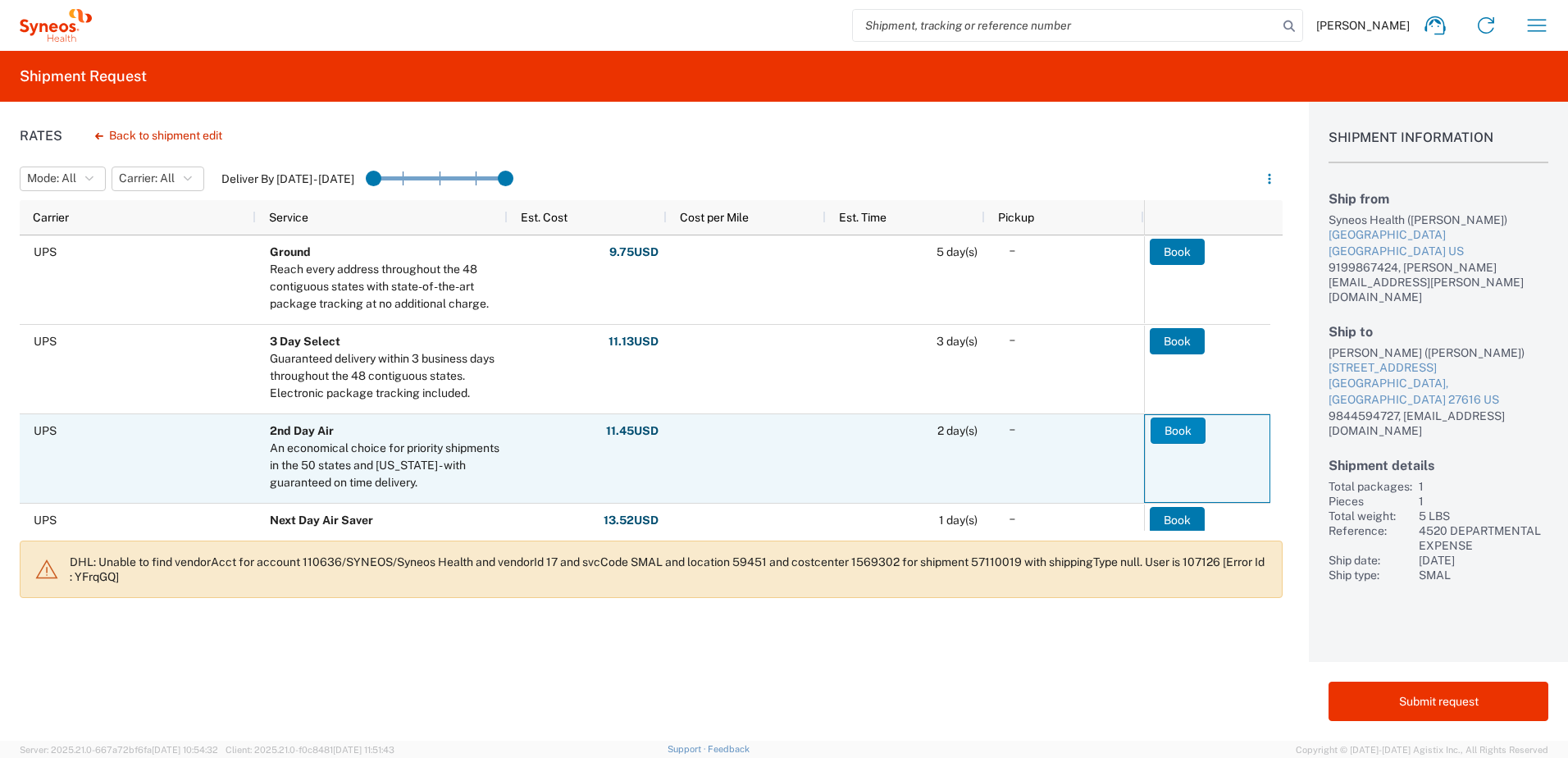
click at [1193, 429] on button "Book" at bounding box center [1178, 430] width 55 height 26
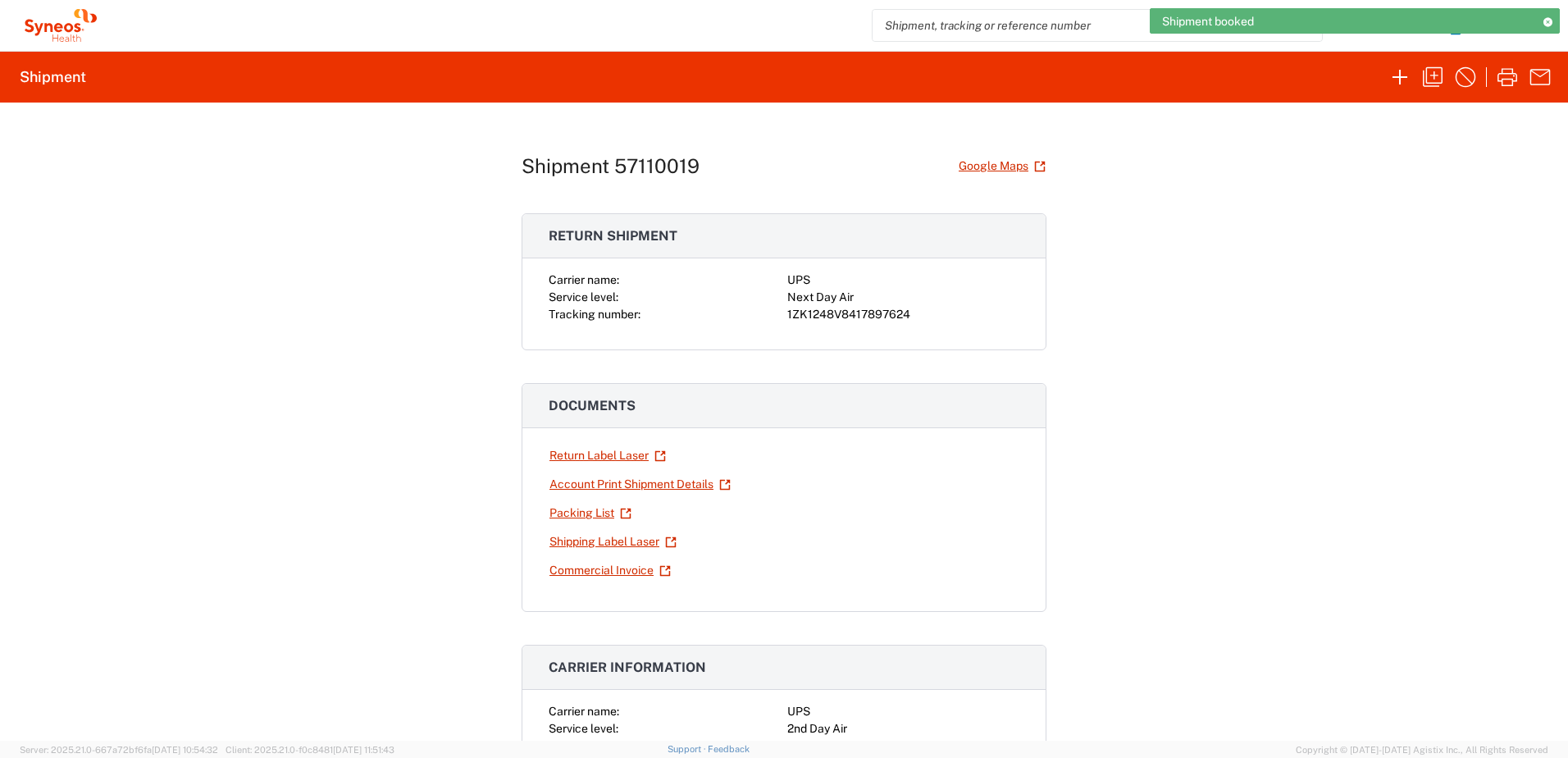
click at [857, 316] on div "1ZK1248V8417897624" at bounding box center [904, 314] width 232 height 17
click at [857, 318] on div "1ZK1248V8417897624" at bounding box center [904, 314] width 232 height 17
copy div "1ZK1248V8417897624"
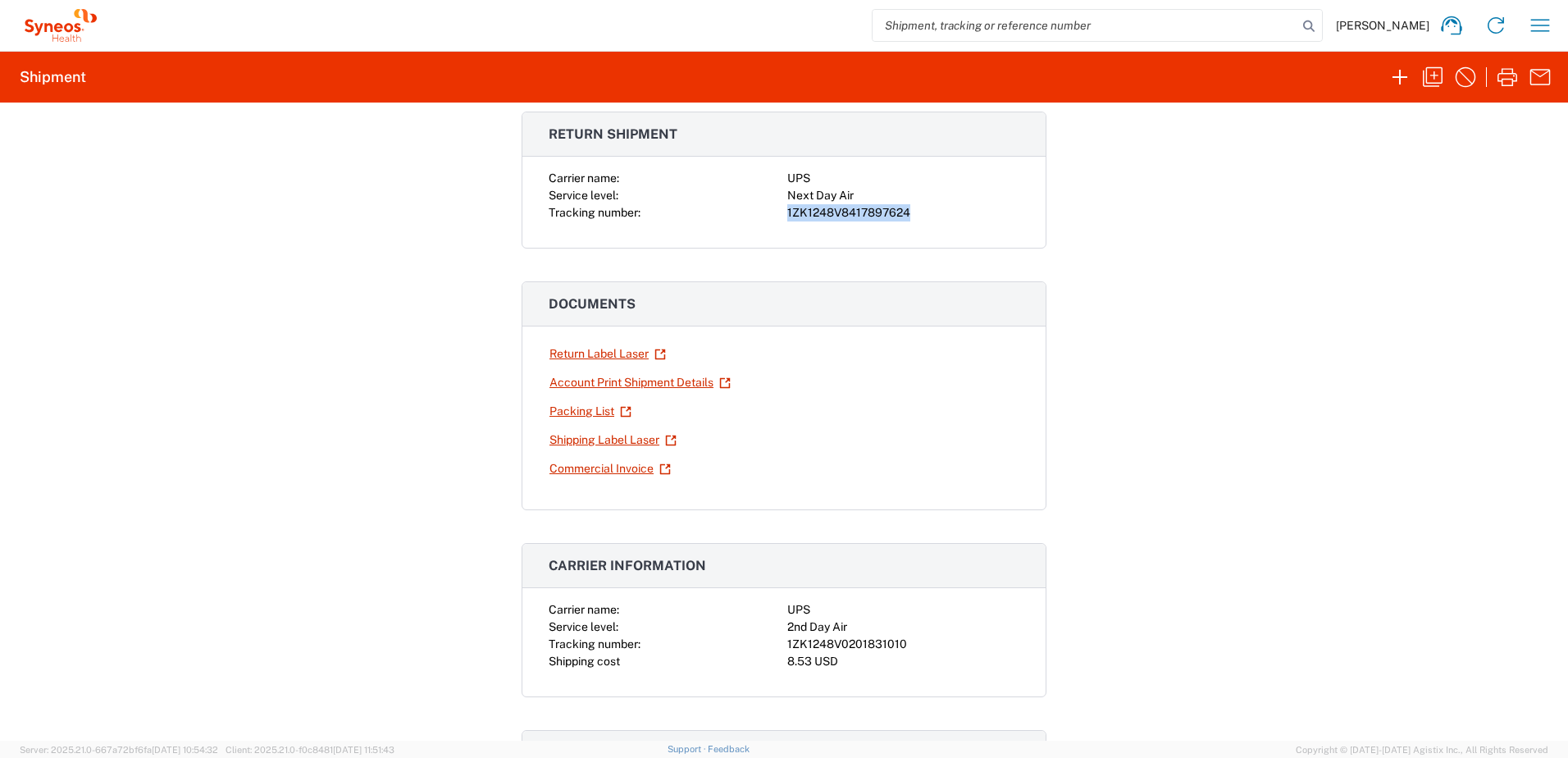
scroll to position [246, 0]
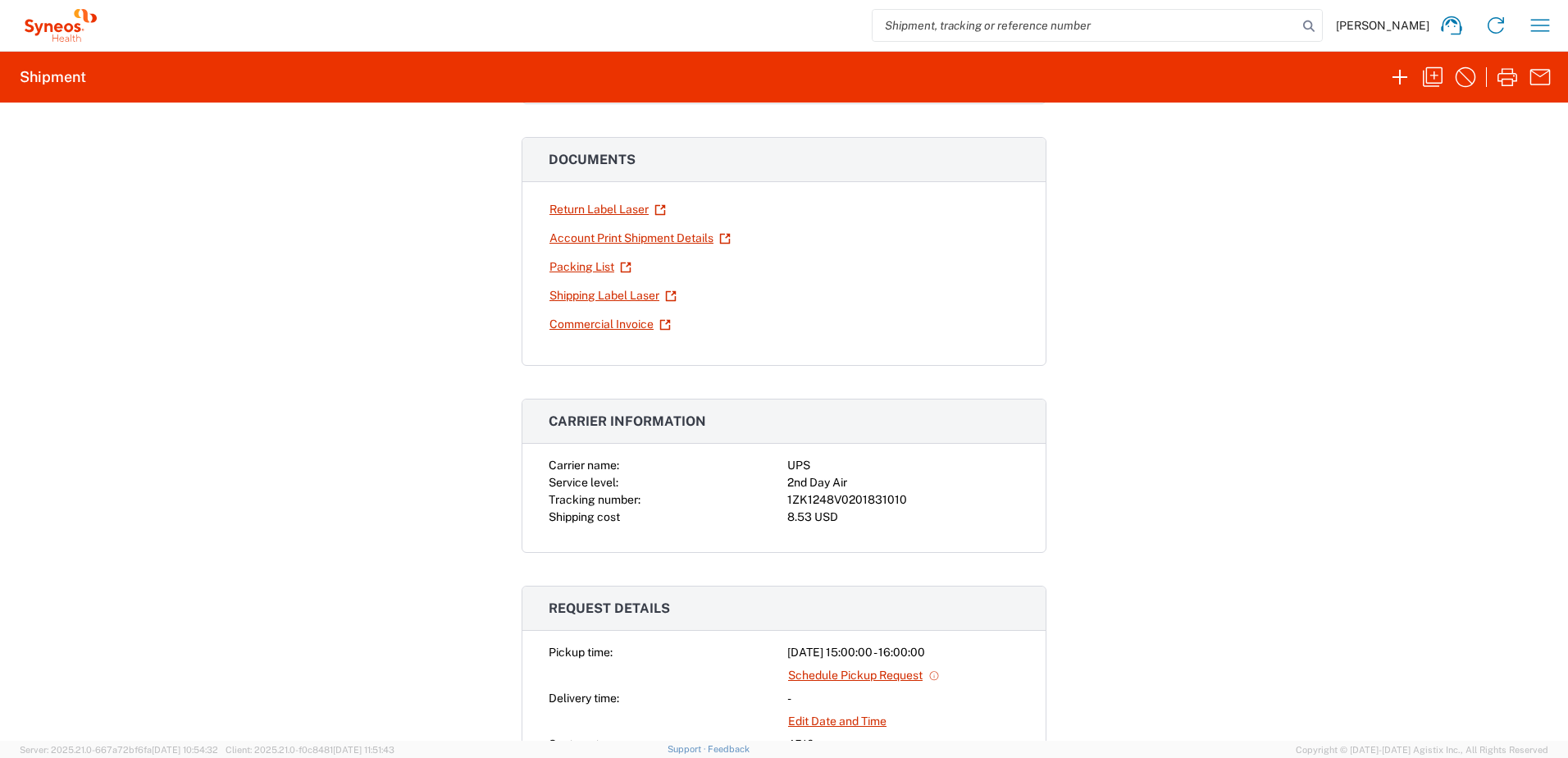
click at [874, 503] on div "1ZK1248V0201831010" at bounding box center [904, 500] width 232 height 17
click at [874, 504] on div "1ZK1248V0201831010" at bounding box center [904, 500] width 232 height 17
copy div "1ZK1248V0201831010"
click at [1437, 76] on icon "button" at bounding box center [1432, 77] width 26 height 26
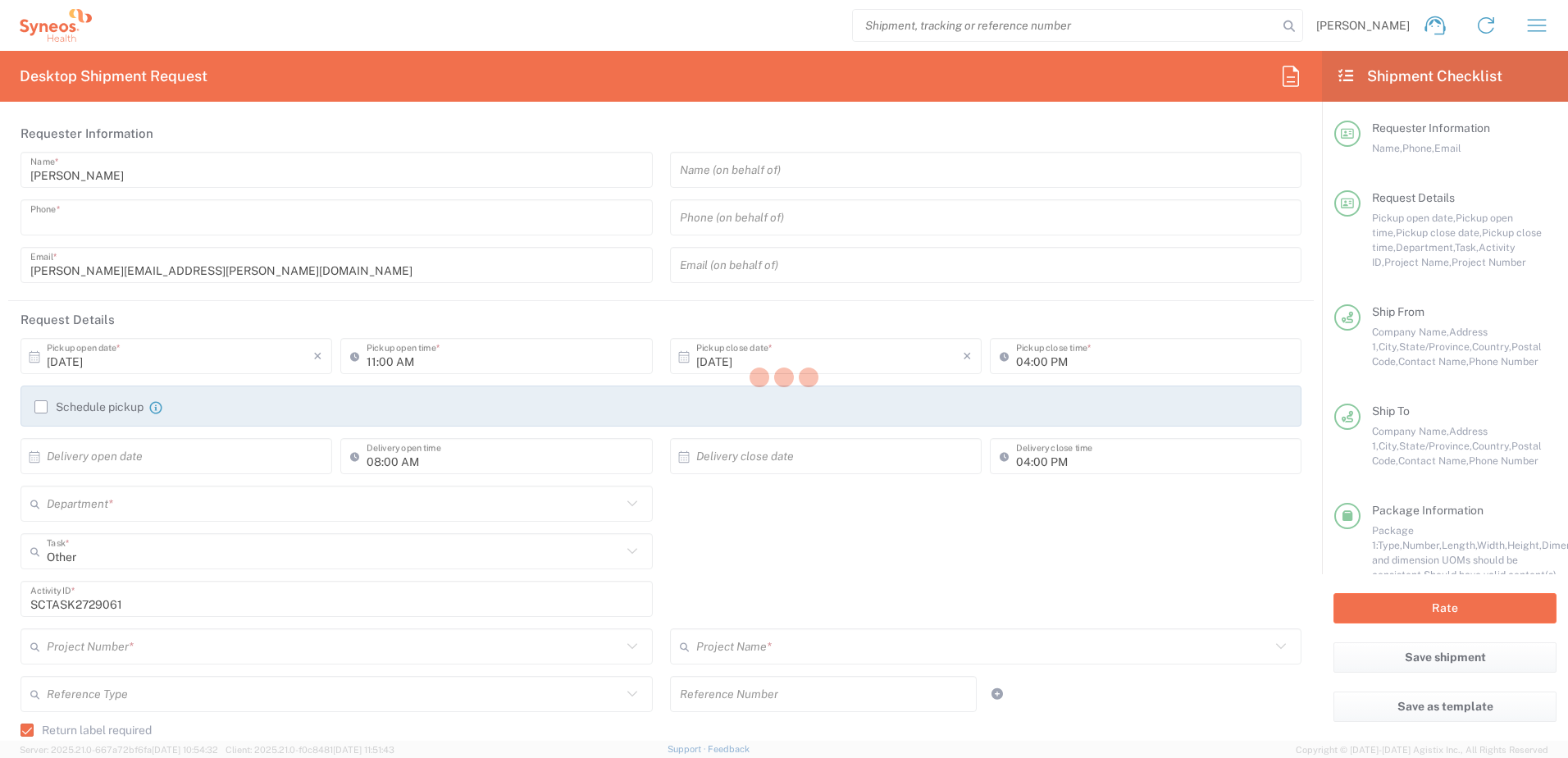
type input "9199867424"
type input "03:00 PM"
type input "08:00 PM"
type textarea "christopher.carpenter@syneoshealth.com"
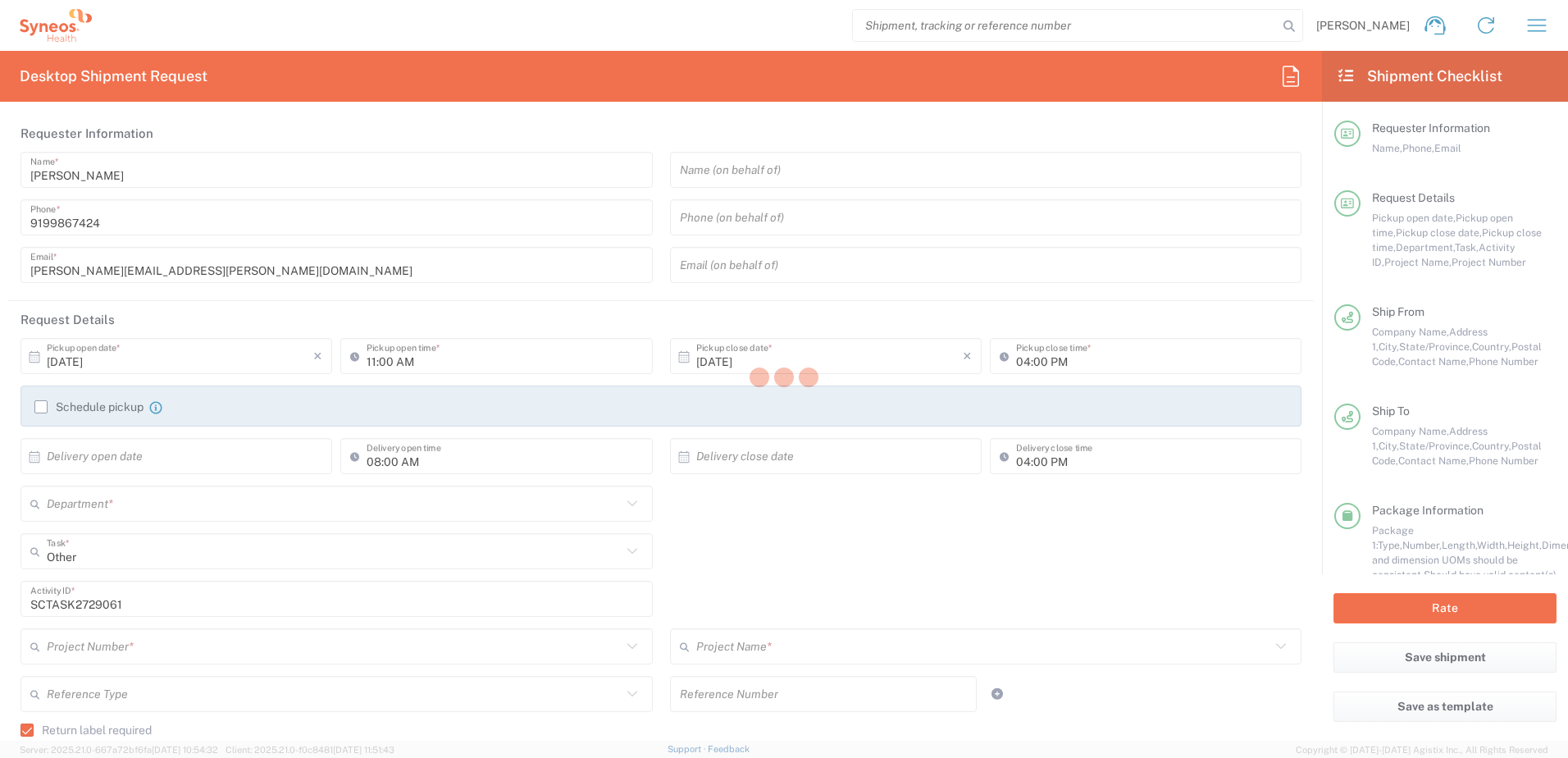
type input "Syneos Health"
type input "1030 Sync Street"
type input "Morrisville"
type input "27560"
type input "Chris Carpenter"
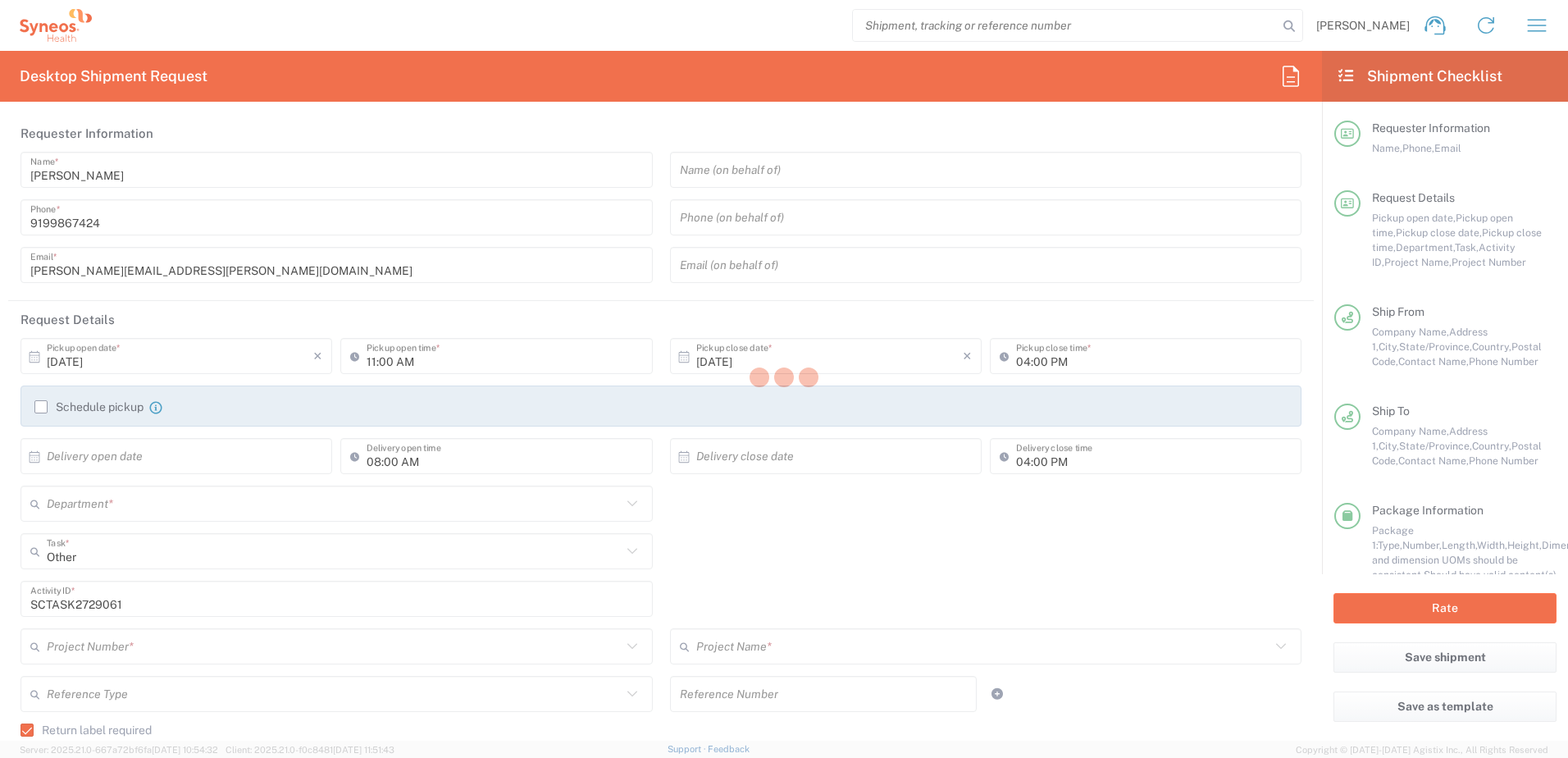
type input "9199867424"
type input "christopher.carpenter@syneoshealth.com"
type input "Phillip Justice"
type input "7721 Wakebrook Drive"
type input "Raleigh"
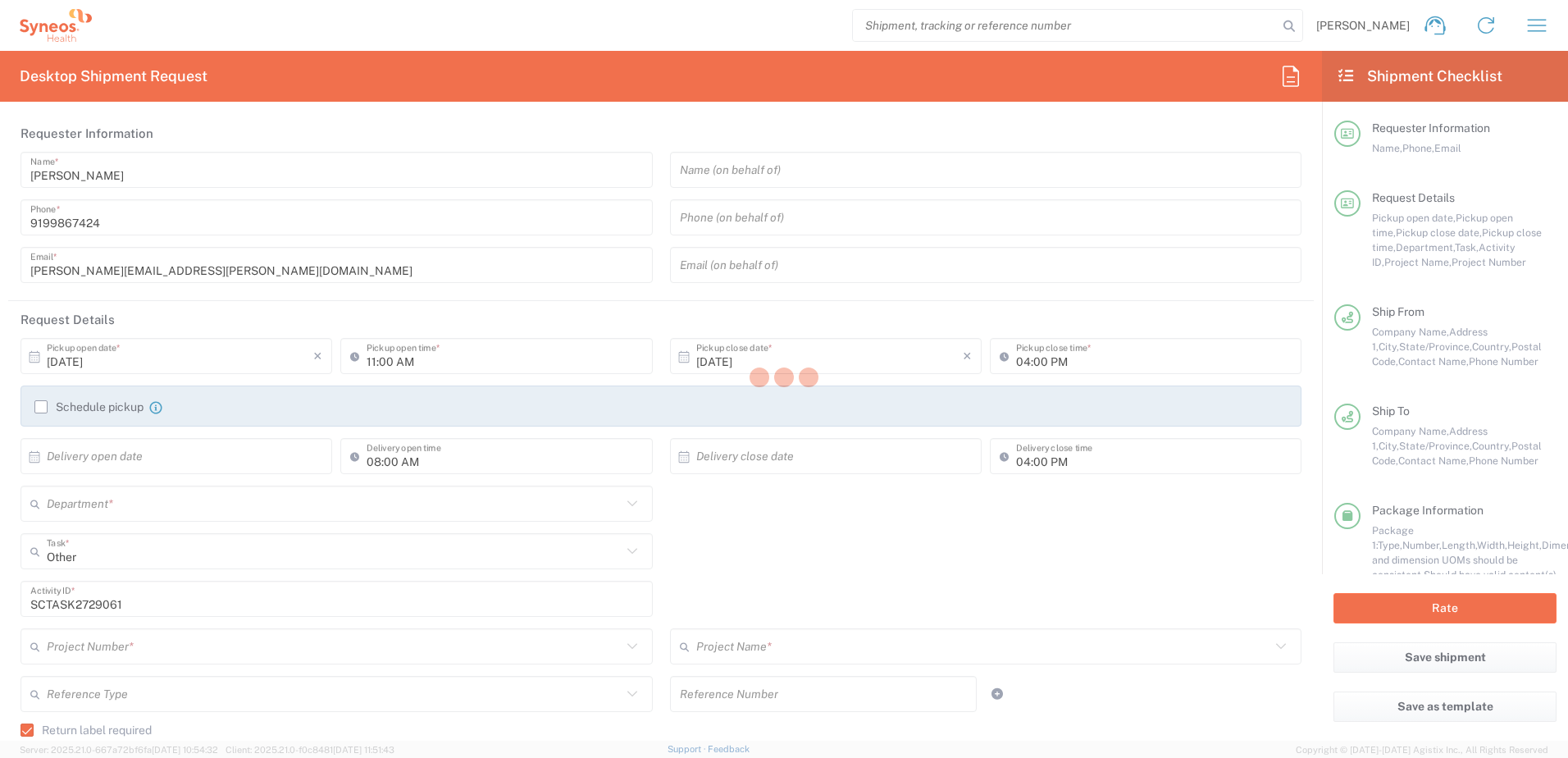
type input "United States"
type input "27616"
type input "Phillip Justice"
type input "9844594727"
type input "philjstc@gmail.com"
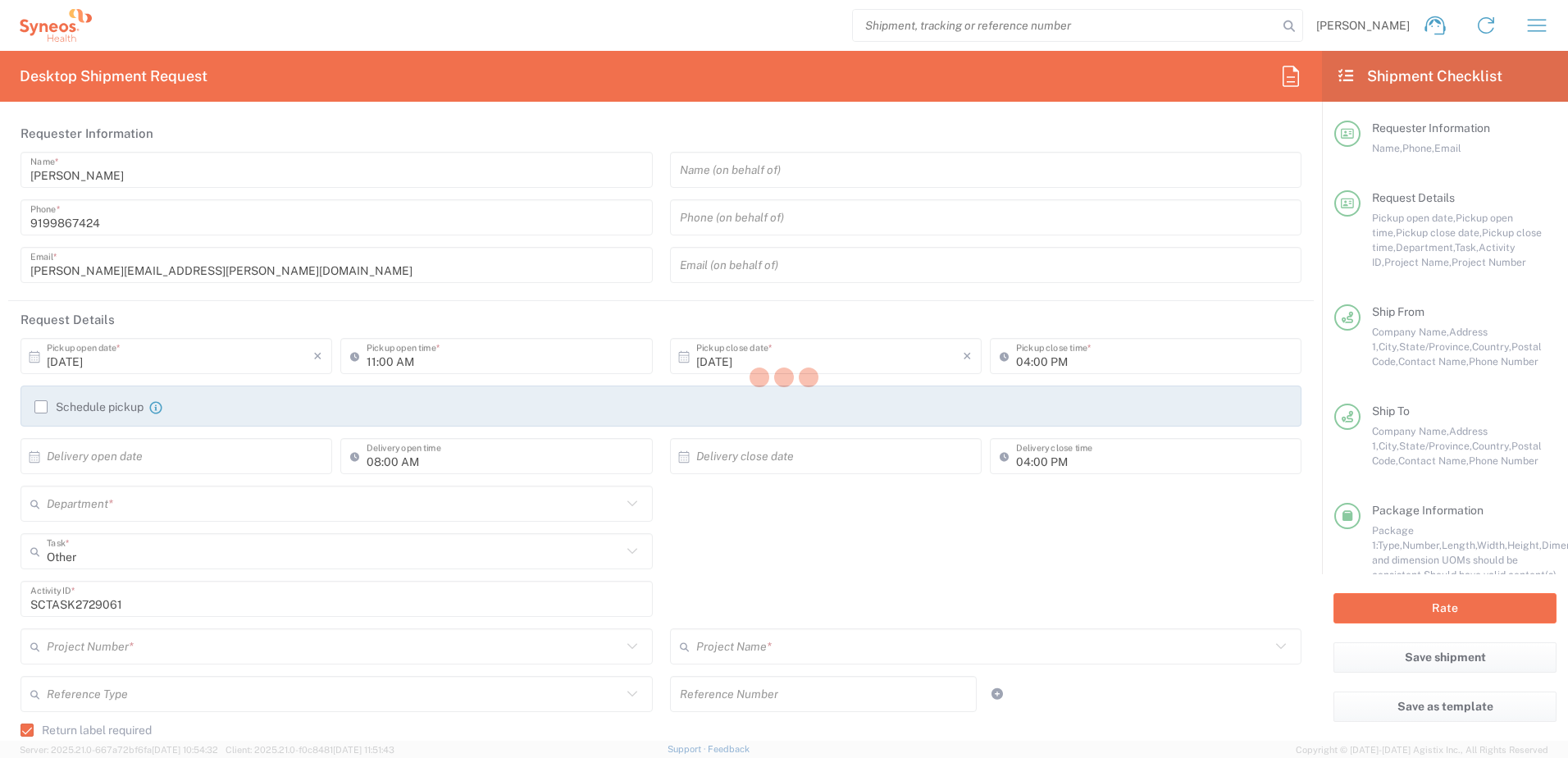
type input "Residential/Home"
type input "Sender/Shipper"
type input "4520 DEPARTMENTAL EXPENSE"
type input "North Carolina"
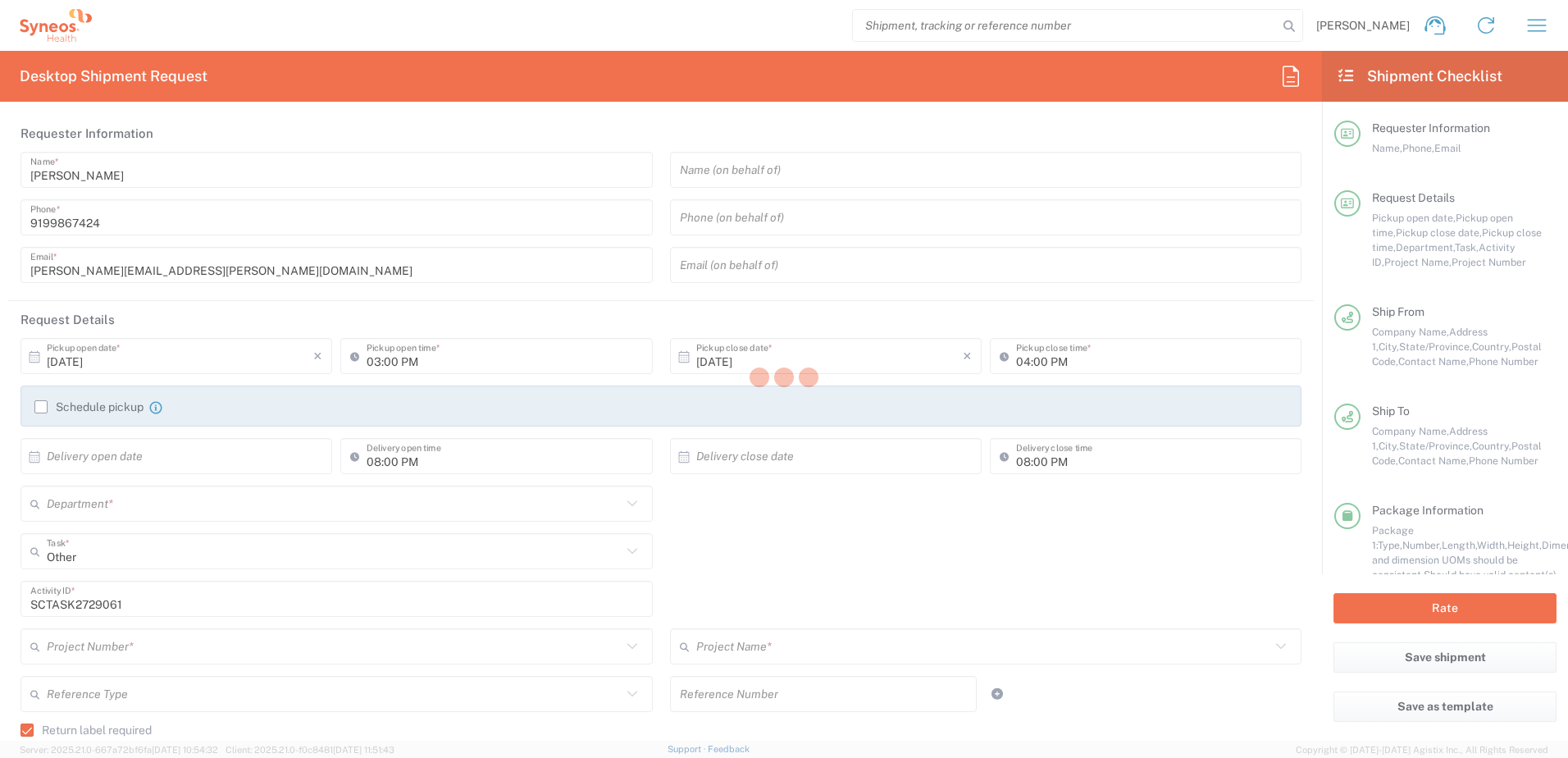
type input "North Carolina"
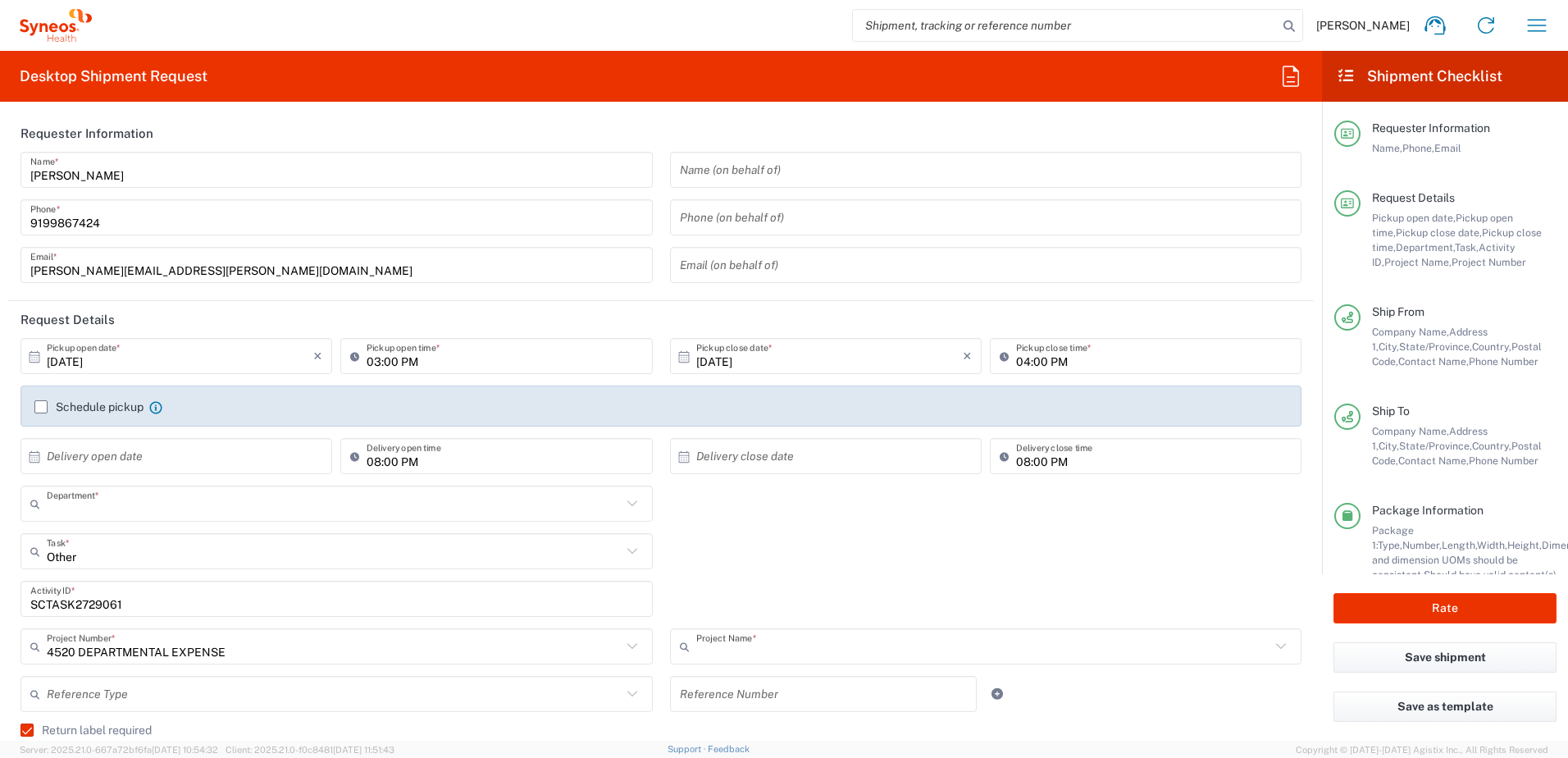
type input "4510"
type input "4520 DEPARTMENTAL EXPENSE"
type input "Next Day Air"
type input "Your Packaging"
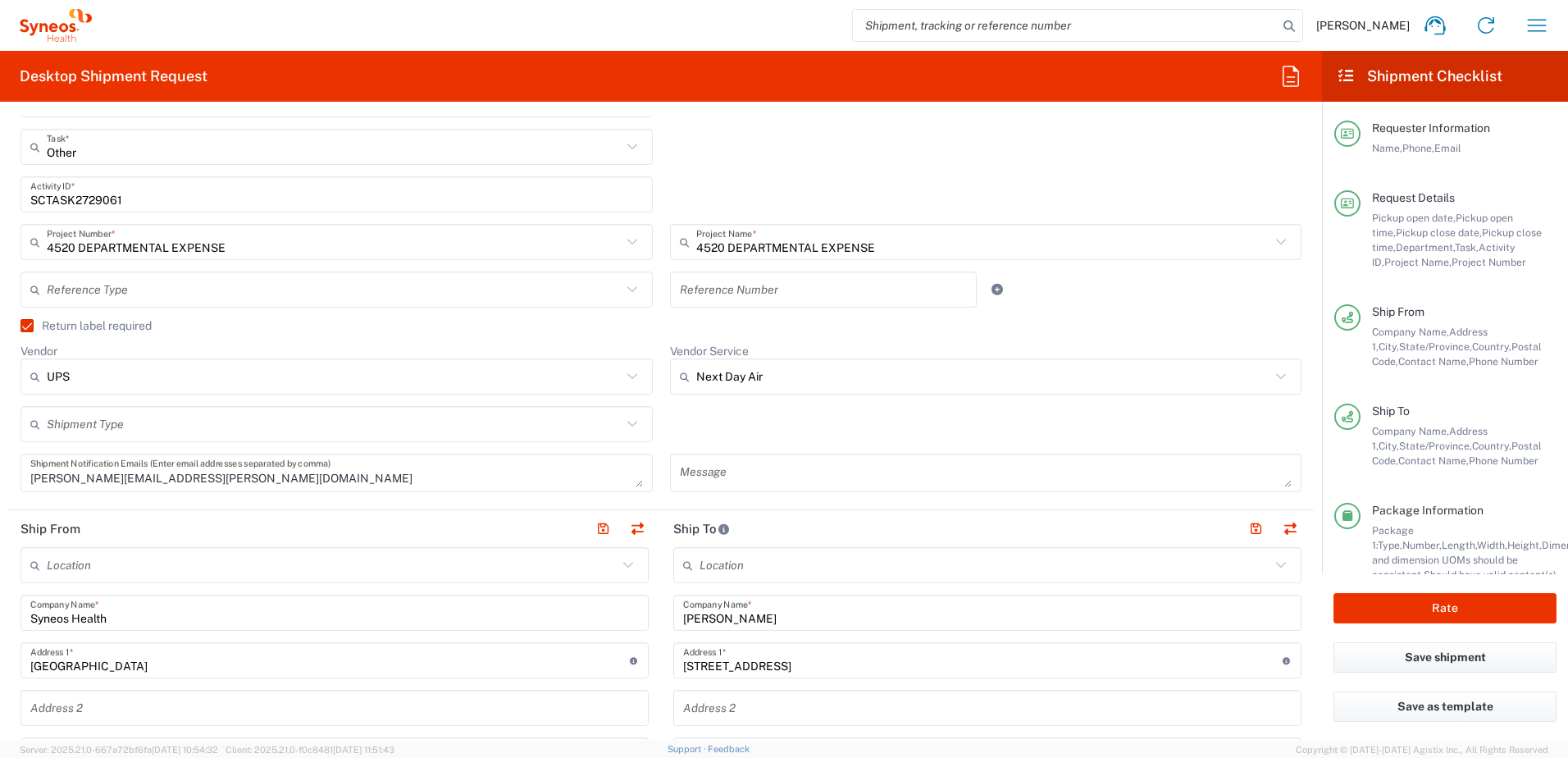
scroll to position [493, 0]
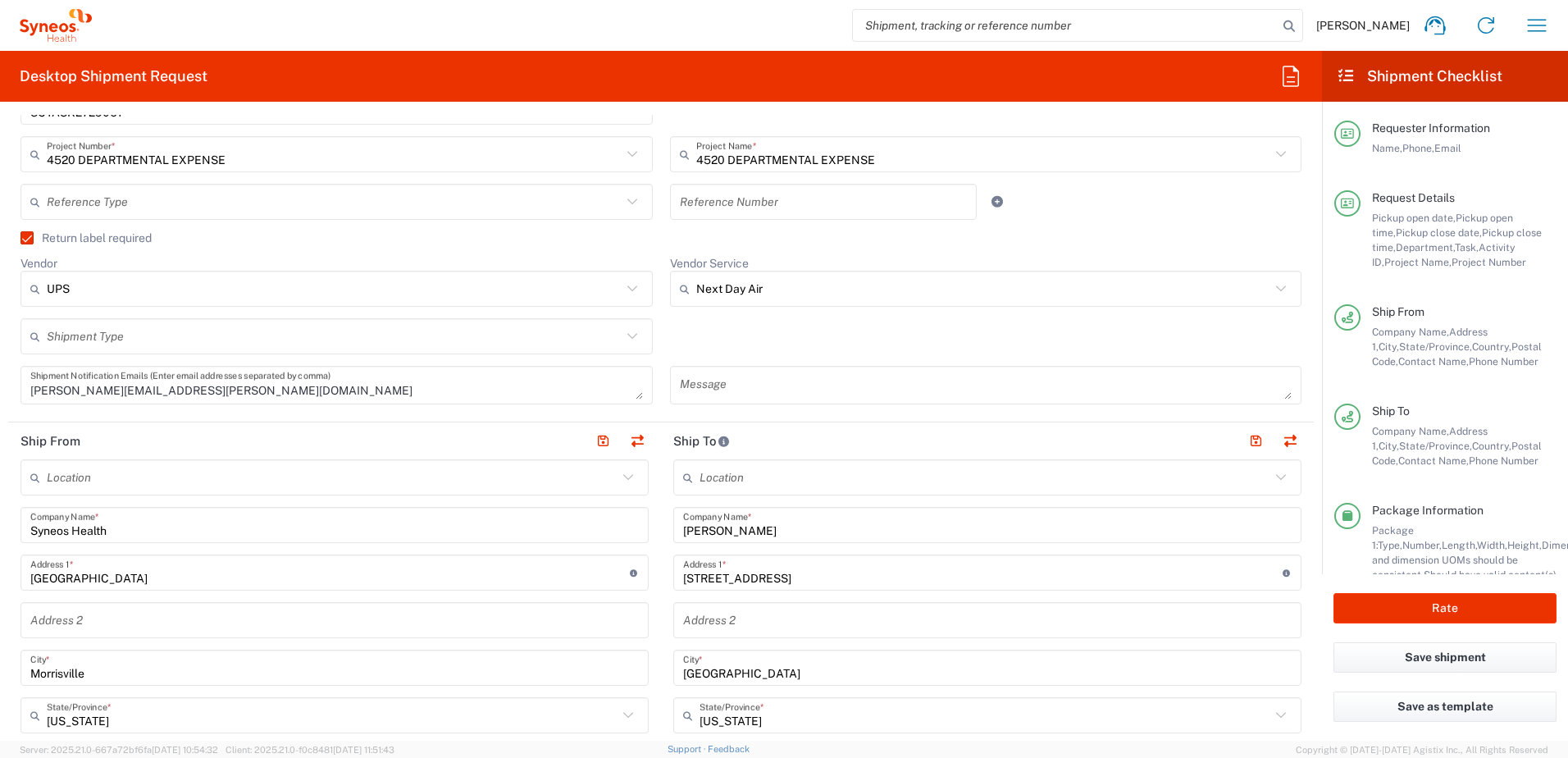
click at [832, 583] on input "7721 Wakebrook Drive" at bounding box center [982, 573] width 599 height 29
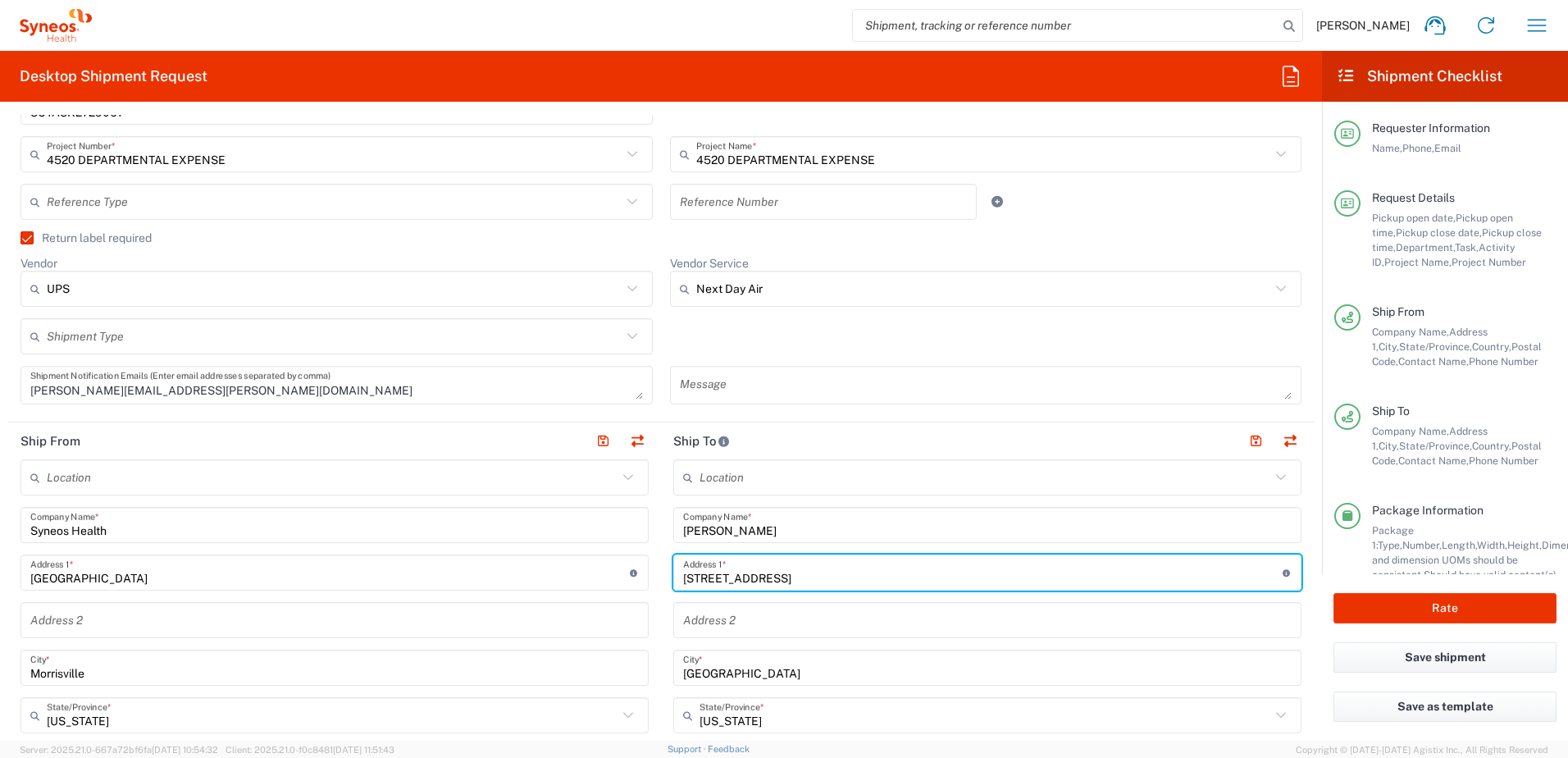
drag, startPoint x: 831, startPoint y: 578, endPoint x: 627, endPoint y: 571, distance: 204.1
paste input "112 Shenandoah Farm Road"
type input "112 Shenandoah Farm Road"
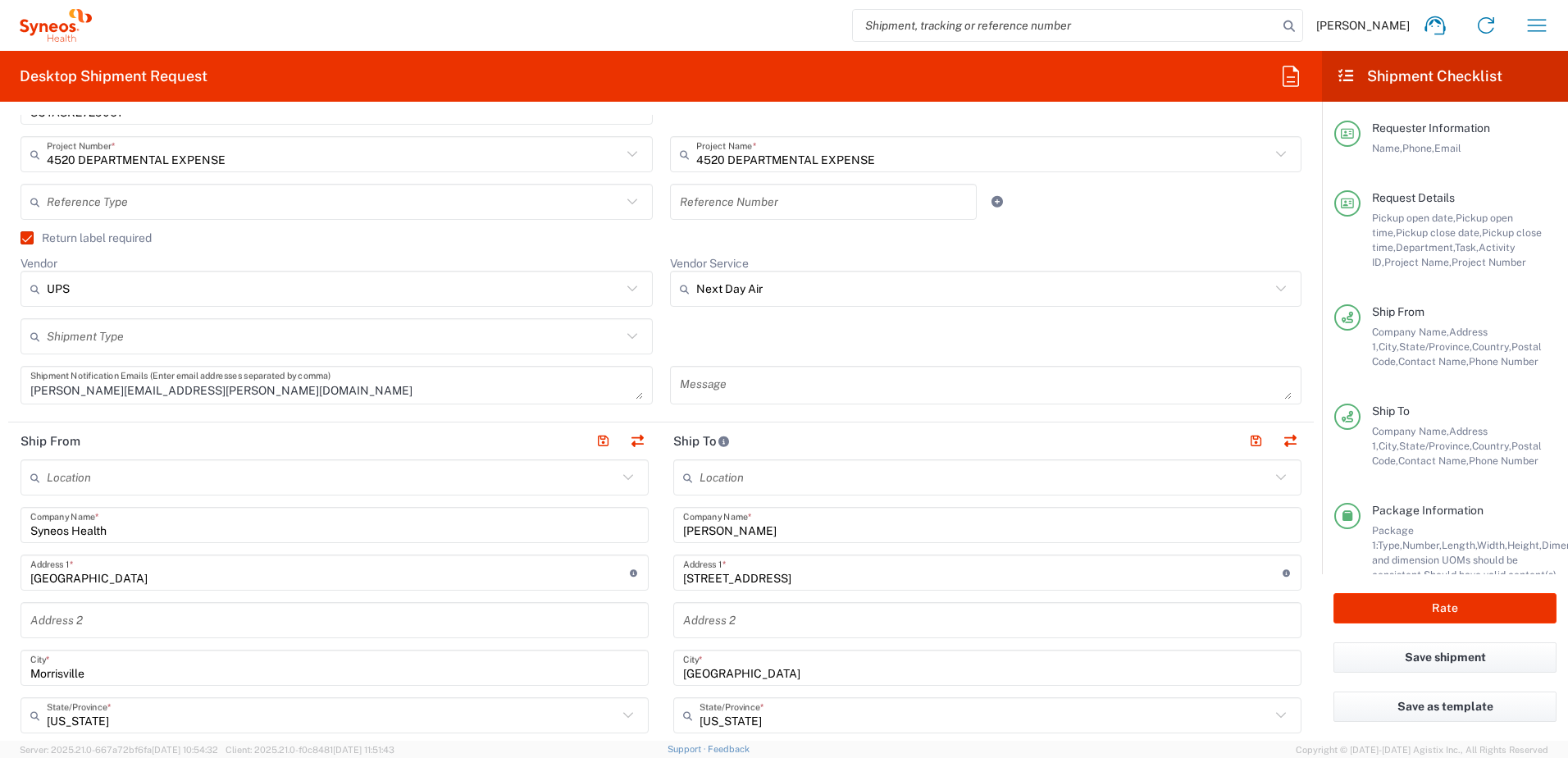
click at [909, 537] on input "Phillip Justice" at bounding box center [987, 526] width 609 height 29
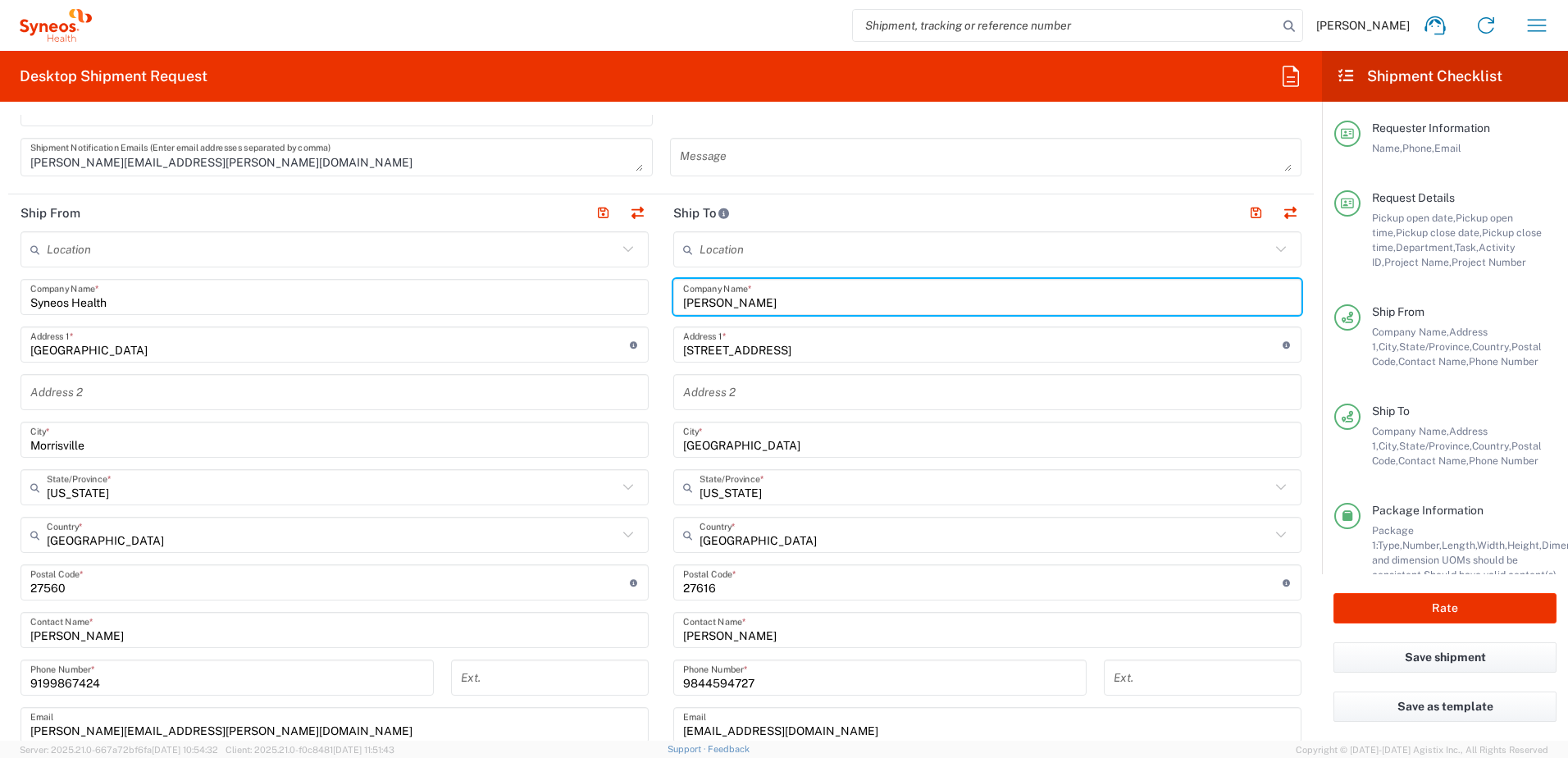
scroll to position [738, 0]
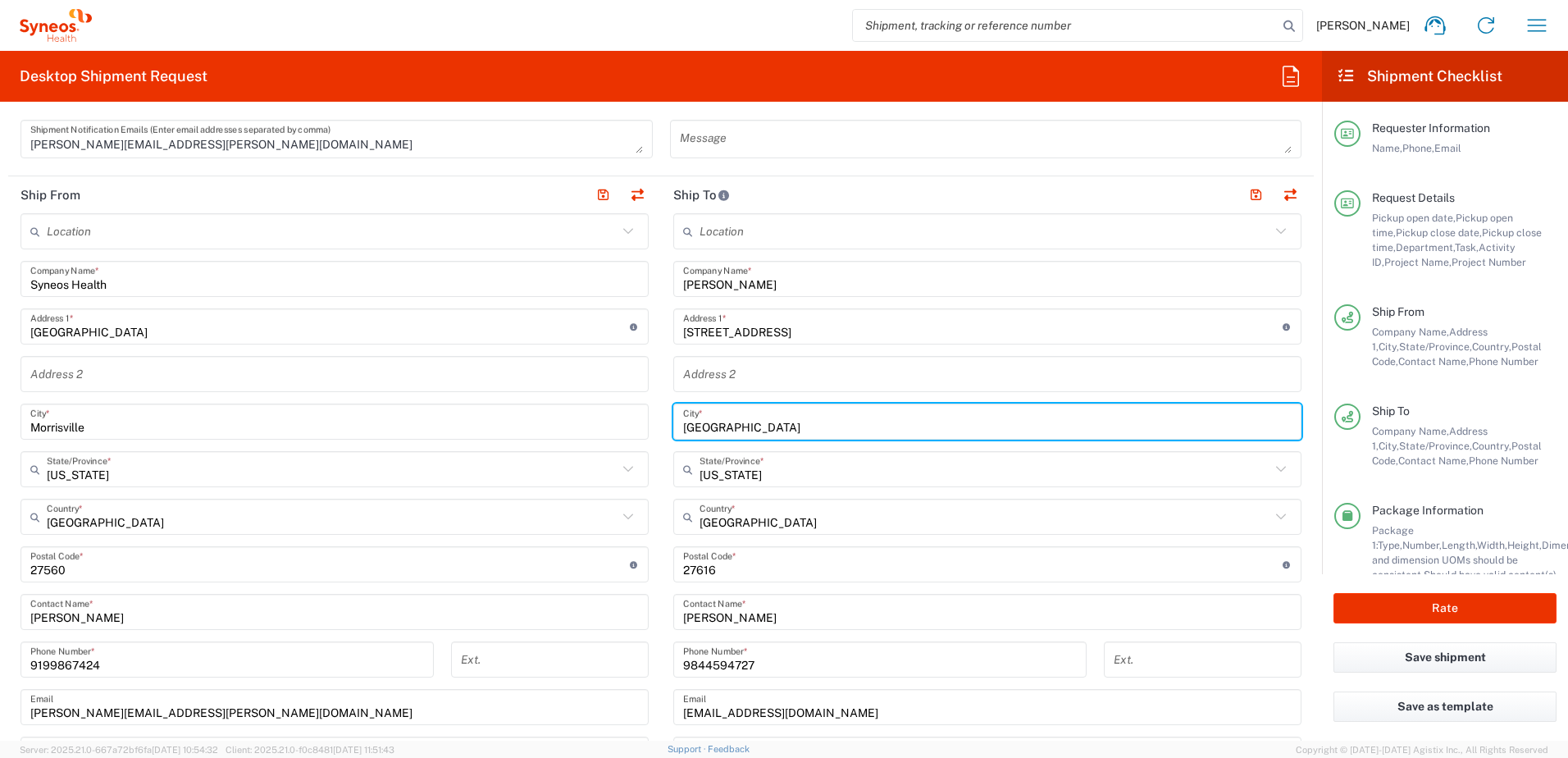
drag, startPoint x: 745, startPoint y: 429, endPoint x: 621, endPoint y: 414, distance: 124.9
click at [621, 416] on div "Ship From Location Addison Whitney LLC-Morrisvile NC US Barcelona-Syneos Health…" at bounding box center [662, 543] width 1306 height 732
paste input "Wake Forest"
type input "Wake Forest"
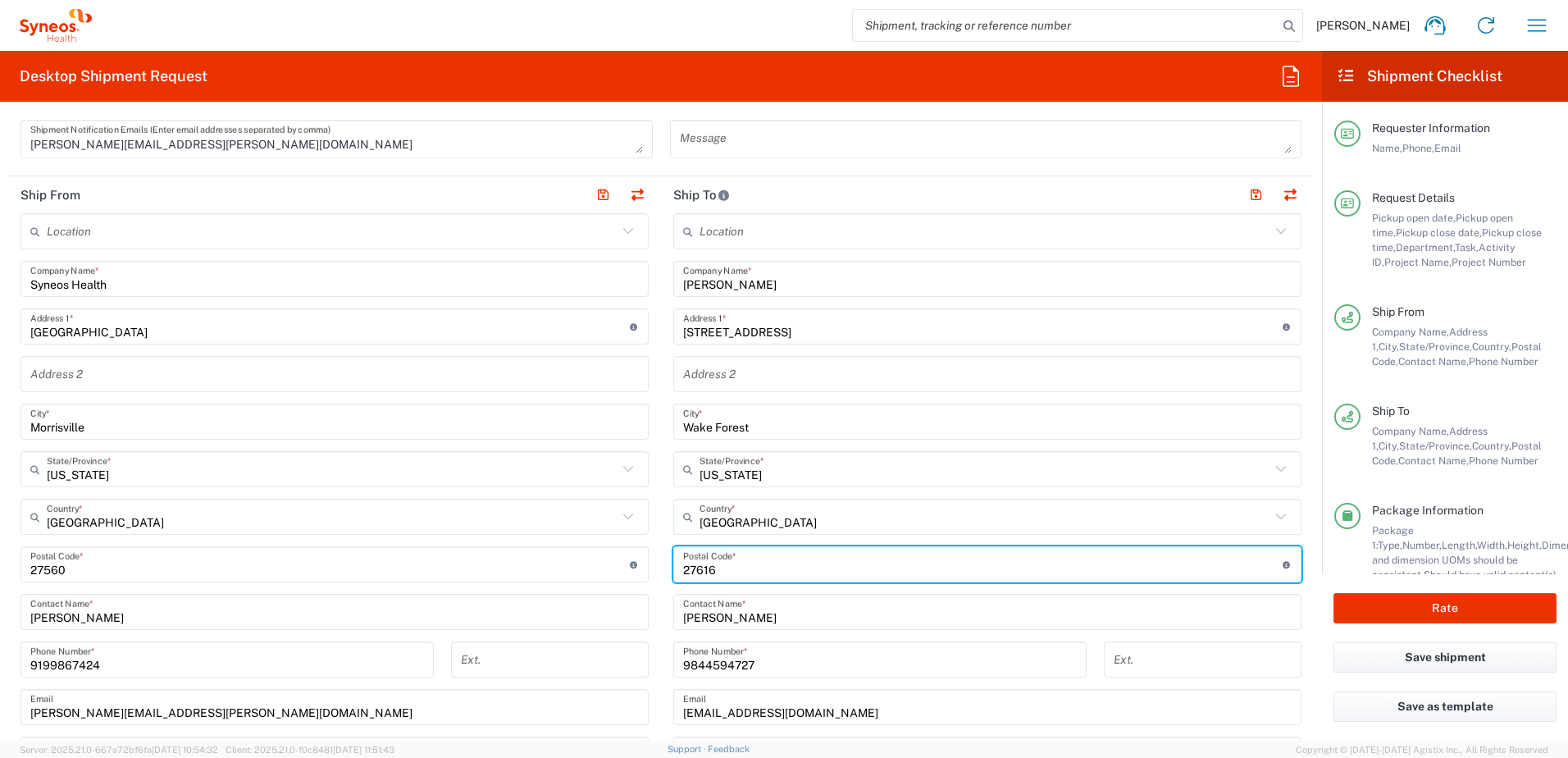
drag, startPoint x: 720, startPoint y: 569, endPoint x: 656, endPoint y: 564, distance: 64.2
click at [662, 565] on main "Location Addison Whitney LLC-Morrisvile NC US Barcelona-Syneos Health BioSector…" at bounding box center [988, 557] width 653 height 689
paste input "27587"
type input "27587"
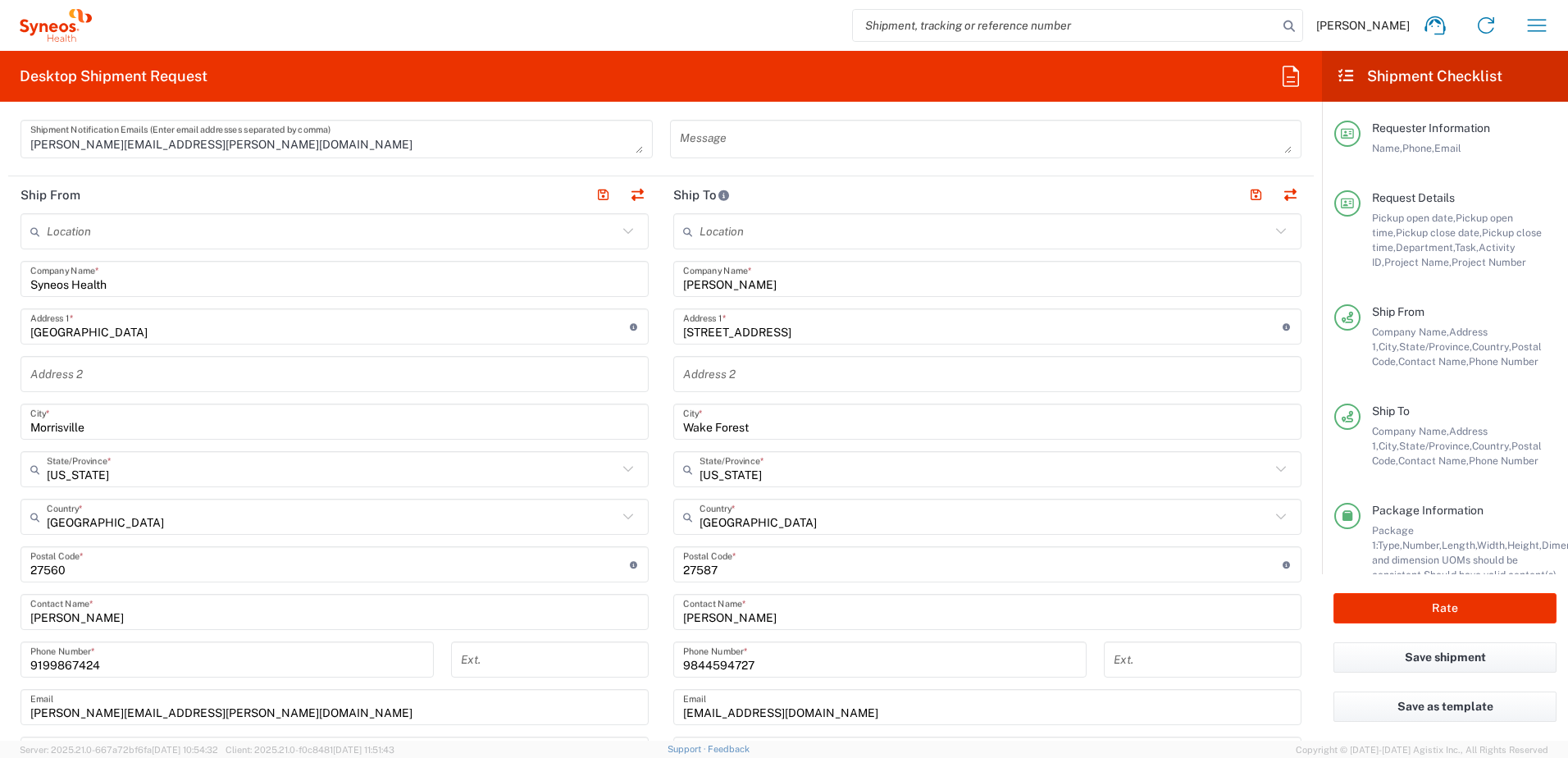
click at [768, 657] on input "9844594727" at bounding box center [879, 660] width 393 height 29
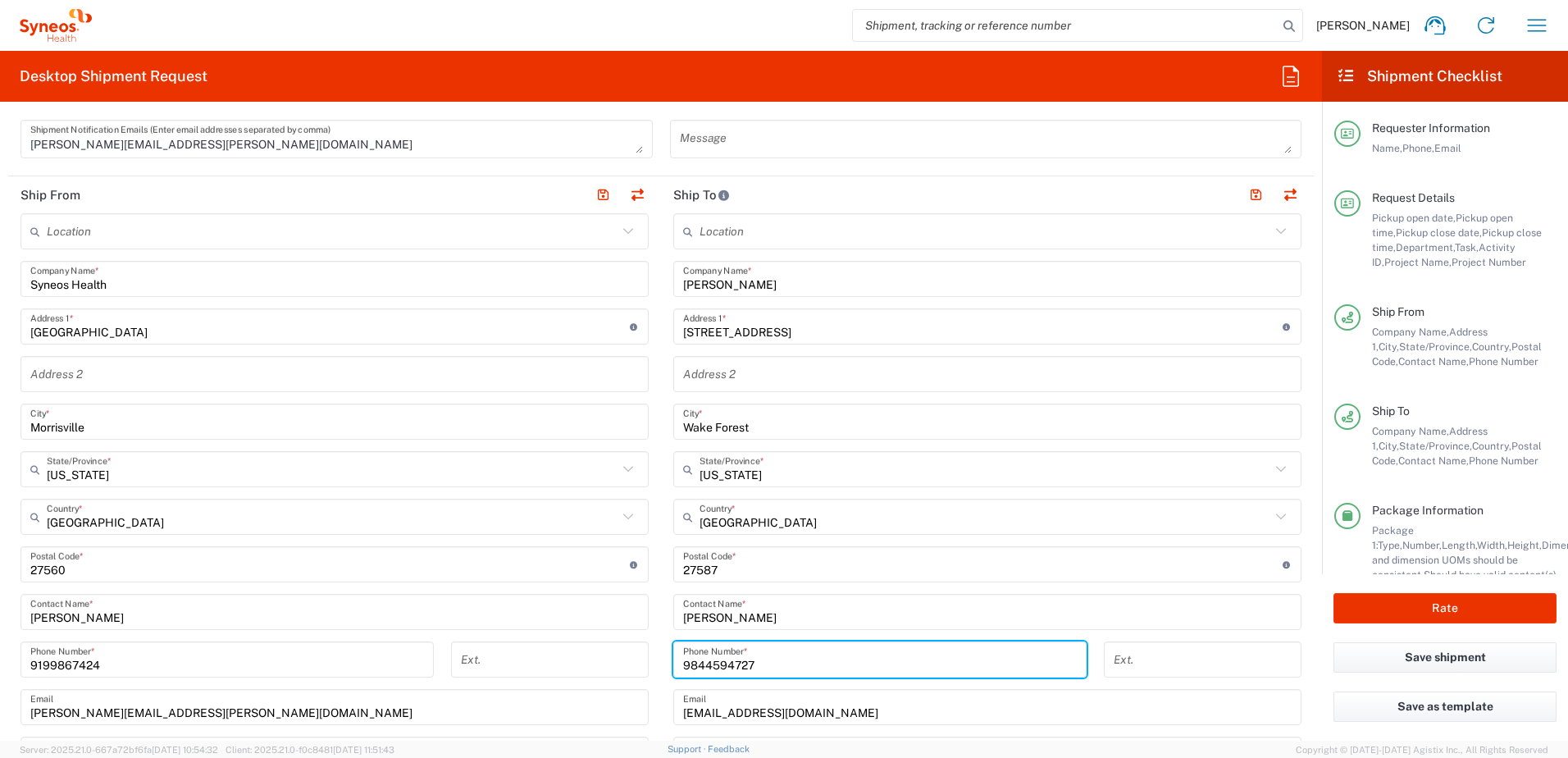
drag, startPoint x: 735, startPoint y: 654, endPoint x: 650, endPoint y: 643, distance: 85.7
click at [646, 644] on div "Ship From Location Addison Whitney LLC-Morrisvile NC US Barcelona-Syneos Health…" at bounding box center [662, 543] width 1306 height 732
paste input "19-780-9675"
type input "919-780-9675"
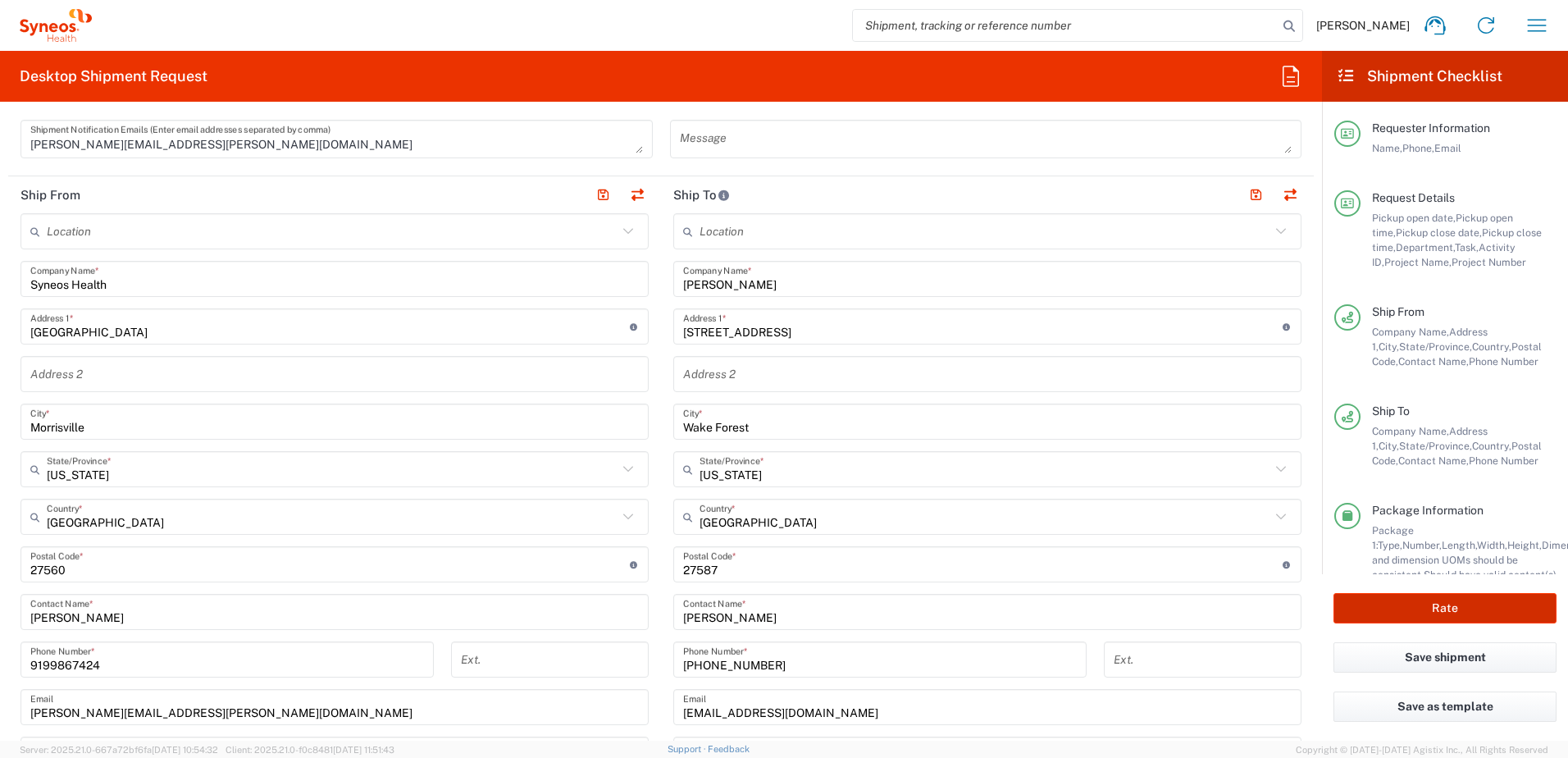
click at [1432, 612] on button "Rate" at bounding box center [1445, 609] width 223 height 31
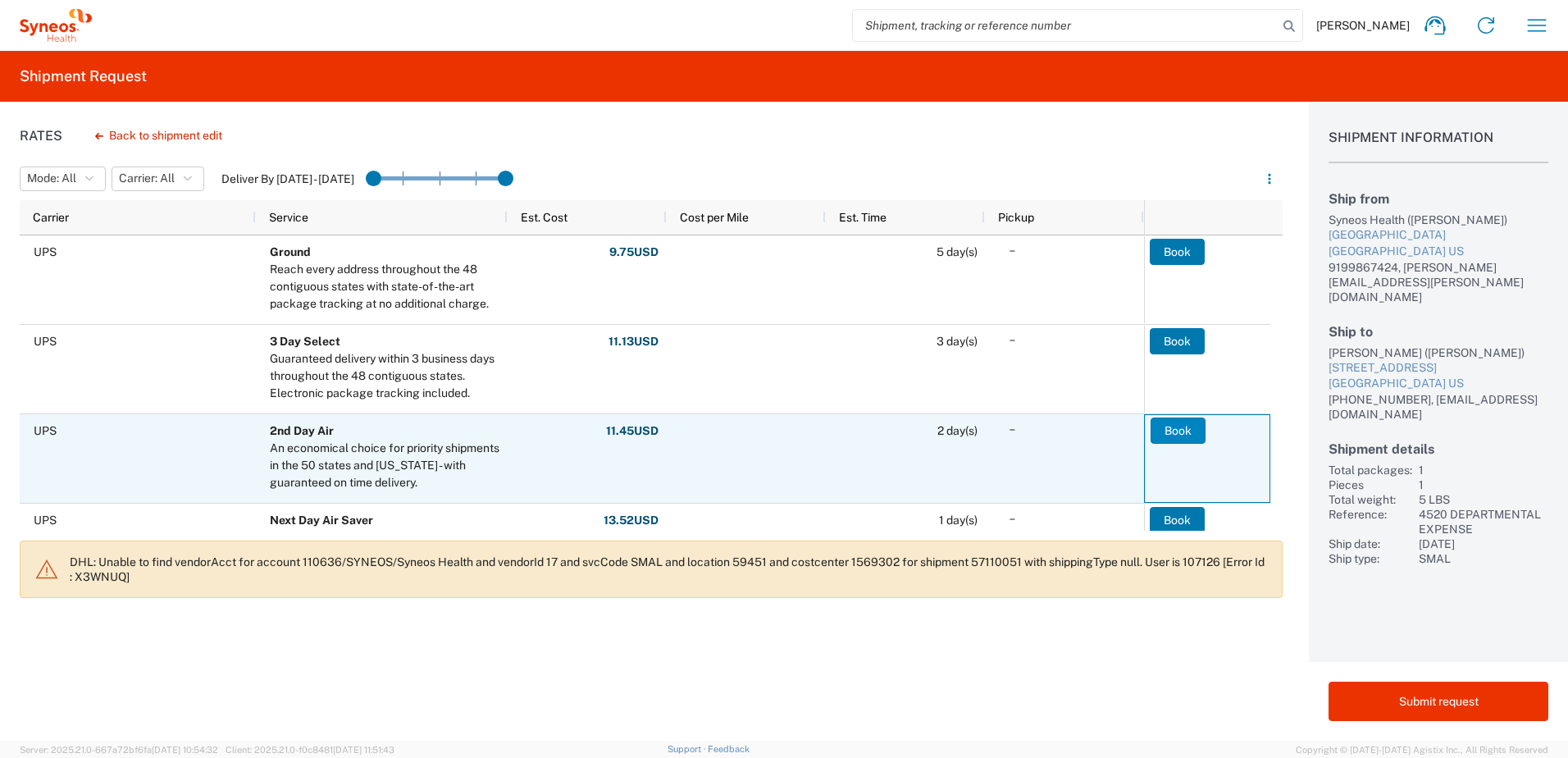
click at [1174, 432] on button "Book" at bounding box center [1178, 430] width 55 height 26
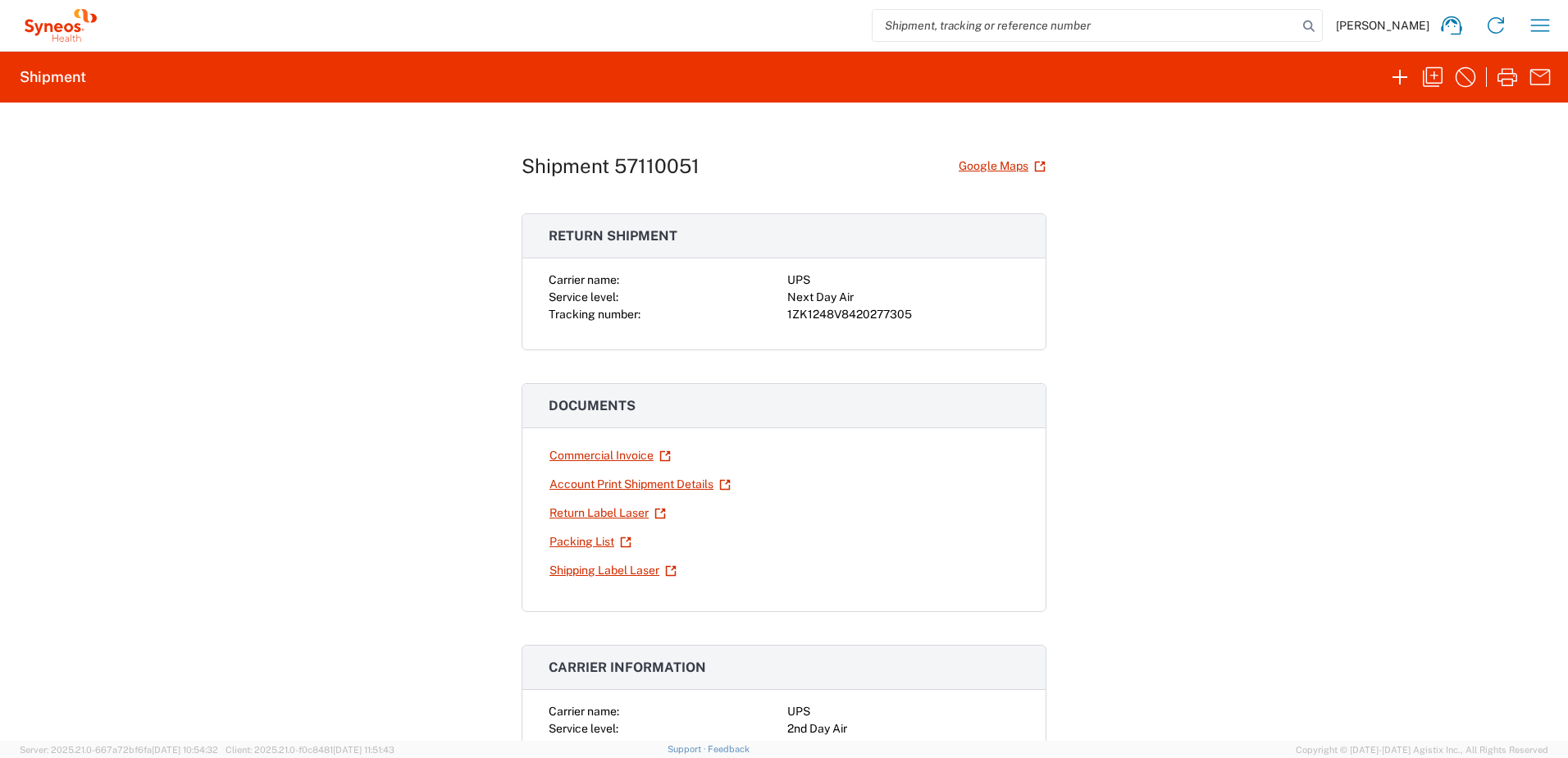
click at [843, 317] on div "1ZK1248V8420277305" at bounding box center [904, 314] width 232 height 17
click at [844, 317] on div "1ZK1248V8420277305" at bounding box center [904, 314] width 232 height 17
copy div "1ZK1248V8420277305"
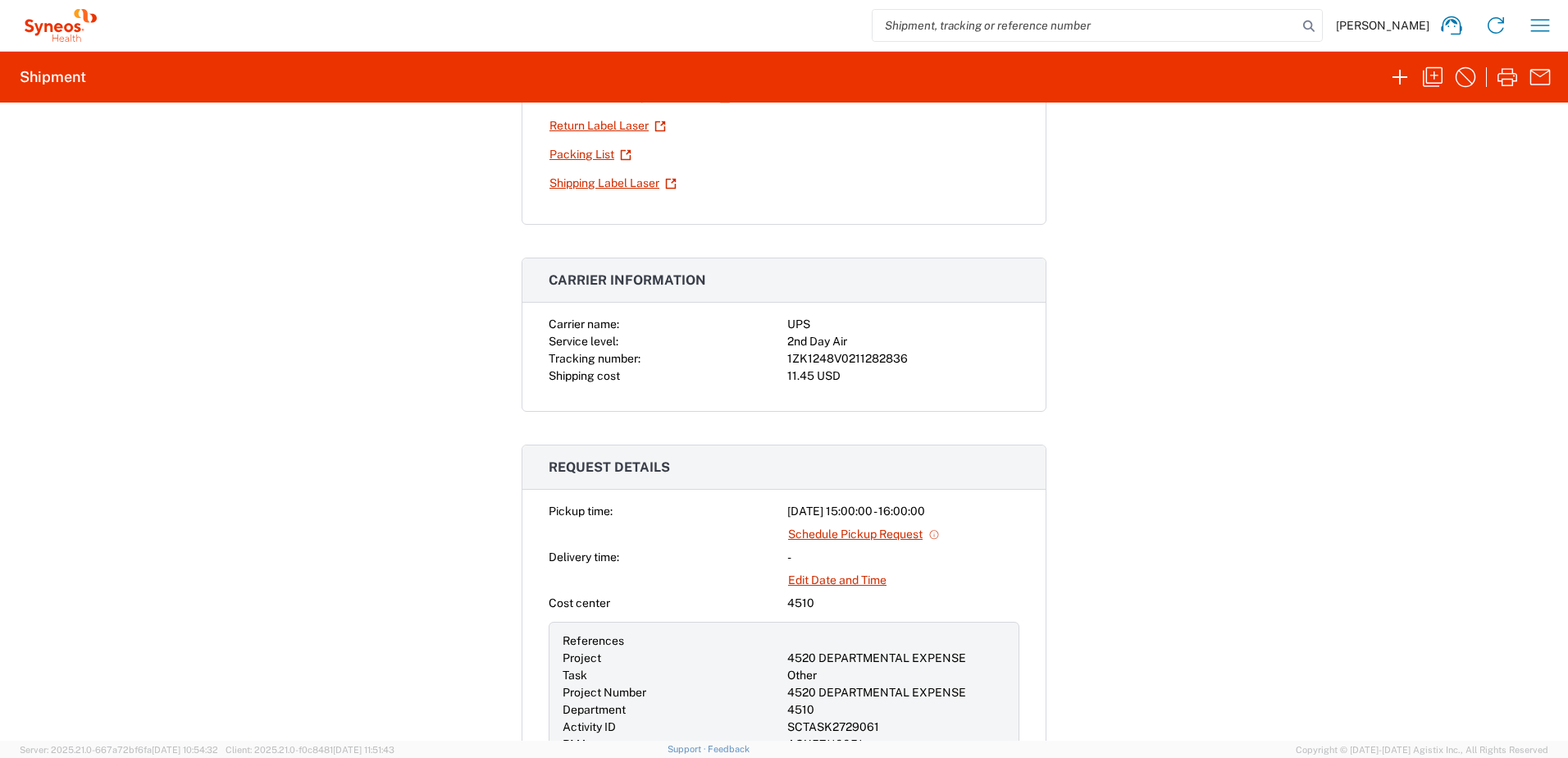
scroll to position [410, 0]
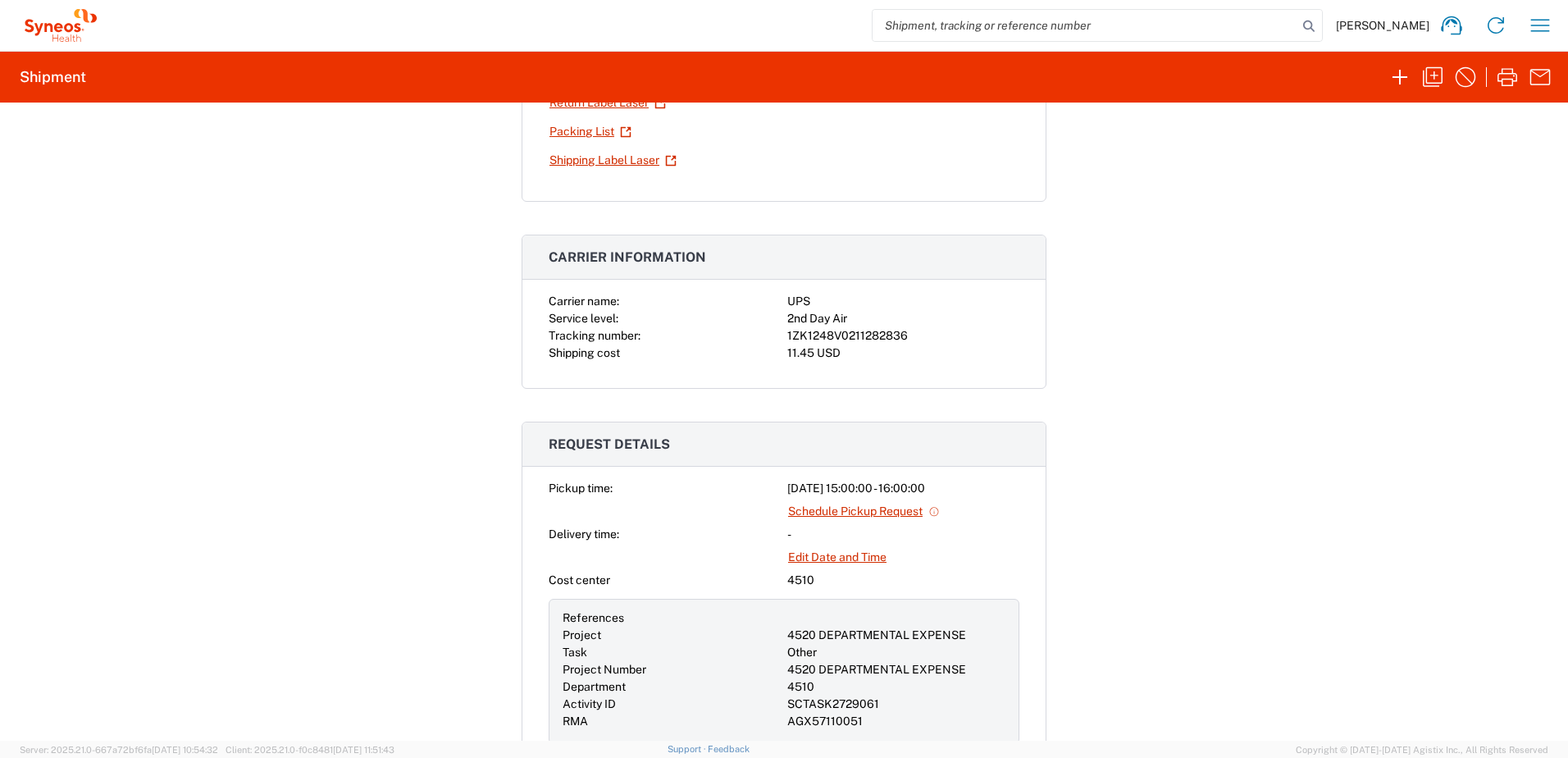
click at [855, 336] on div "1ZK1248V0211282836" at bounding box center [904, 335] width 232 height 17
copy div "1ZK1248V0211282836"
click at [1545, 25] on icon "button" at bounding box center [1540, 25] width 26 height 26
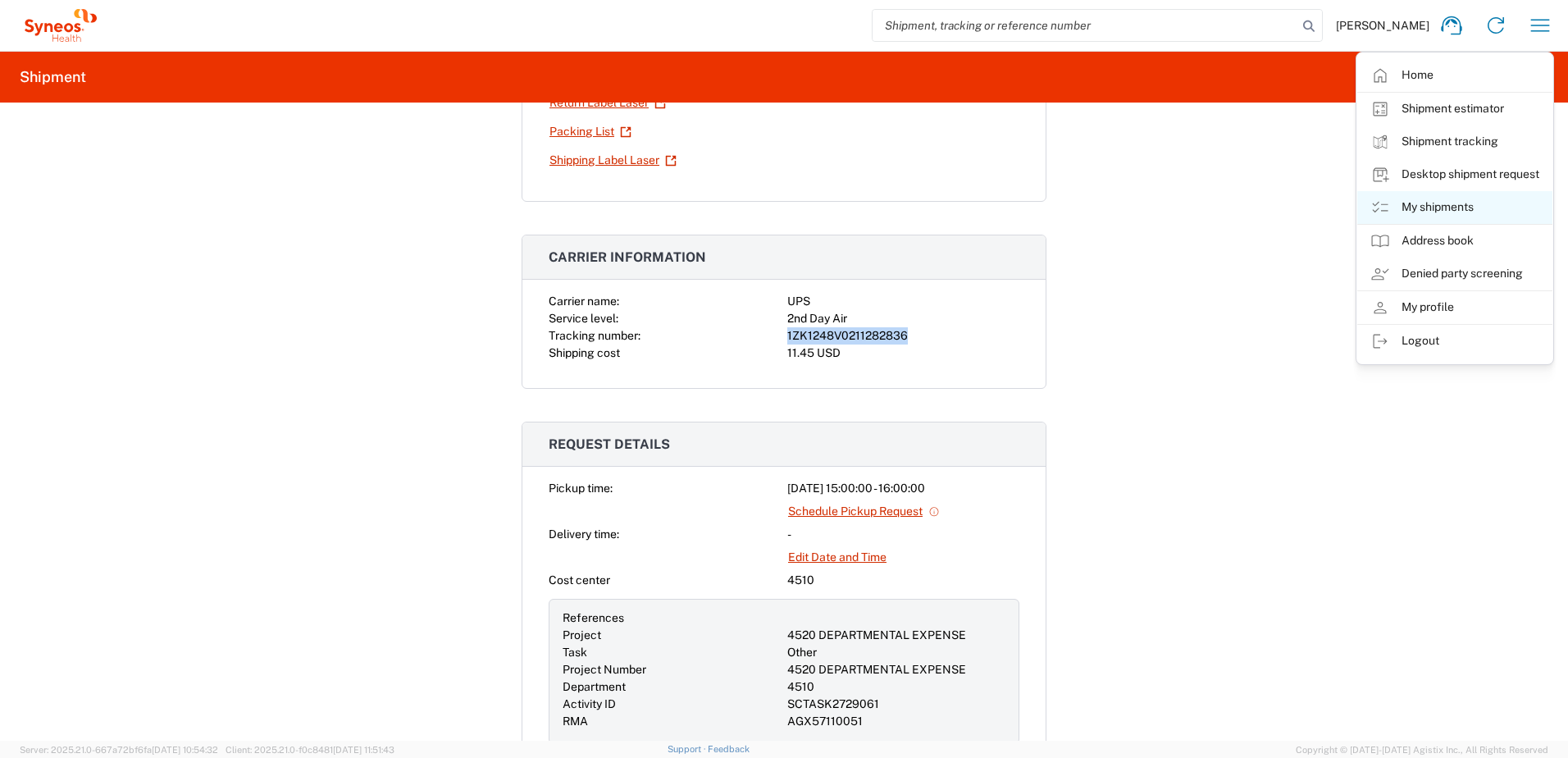
click at [1438, 210] on link "My shipments" at bounding box center [1454, 207] width 195 height 32
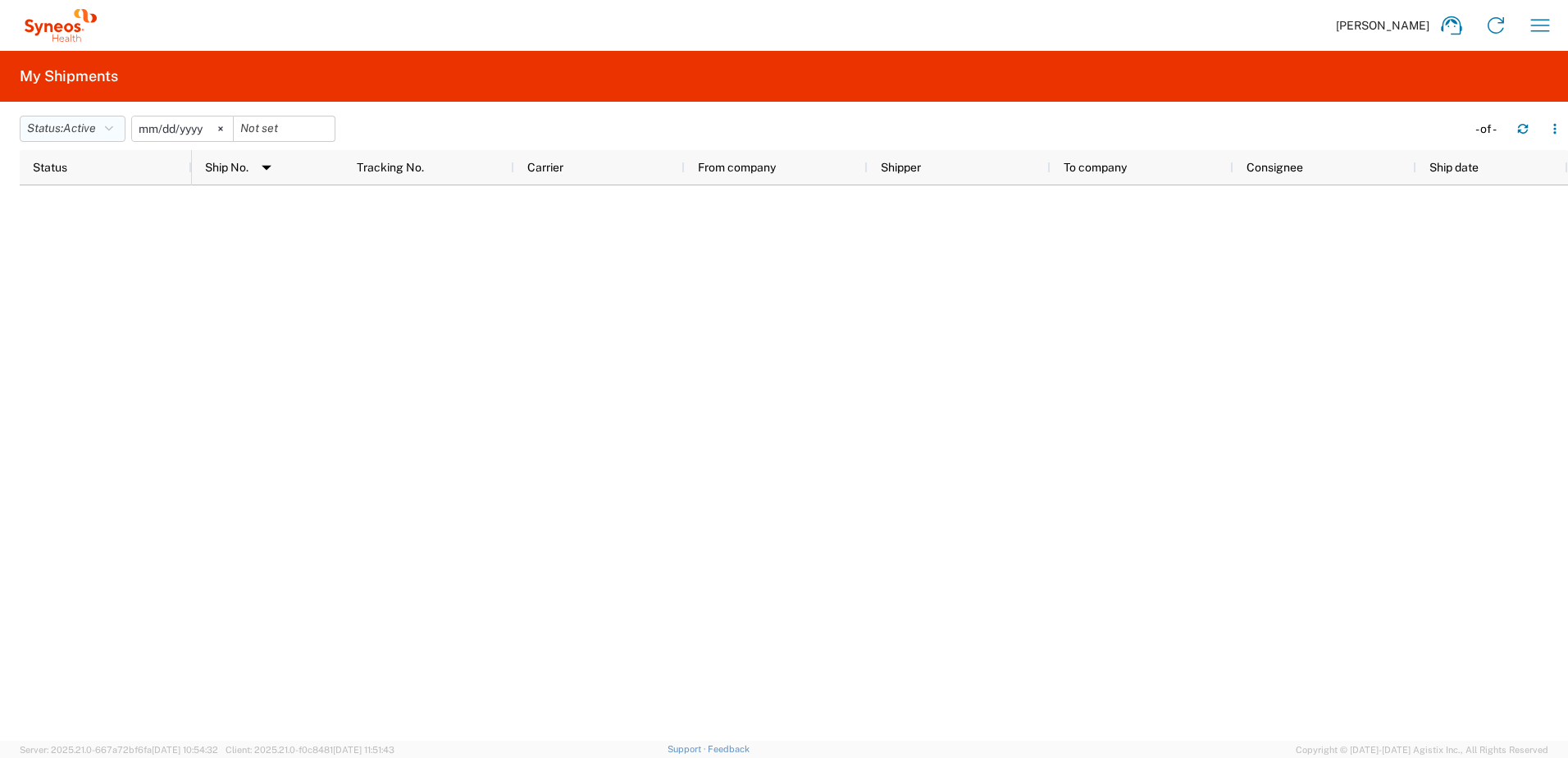
drag, startPoint x: 73, startPoint y: 135, endPoint x: 70, endPoint y: 143, distance: 8.5
click at [73, 136] on span "Active" at bounding box center [79, 128] width 32 height 15
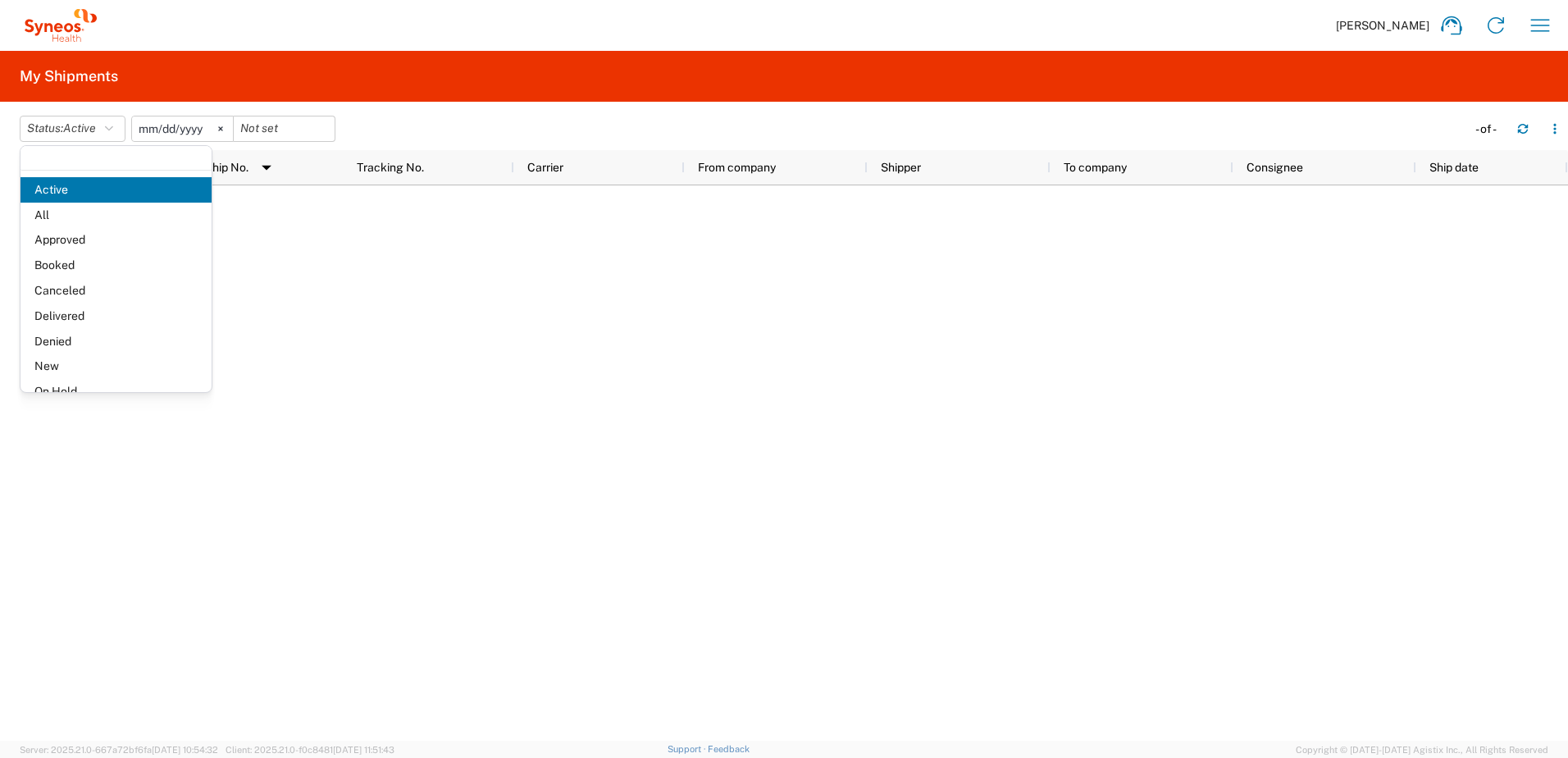
click at [61, 200] on span "Active" at bounding box center [116, 190] width 191 height 26
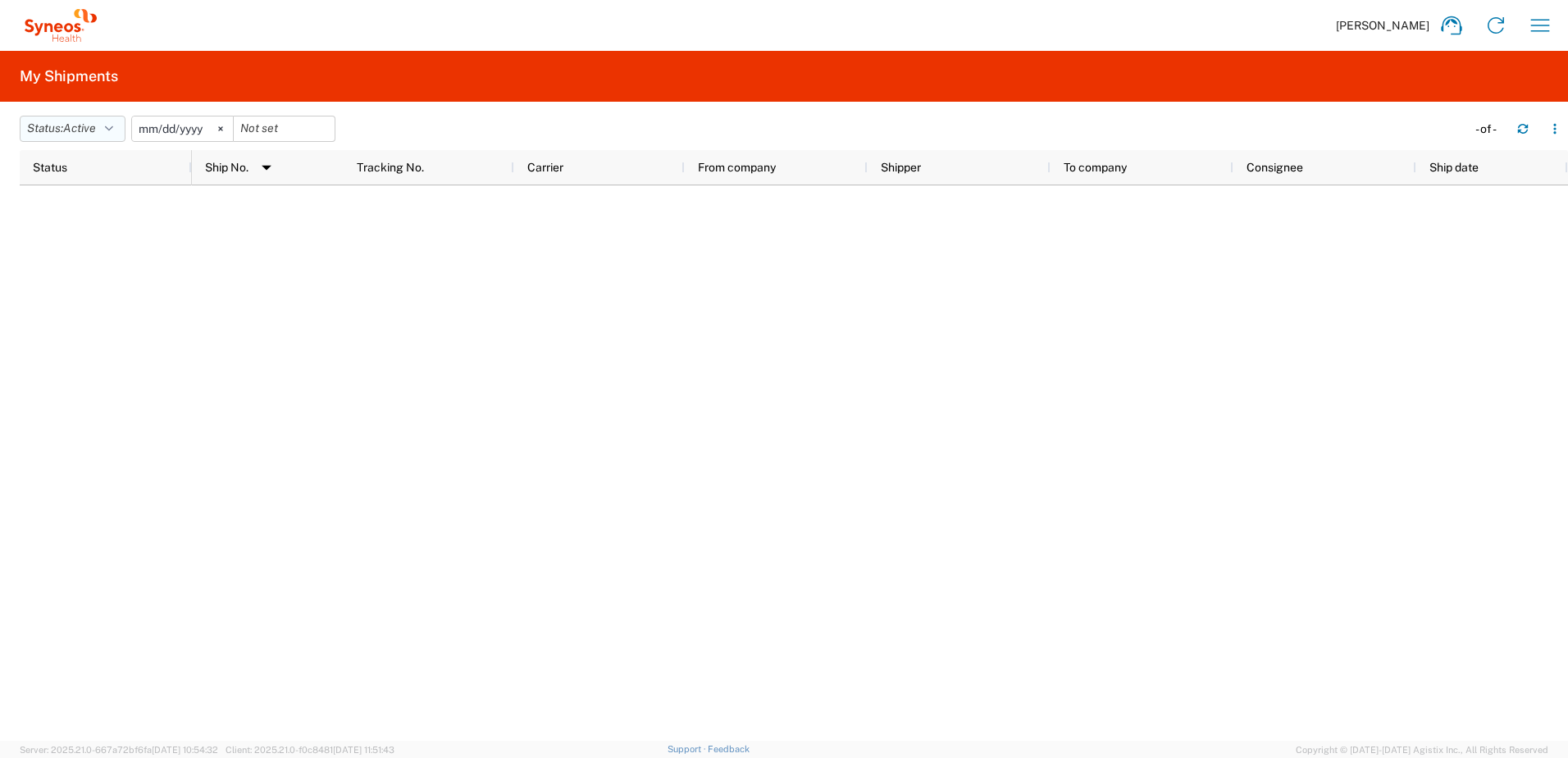
click at [49, 137] on button "Status: Active" at bounding box center [73, 128] width 106 height 26
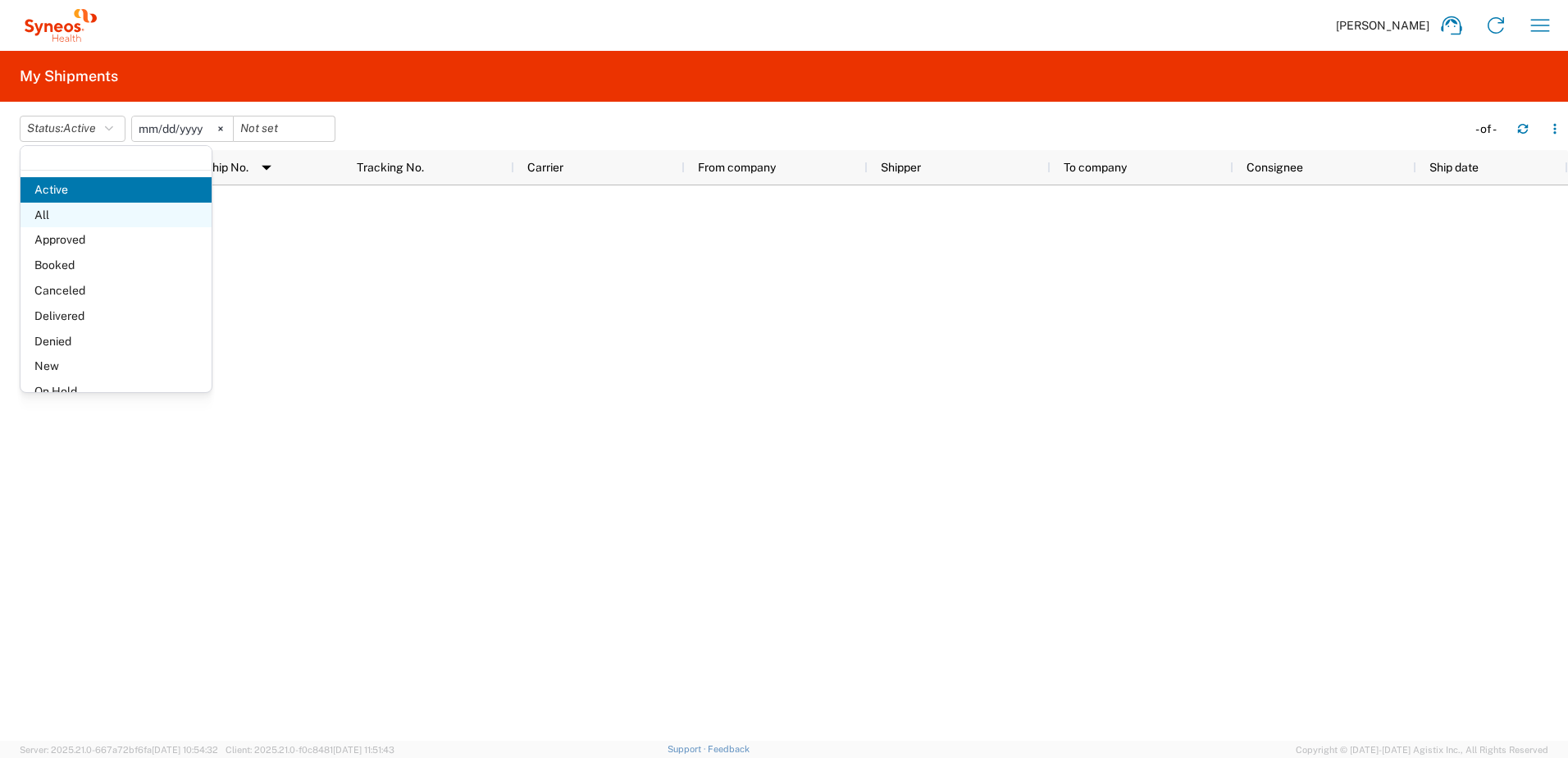
click at [53, 204] on span "All" at bounding box center [116, 215] width 191 height 26
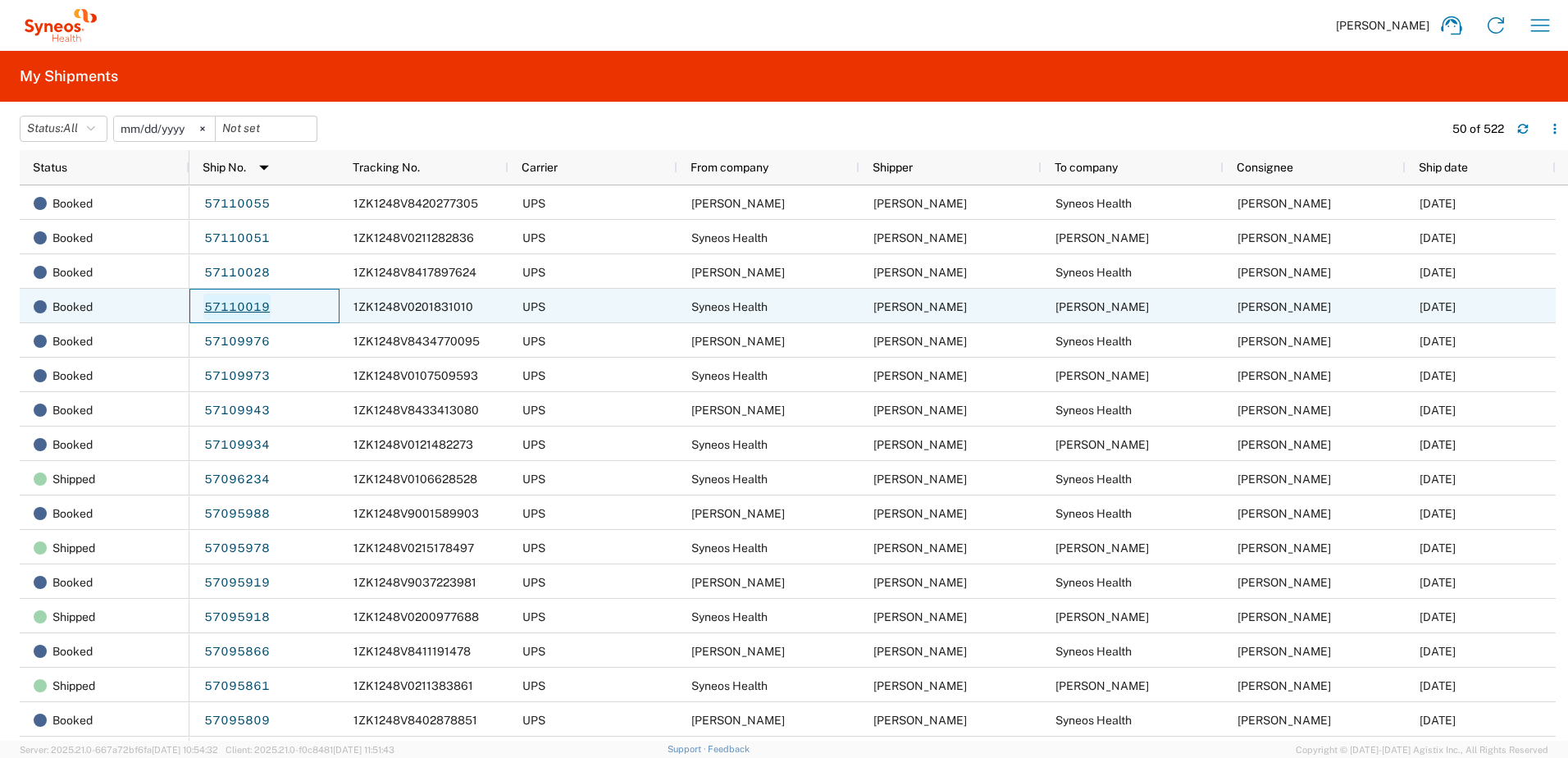
click at [223, 310] on link "57110019" at bounding box center [236, 306] width 67 height 26
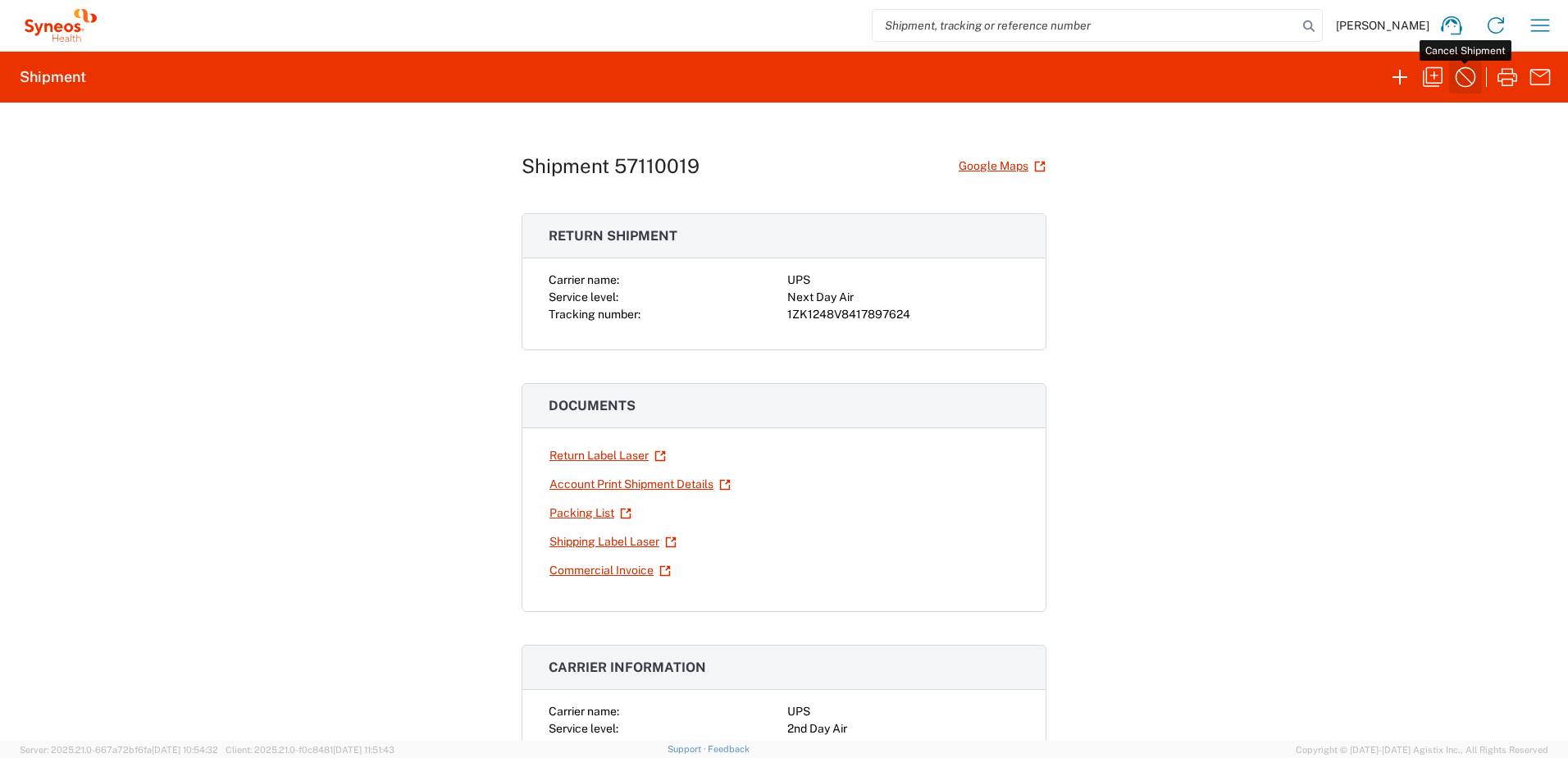
click at [1460, 73] on icon "button" at bounding box center [1466, 78] width 20 height 20
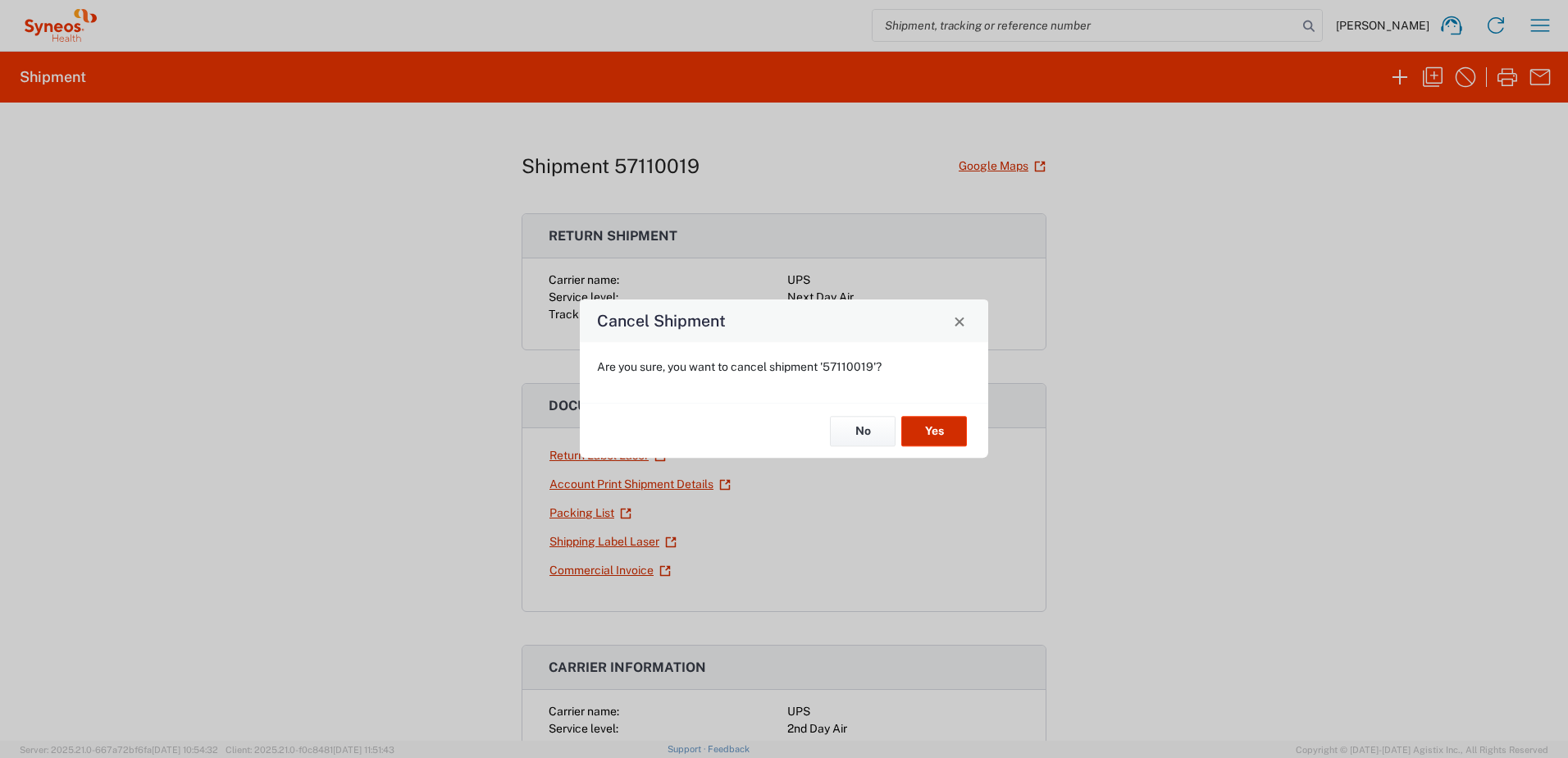
click at [925, 440] on button "Yes" at bounding box center [934, 431] width 66 height 31
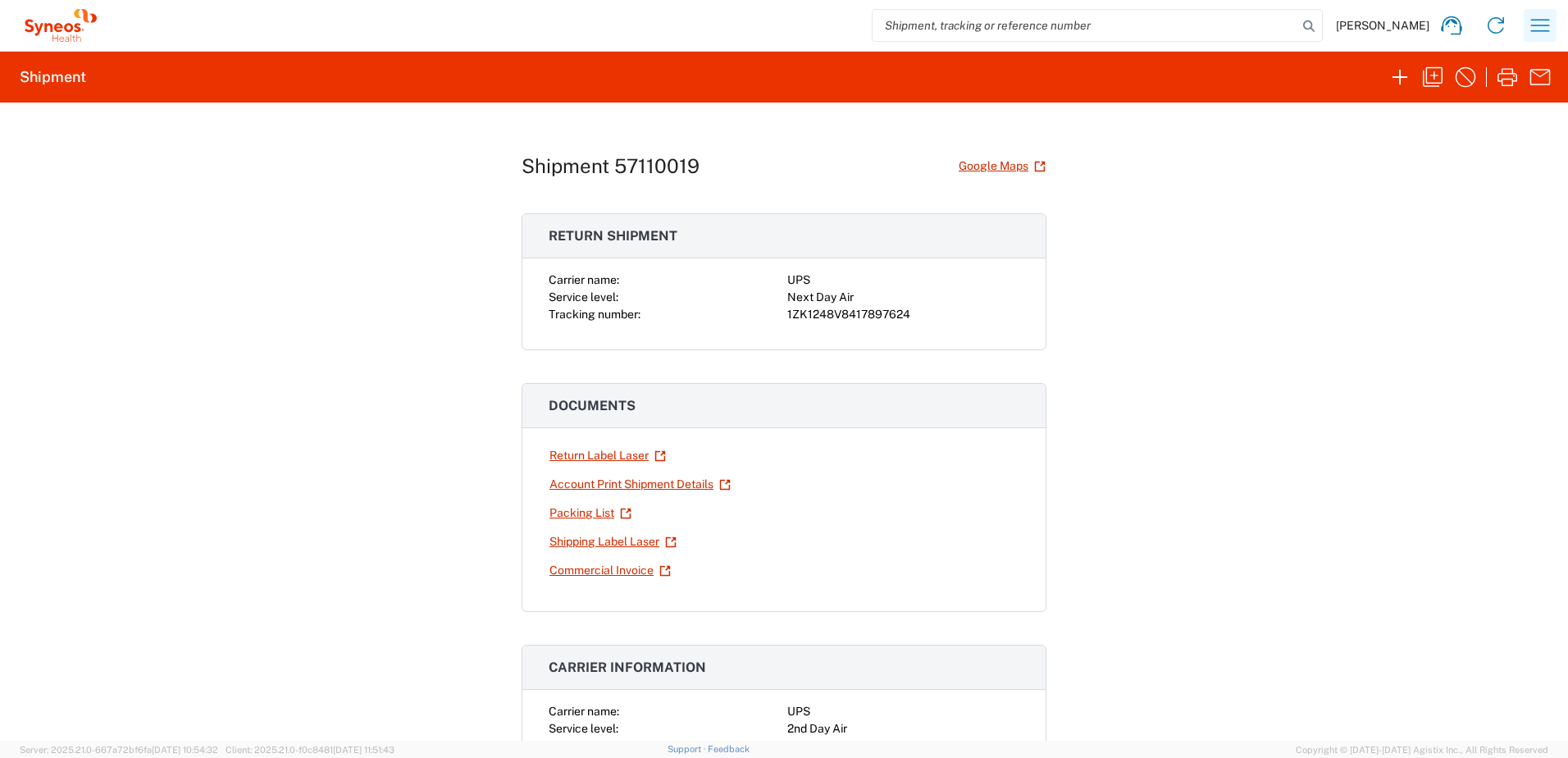
click at [1533, 21] on icon "button" at bounding box center [1540, 25] width 26 height 26
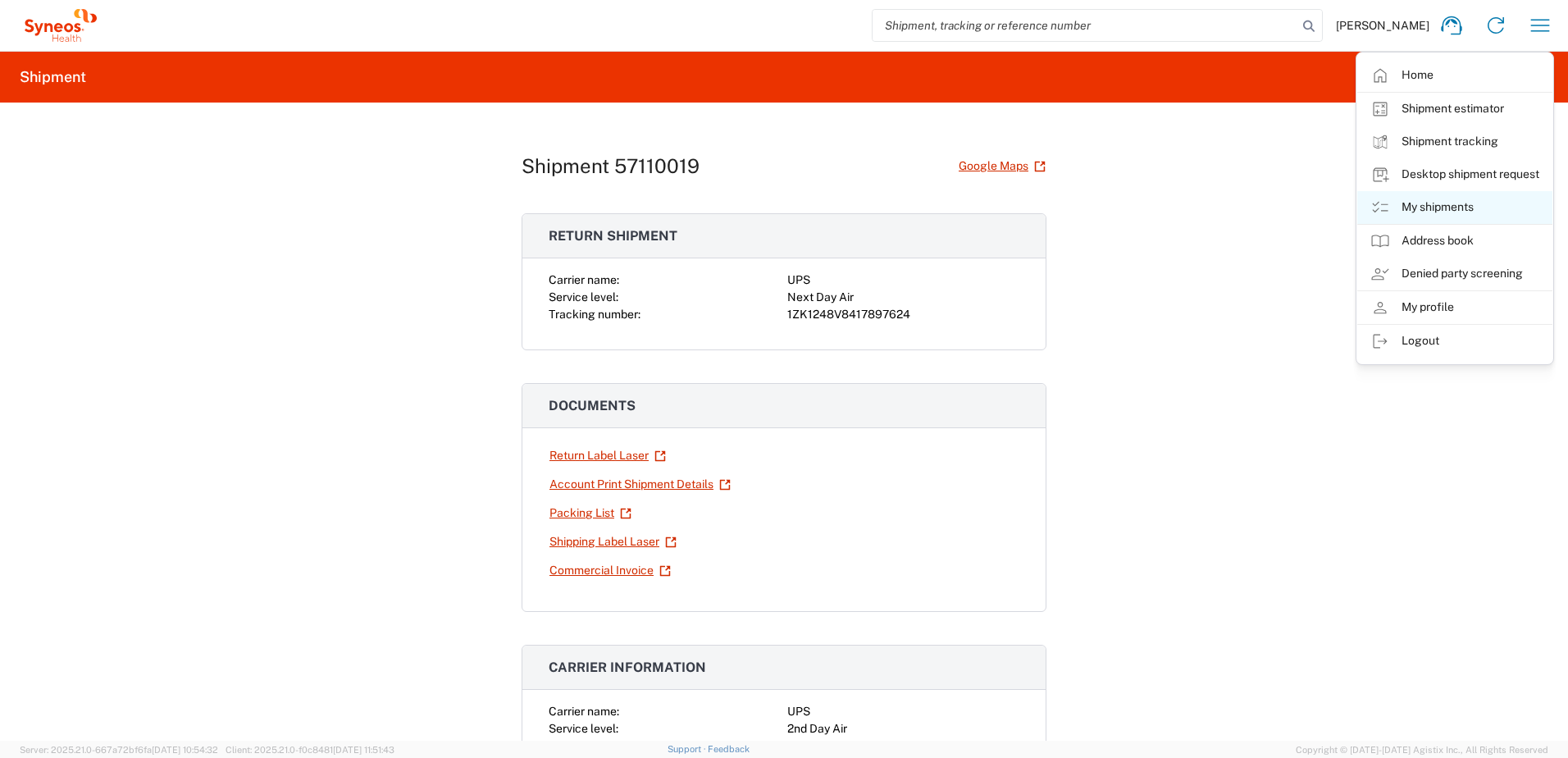
click at [1462, 208] on link "My shipments" at bounding box center [1454, 207] width 195 height 32
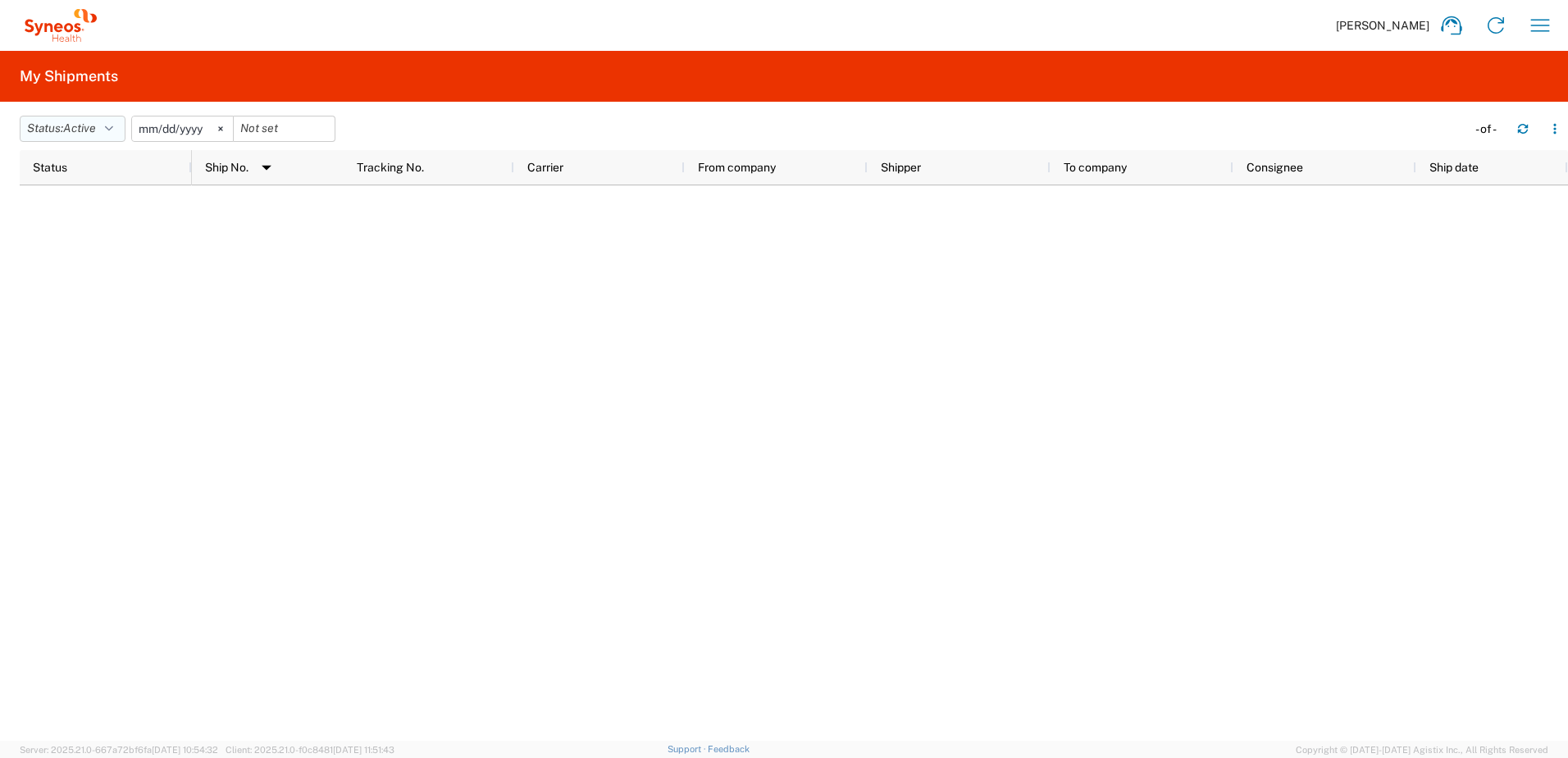
click at [78, 120] on button "Status: Active" at bounding box center [73, 128] width 106 height 26
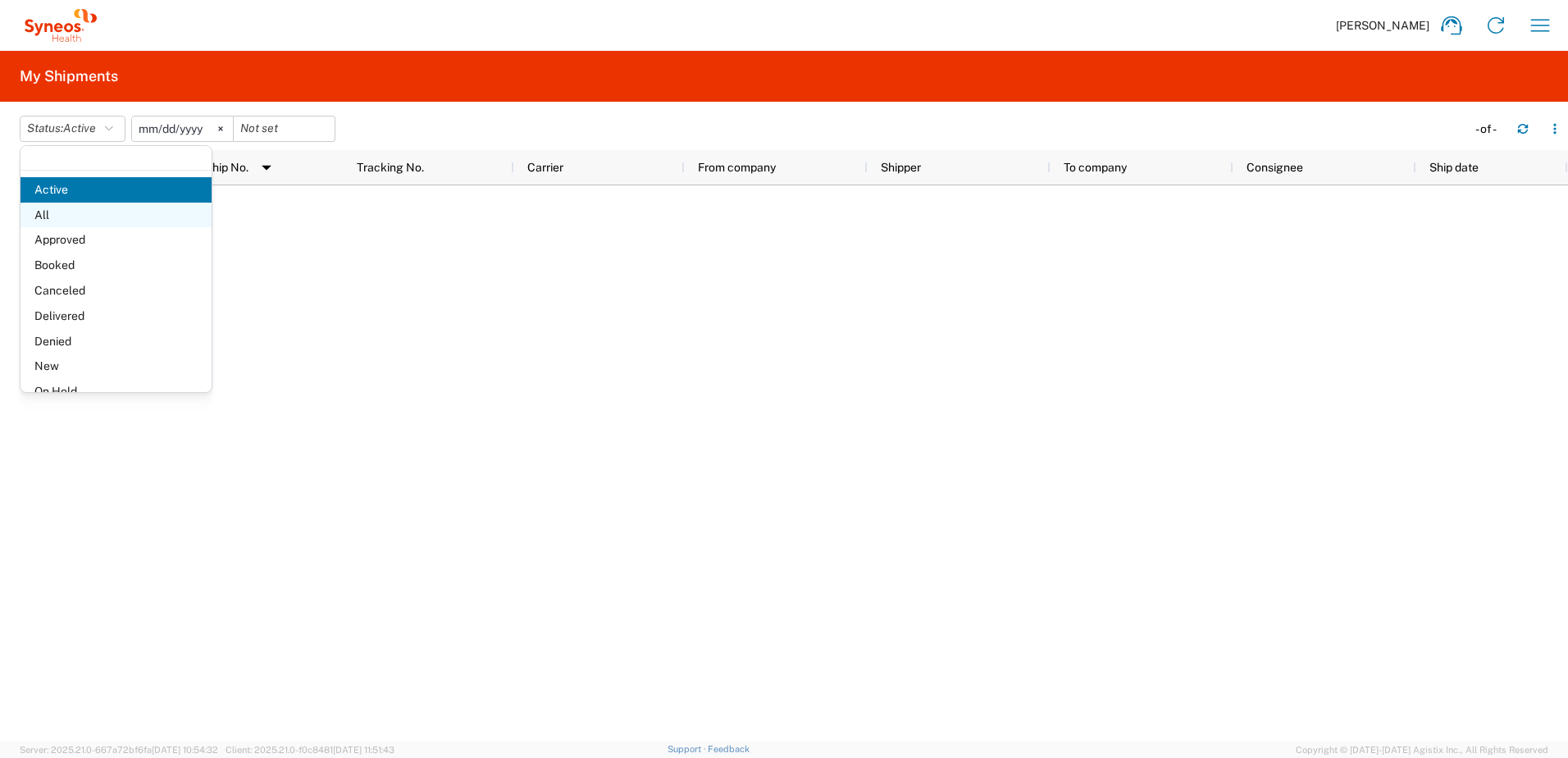
click at [82, 216] on span "All" at bounding box center [116, 215] width 191 height 26
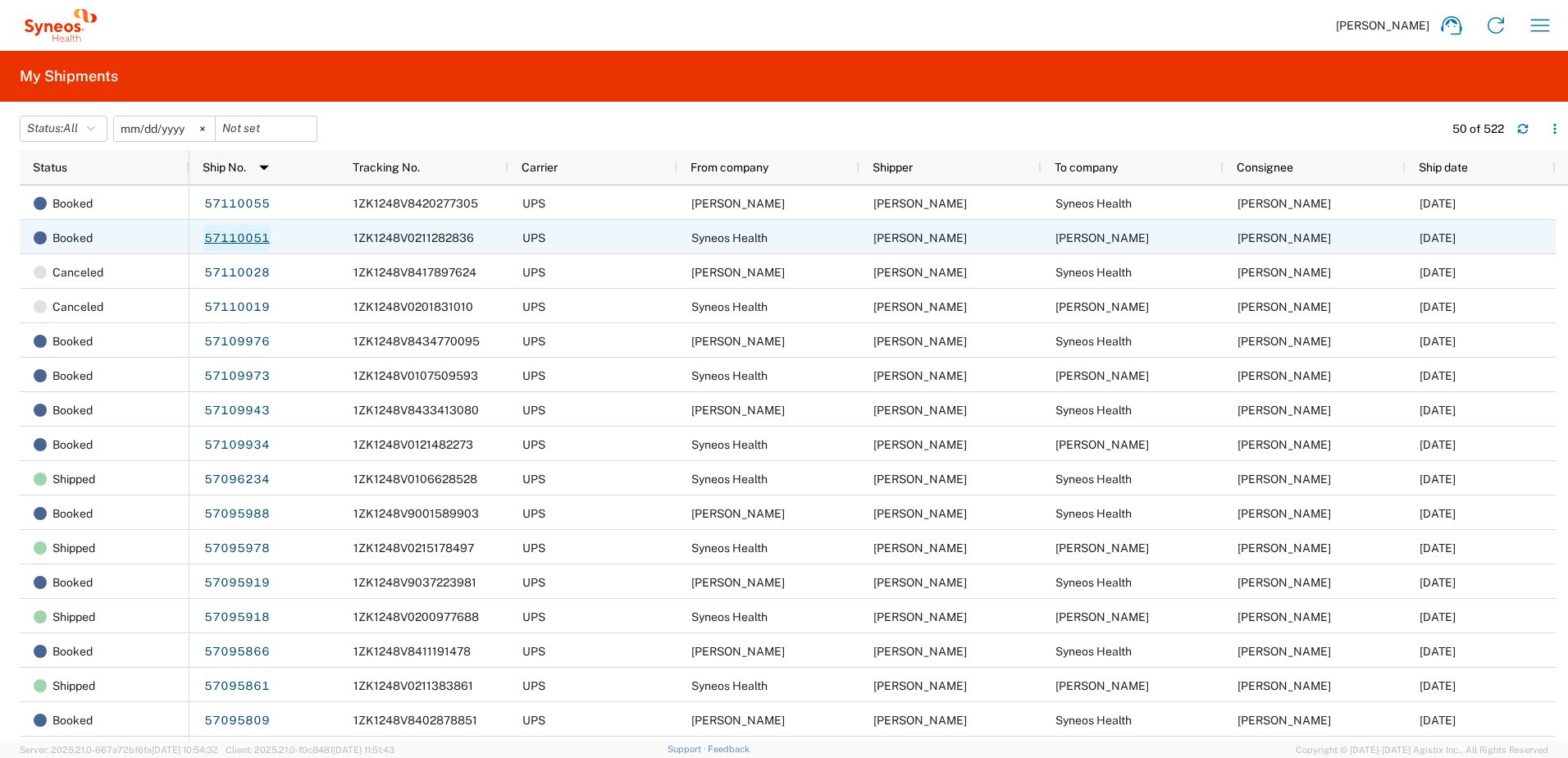
click at [242, 237] on link "57110051" at bounding box center [236, 237] width 67 height 26
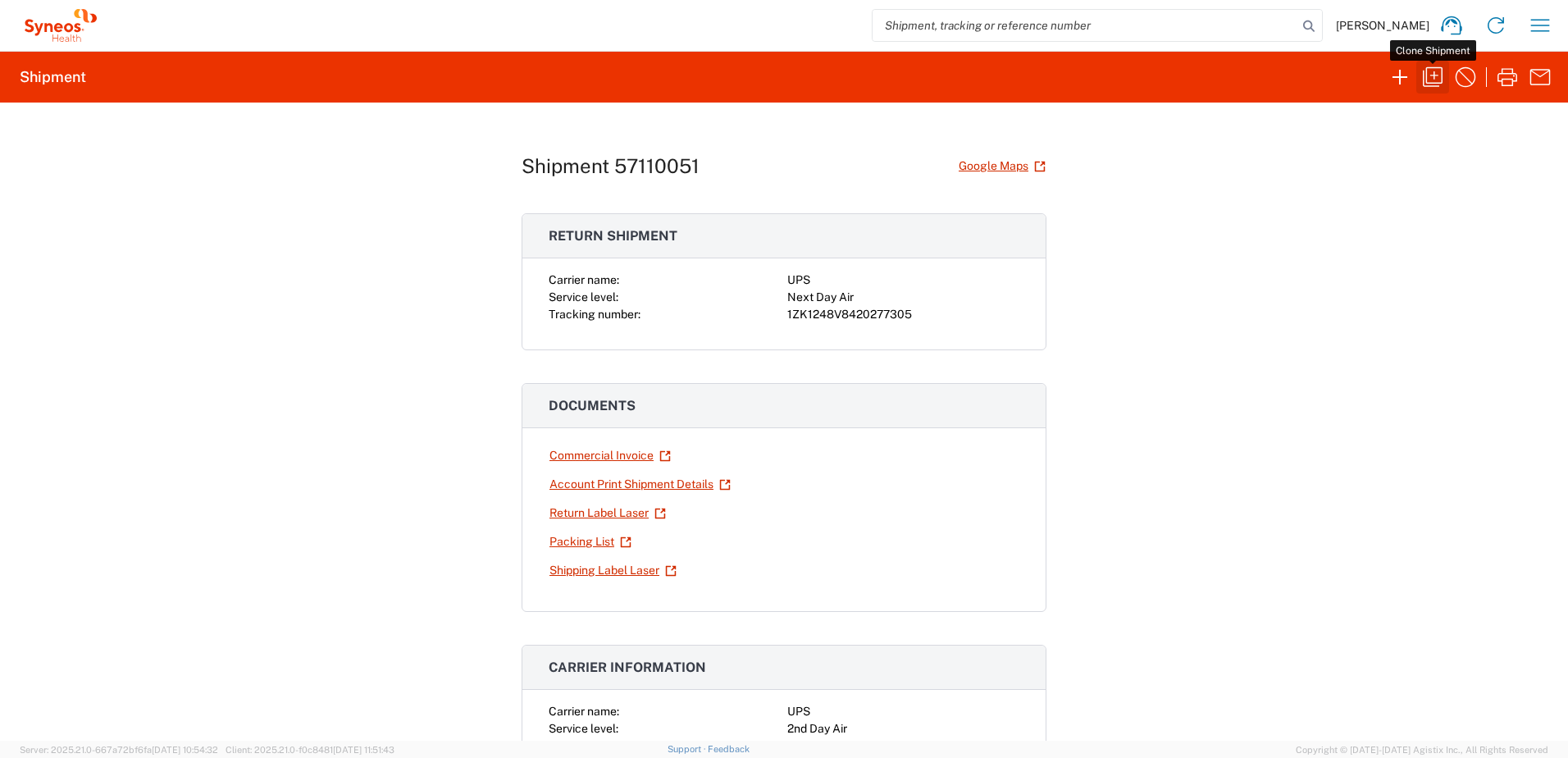
click at [1425, 72] on icon "button" at bounding box center [1432, 77] width 26 height 26
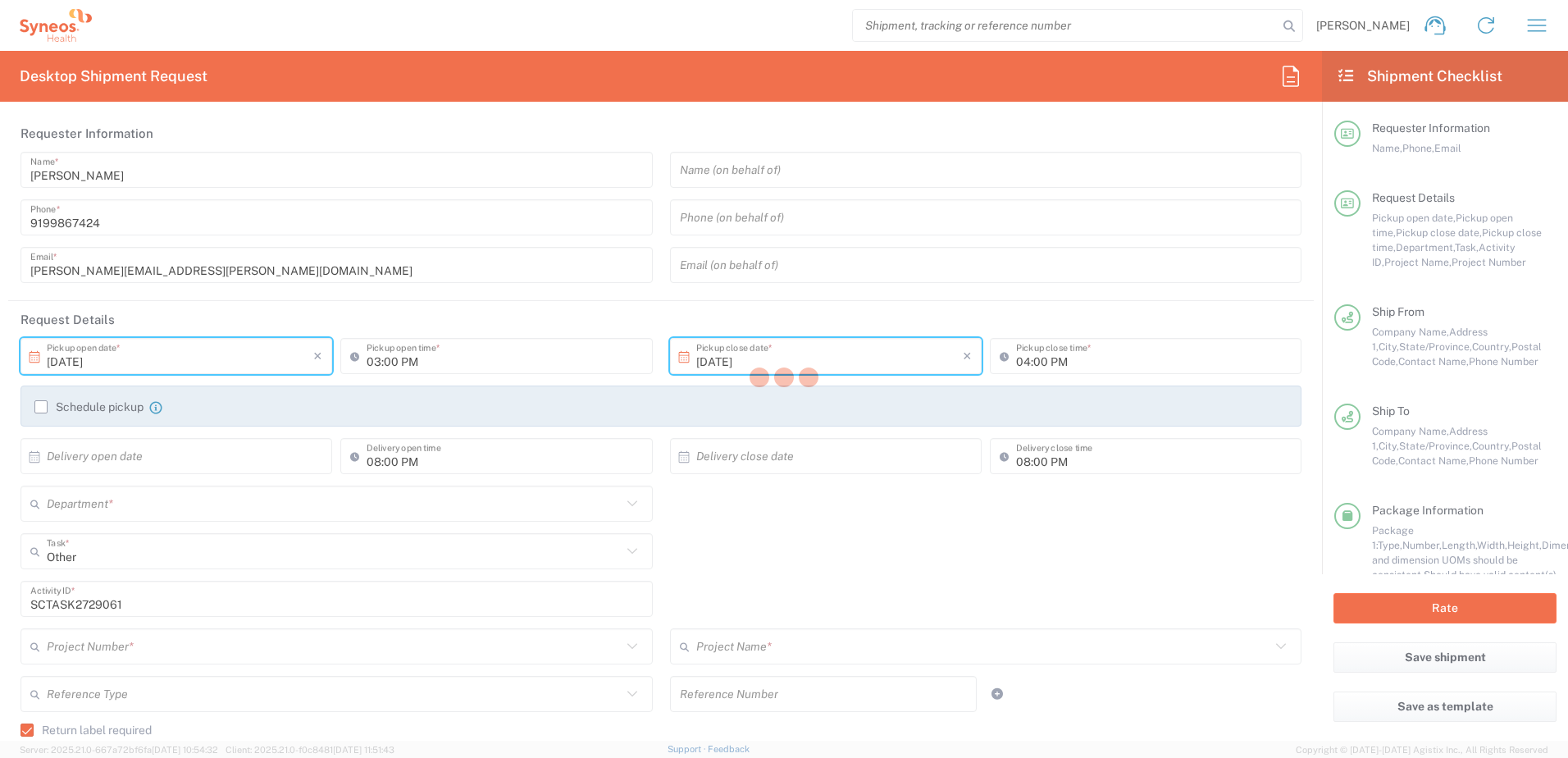
type input "North Carolina"
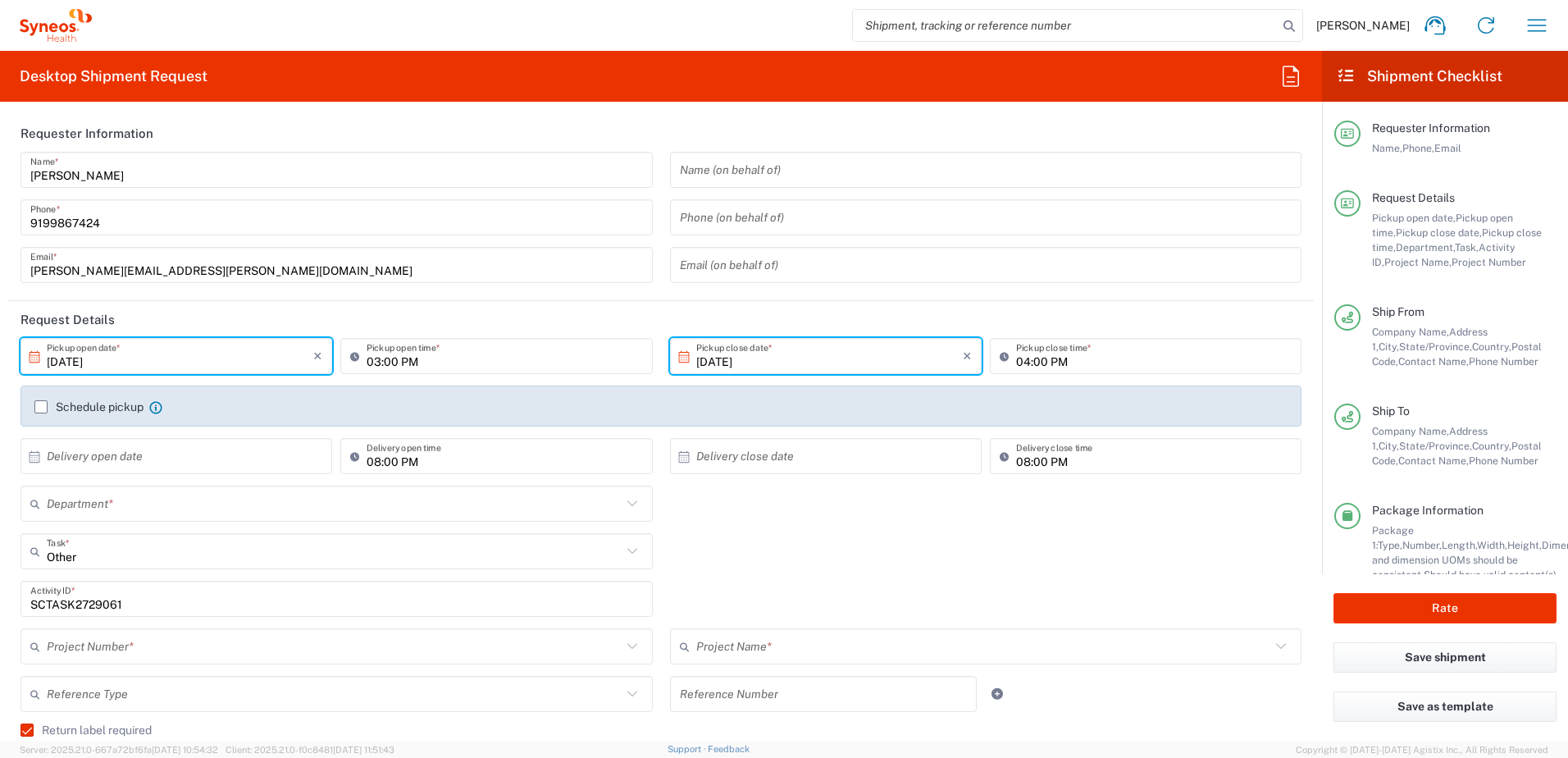
type input "Your Packaging"
type input "4520 DEPARTMENTAL EXPENSE"
type input "Next Day Air"
type input "4520 DEPARTMENTAL EXPENSE"
type input "4510"
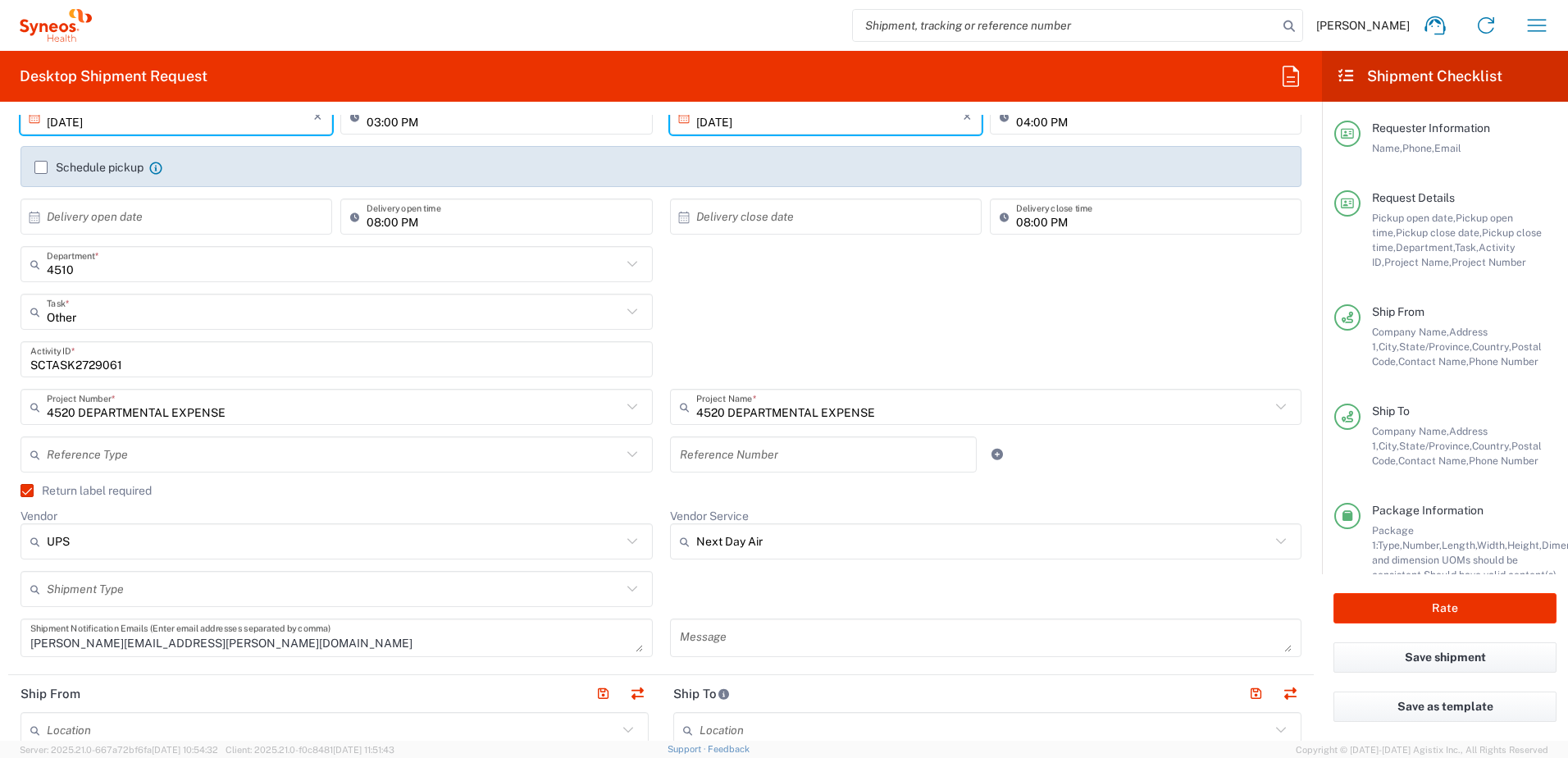
scroll to position [574, 0]
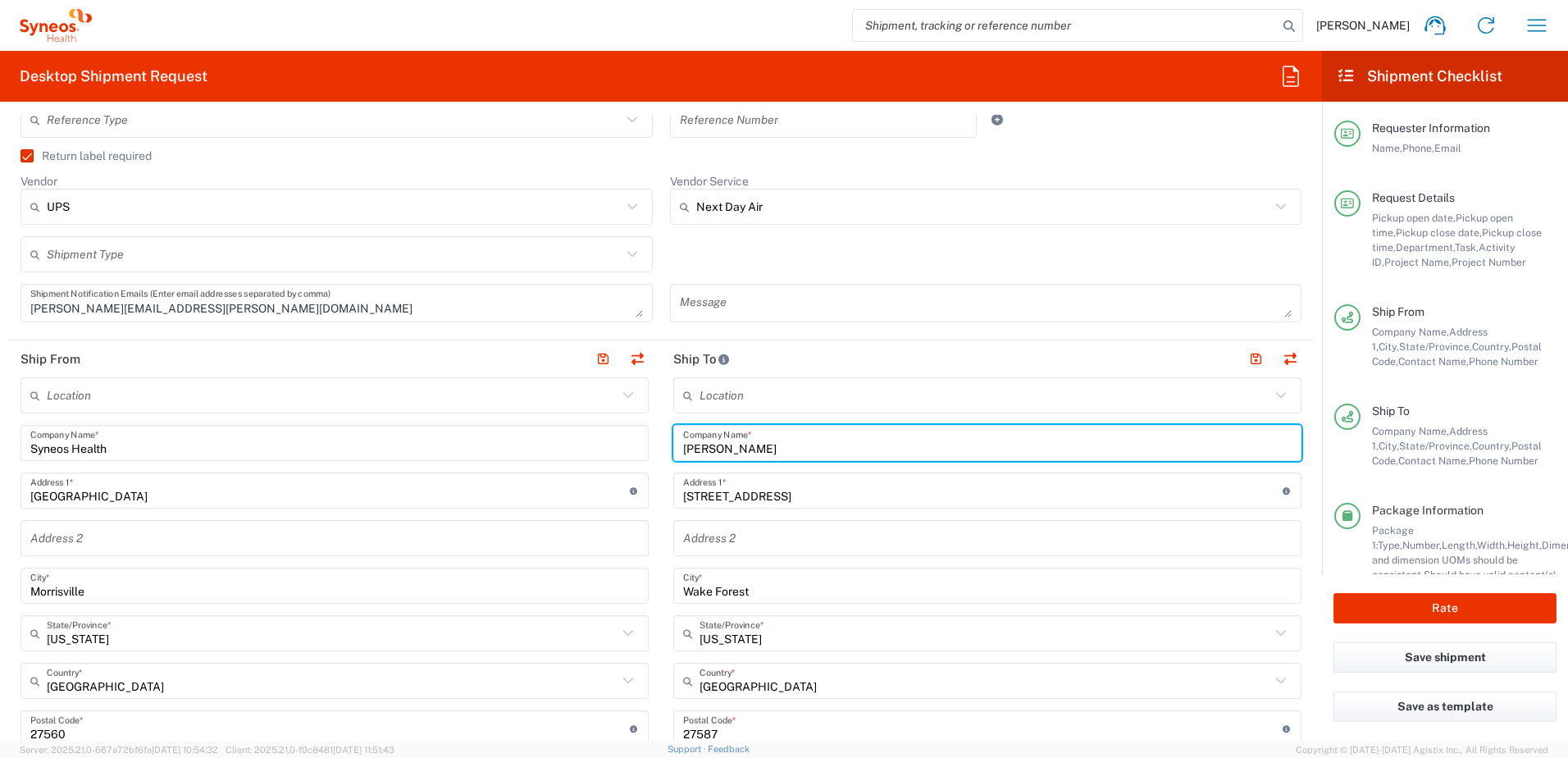
drag, startPoint x: 767, startPoint y: 444, endPoint x: 666, endPoint y: 452, distance: 101.3
click at [673, 452] on div "Phillip Justice Company Name *" at bounding box center [988, 443] width 628 height 36
paste input "Mike Gordon"
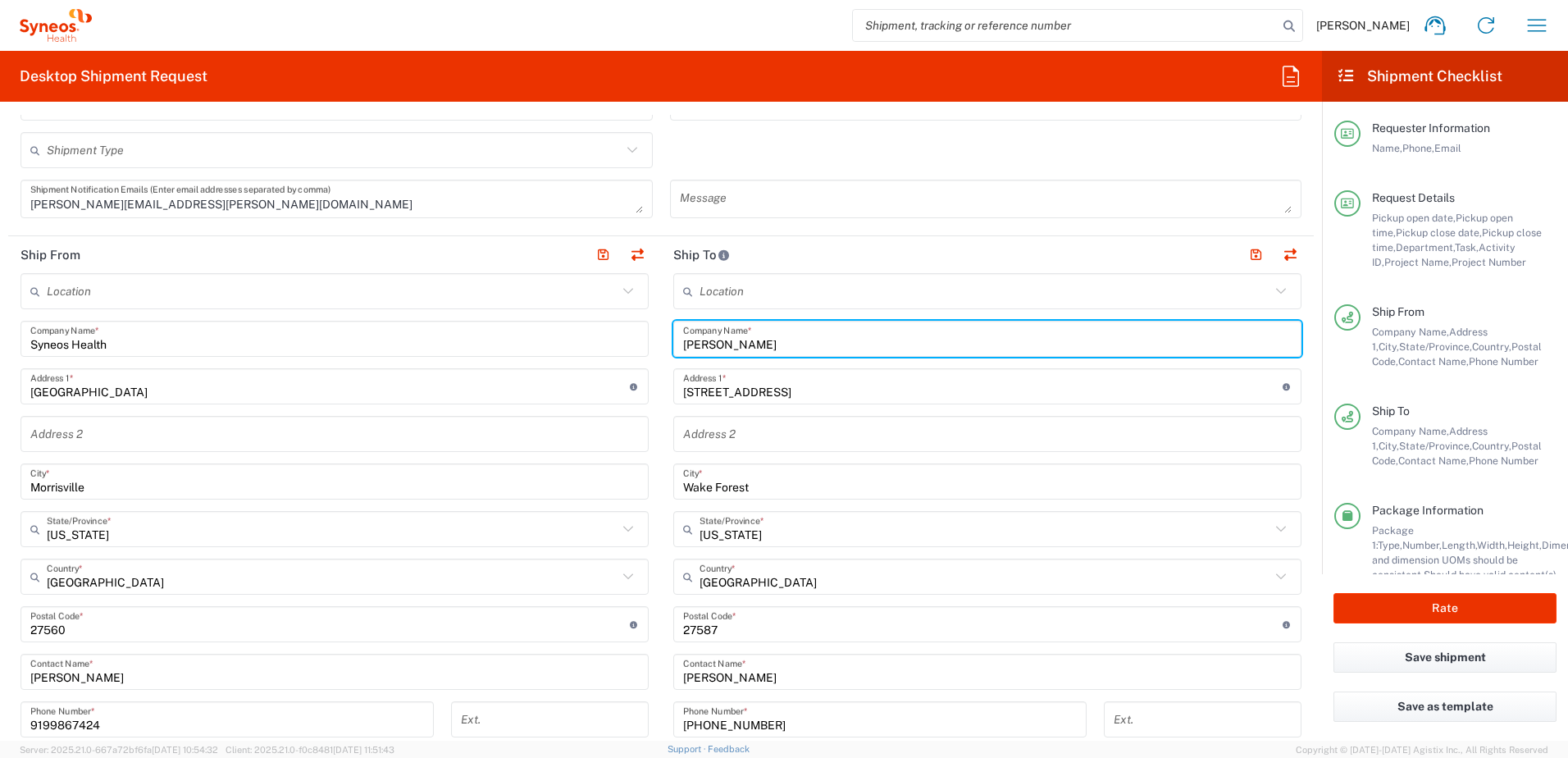
scroll to position [820, 0]
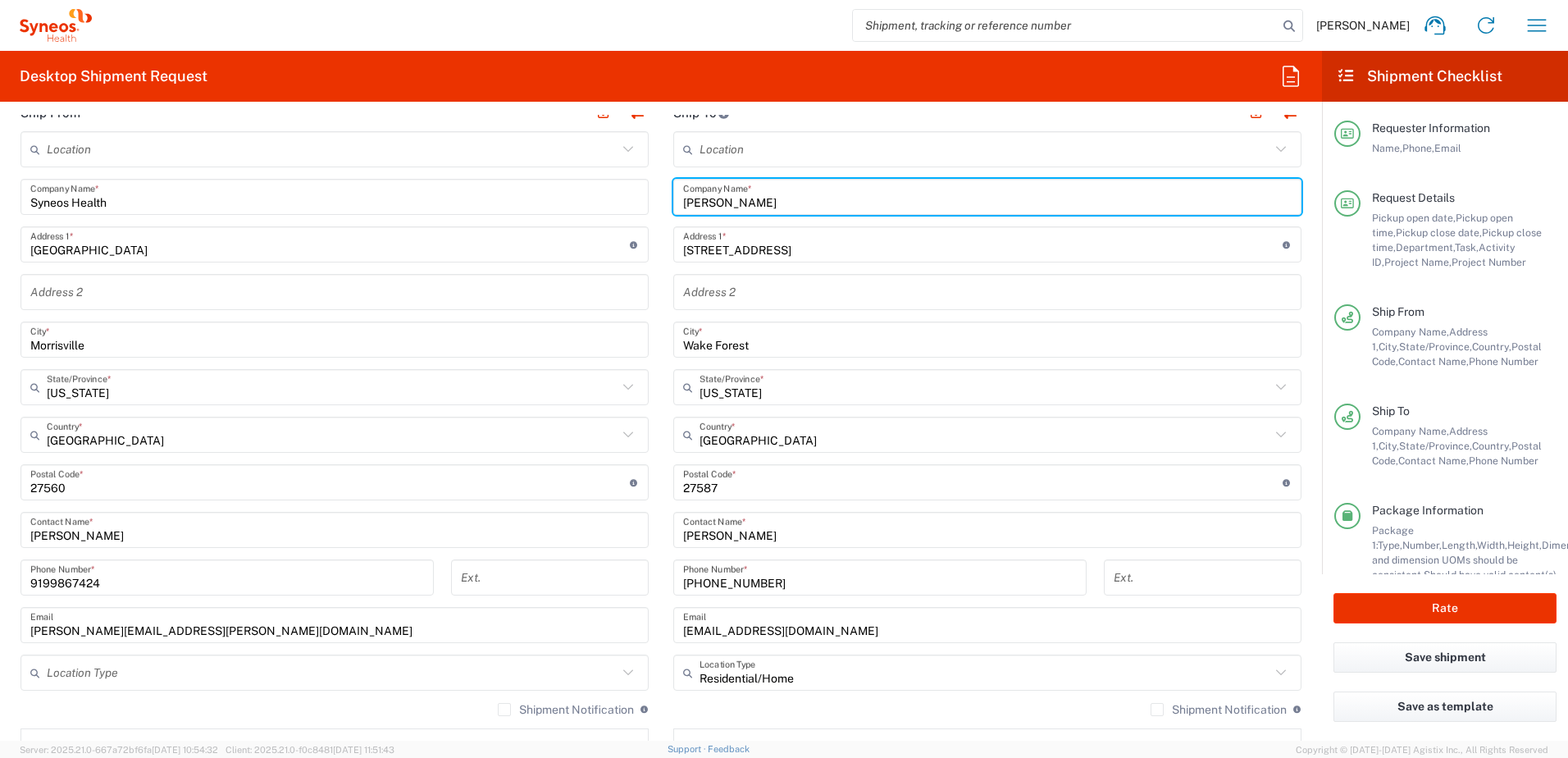
type input "Mike Gordon"
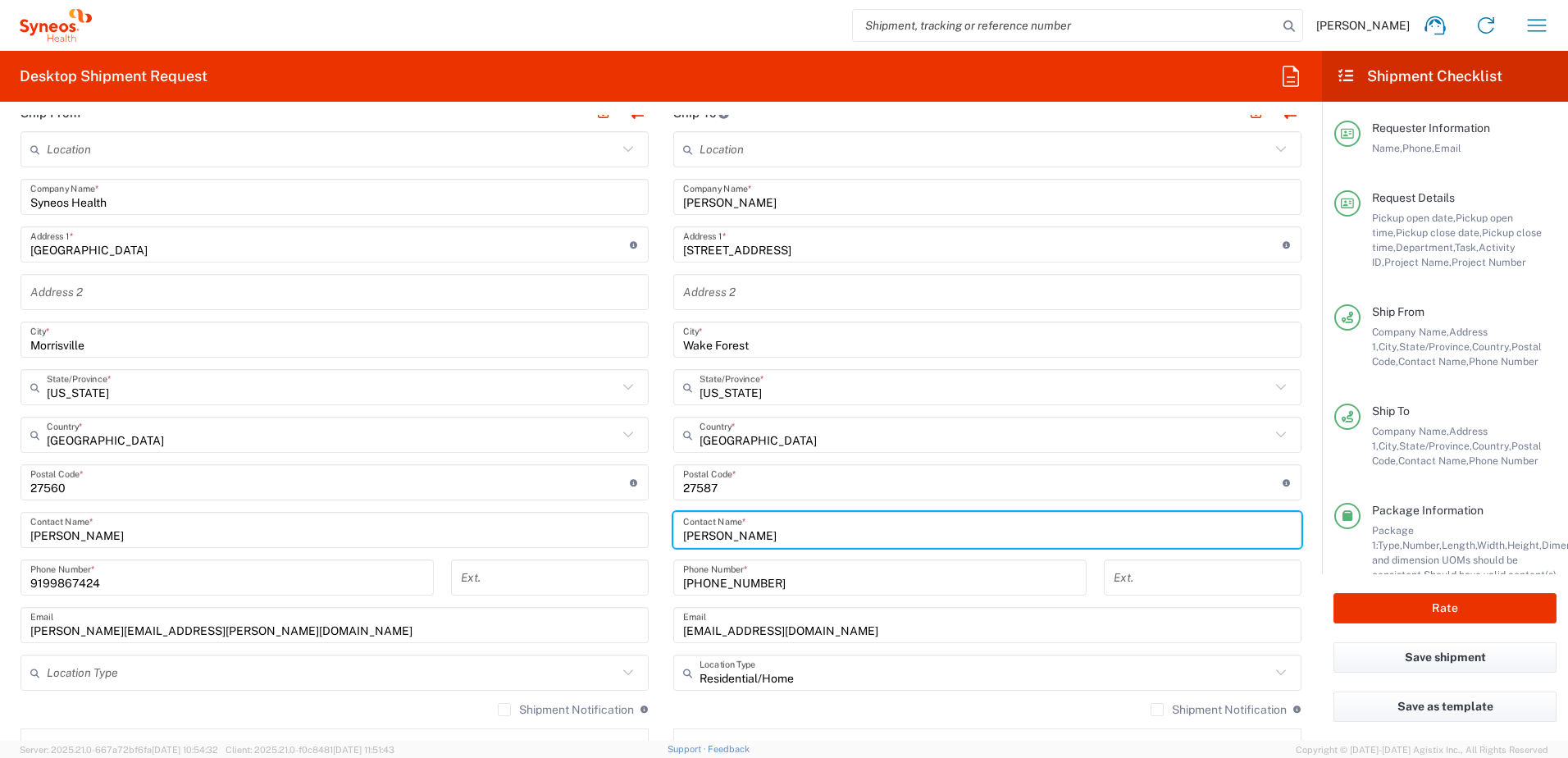
drag, startPoint x: 757, startPoint y: 537, endPoint x: 628, endPoint y: 536, distance: 129.0
click at [615, 536] on div "Ship From Location Addison Whitney LLC-Morrisvile NC US Barcelona-Syneos Health…" at bounding box center [662, 461] width 1306 height 732
paste input "Mike Gordon"
type input "Mike Gordon"
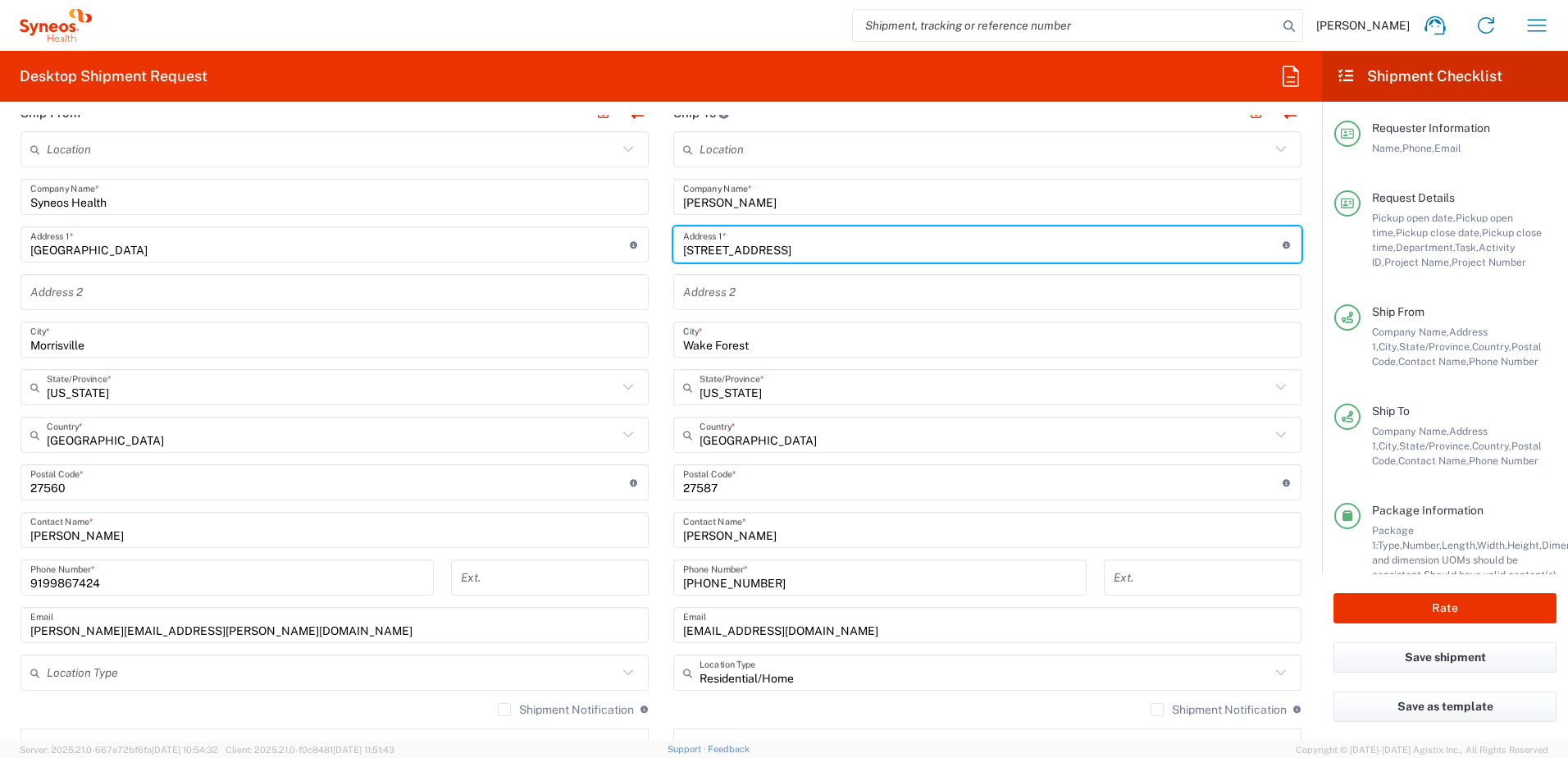
drag, startPoint x: 838, startPoint y: 247, endPoint x: 667, endPoint y: 242, distance: 171.1
click at [673, 242] on div "112 Shenandoah Farm Road Address 1 * For cross streets use street names with '&…" at bounding box center [988, 244] width 628 height 36
paste input "257 Stone Hill"
type input "257 Stone Hill Road"
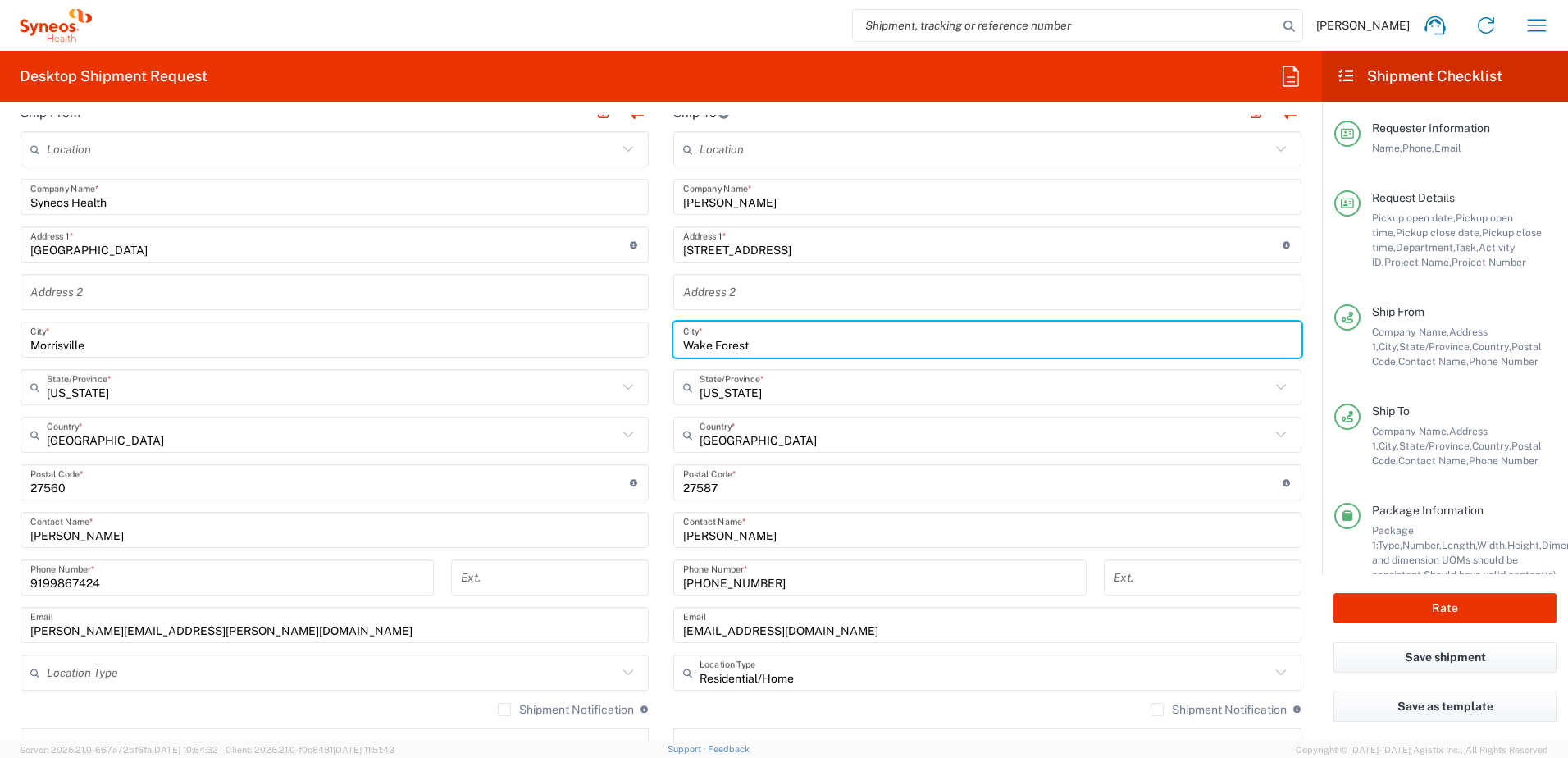
drag, startPoint x: 749, startPoint y: 345, endPoint x: 639, endPoint y: 330, distance: 111.0
click at [628, 334] on div "Ship From Location Addison Whitney LLC-Morrisvile NC US Barcelona-Syneos Health…" at bounding box center [662, 461] width 1306 height 732
paste input "Griswold"
type input "Griswold"
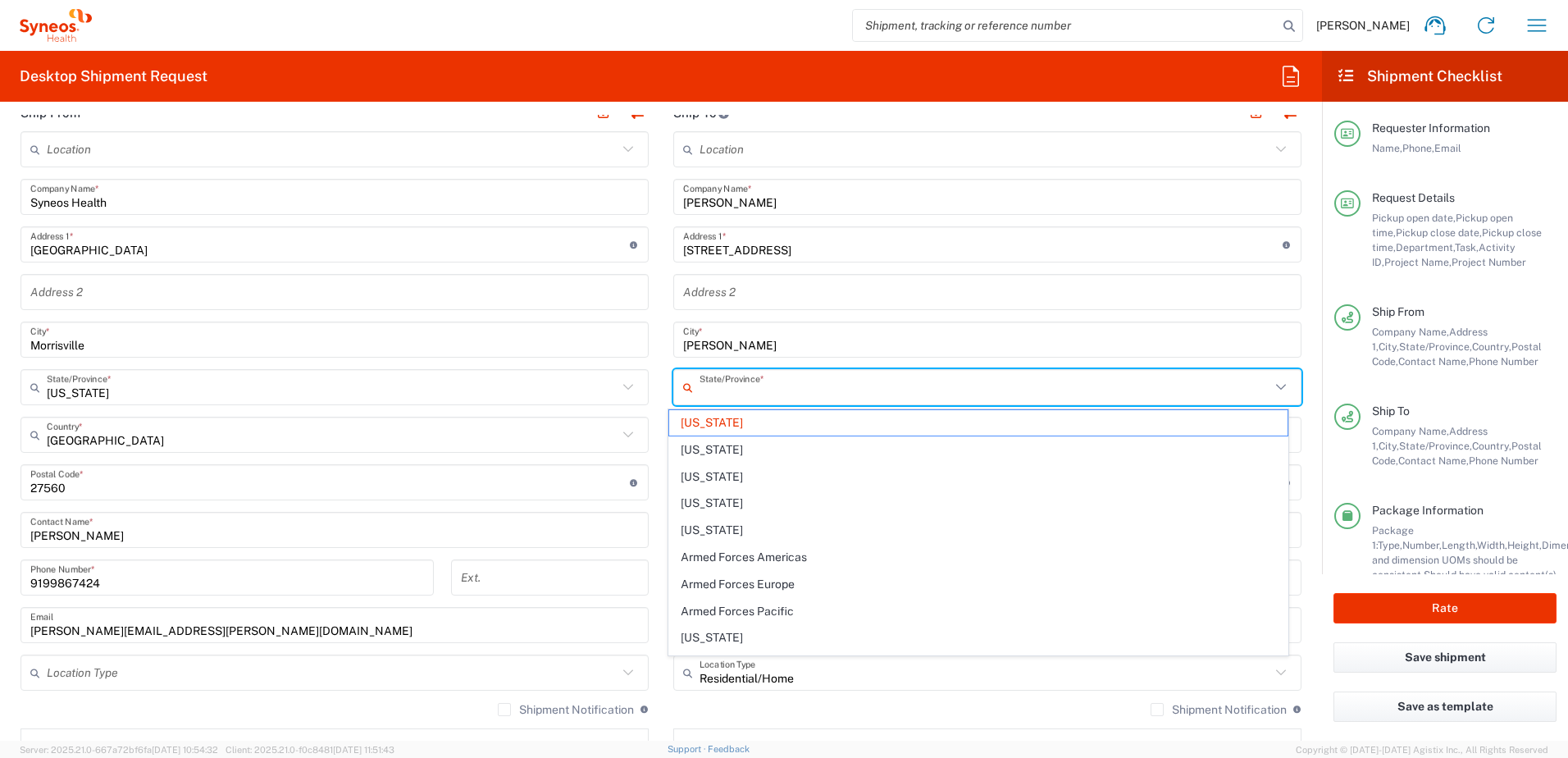
click at [807, 383] on input "text" at bounding box center [985, 388] width 571 height 29
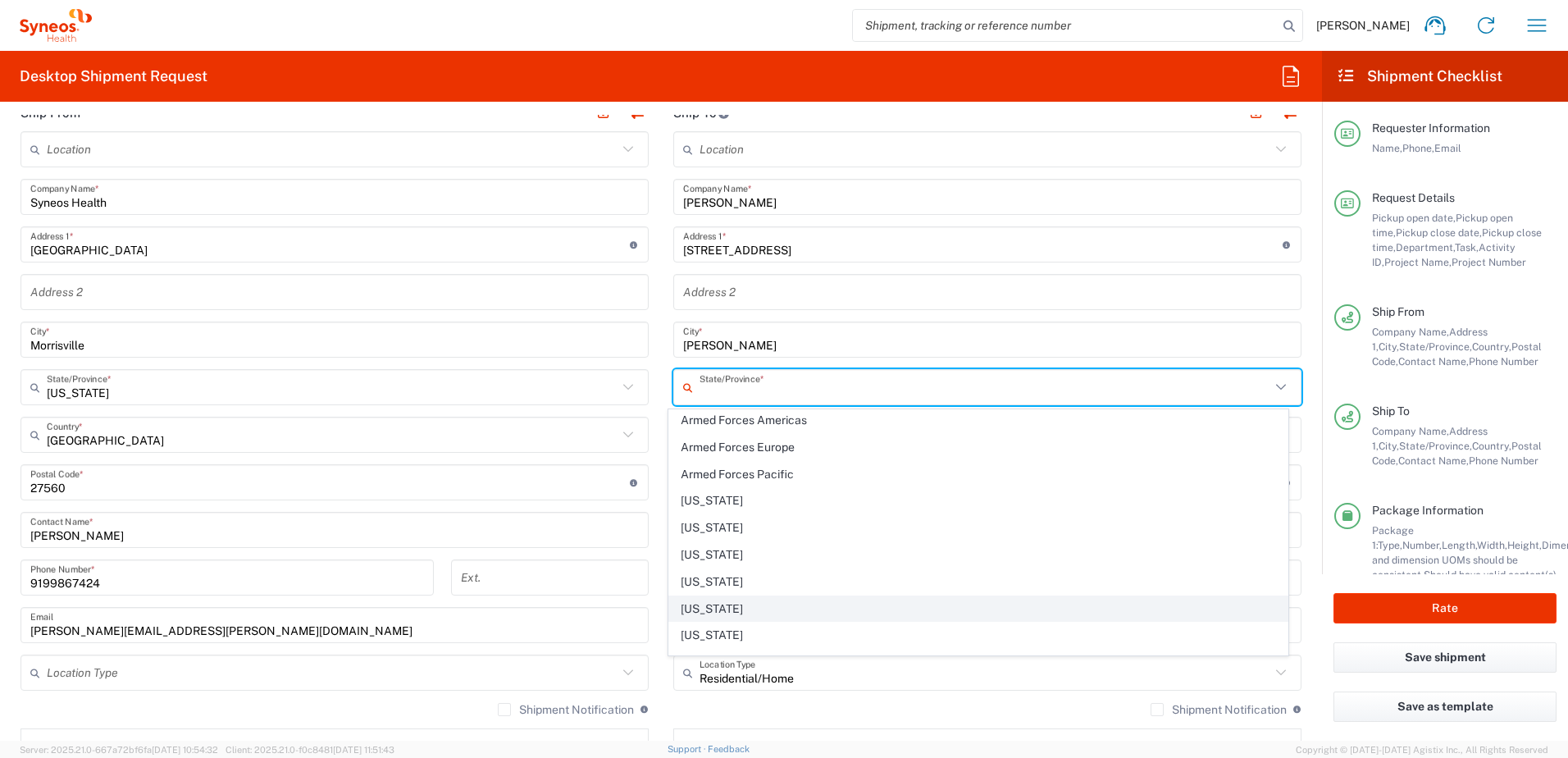
scroll to position [164, 0]
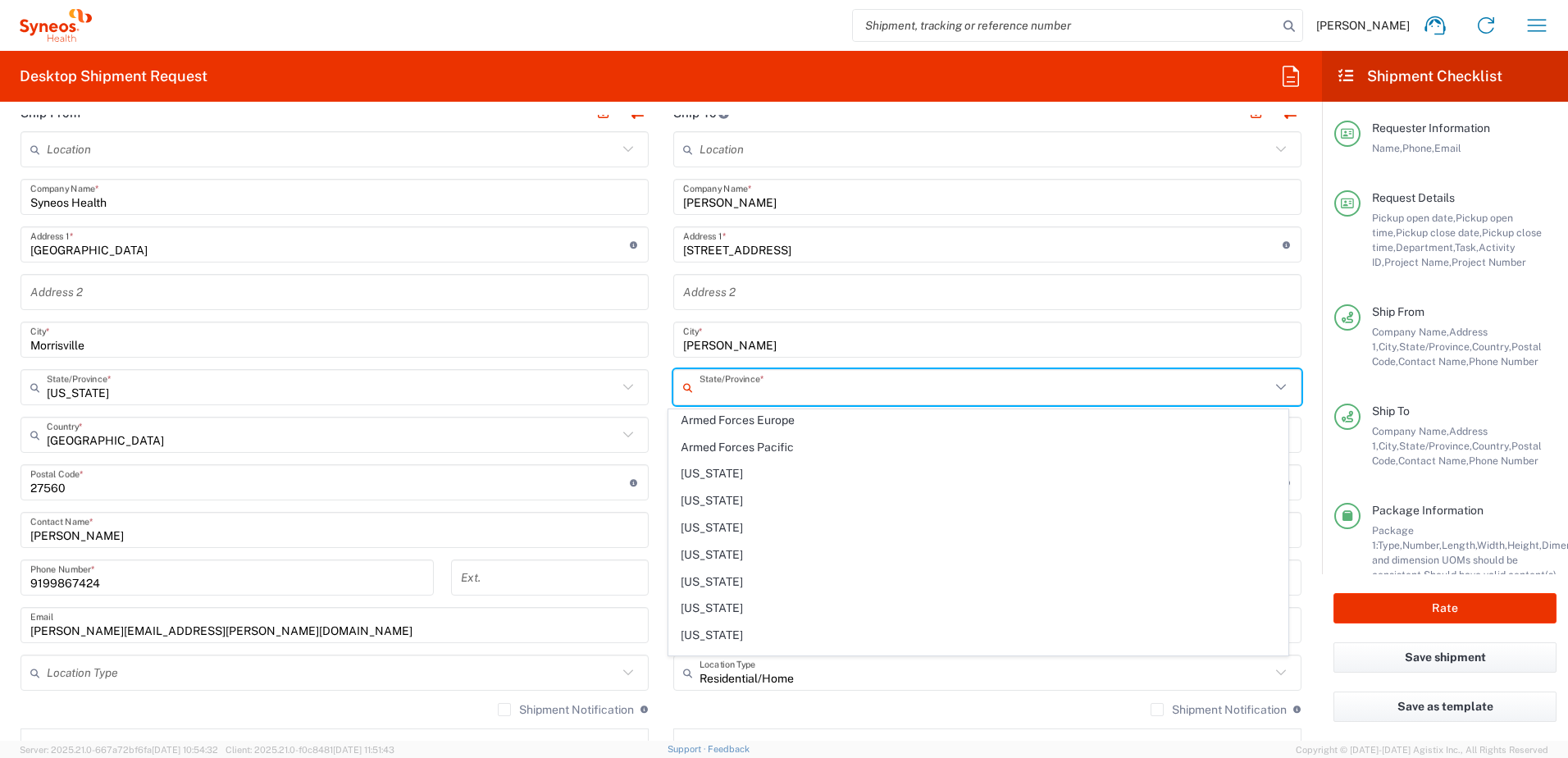
click at [738, 525] on span "Connecticut" at bounding box center [979, 528] width 620 height 26
type input "Connecticut"
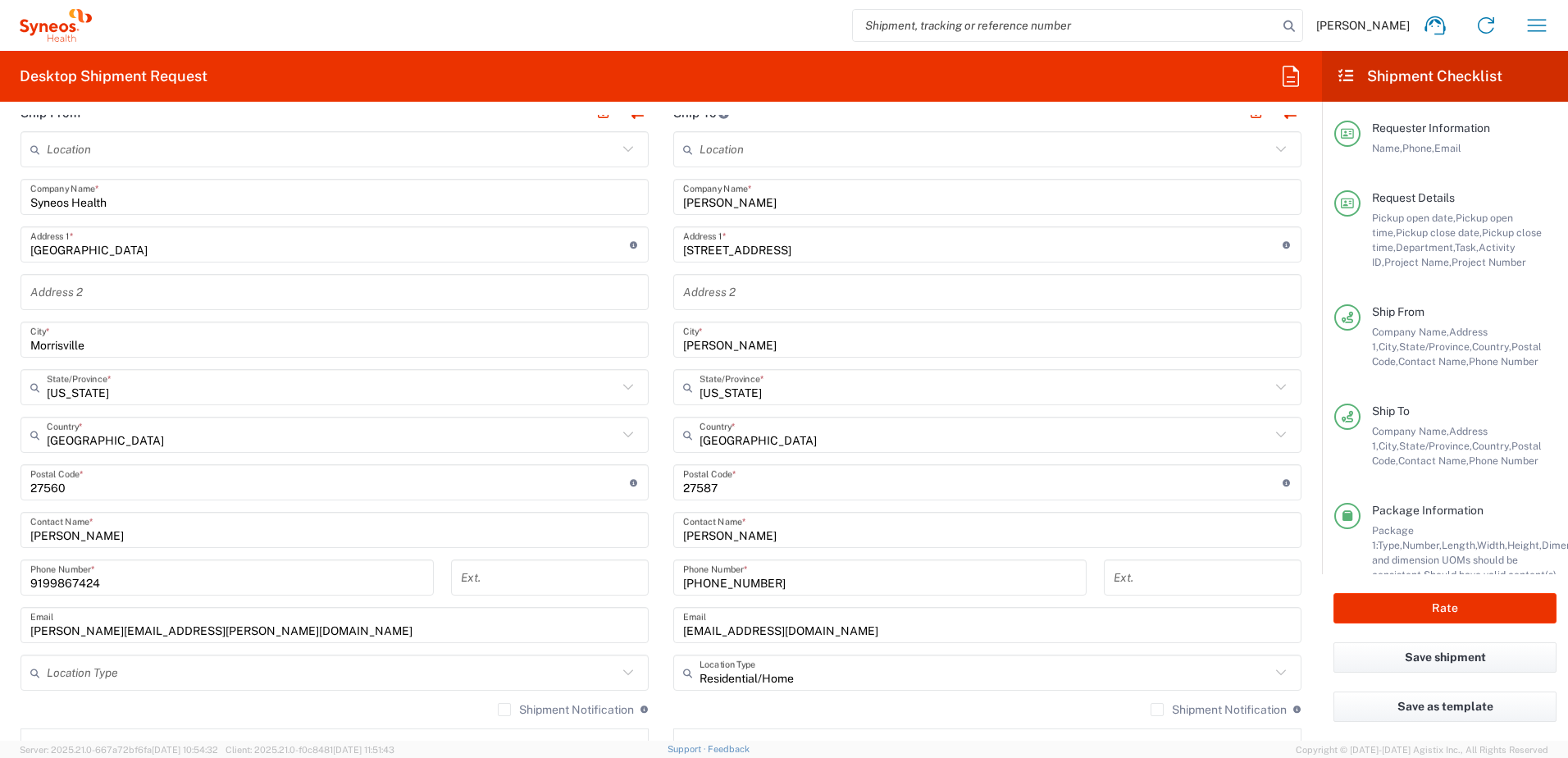
drag, startPoint x: 732, startPoint y: 493, endPoint x: 745, endPoint y: 488, distance: 13.9
click at [732, 493] on input "undefined" at bounding box center [982, 483] width 599 height 29
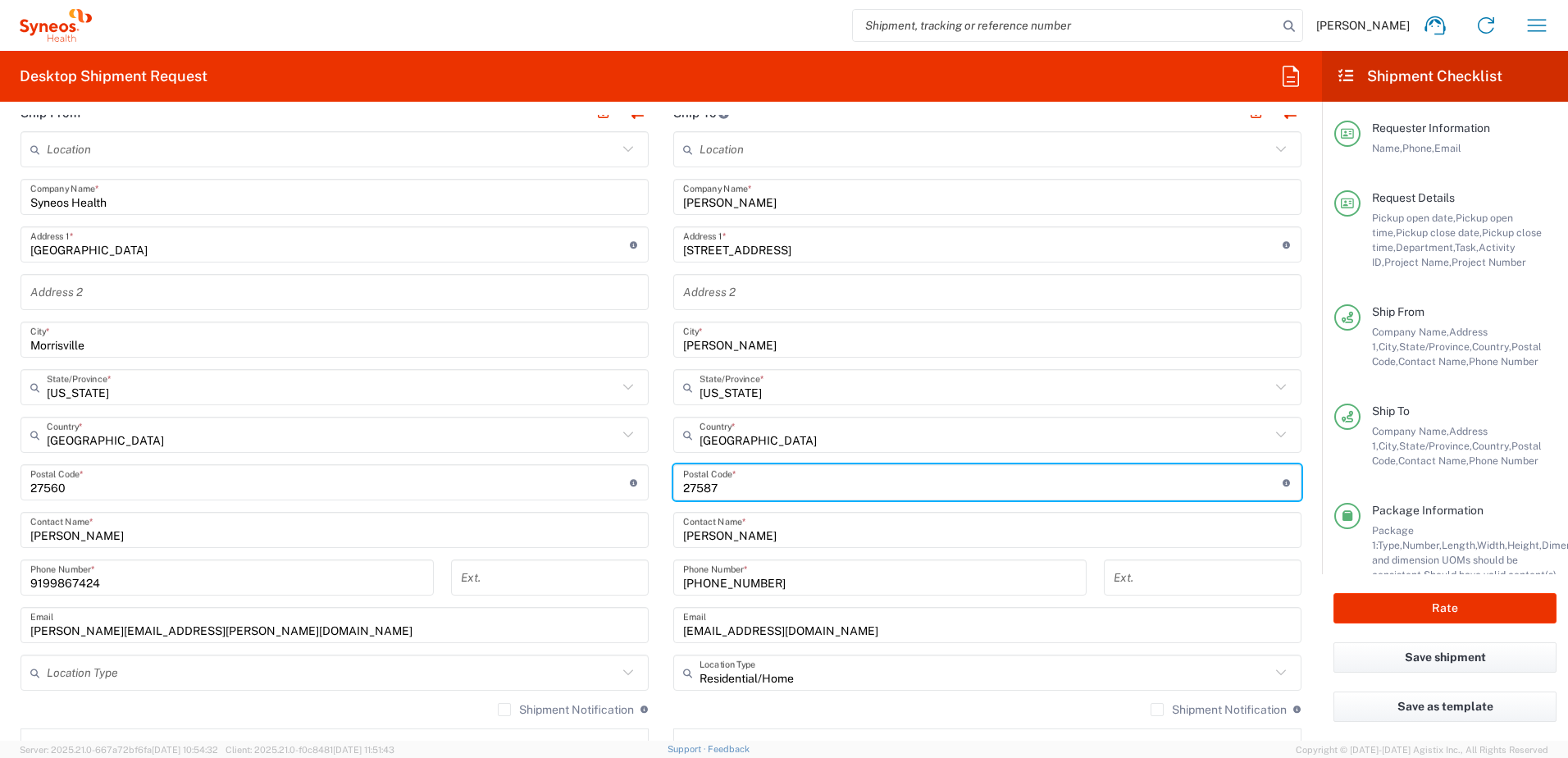
drag, startPoint x: 723, startPoint y: 487, endPoint x: 628, endPoint y: 476, distance: 95.6
click at [628, 476] on div "Ship From Location Addison Whitney LLC-Morrisvile NC US Barcelona-Syneos Health…" at bounding box center [662, 461] width 1306 height 732
paste input "06351"
type input "06351"
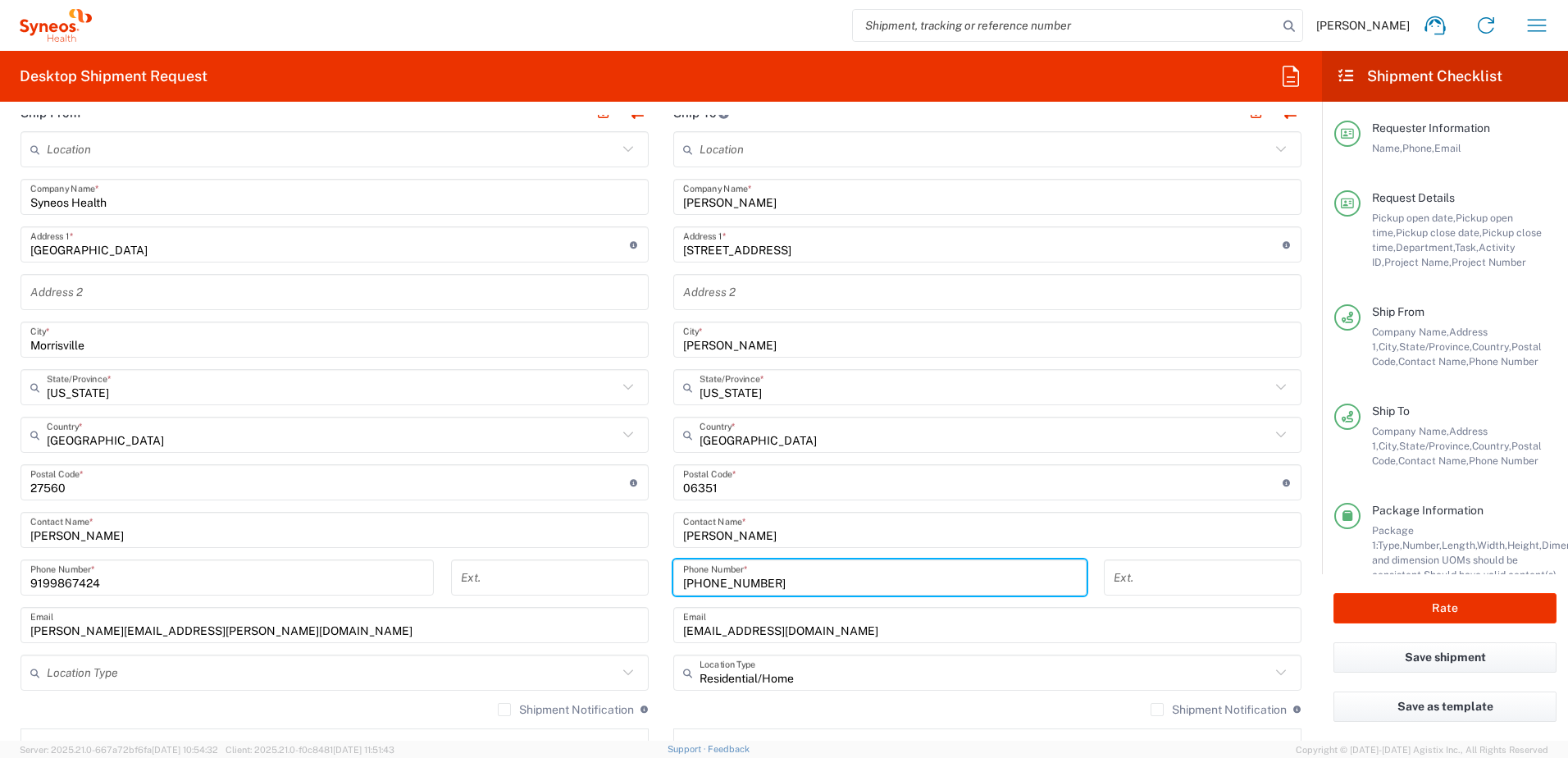
drag, startPoint x: 772, startPoint y: 578, endPoint x: 644, endPoint y: 580, distance: 128.0
click at [646, 580] on div "Ship From Location Addison Whitney LLC-Morrisvile NC US Barcelona-Syneos Health…" at bounding box center [662, 461] width 1306 height 732
paste input "860 861 8242"
click at [723, 586] on input "860 861 8242" at bounding box center [879, 578] width 393 height 29
click at [702, 582] on input "860 8618242" at bounding box center [879, 578] width 393 height 29
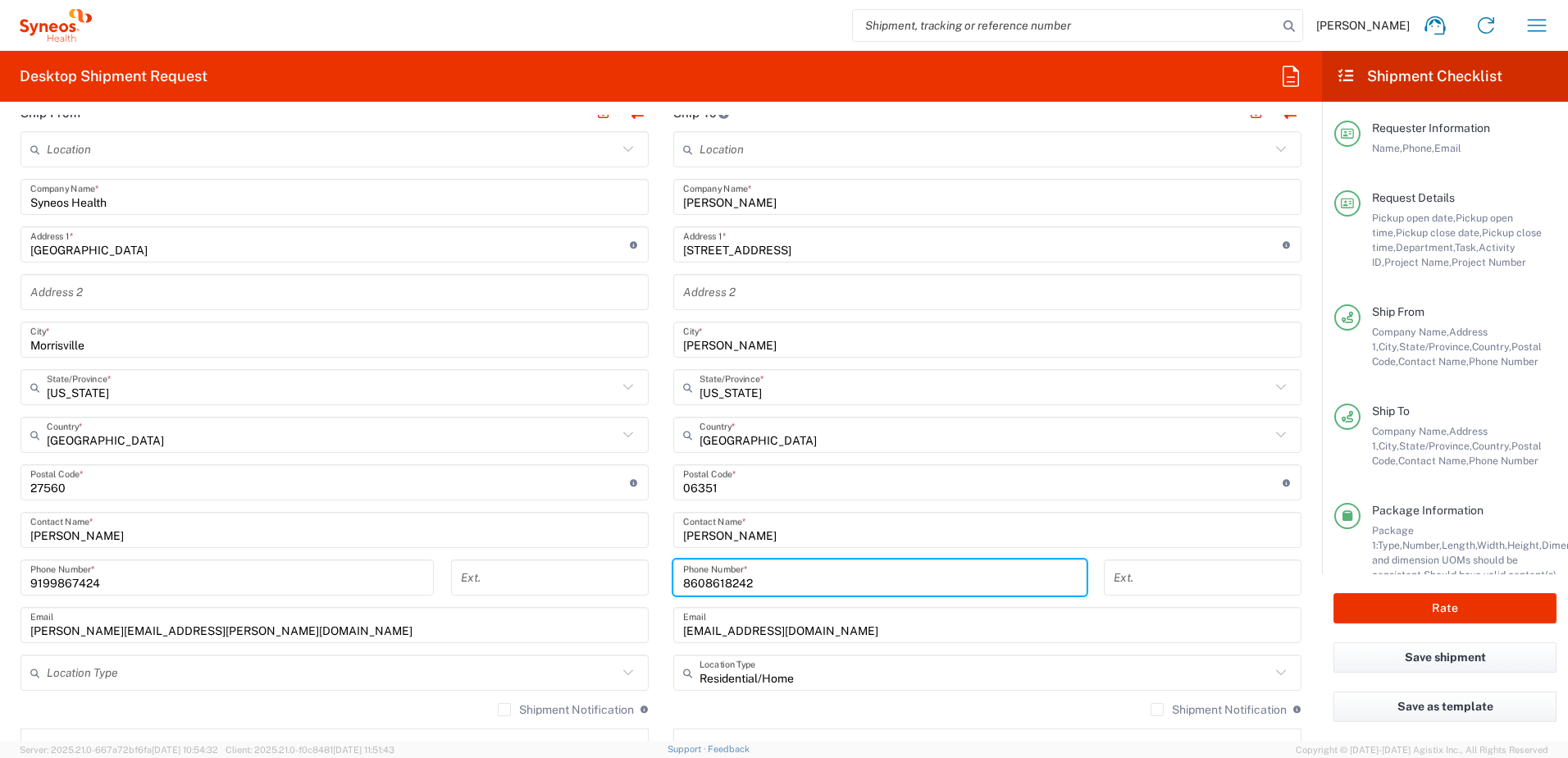
type input "8608618242"
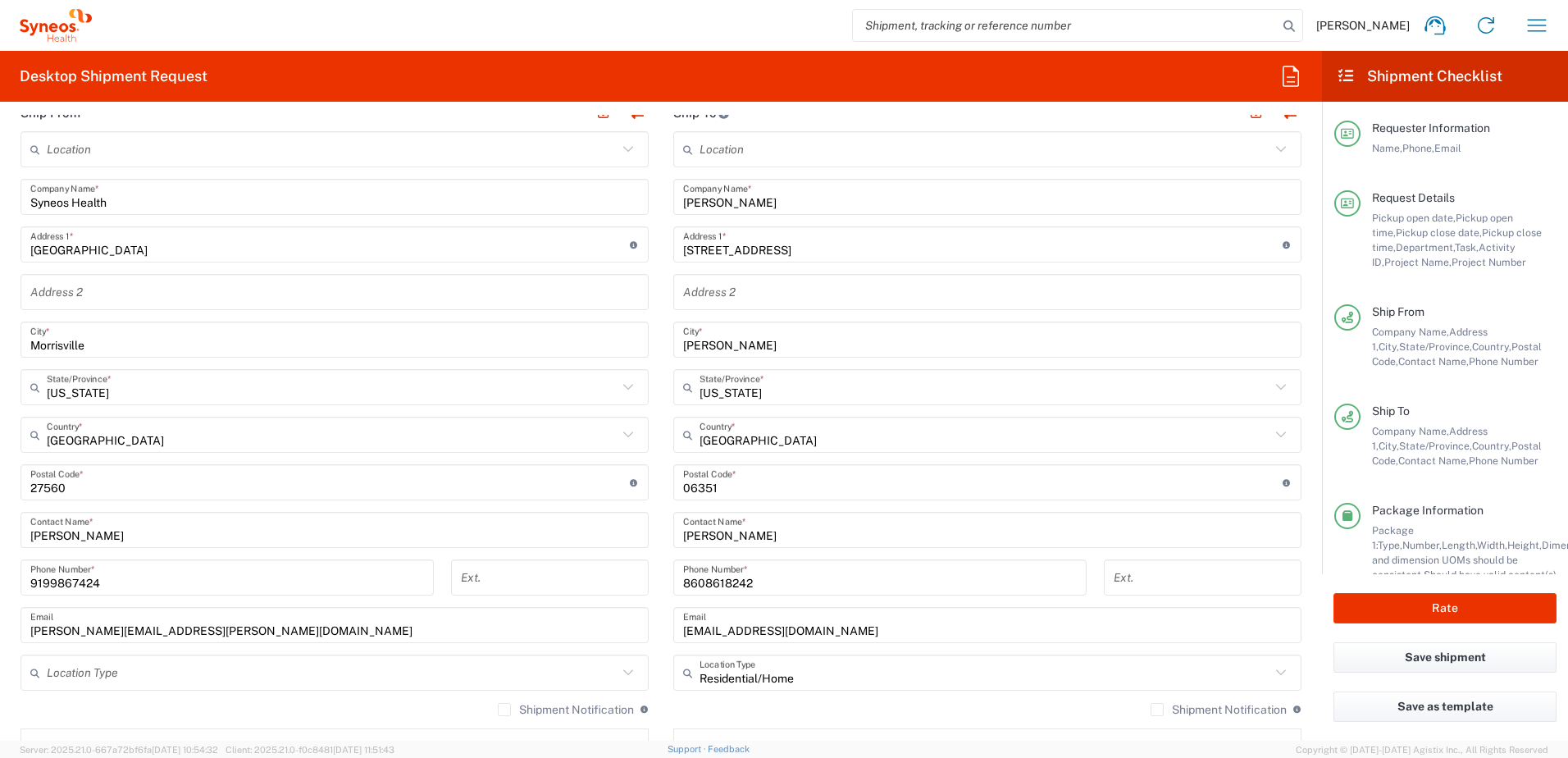
click at [813, 641] on div "philjstc@gmail.com Email" at bounding box center [988, 625] width 628 height 36
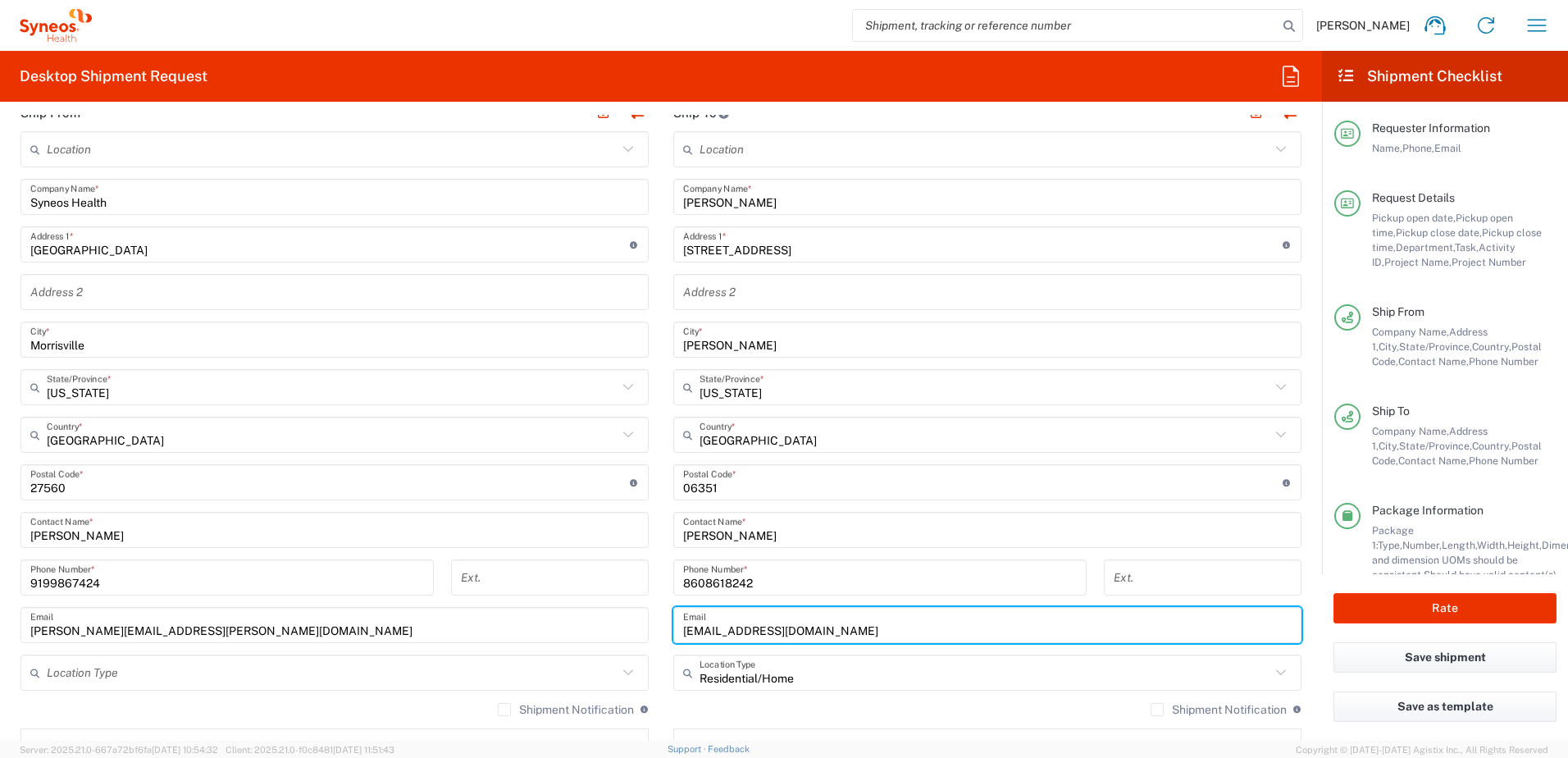
drag, startPoint x: 817, startPoint y: 632, endPoint x: 664, endPoint y: 629, distance: 153.0
click at [664, 629] on main "Location Addison Whitney LLC-Morrisvile NC US Barcelona-Syneos Health BioSector…" at bounding box center [988, 475] width 653 height 689
paste input "mr.mike.gordon"
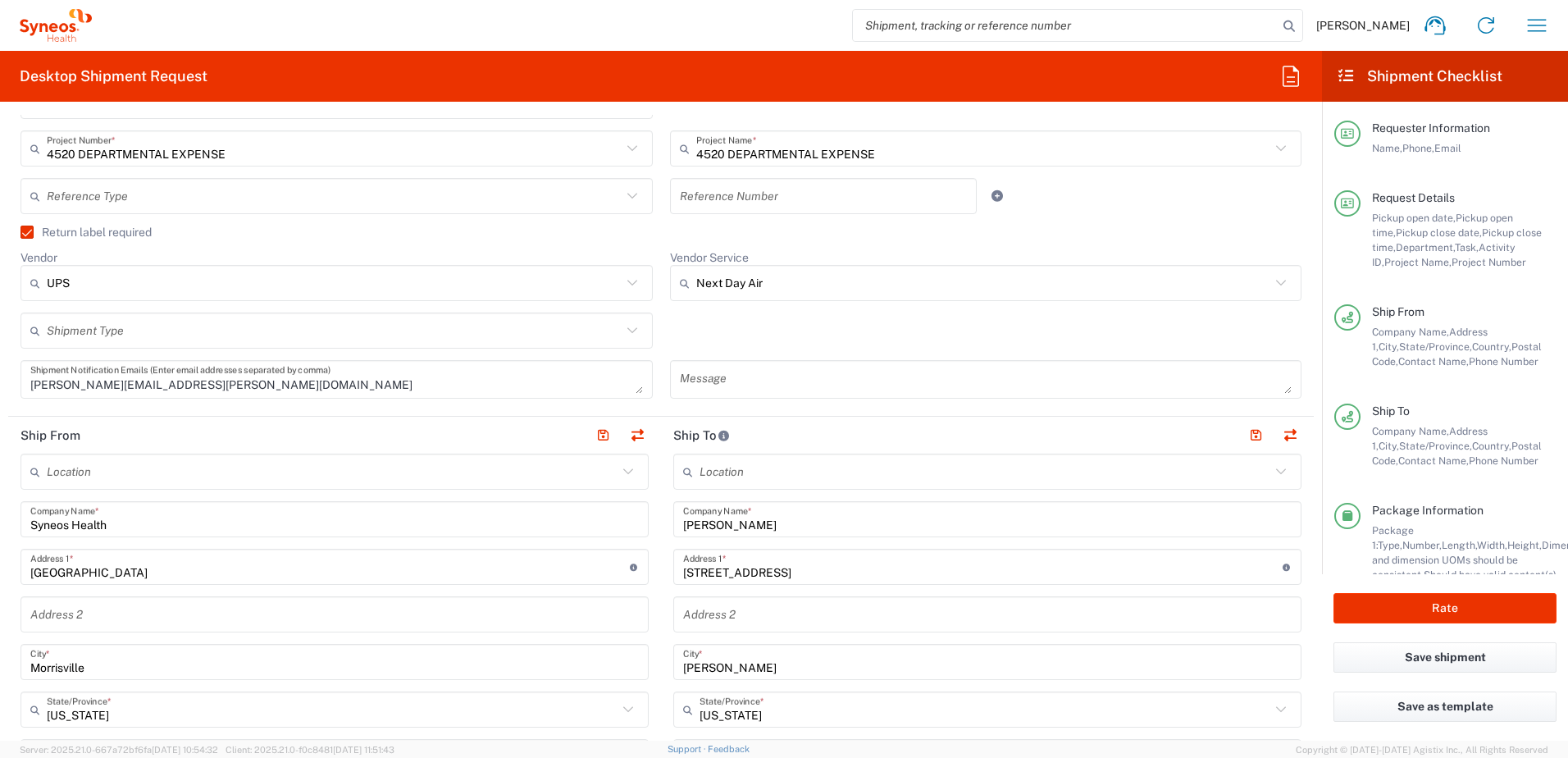
scroll to position [493, 0]
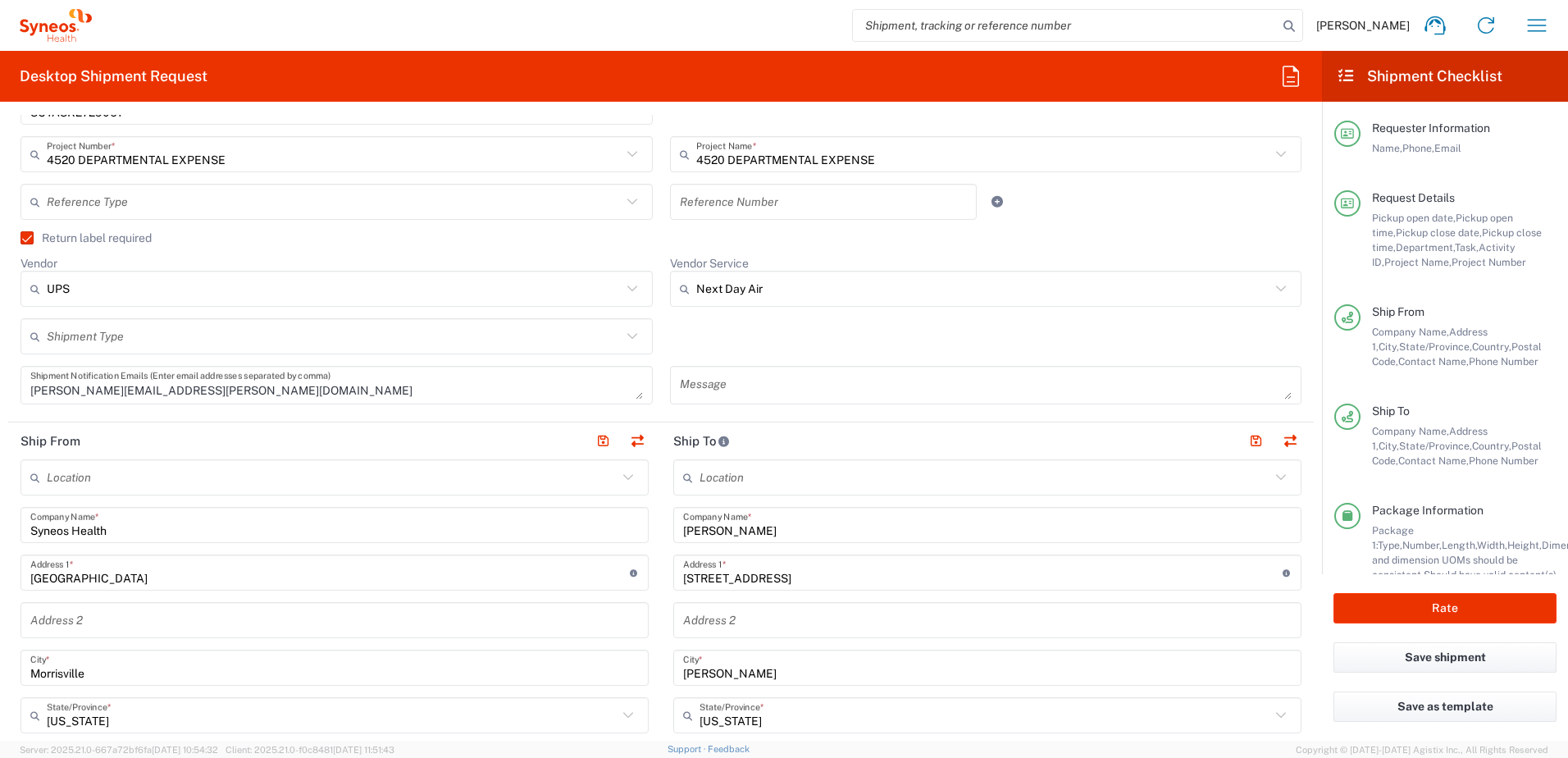
type input "mr.mike.gordon@gmail.com"
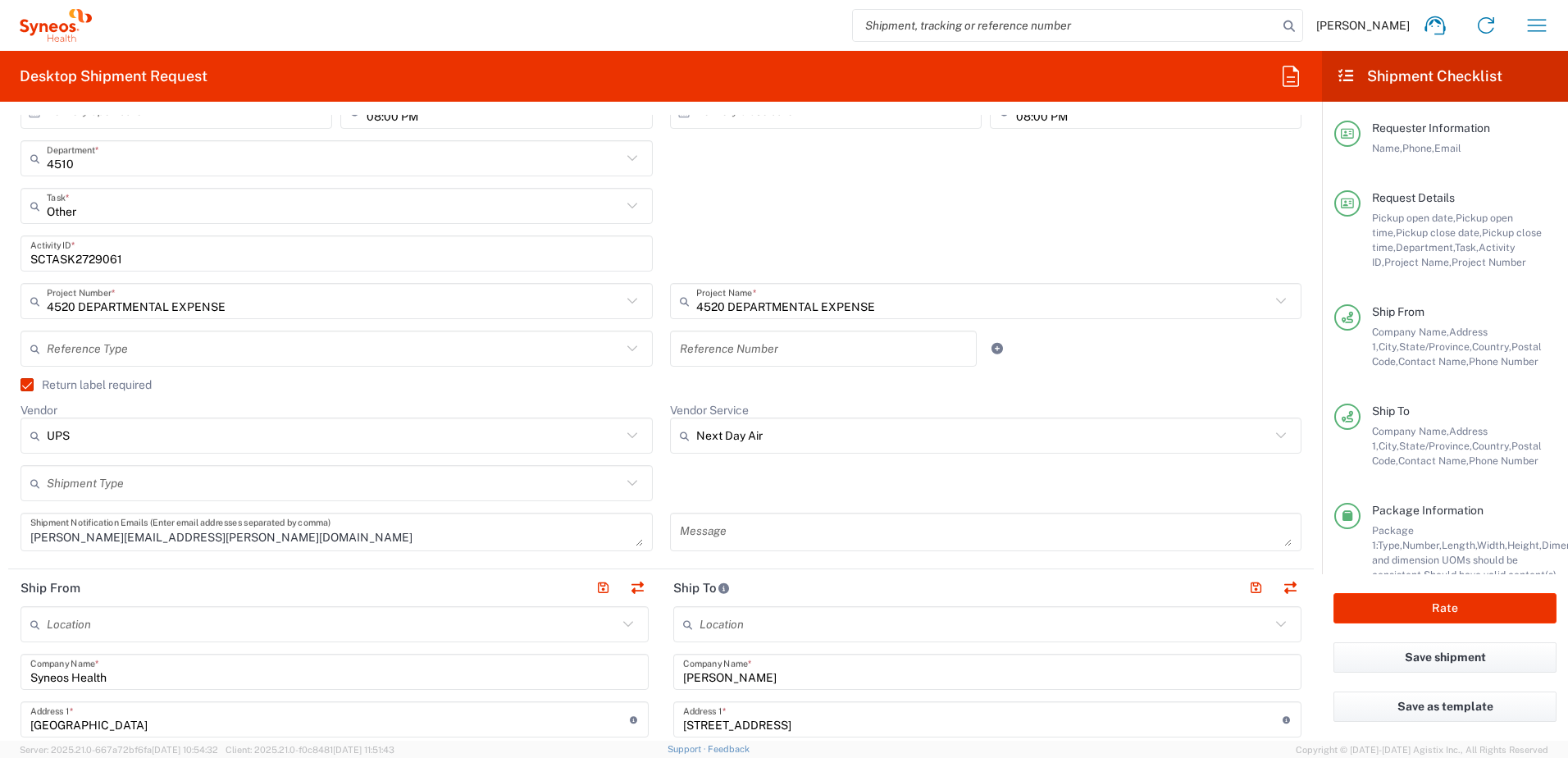
scroll to position [328, 0]
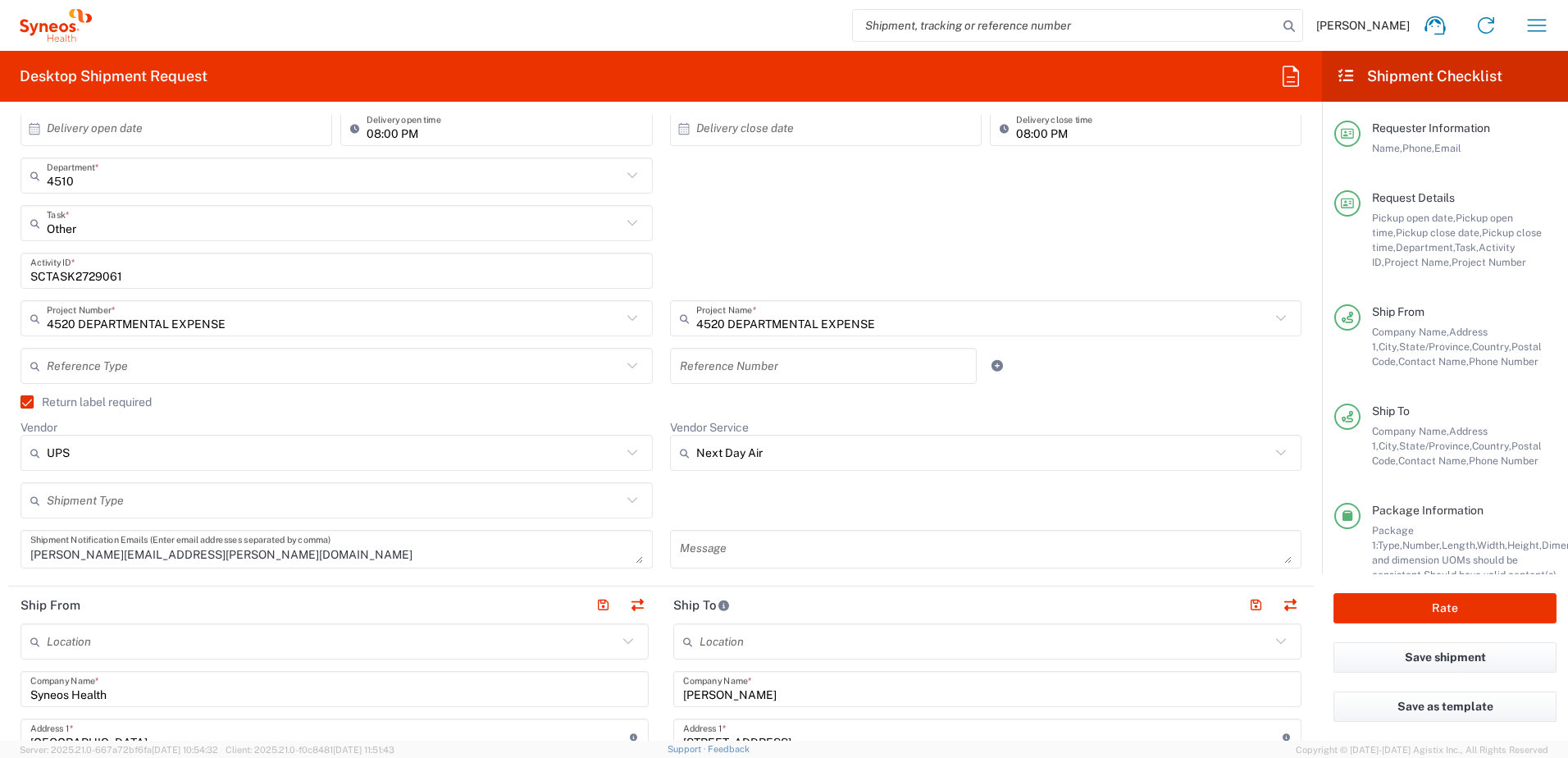
click at [94, 275] on input "SCTASK2729061" at bounding box center [337, 271] width 613 height 29
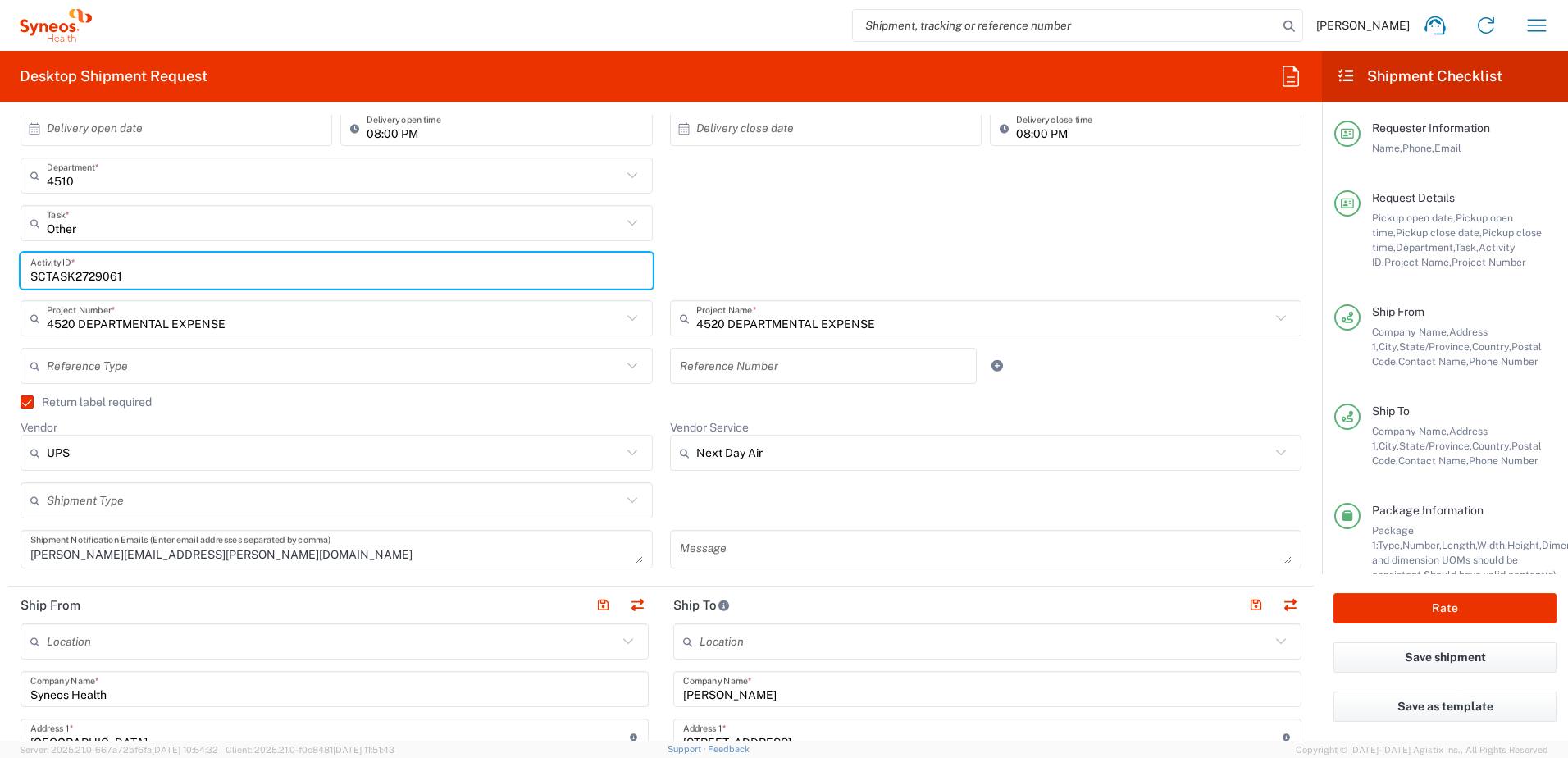
click at [94, 275] on input "SCTASK2729061" at bounding box center [337, 271] width 613 height 29
paste input "34874"
type input "SCTASK2734874"
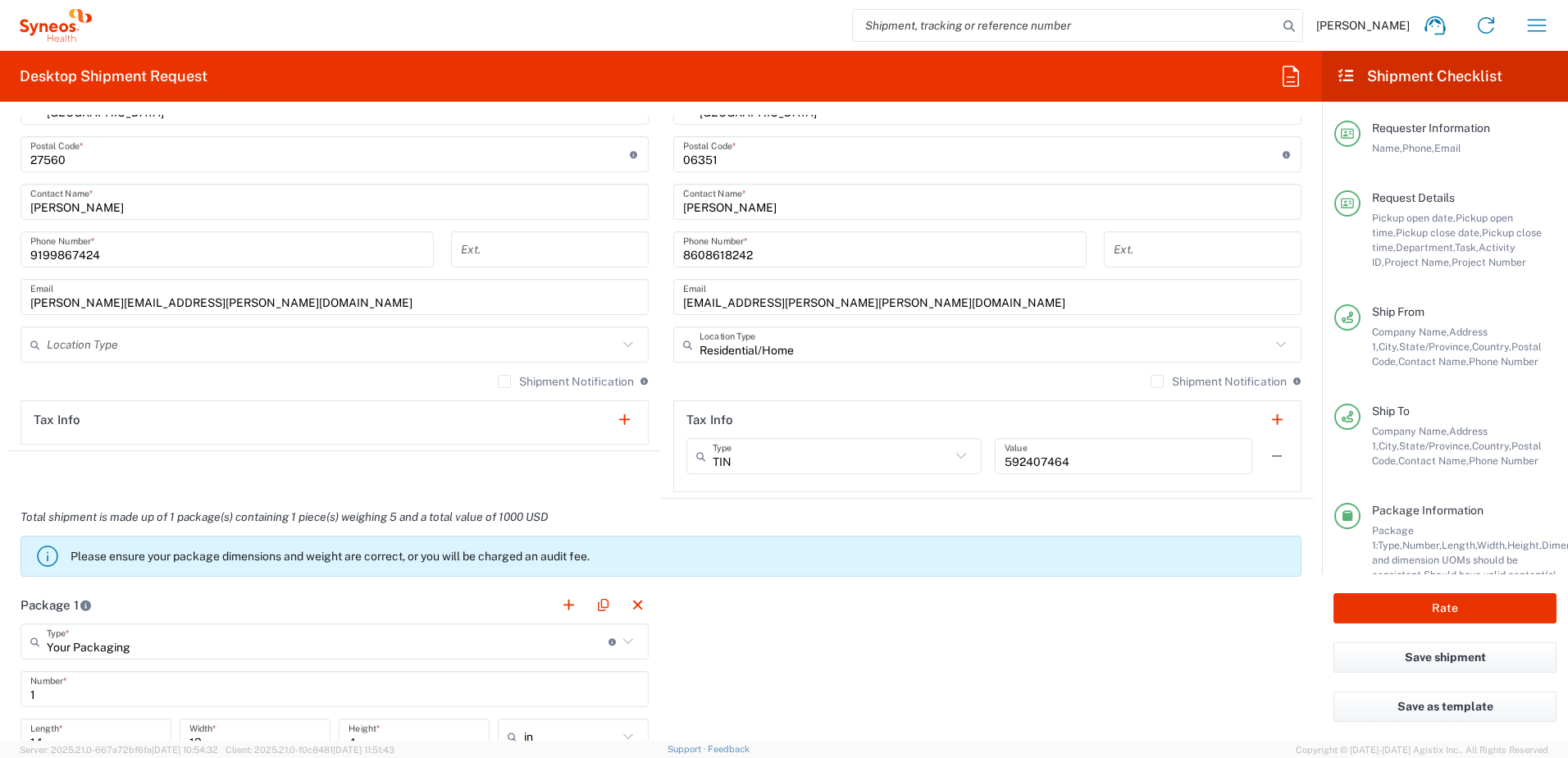
scroll to position [1559, 0]
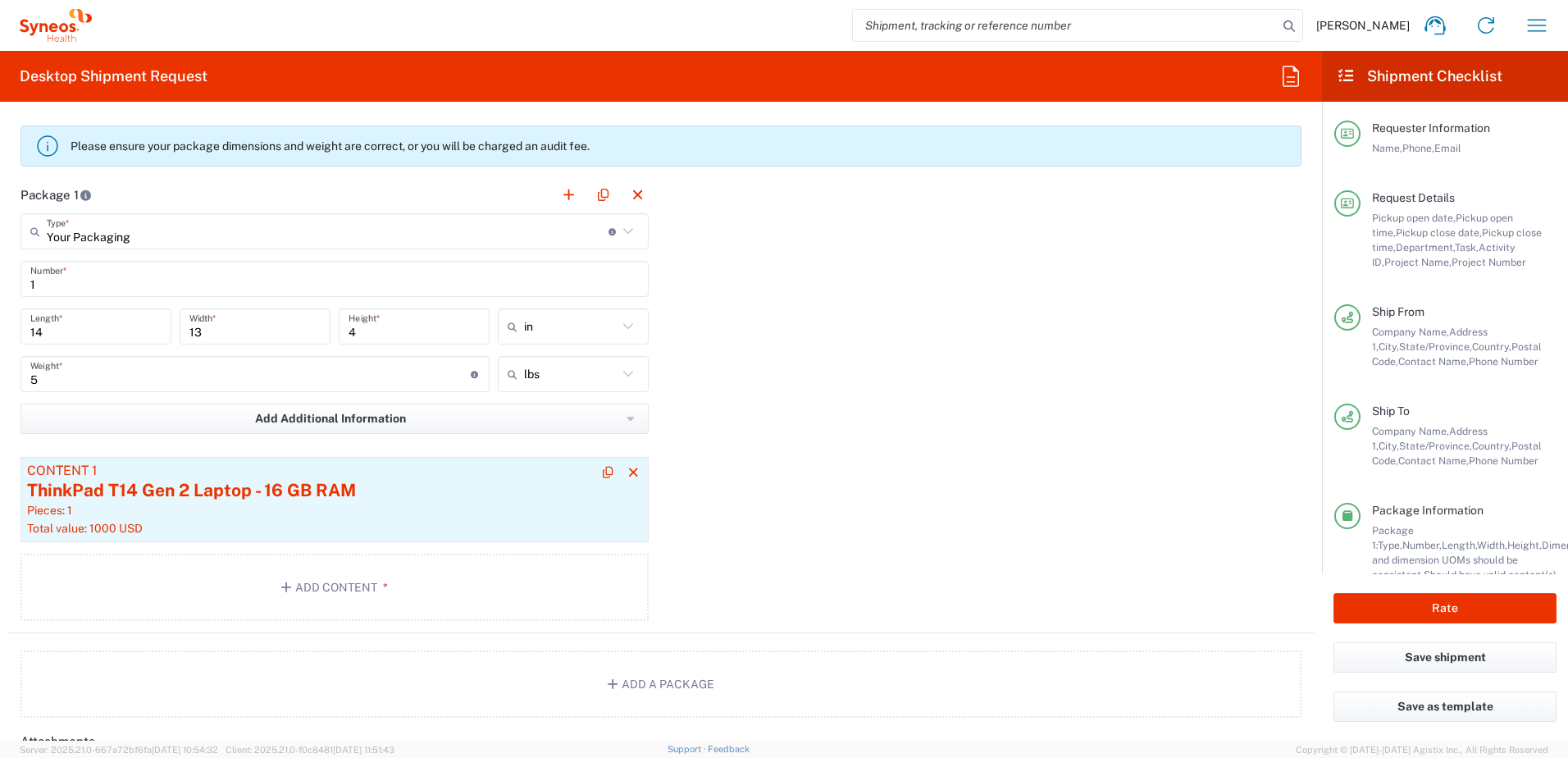
click at [285, 514] on div "Pieces: 1" at bounding box center [335, 510] width 615 height 15
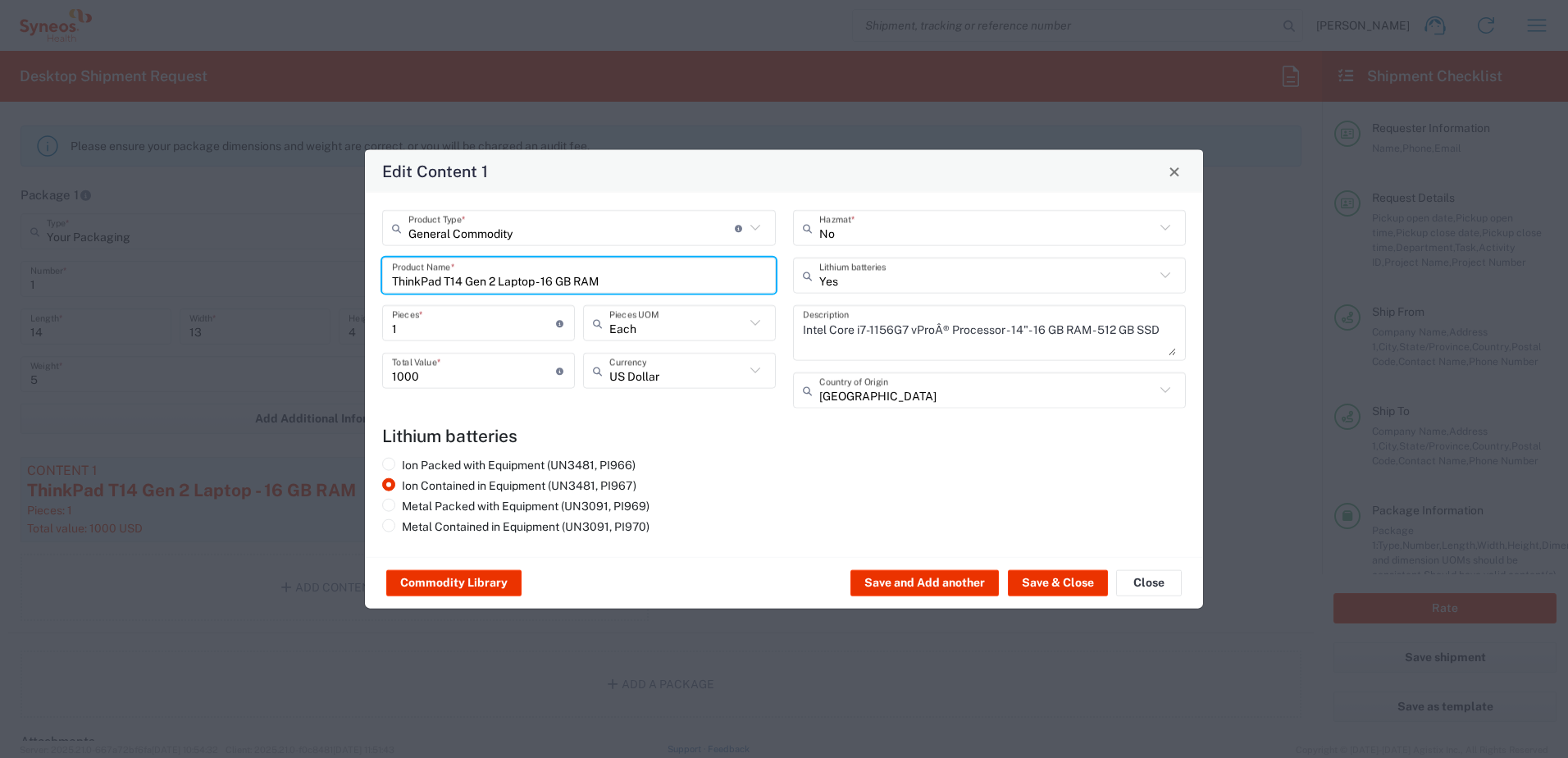
drag, startPoint x: 613, startPoint y: 268, endPoint x: 361, endPoint y: 256, distance: 252.3
click at [361, 256] on div "Edit Content 1 General Commodity Product Type * Document: Paper document genera…" at bounding box center [784, 379] width 1568 height 758
click at [400, 280] on input "520" at bounding box center [579, 276] width 374 height 29
click at [456, 284] on input "5420" at bounding box center [572, 276] width 360 height 29
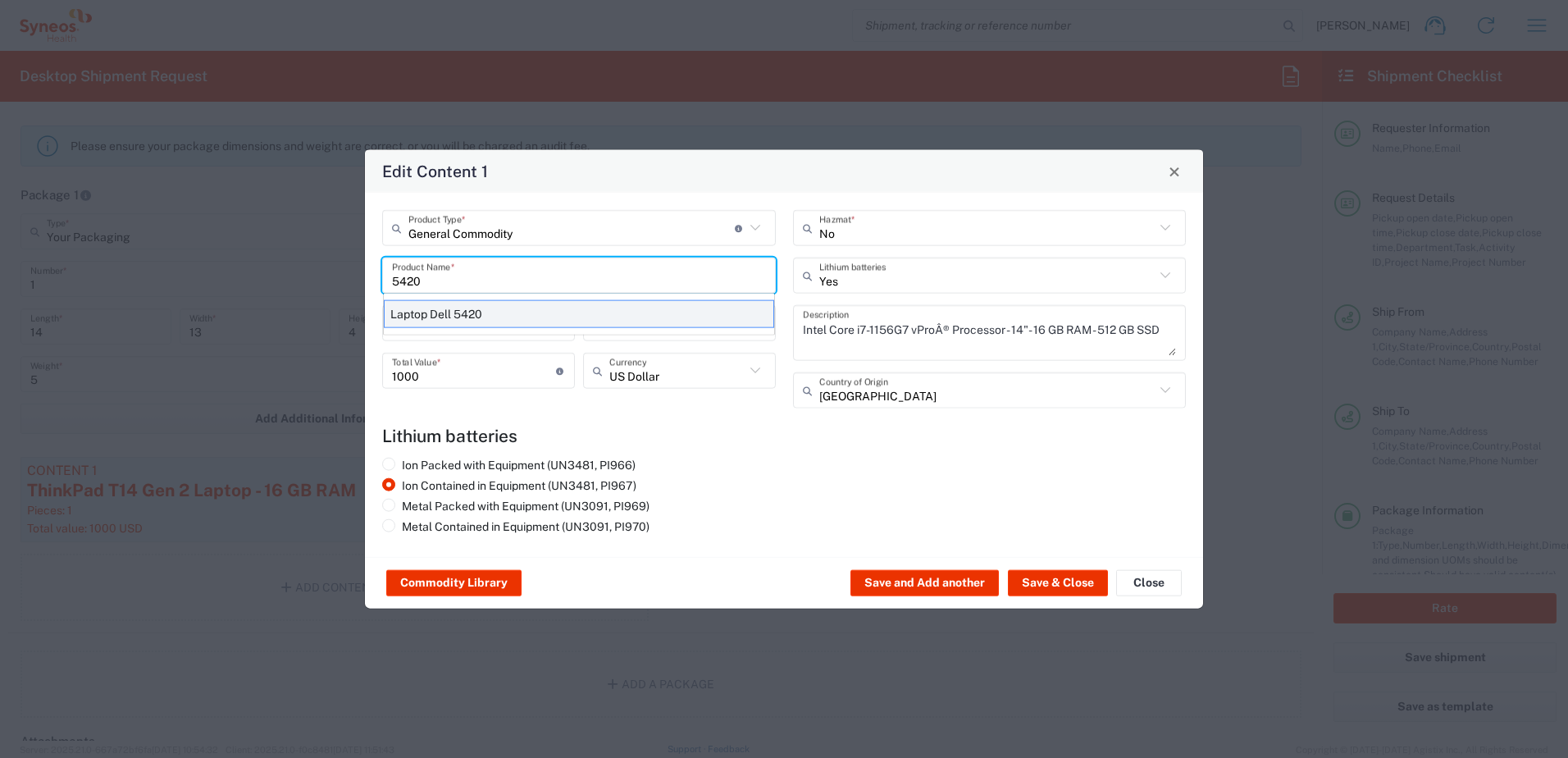
click at [457, 316] on div "Laptop Dell 5420" at bounding box center [579, 314] width 390 height 28
type input "Laptop Dell 5420"
type textarea "Laptop Latitude Dell 5420"
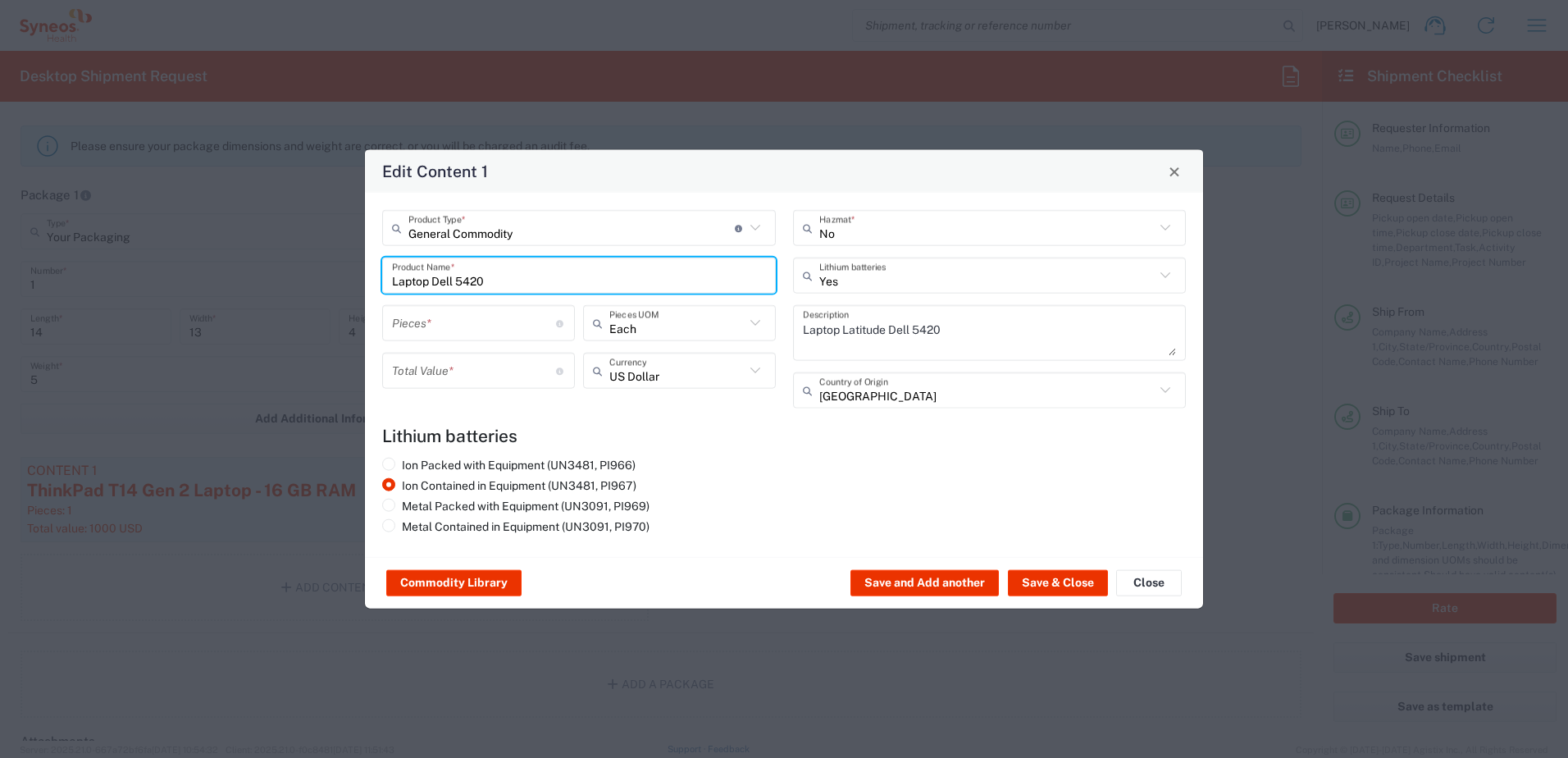
click at [462, 333] on input "number" at bounding box center [474, 323] width 164 height 29
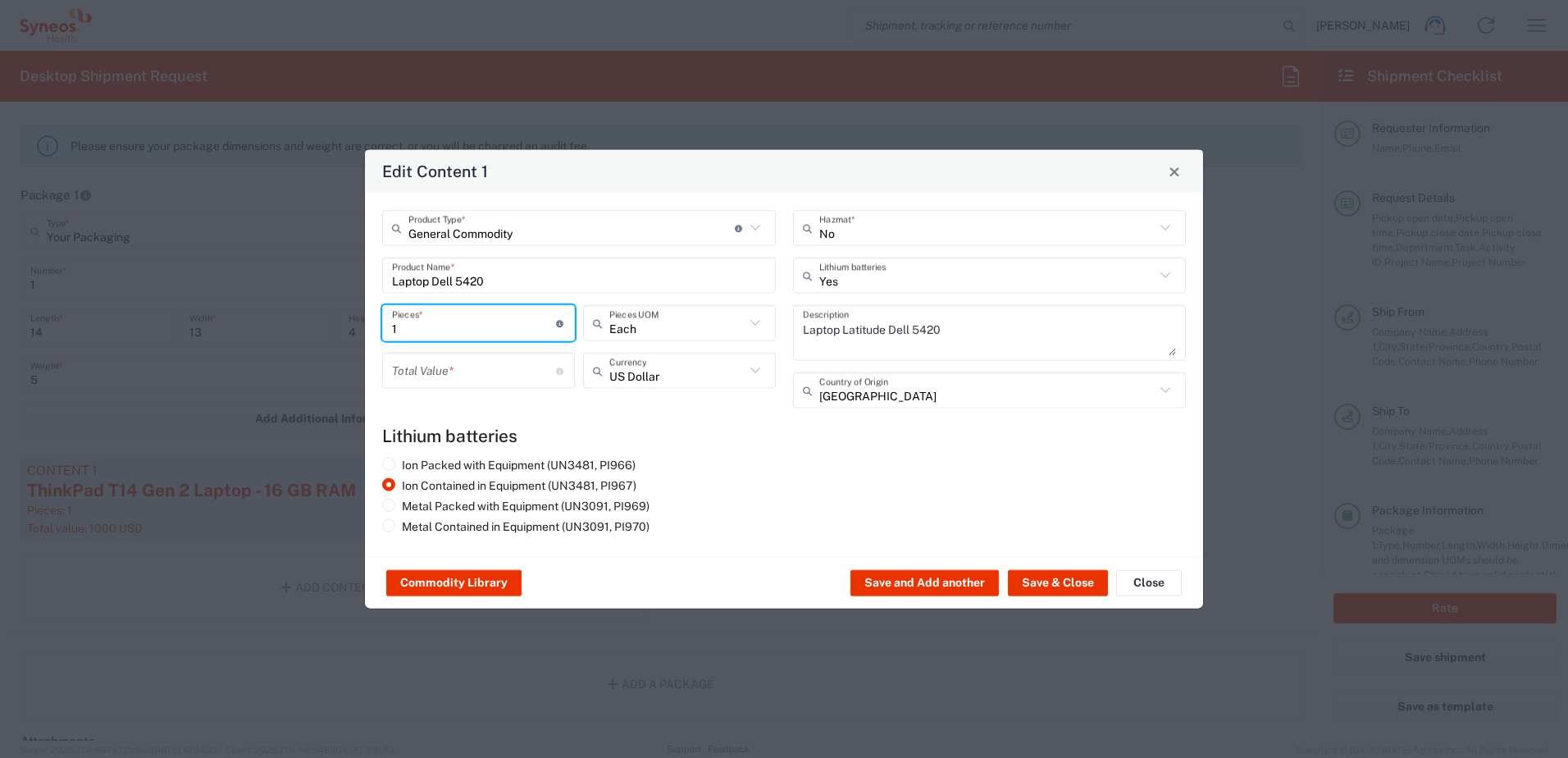
type input "1"
click at [455, 357] on input "number" at bounding box center [474, 370] width 164 height 29
type input "1000"
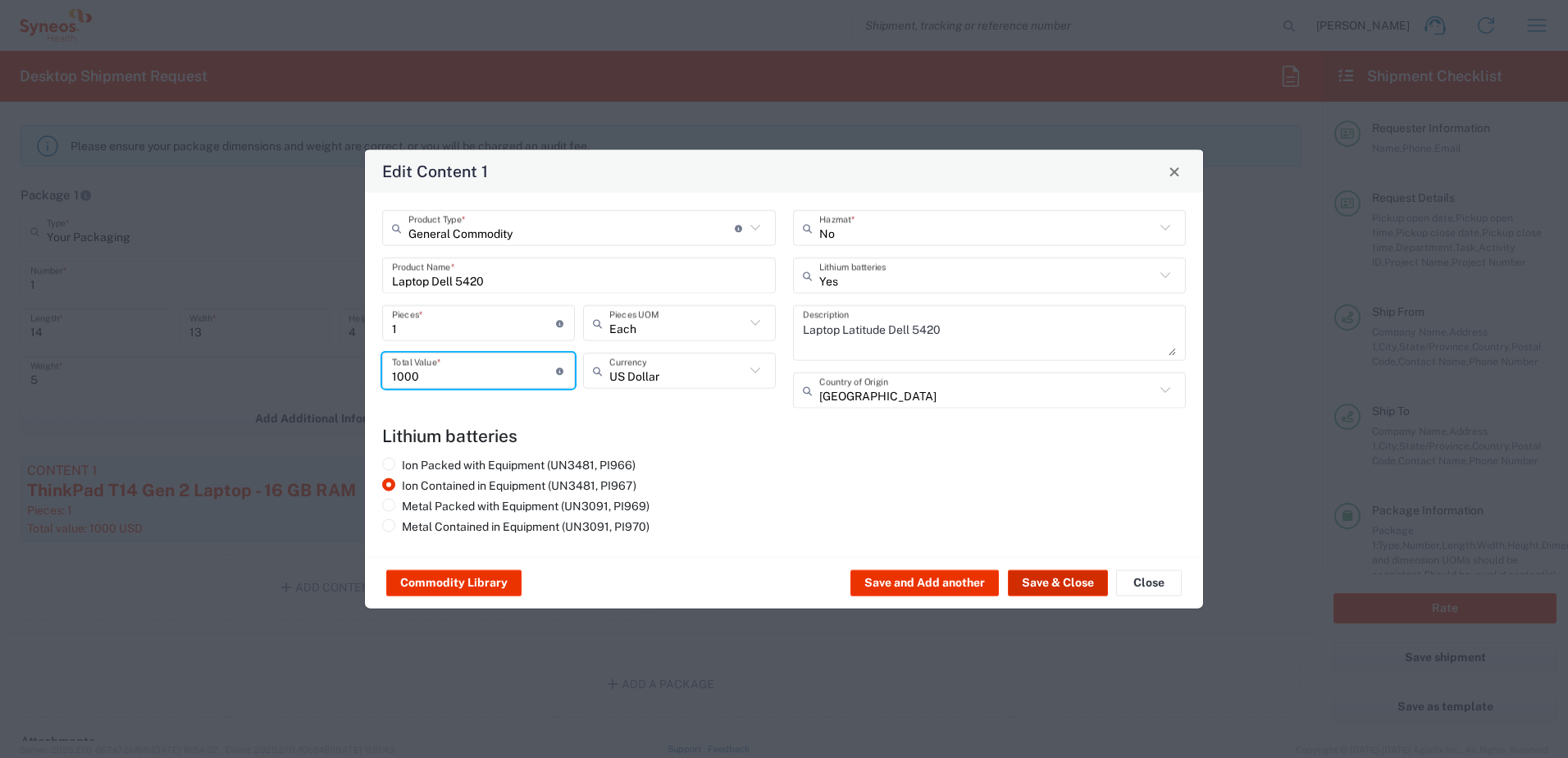
click at [1050, 586] on button "Save & Close" at bounding box center [1058, 583] width 100 height 26
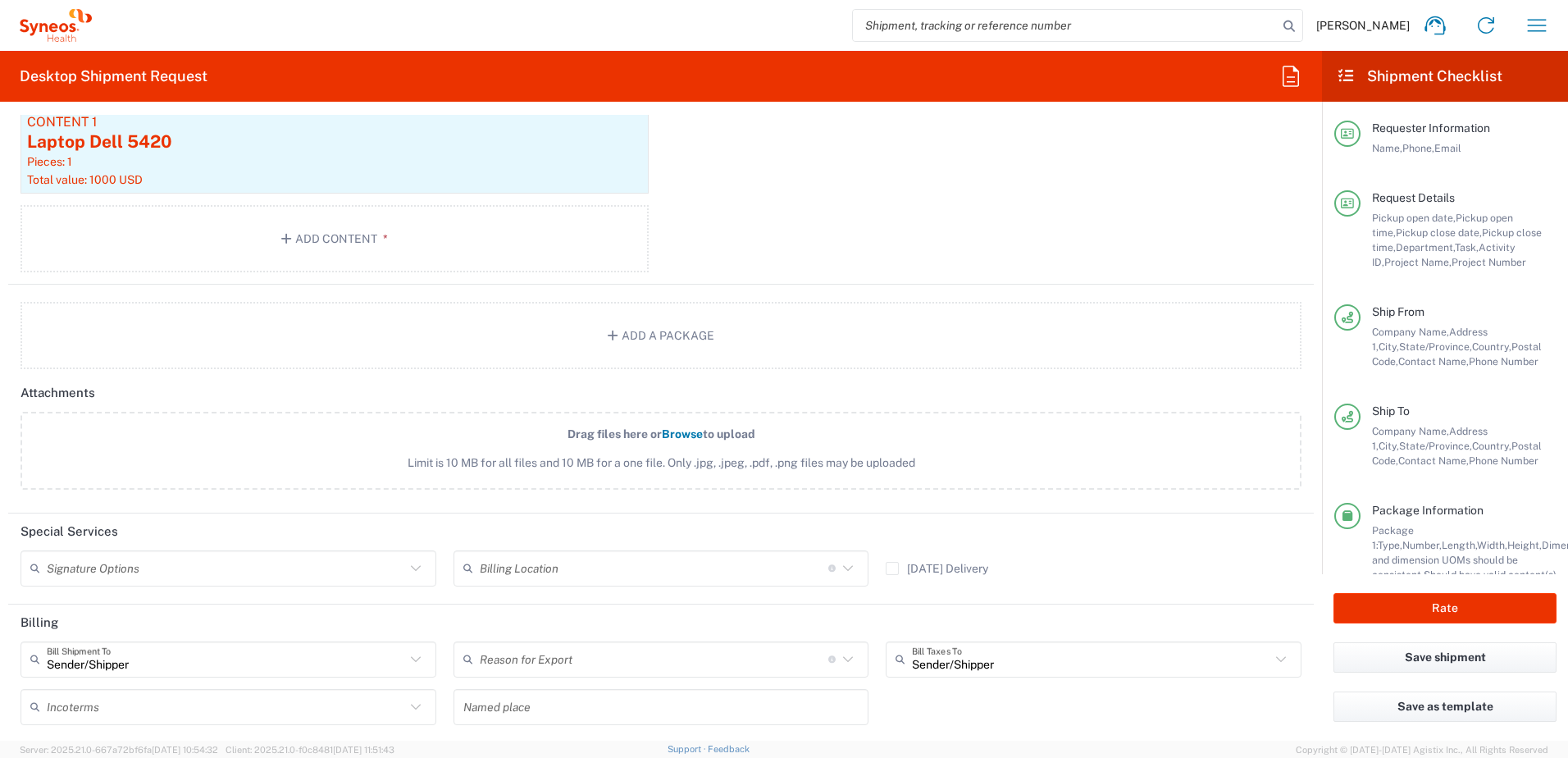
scroll to position [2015, 0]
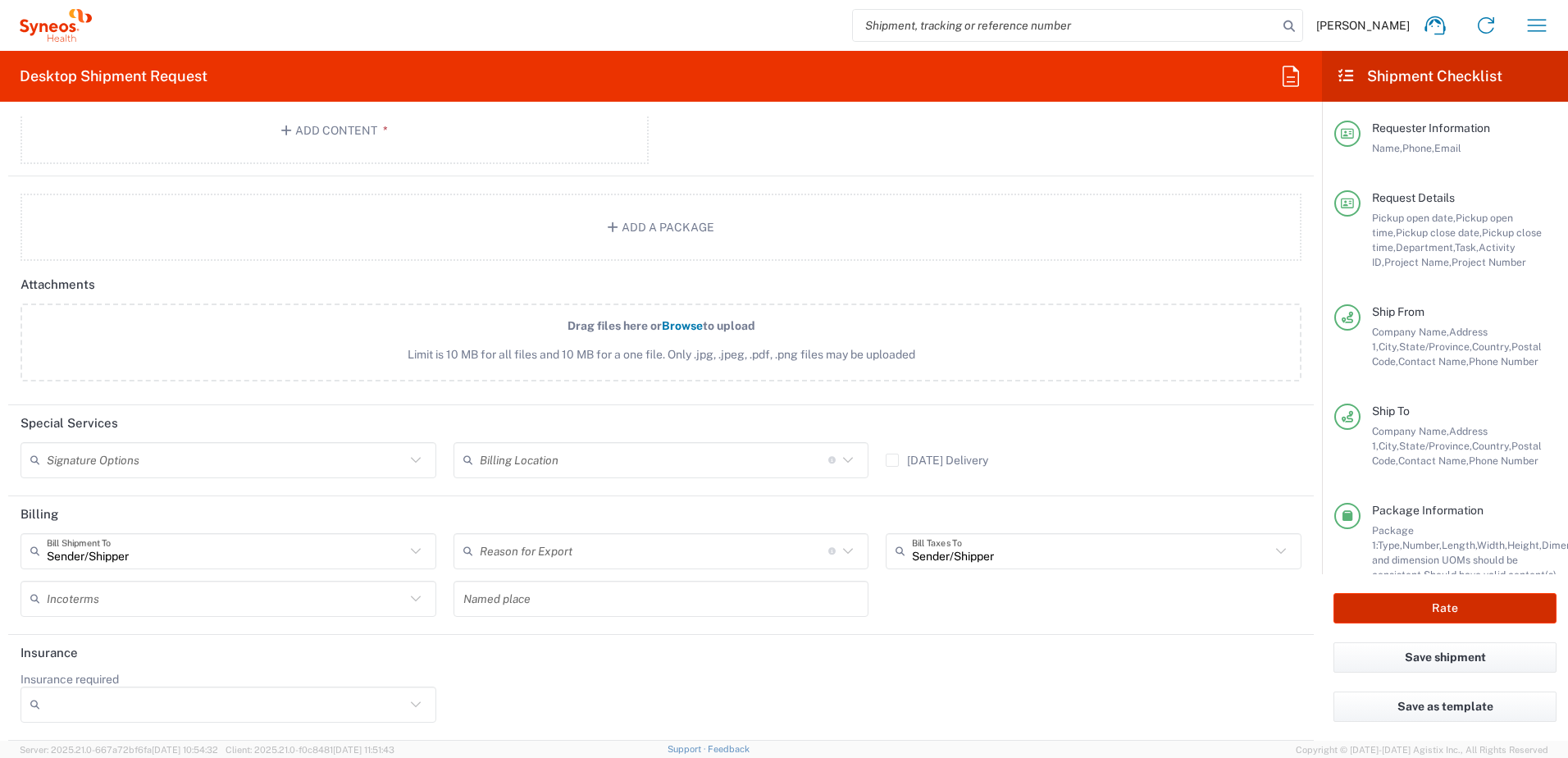
click at [1379, 605] on button "Rate" at bounding box center [1445, 609] width 223 height 31
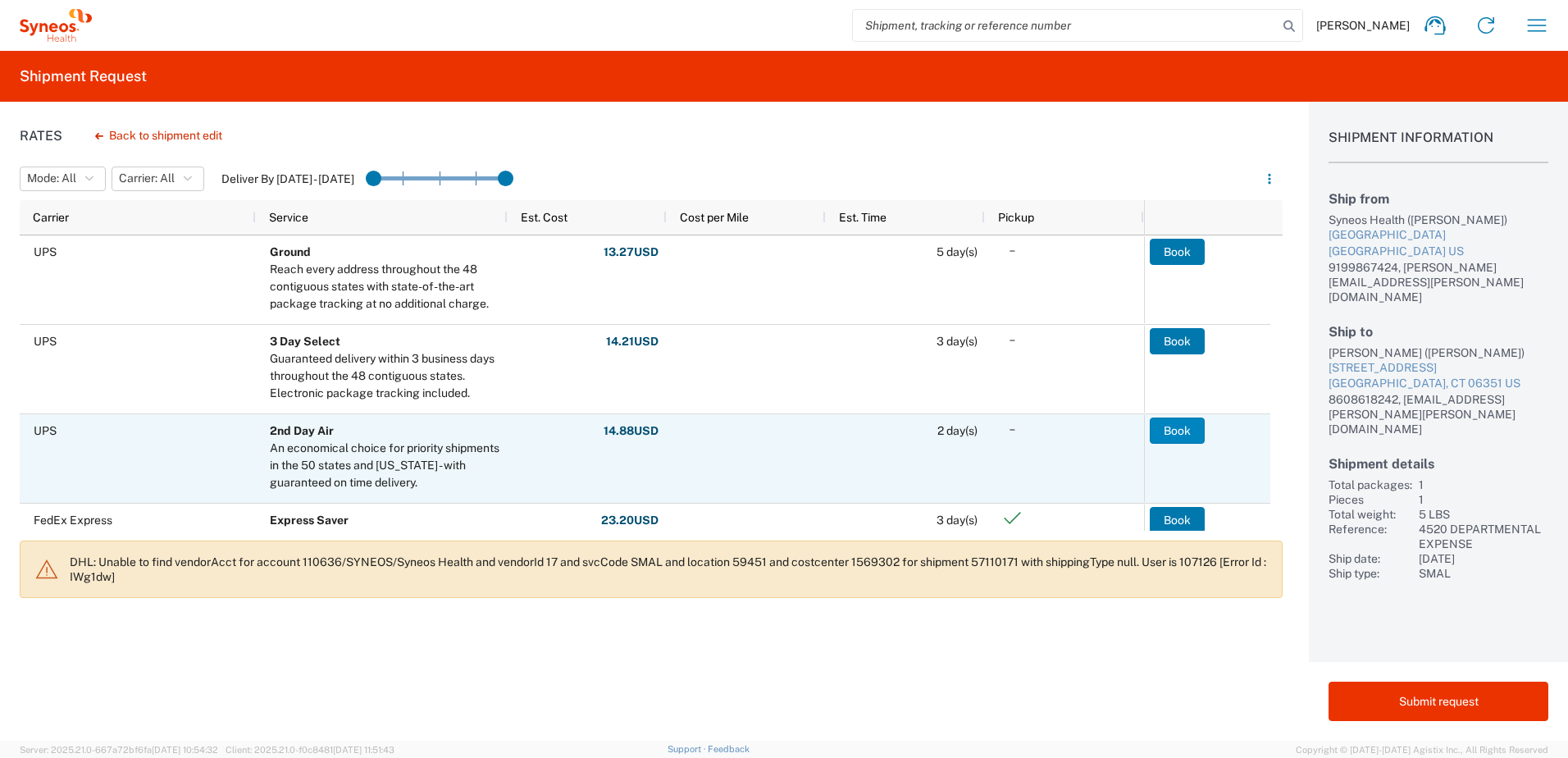
click at [1151, 421] on button "Book" at bounding box center [1177, 430] width 55 height 26
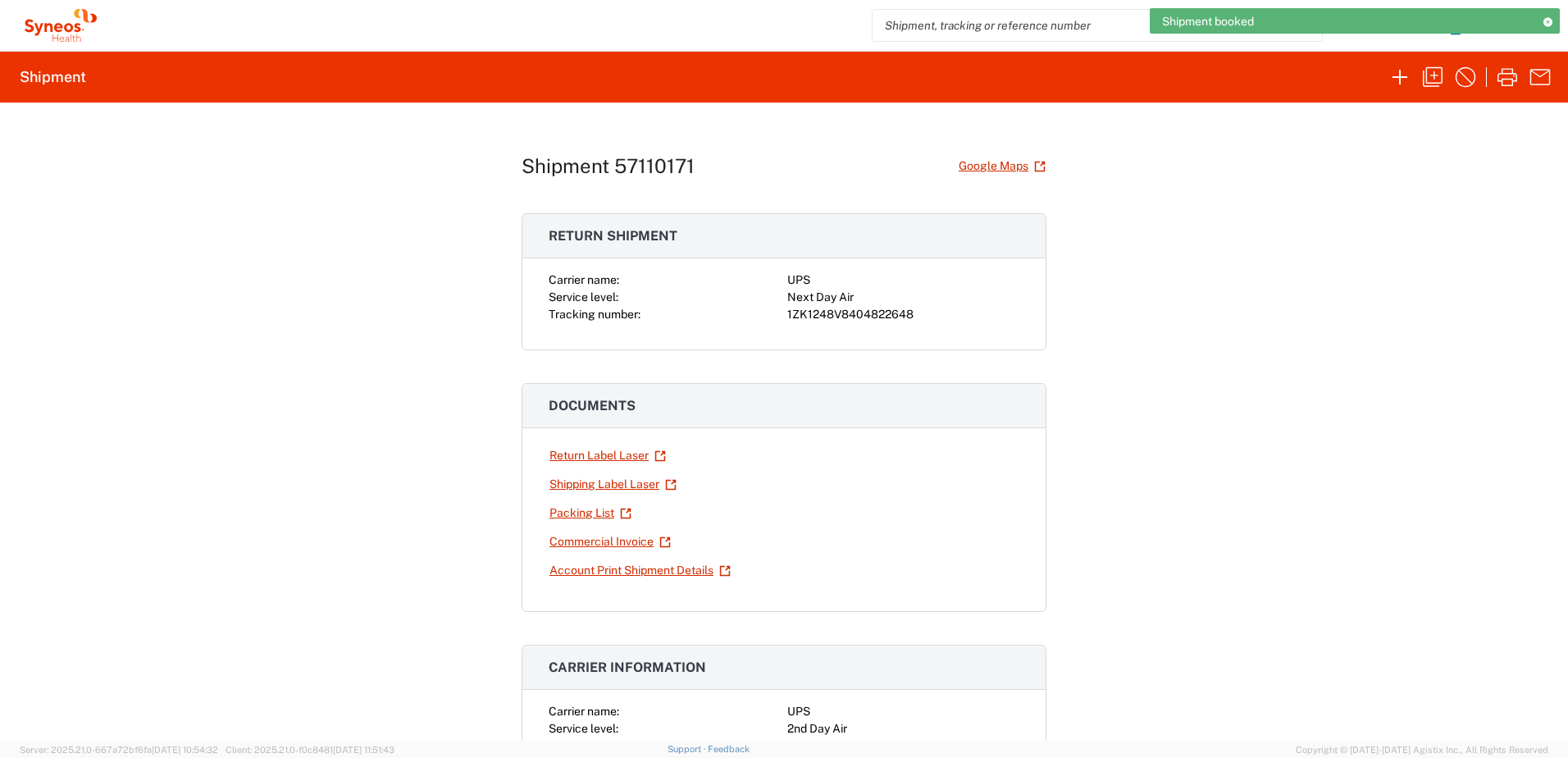
click at [843, 318] on div "1ZK1248V8404822648" at bounding box center [904, 314] width 232 height 17
click at [844, 318] on div "1ZK1248V8404822648" at bounding box center [904, 314] width 232 height 17
copy div "1ZK1248V8404822648"
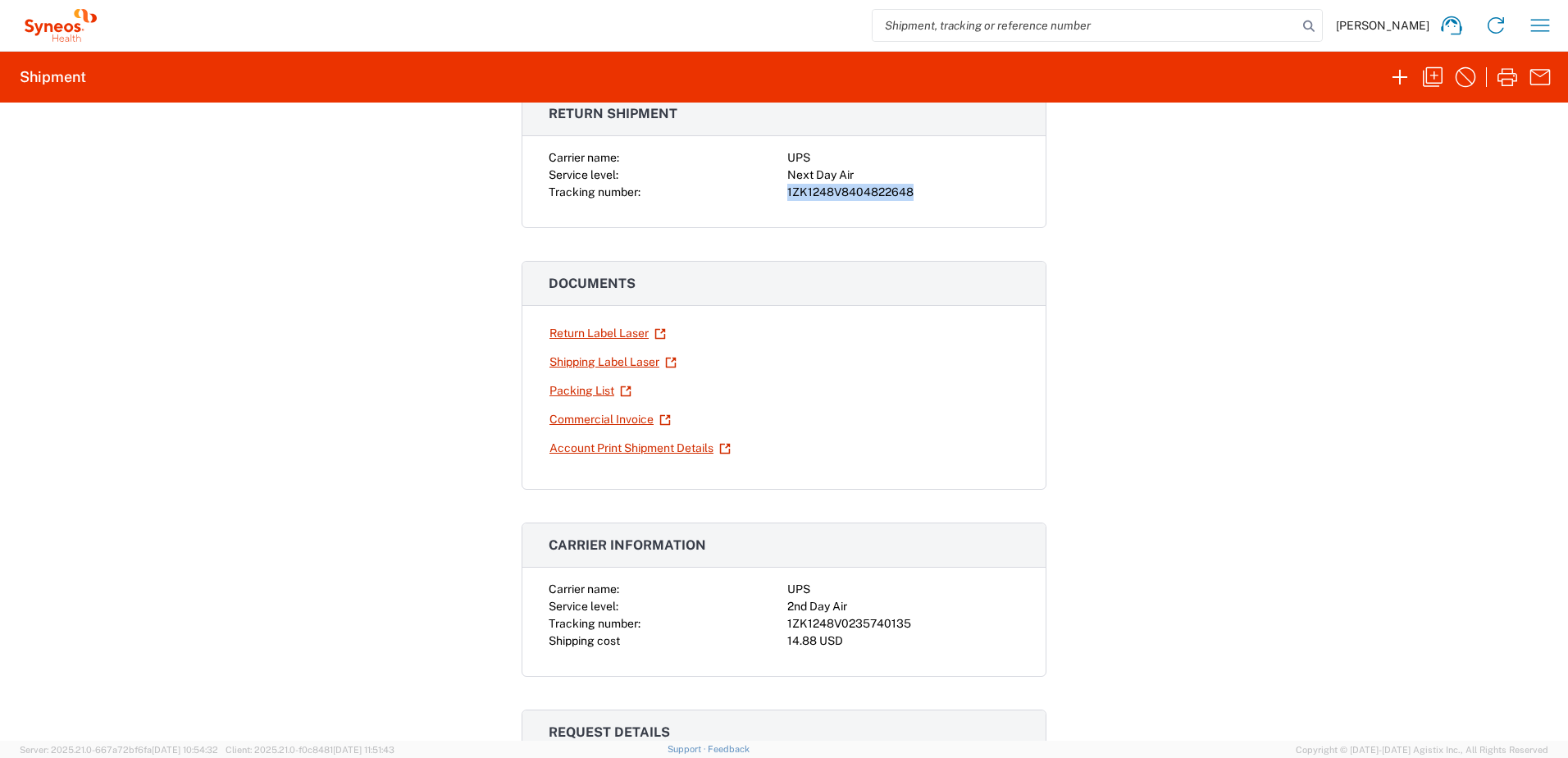
scroll to position [246, 0]
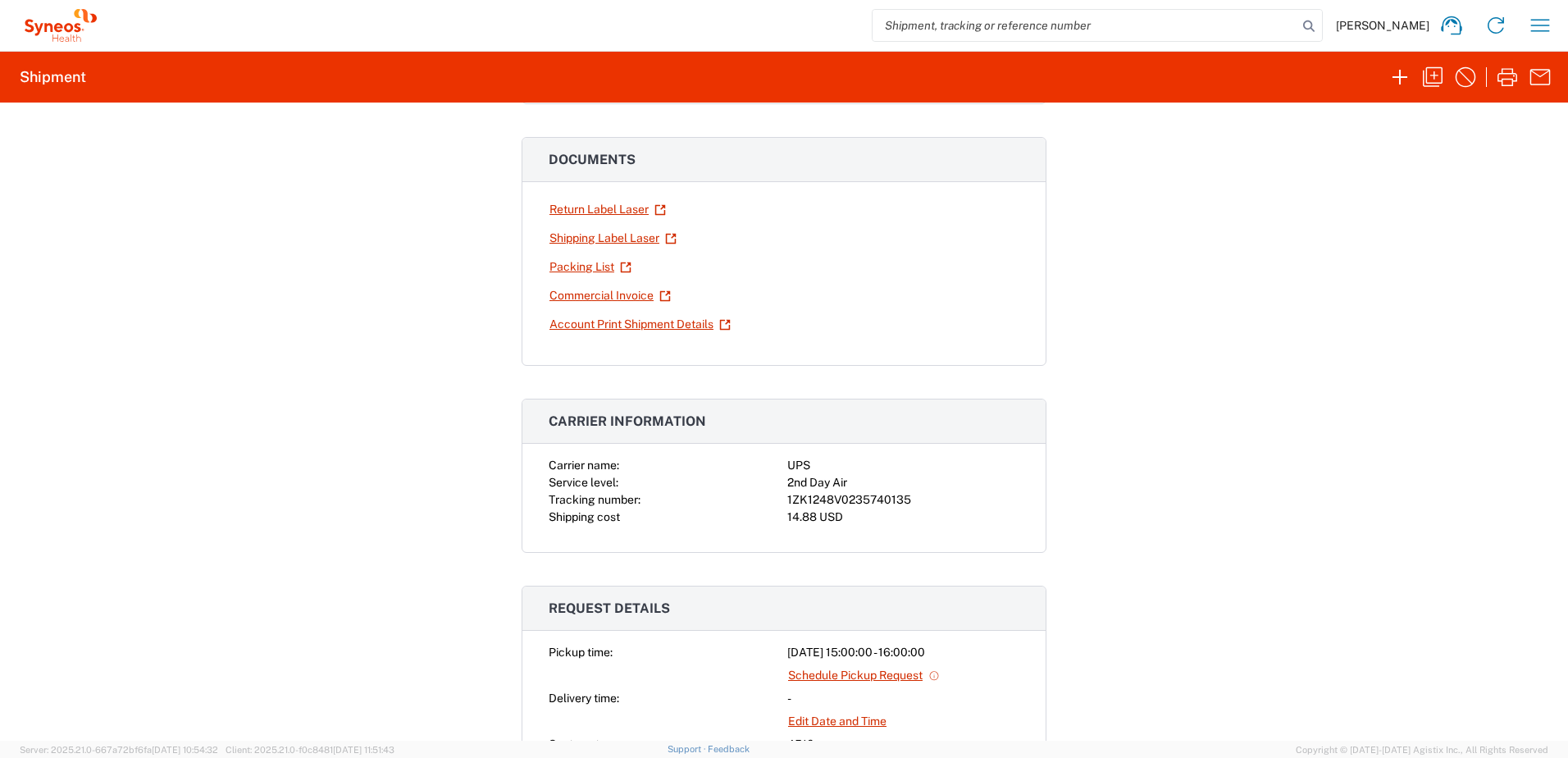
click at [822, 493] on div "1ZK1248V0235740135" at bounding box center [904, 500] width 232 height 17
click at [823, 493] on div "1ZK1248V0235740135" at bounding box center [904, 500] width 232 height 17
copy div "1ZK1248V0235740135"
